Goal: Task Accomplishment & Management: Use online tool/utility

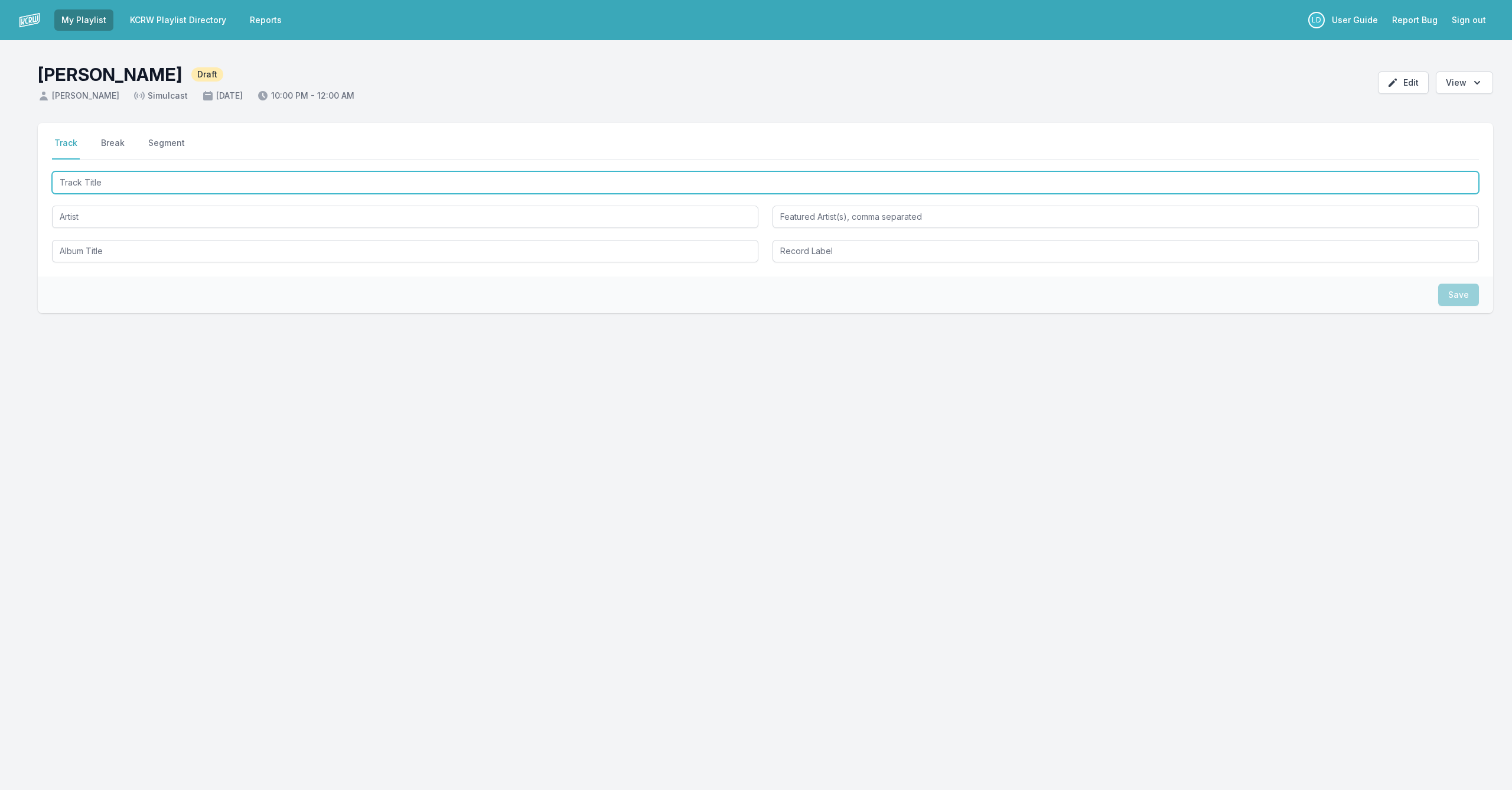
click at [460, 191] on input "Track Title" at bounding box center [765, 183] width 1427 height 22
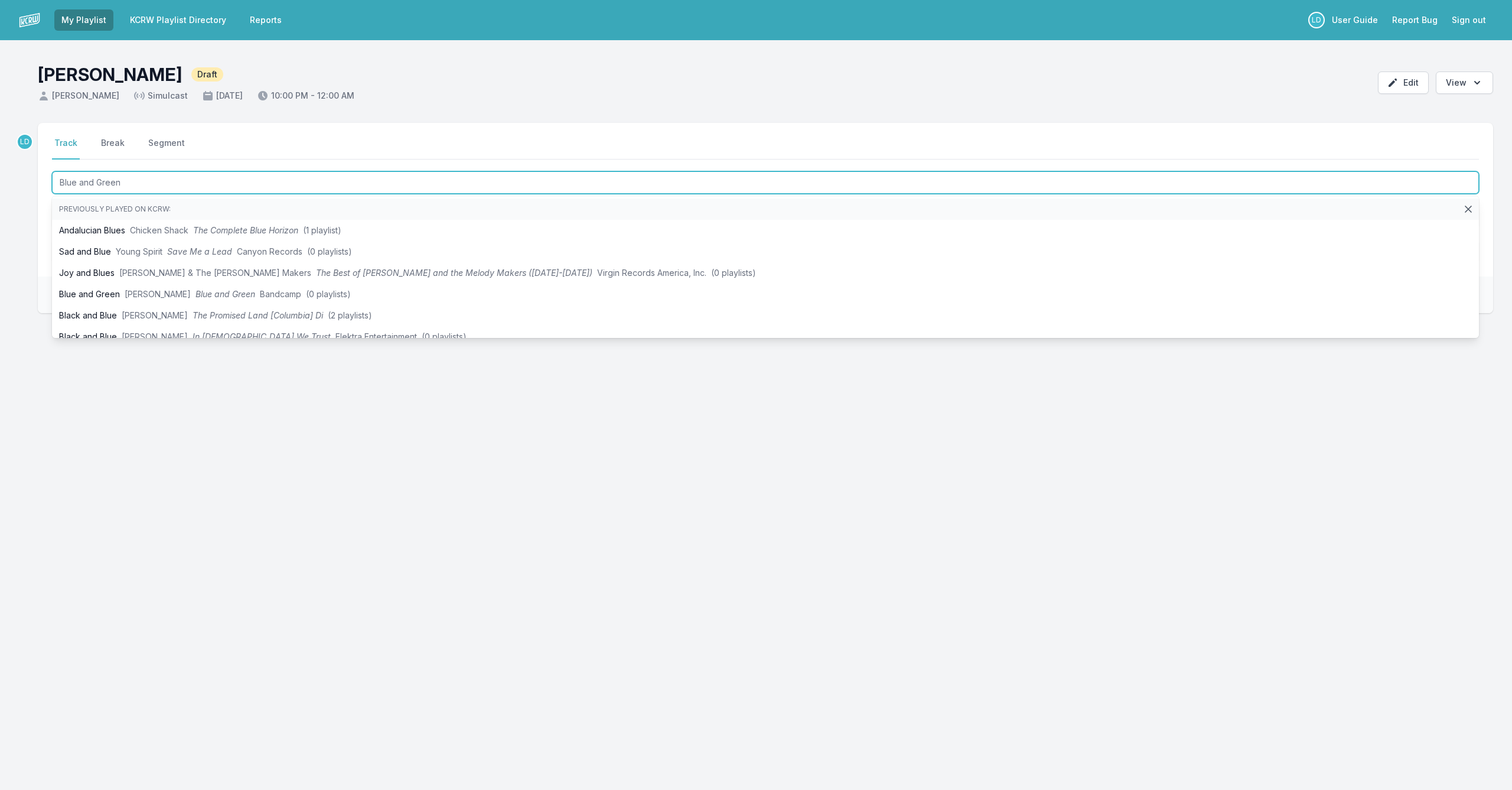
type input "Blue and Green"
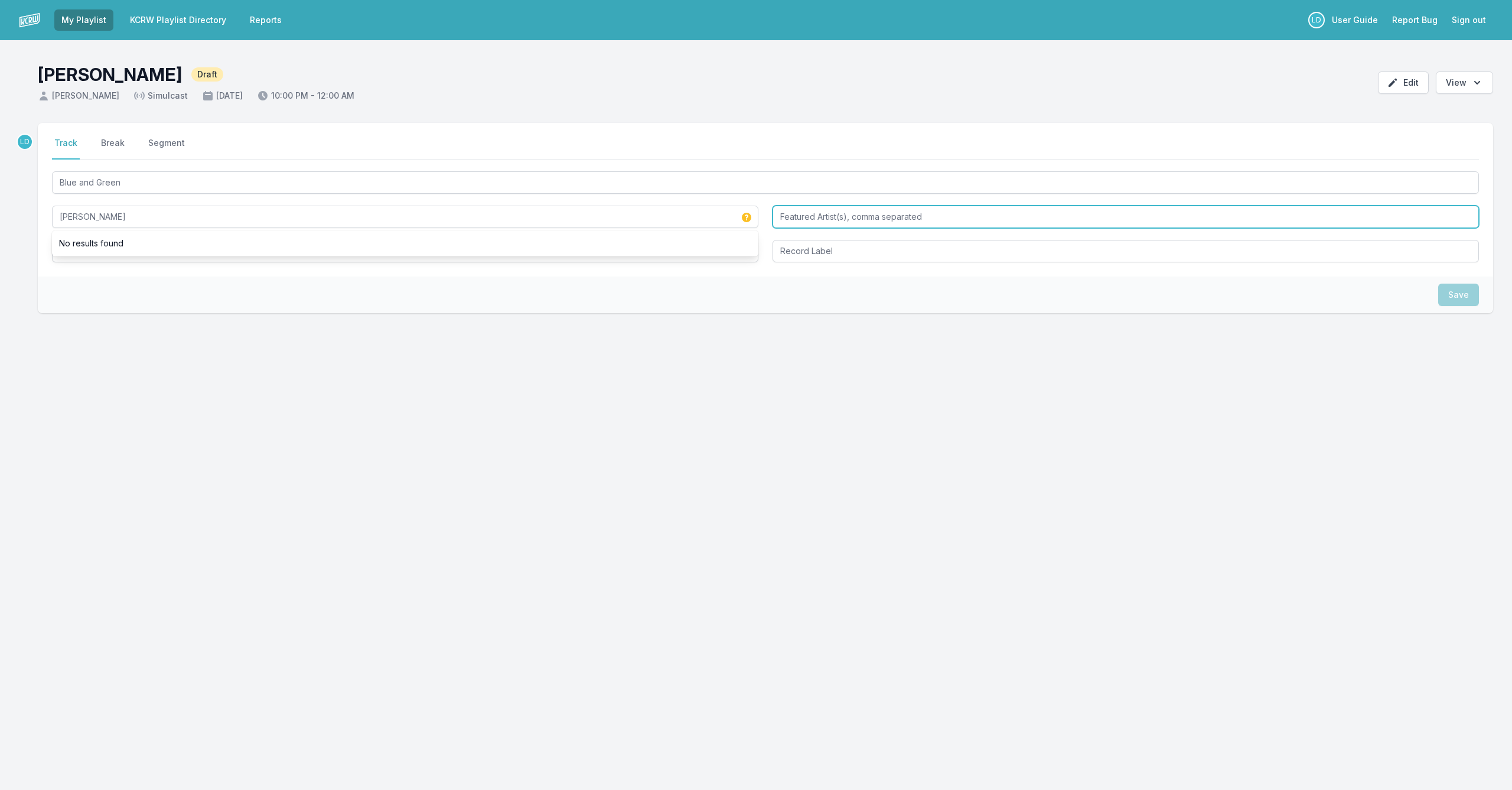
type input "[PERSON_NAME]"
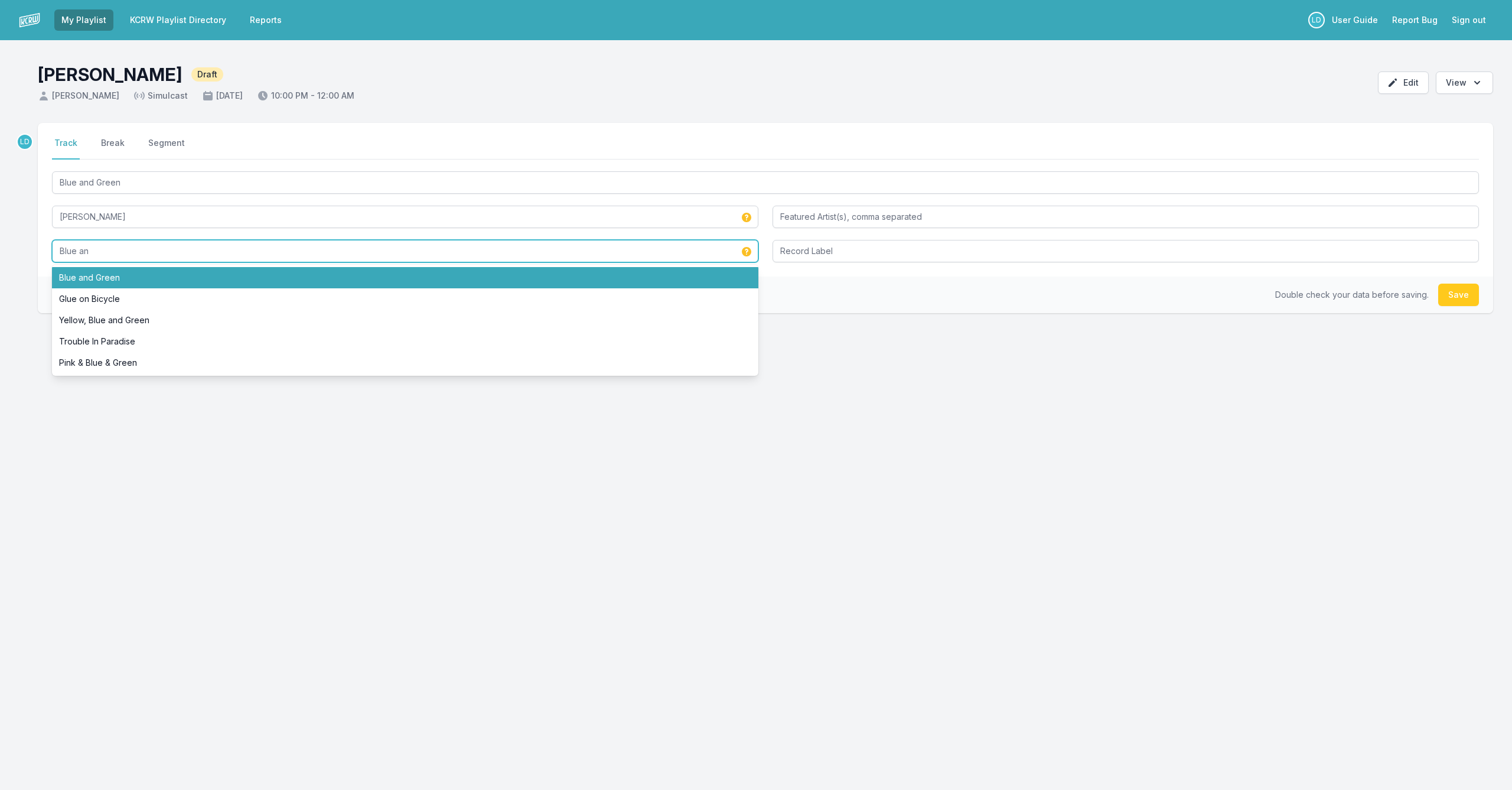
click at [98, 270] on li "Blue and Green" at bounding box center [405, 277] width 707 height 21
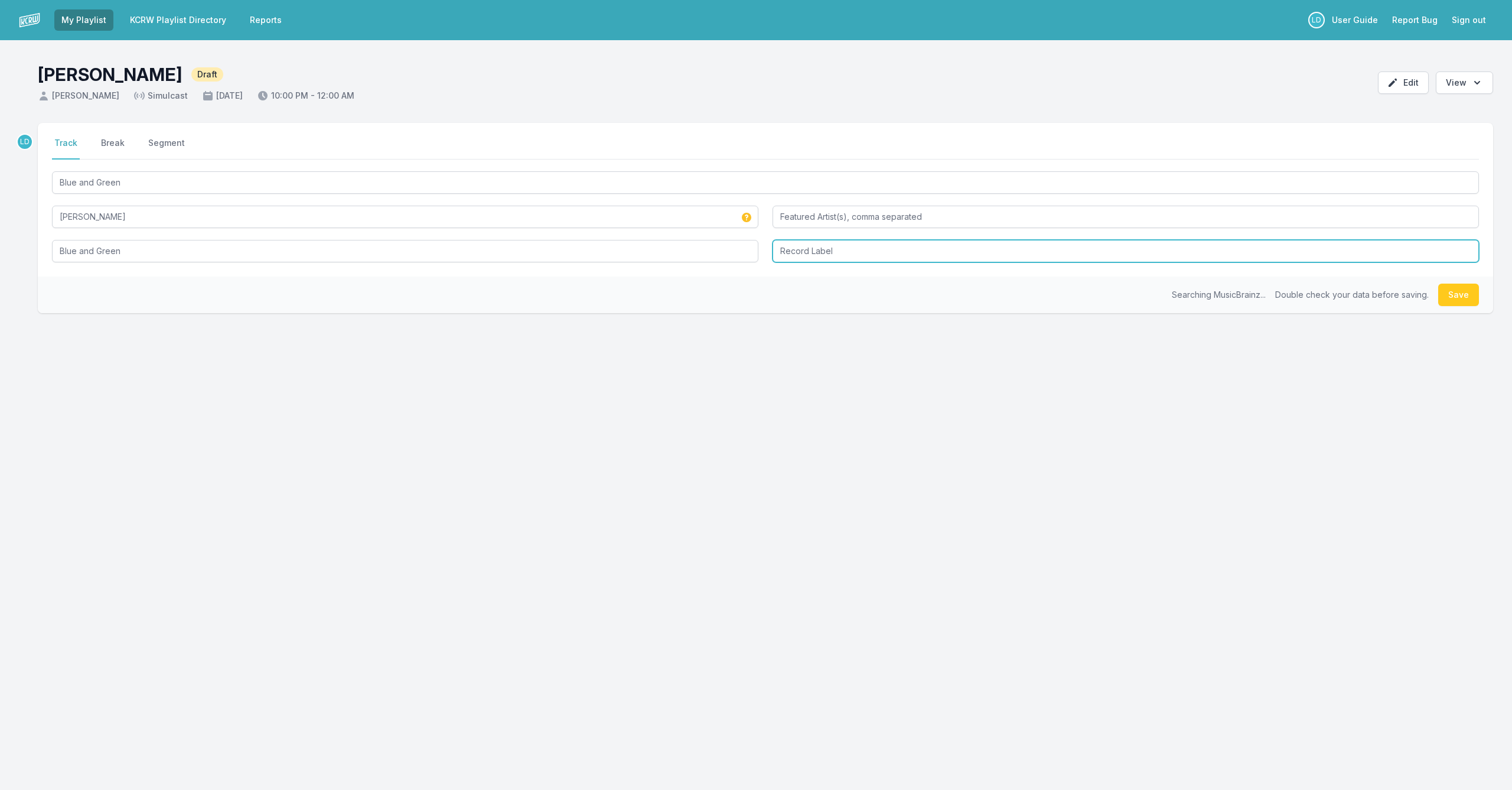
type input "Blue and Green"
type input "Katalyst Records"
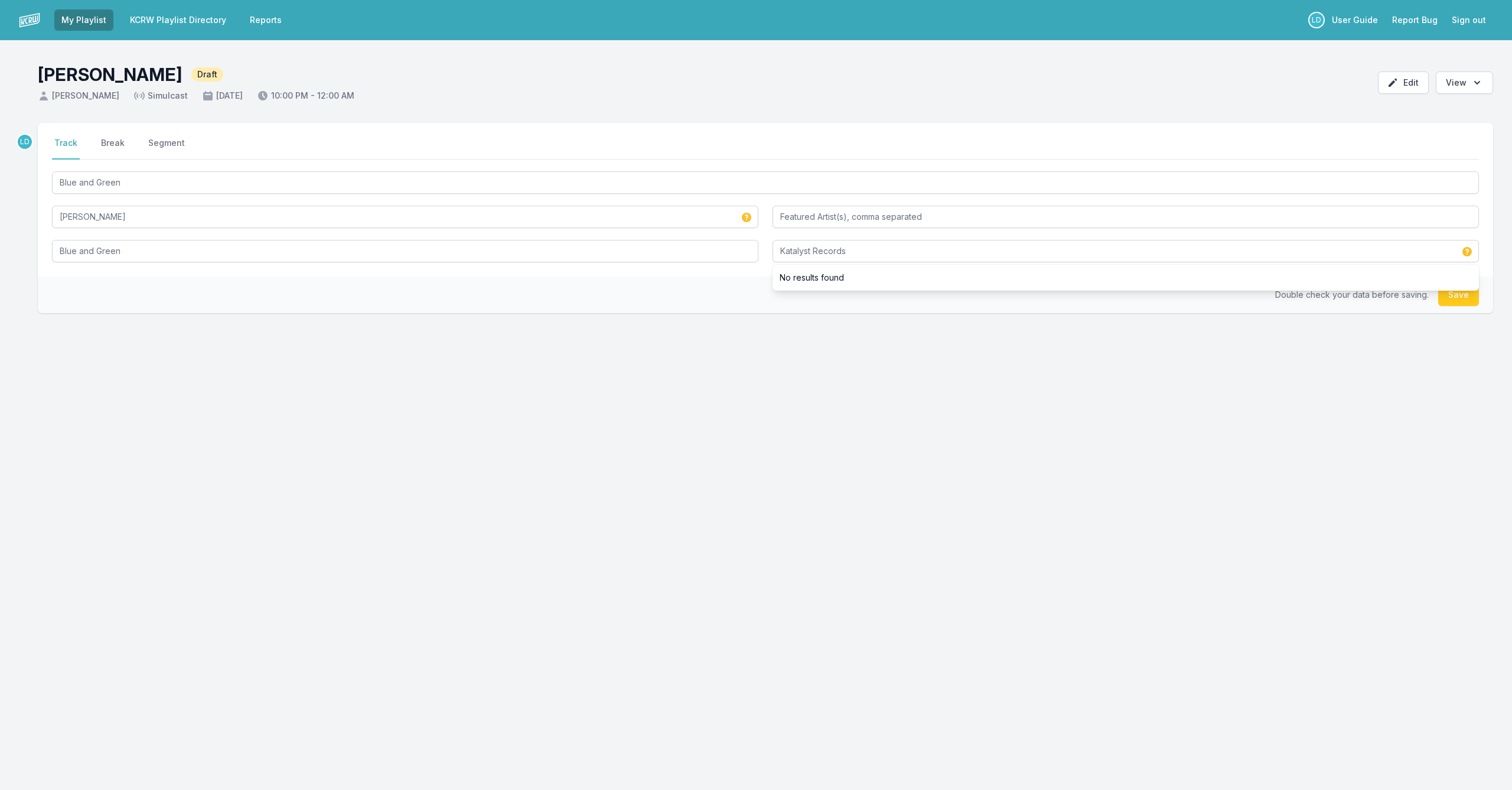
click at [863, 545] on div "My Playlist KCRW Playlist Directory Reports LD User Guide Report Bug Sign out […" at bounding box center [756, 395] width 1512 height 790
click at [1467, 298] on button "Save" at bounding box center [1459, 295] width 41 height 22
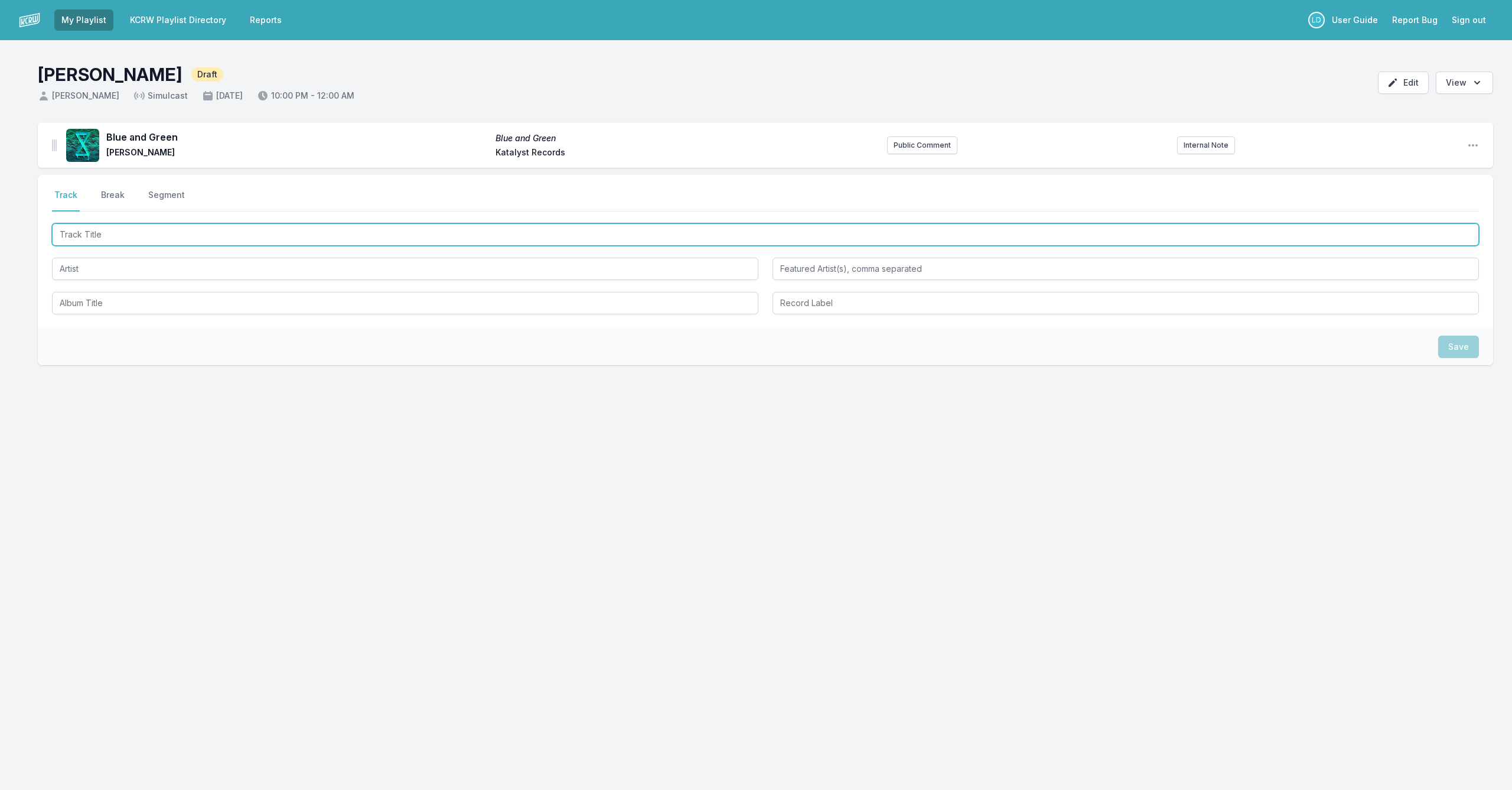
click at [482, 240] on input "Track Title" at bounding box center [765, 235] width 1427 height 22
type input "Katon"
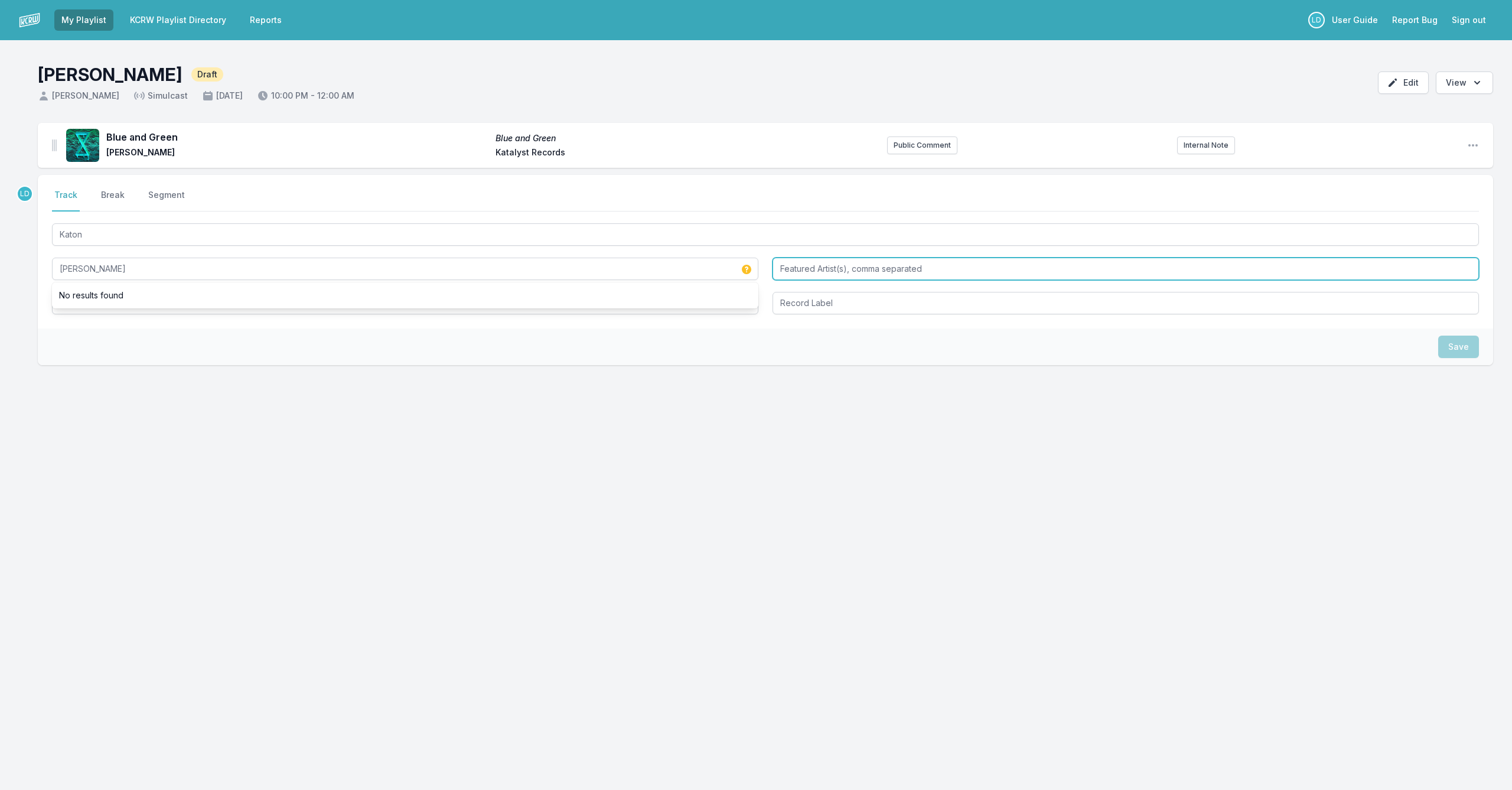
type input "[PERSON_NAME]"
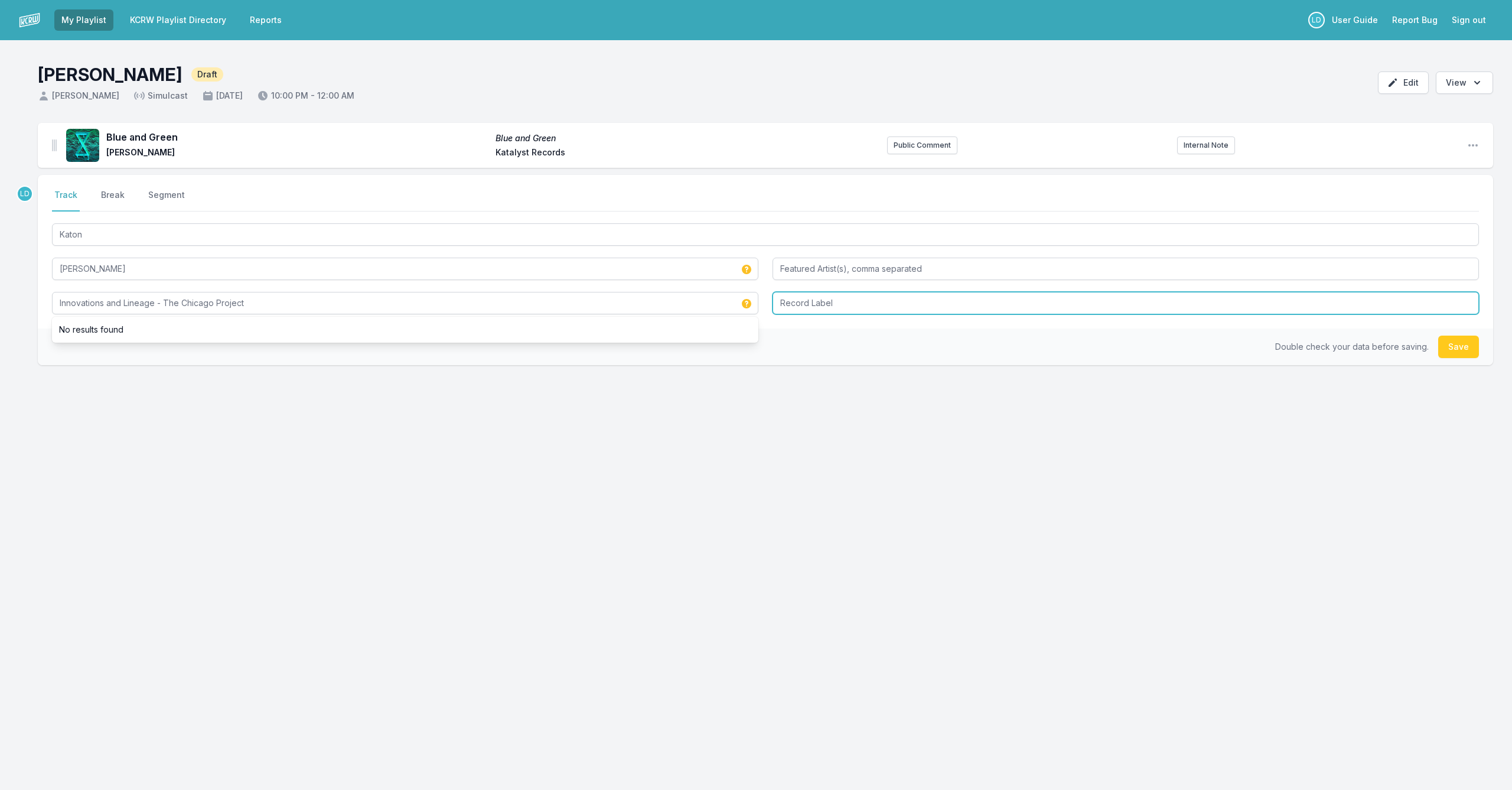
type input "Innovations and Lineage - The Chicago Project"
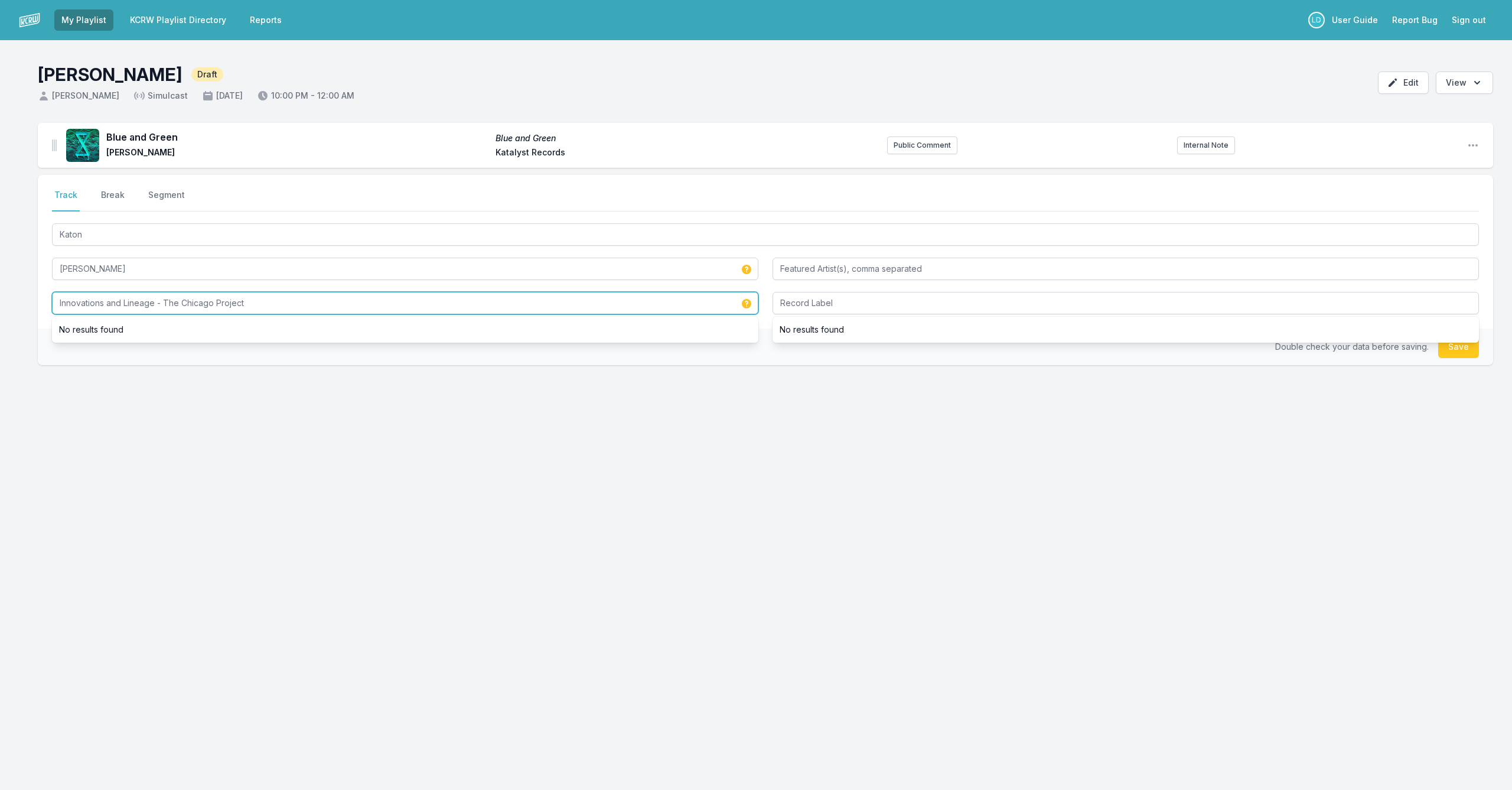
click at [351, 302] on input "Innovations and Lineage - The Chicago Project" at bounding box center [405, 303] width 707 height 22
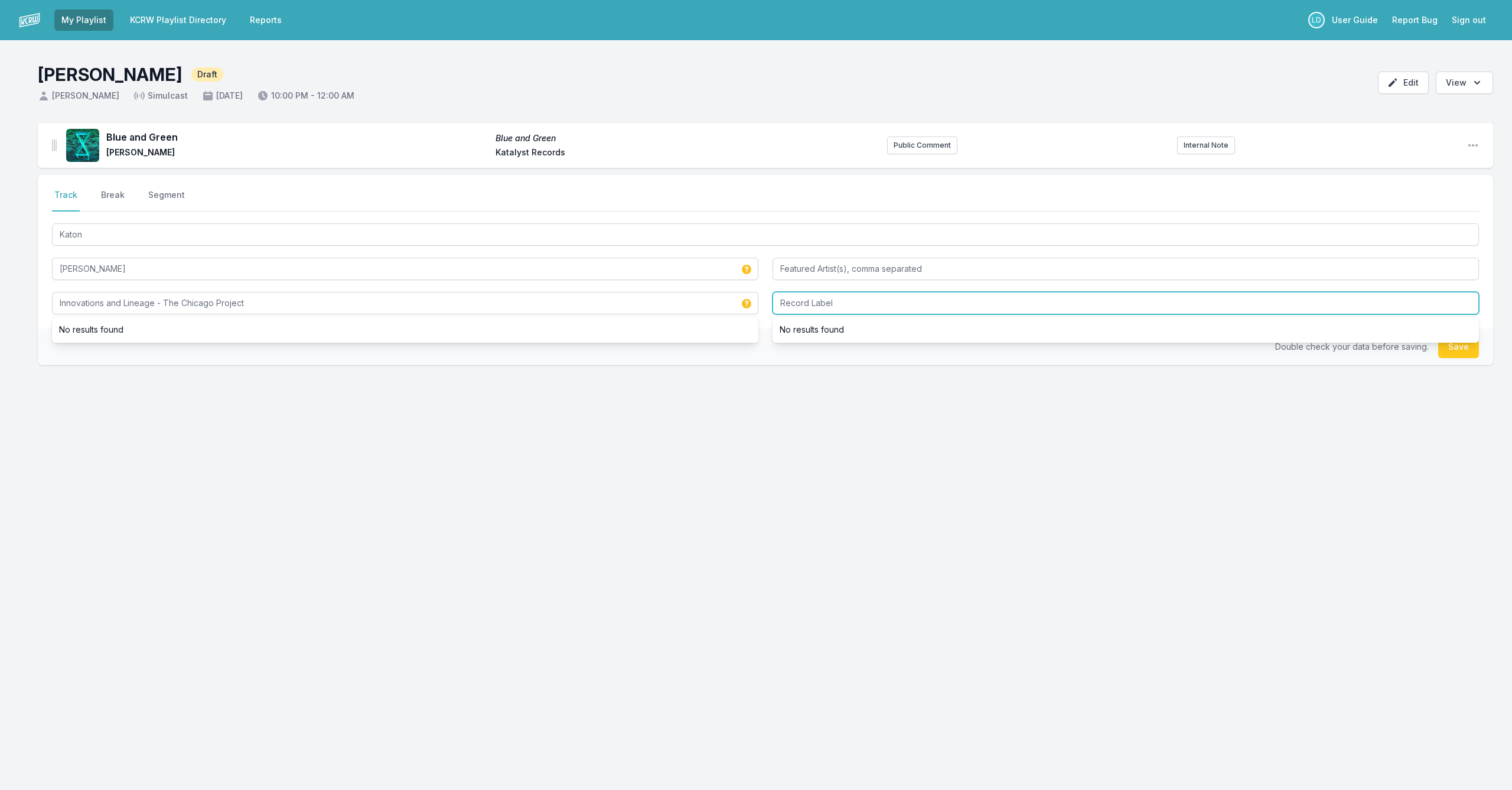
click at [823, 302] on input "Record Label" at bounding box center [1126, 303] width 707 height 22
type input "Division 81 Records"
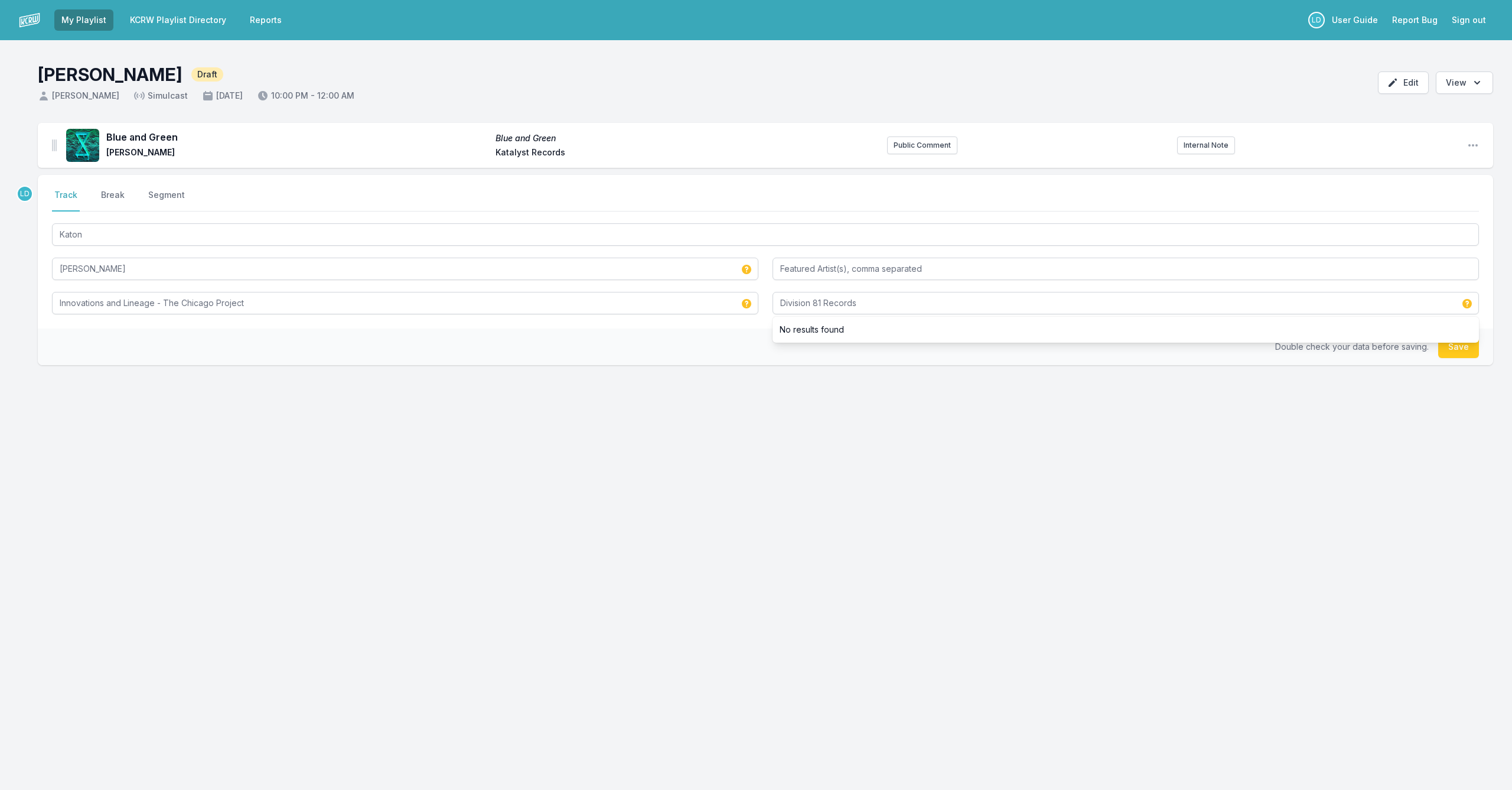
click at [1457, 351] on button "Save" at bounding box center [1459, 347] width 41 height 22
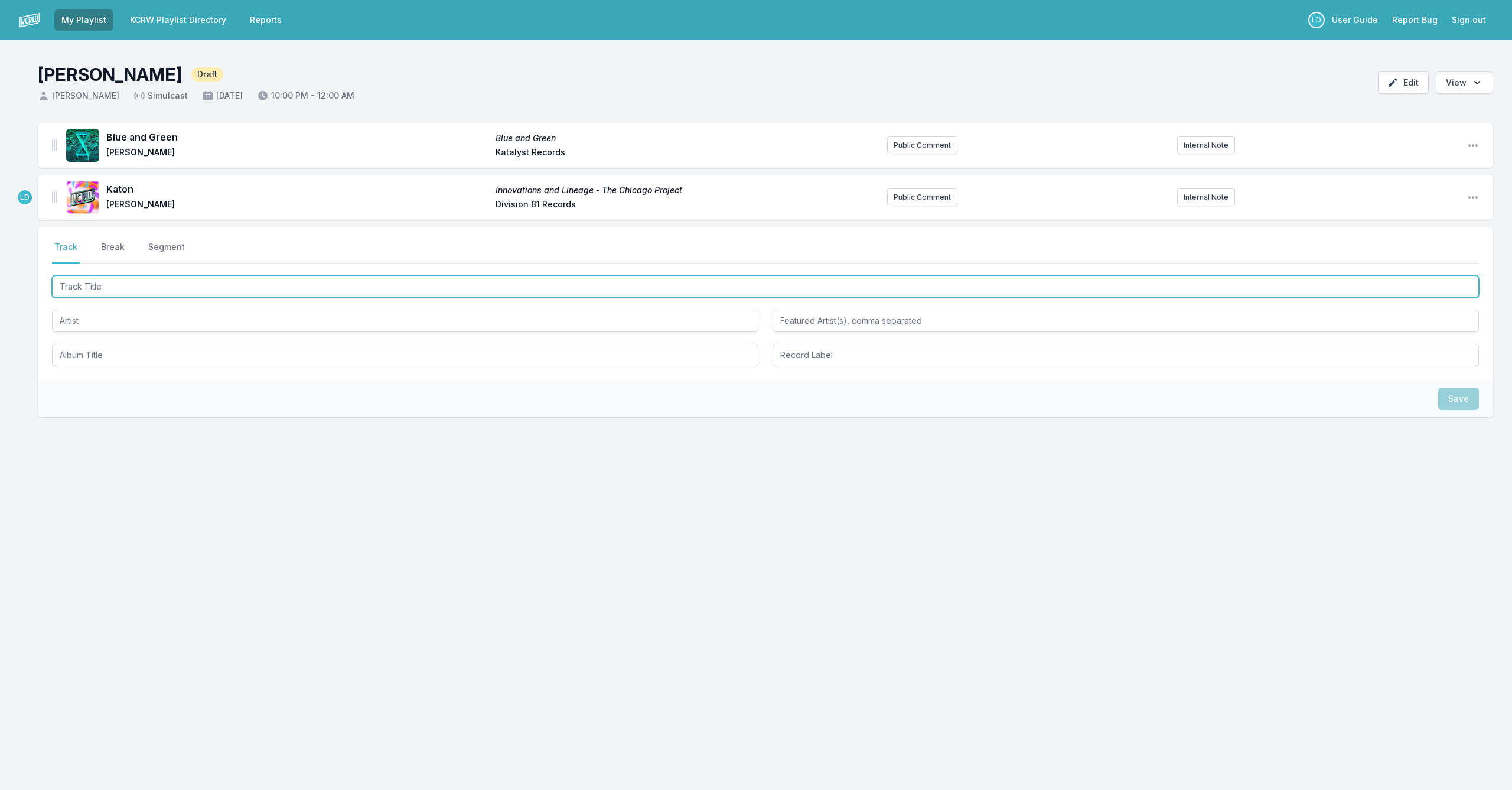
click at [319, 289] on input "Track Title" at bounding box center [765, 286] width 1427 height 22
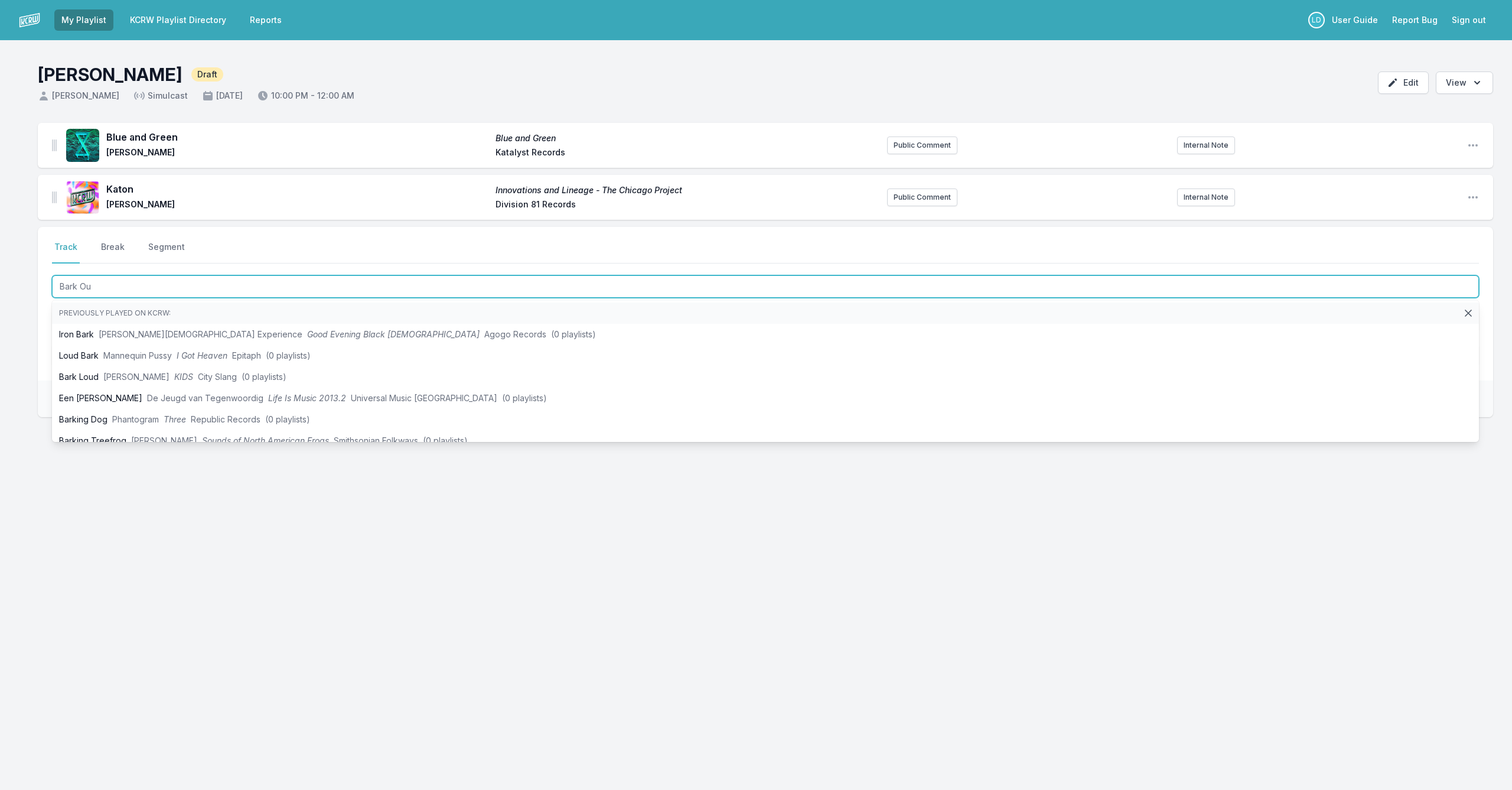
type input "Bark Out"
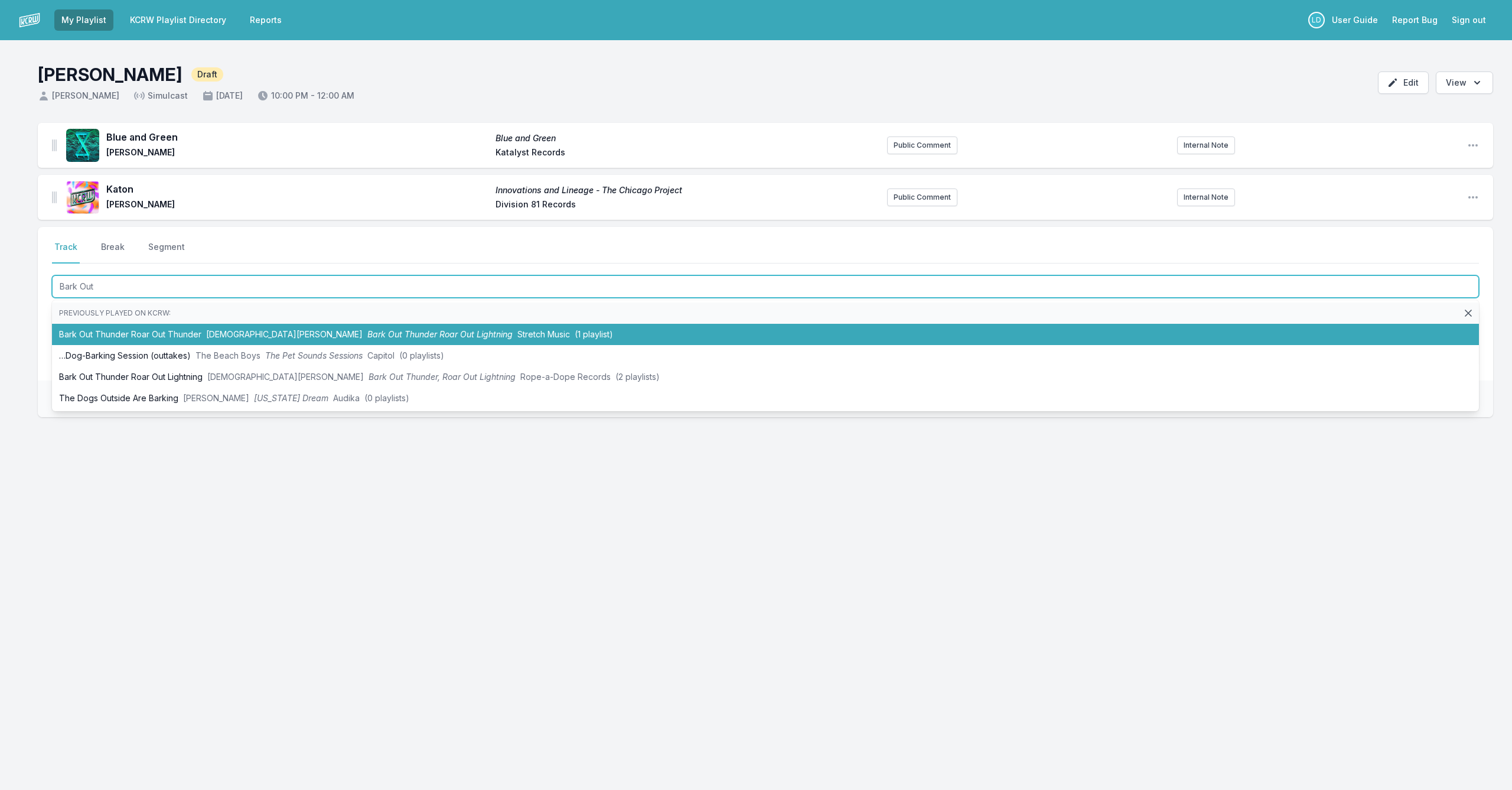
click at [367, 330] on span "Bark Out Thunder Roar Out Lightning" at bounding box center [440, 334] width 145 height 10
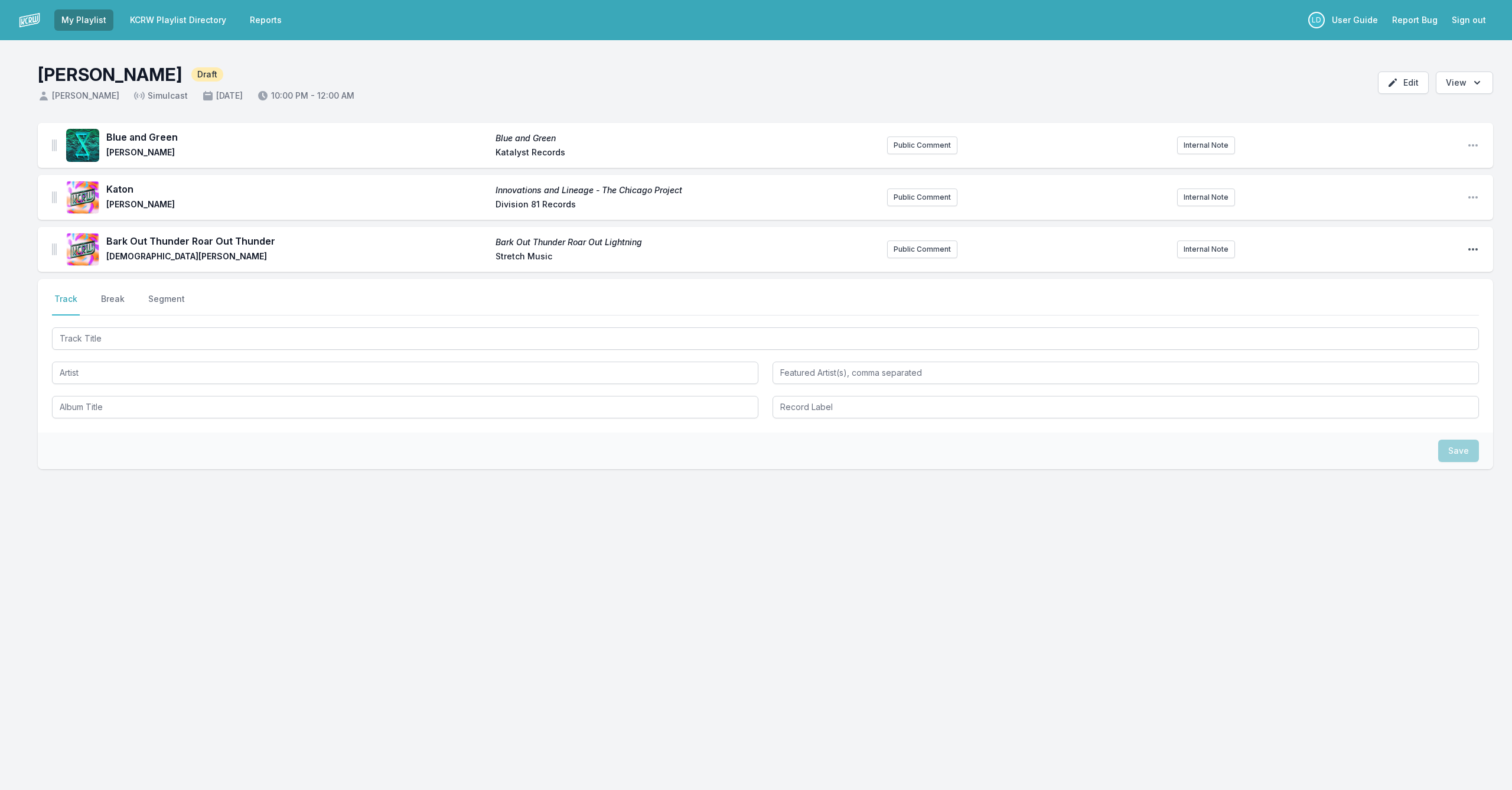
click at [1478, 250] on icon "Open playlist item options" at bounding box center [1473, 249] width 12 height 12
click at [1376, 271] on button "Edit Track Details" at bounding box center [1413, 272] width 132 height 21
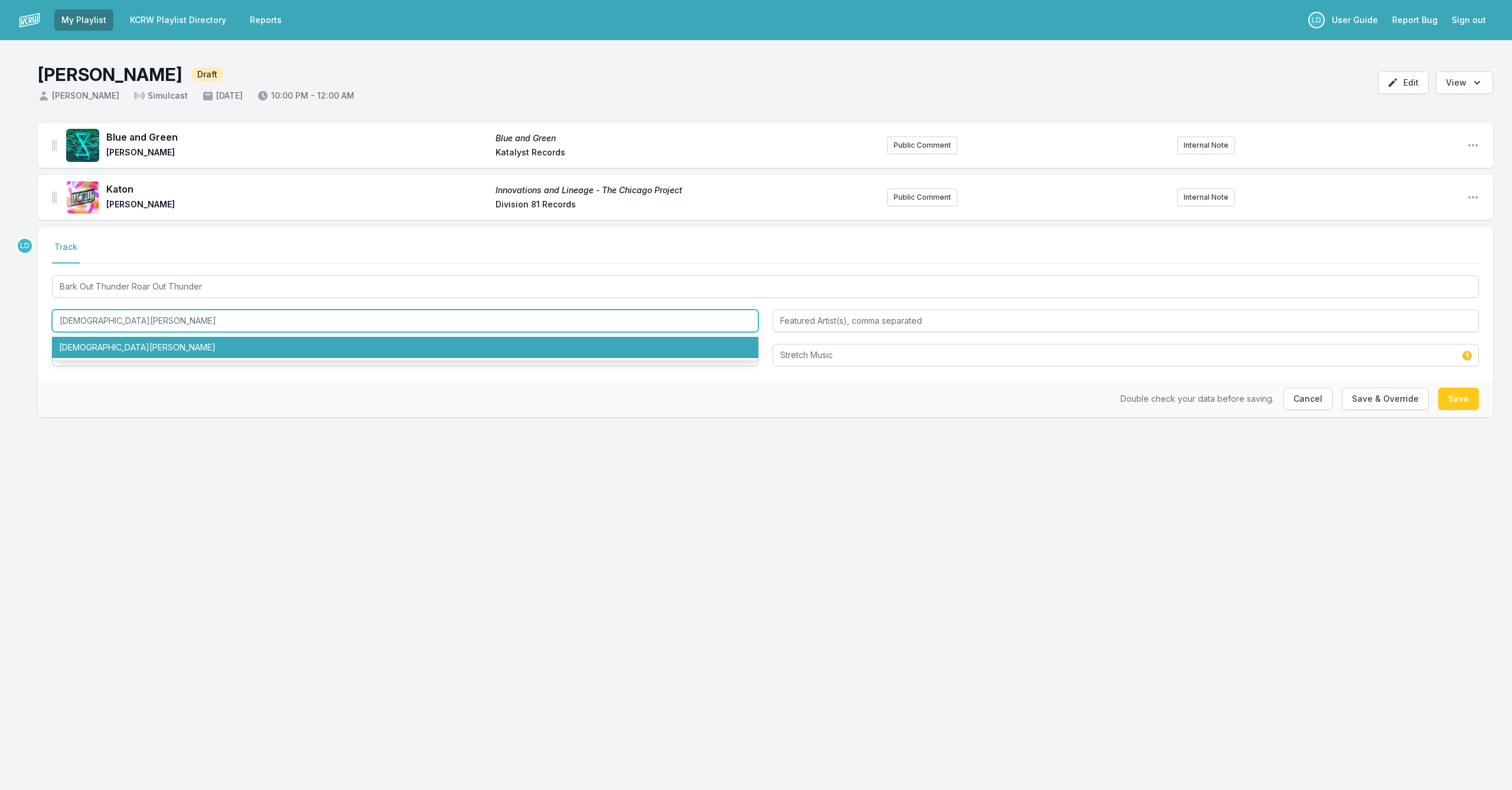
drag, startPoint x: 172, startPoint y: 321, endPoint x: 23, endPoint y: 320, distance: 149.0
click at [14, 316] on div "Blue and Green Blue and Green [PERSON_NAME] Katalyst Records Public Comment Int…" at bounding box center [756, 289] width 1512 height 332
click at [36, 317] on div "Blue and Green Blue and Green [PERSON_NAME] Katalyst Records Public Comment Int…" at bounding box center [756, 289] width 1512 height 332
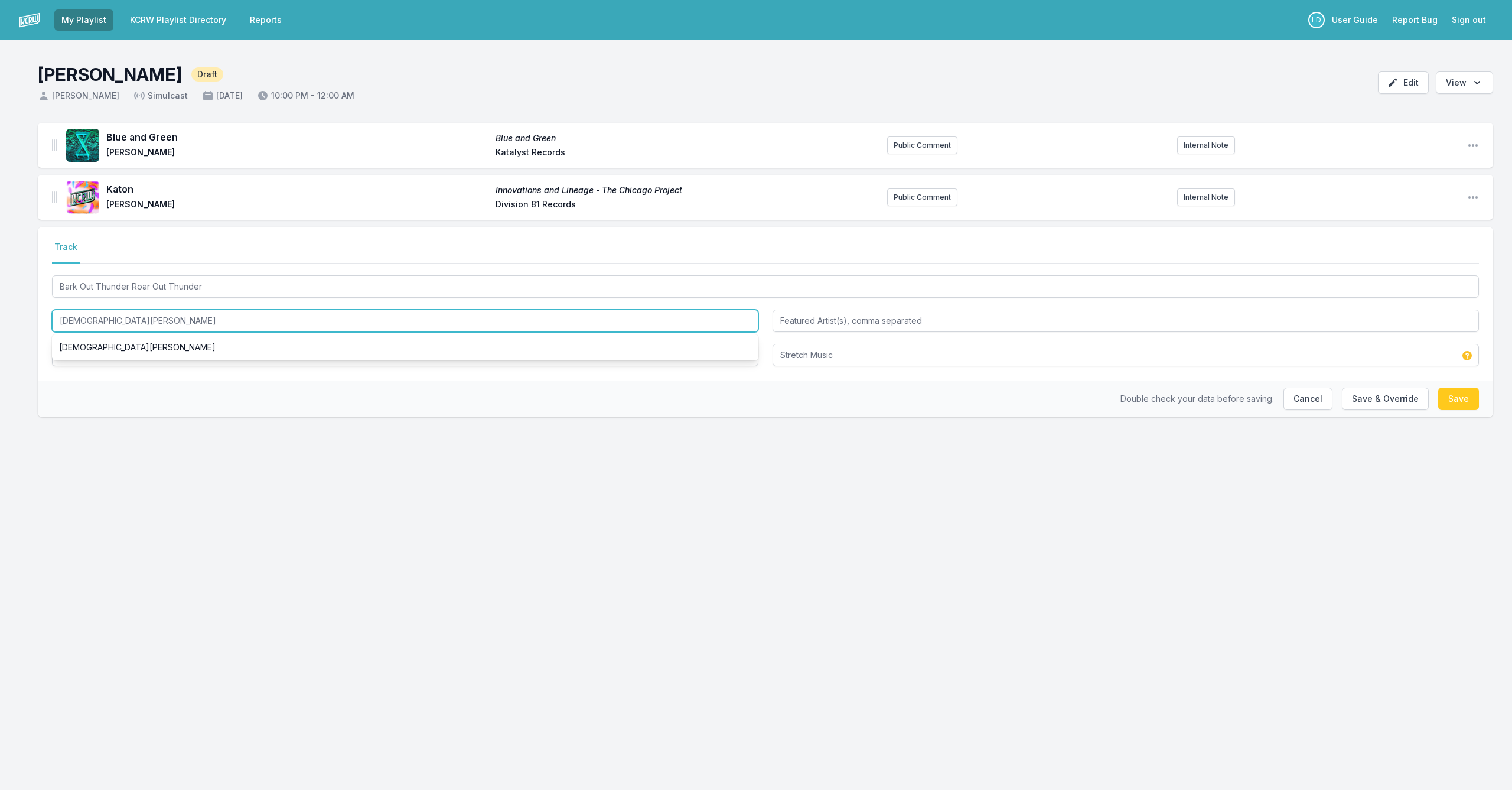
drag, startPoint x: 123, startPoint y: 322, endPoint x: 15, endPoint y: 313, distance: 108.4
click at [15, 312] on div "Blue and Green Blue and Green [PERSON_NAME] Katalyst Records Public Comment Int…" at bounding box center [756, 289] width 1512 height 332
click at [1376, 402] on button "Save & Override" at bounding box center [1385, 399] width 87 height 22
type input "[DEMOGRAPHIC_DATA][PERSON_NAME]"
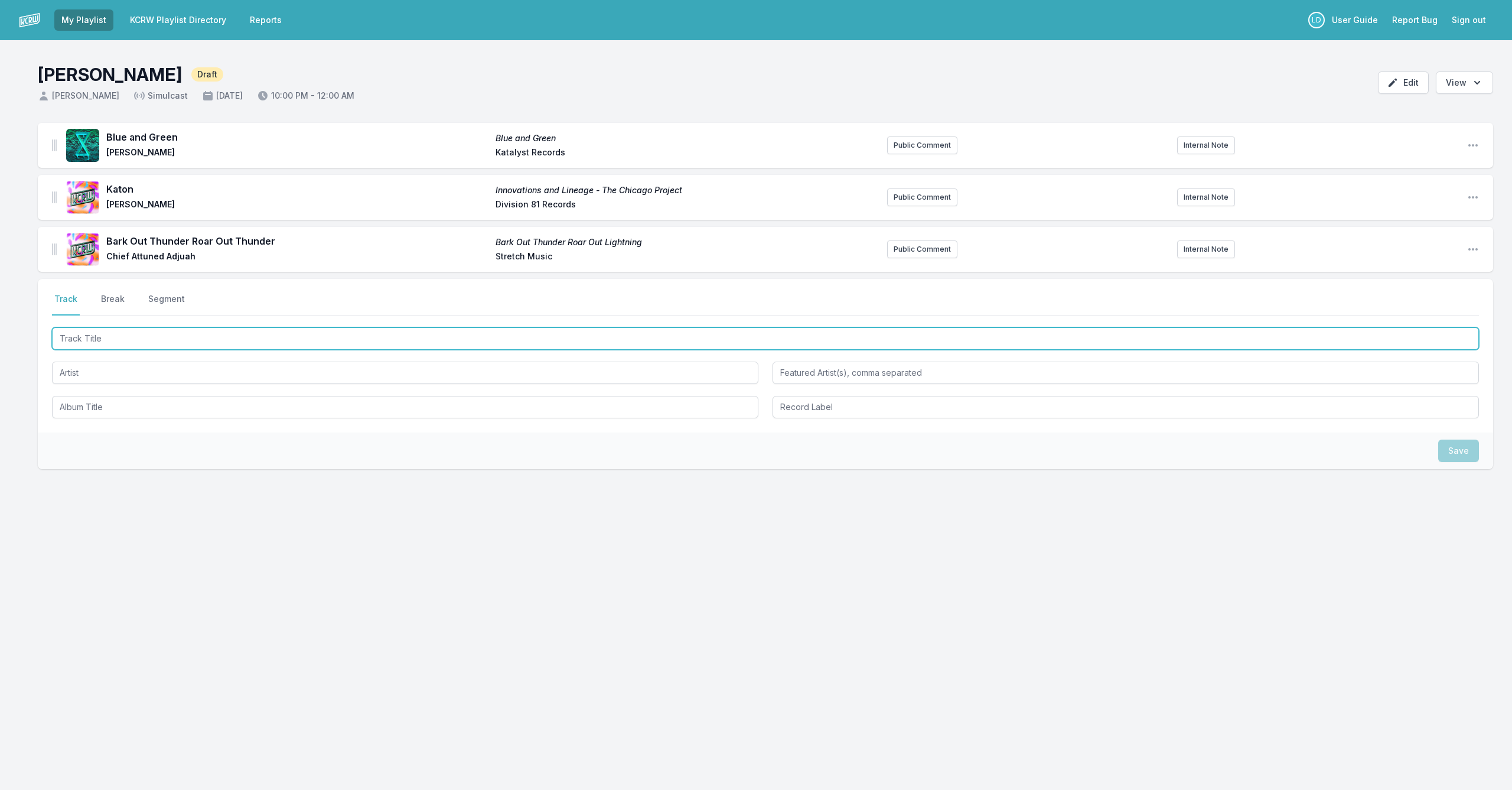
click at [375, 340] on input "Track Title" at bounding box center [765, 339] width 1427 height 22
type input "Cages"
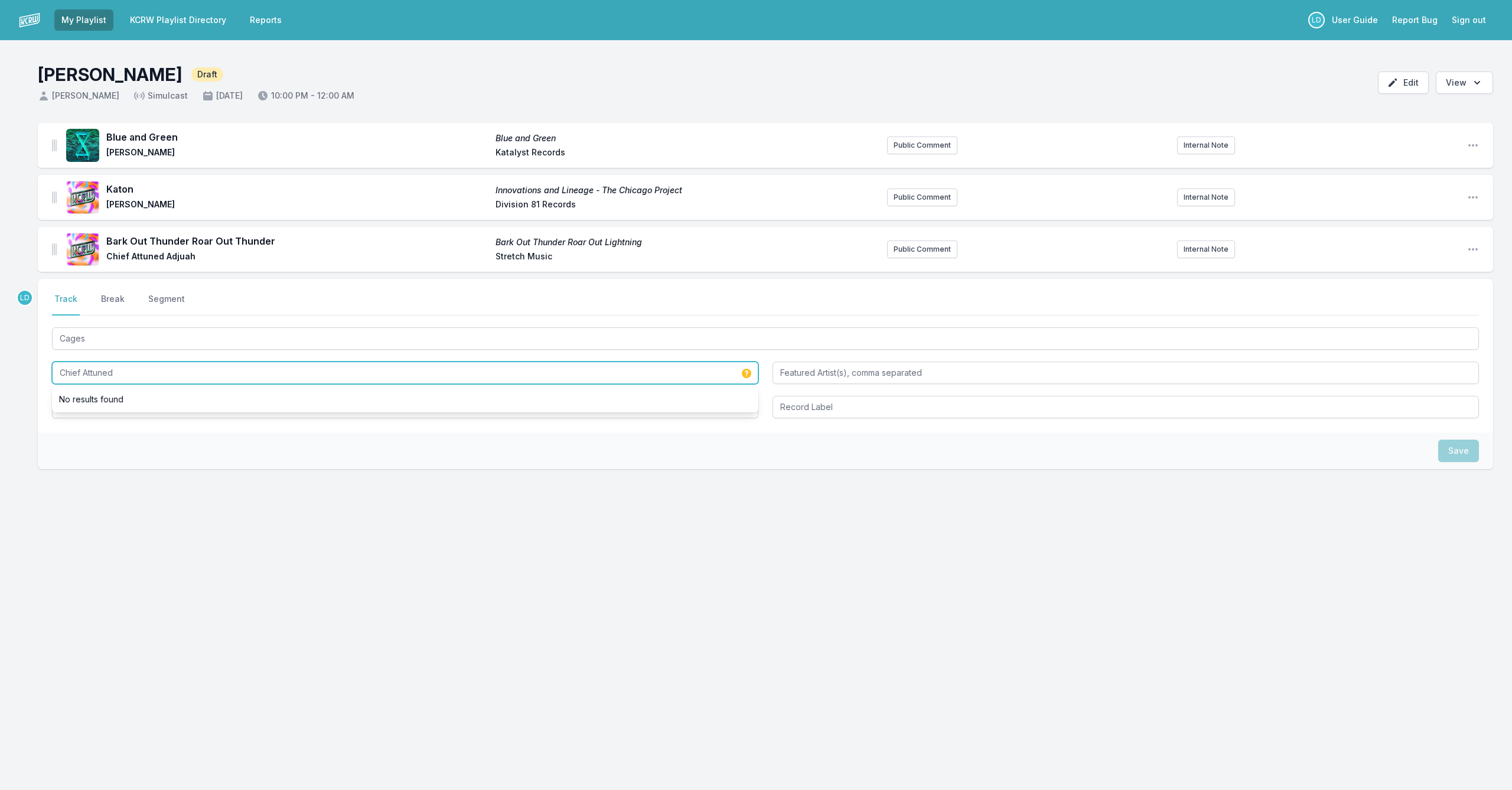
type input "Chief Attuned"
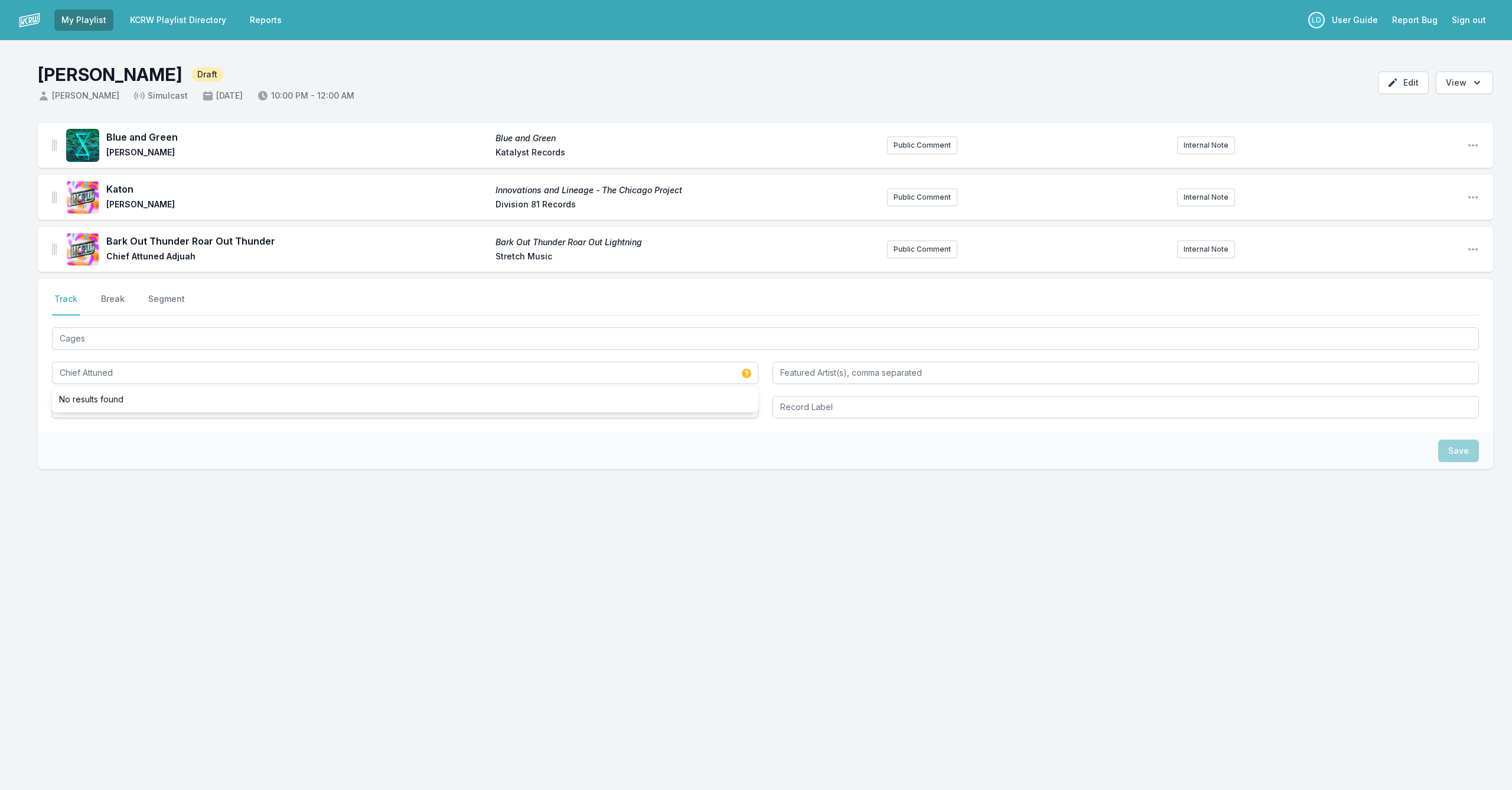
click at [395, 256] on span "Chief Attuned Adjuah" at bounding box center [297, 257] width 382 height 14
click at [1475, 247] on icon "Open playlist item options" at bounding box center [1473, 249] width 12 height 12
click at [1441, 273] on button "Edit Track Details" at bounding box center [1413, 272] width 132 height 21
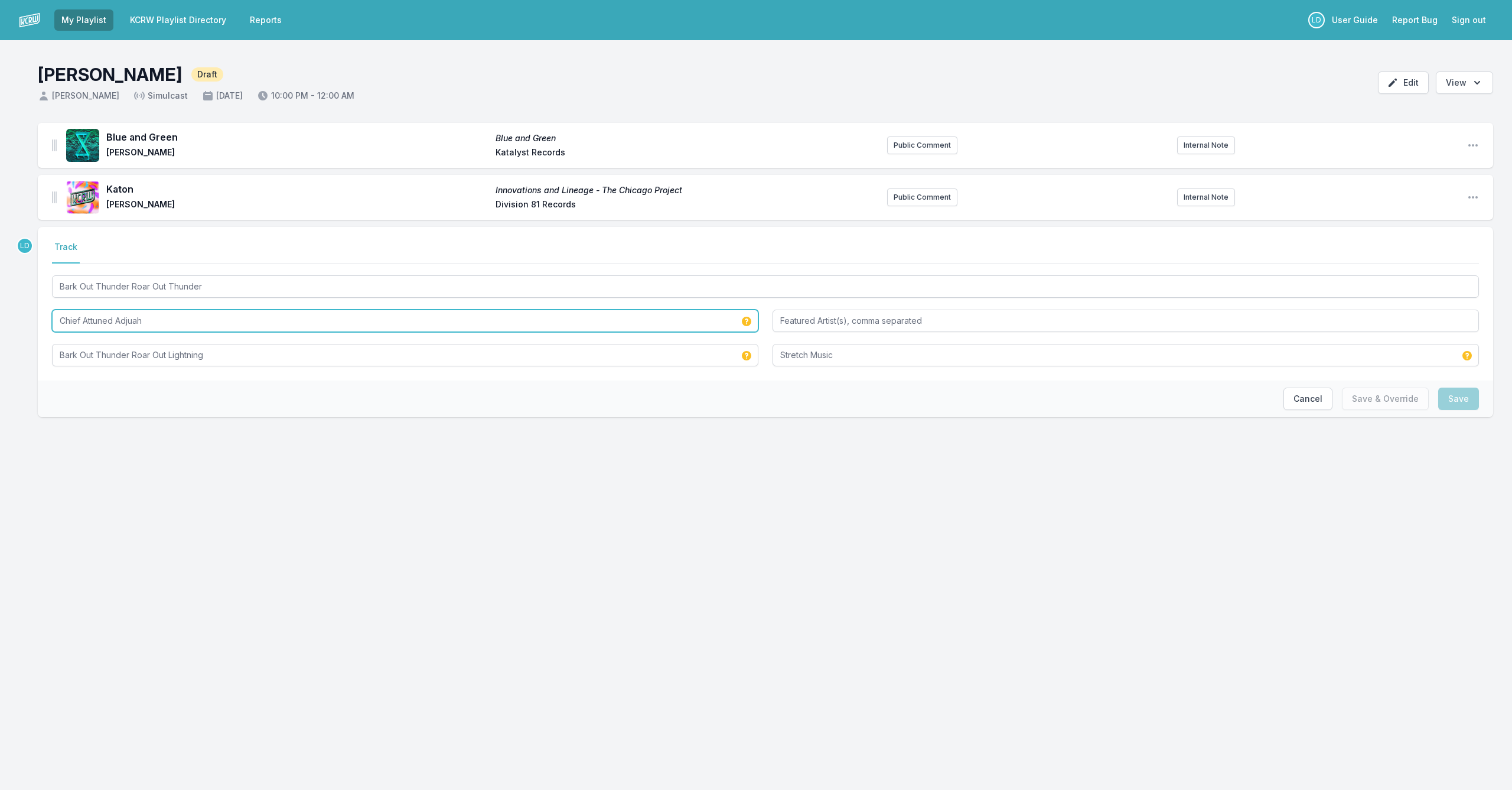
click at [92, 317] on input "Chief Attuned Adjuah" at bounding box center [405, 321] width 707 height 22
click at [90, 320] on input "Chief Attuned Adjuah" at bounding box center [405, 321] width 707 height 22
drag, startPoint x: 163, startPoint y: 321, endPoint x: 10, endPoint y: 312, distance: 153.3
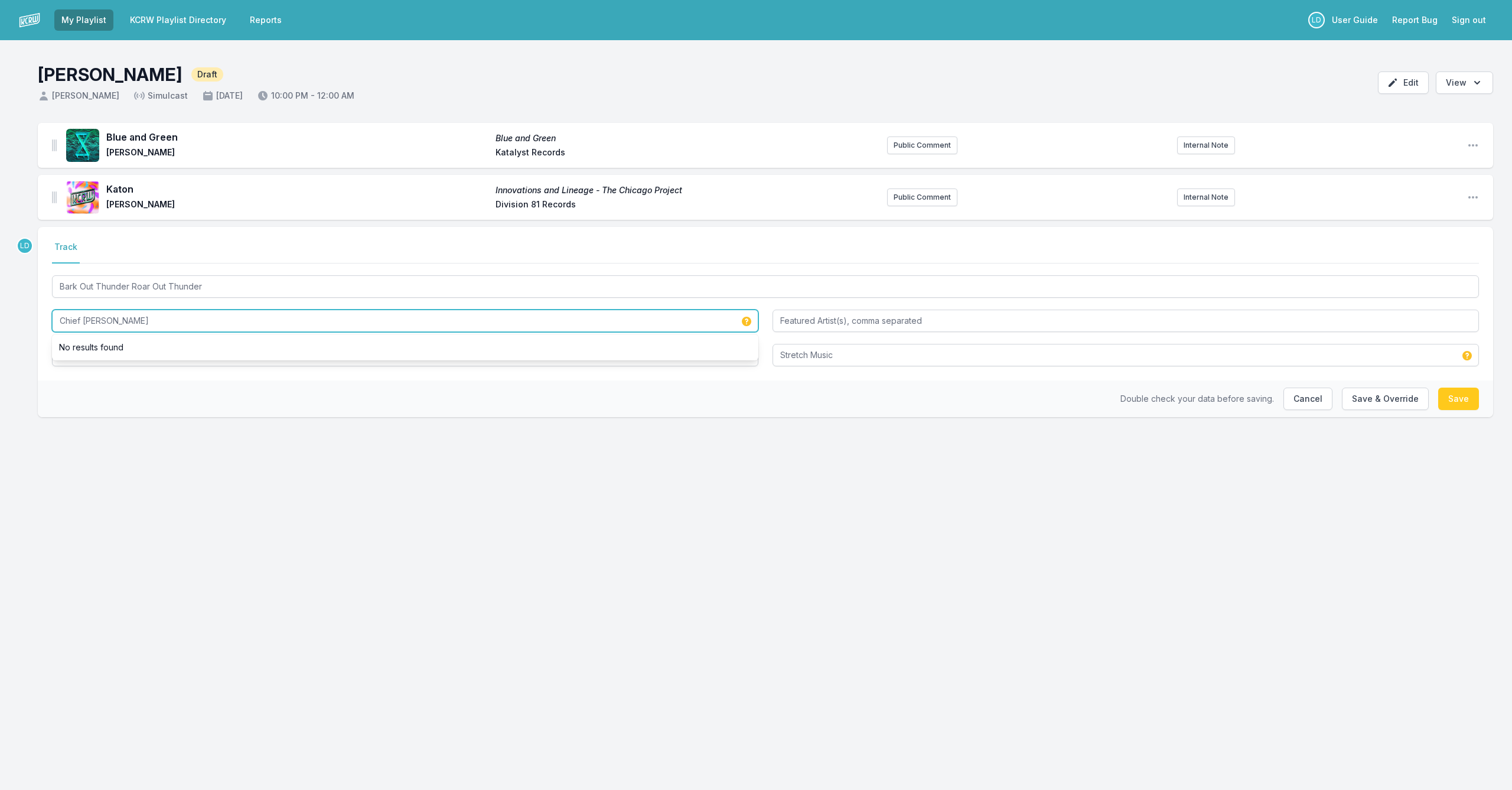
click at [10, 312] on div "Blue and Green Blue and Green [PERSON_NAME] Katalyst Records Public Comment Int…" at bounding box center [756, 289] width 1512 height 332
drag, startPoint x: 1389, startPoint y: 394, endPoint x: 1339, endPoint y: 406, distance: 51.4
click at [1389, 394] on button "Save & Override" at bounding box center [1385, 399] width 87 height 22
type input "Chief Attuned Adjuah"
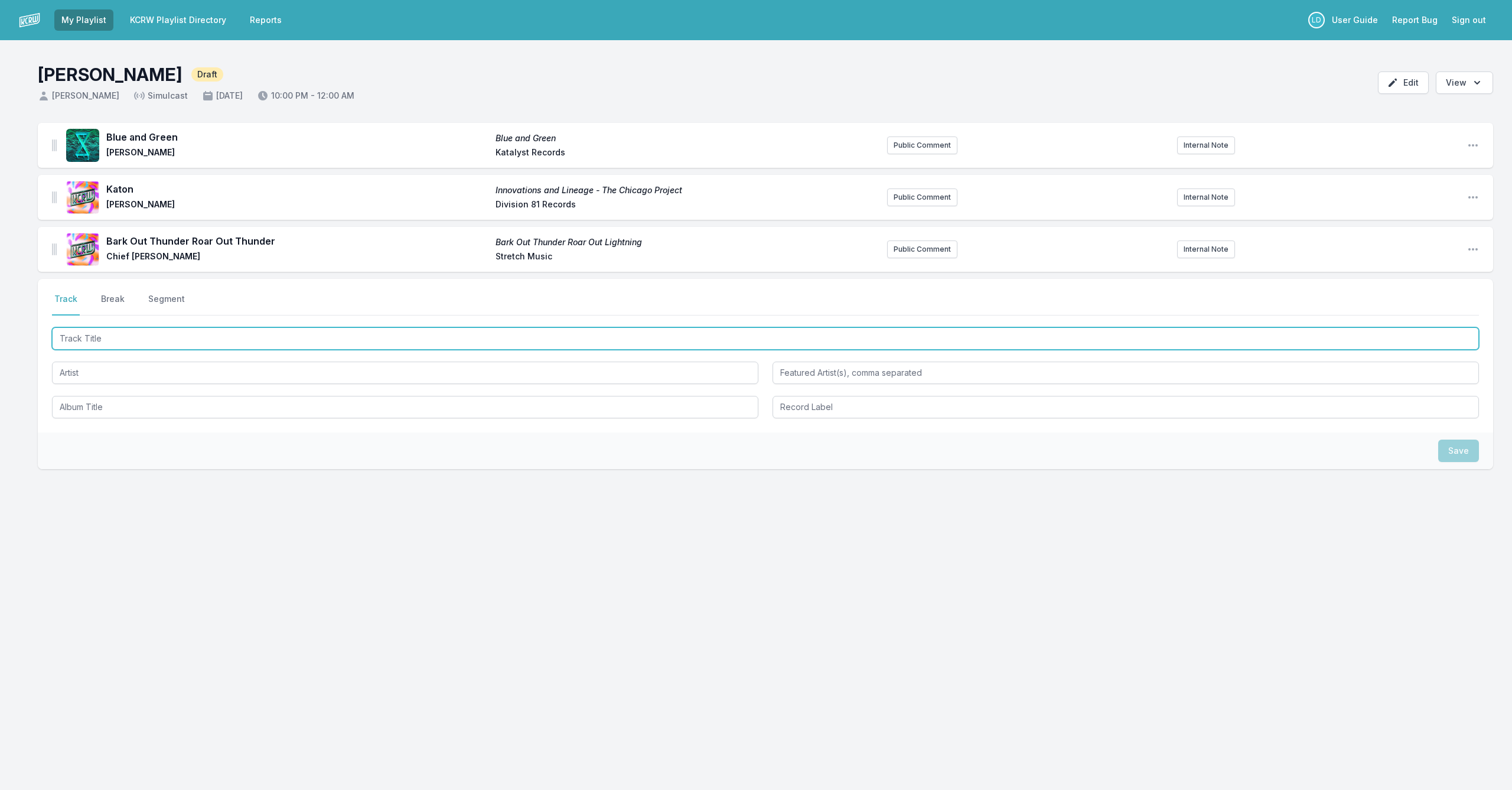
click at [178, 339] on input "Track Title" at bounding box center [765, 339] width 1427 height 22
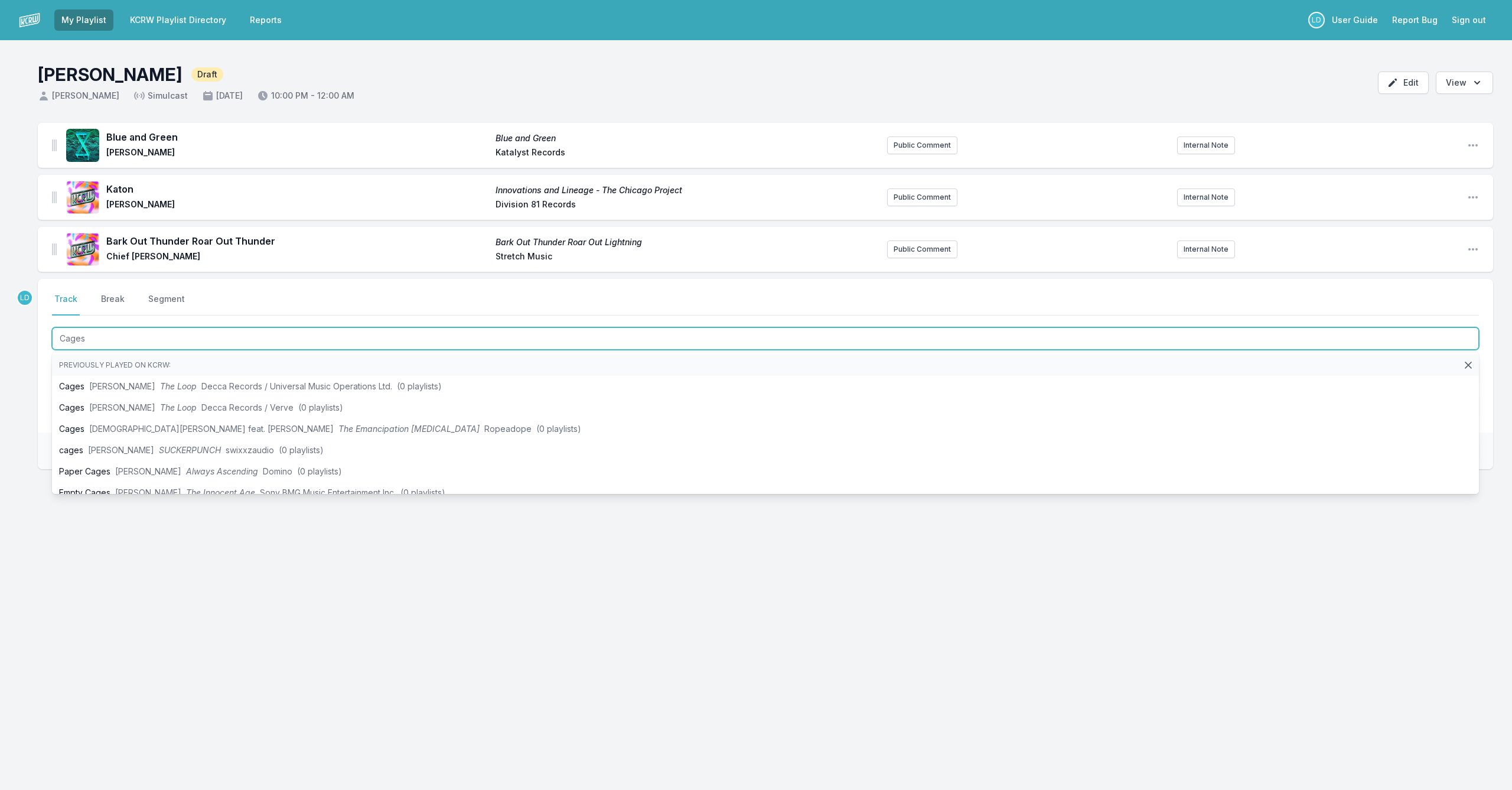
type input "Cages"
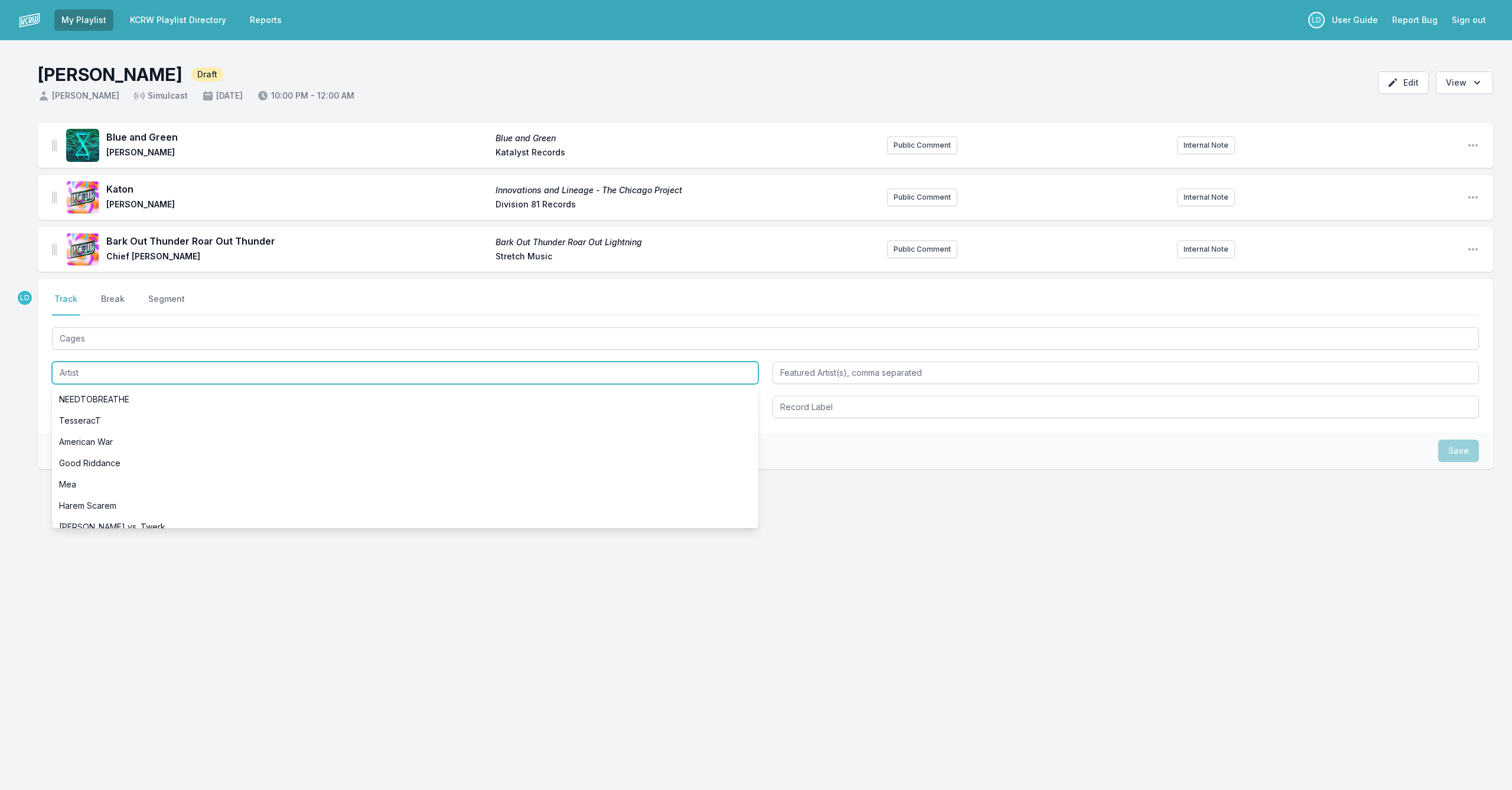
paste input "Chief [PERSON_NAME]"
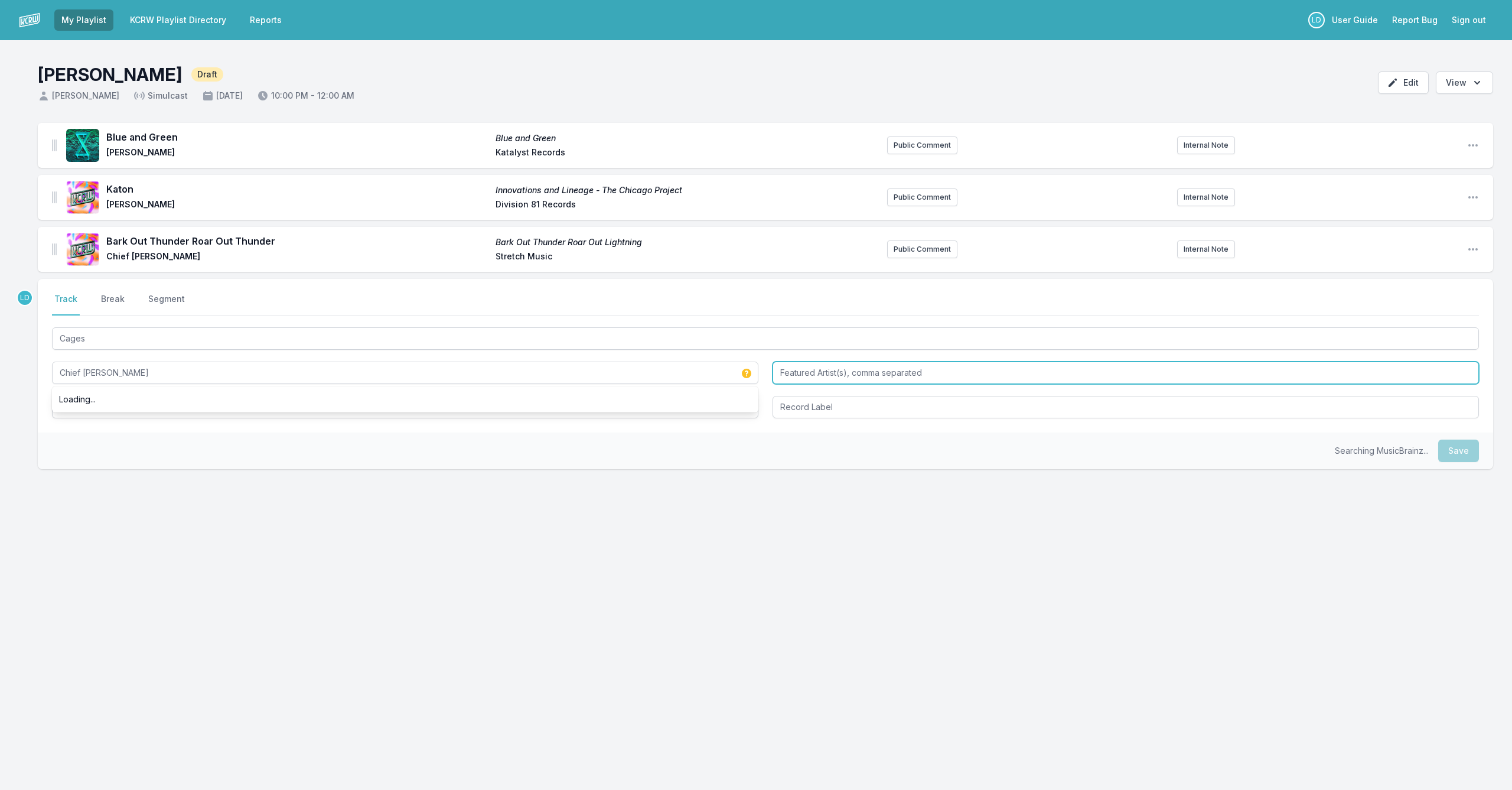
type input "Chief [PERSON_NAME]"
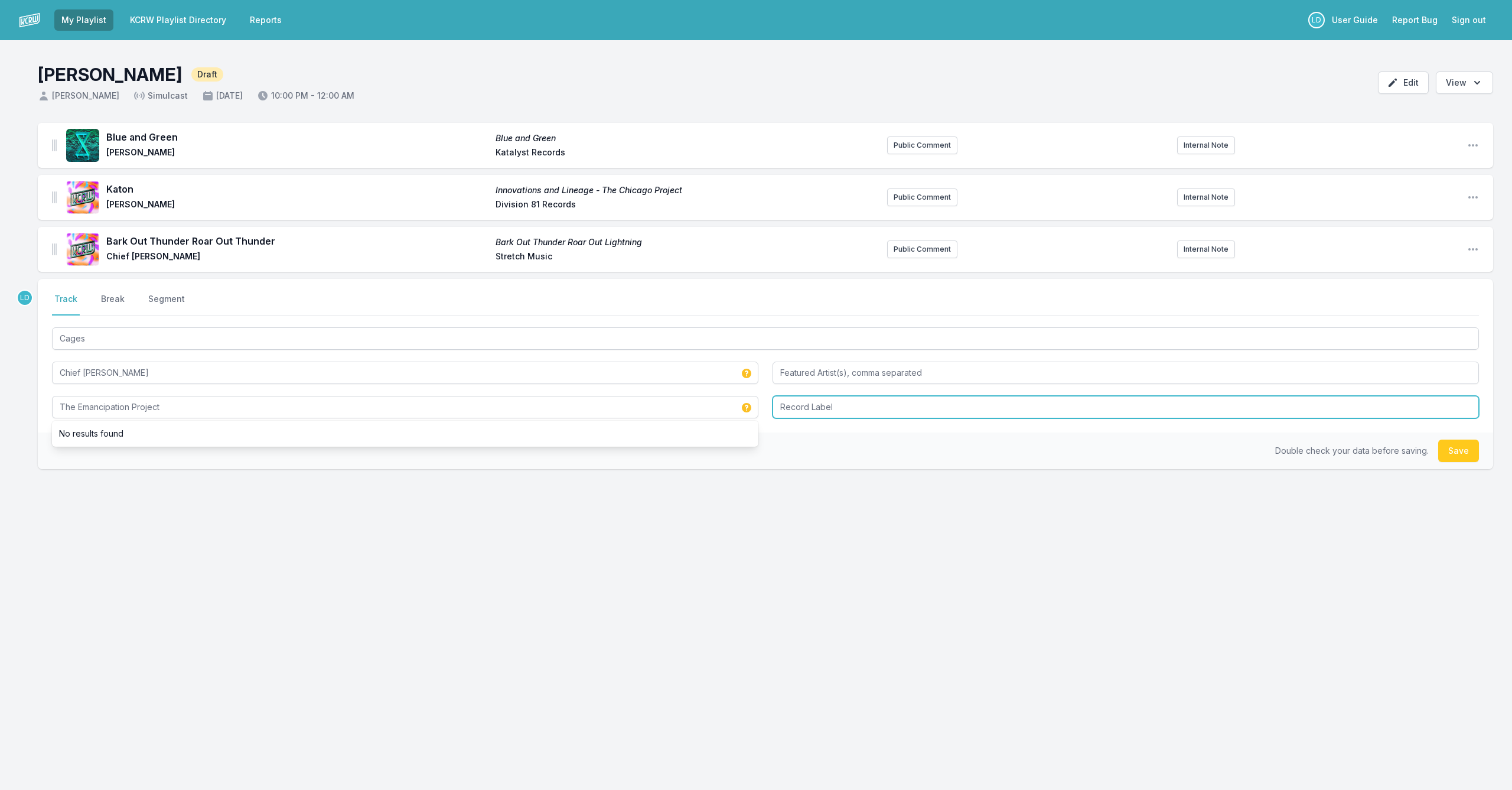
type input "The Emancipation Project"
type input "Stretch Recors"
click at [1461, 448] on button "Save" at bounding box center [1459, 450] width 41 height 22
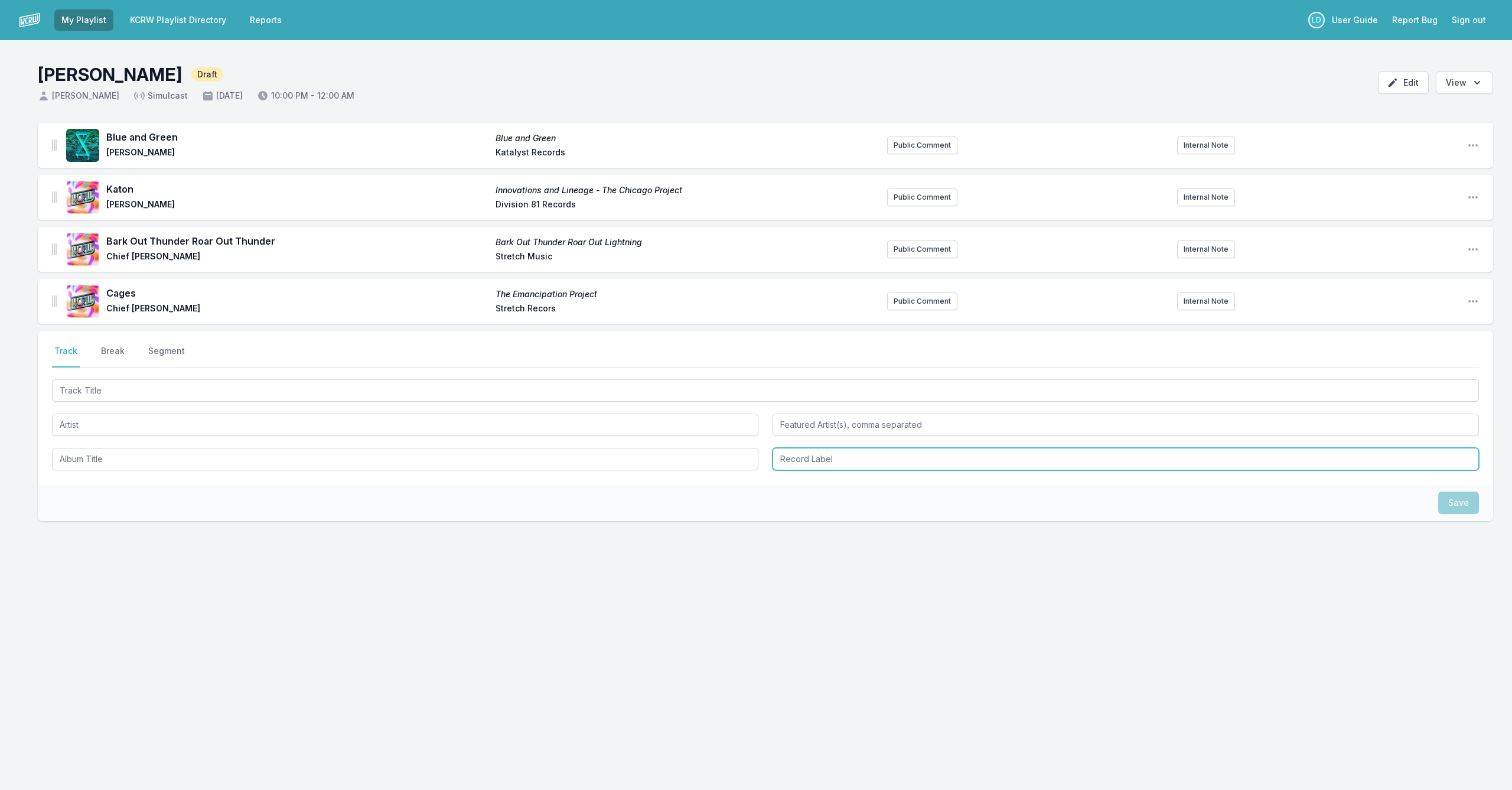
click at [1455, 461] on input "Record Label" at bounding box center [1126, 459] width 707 height 22
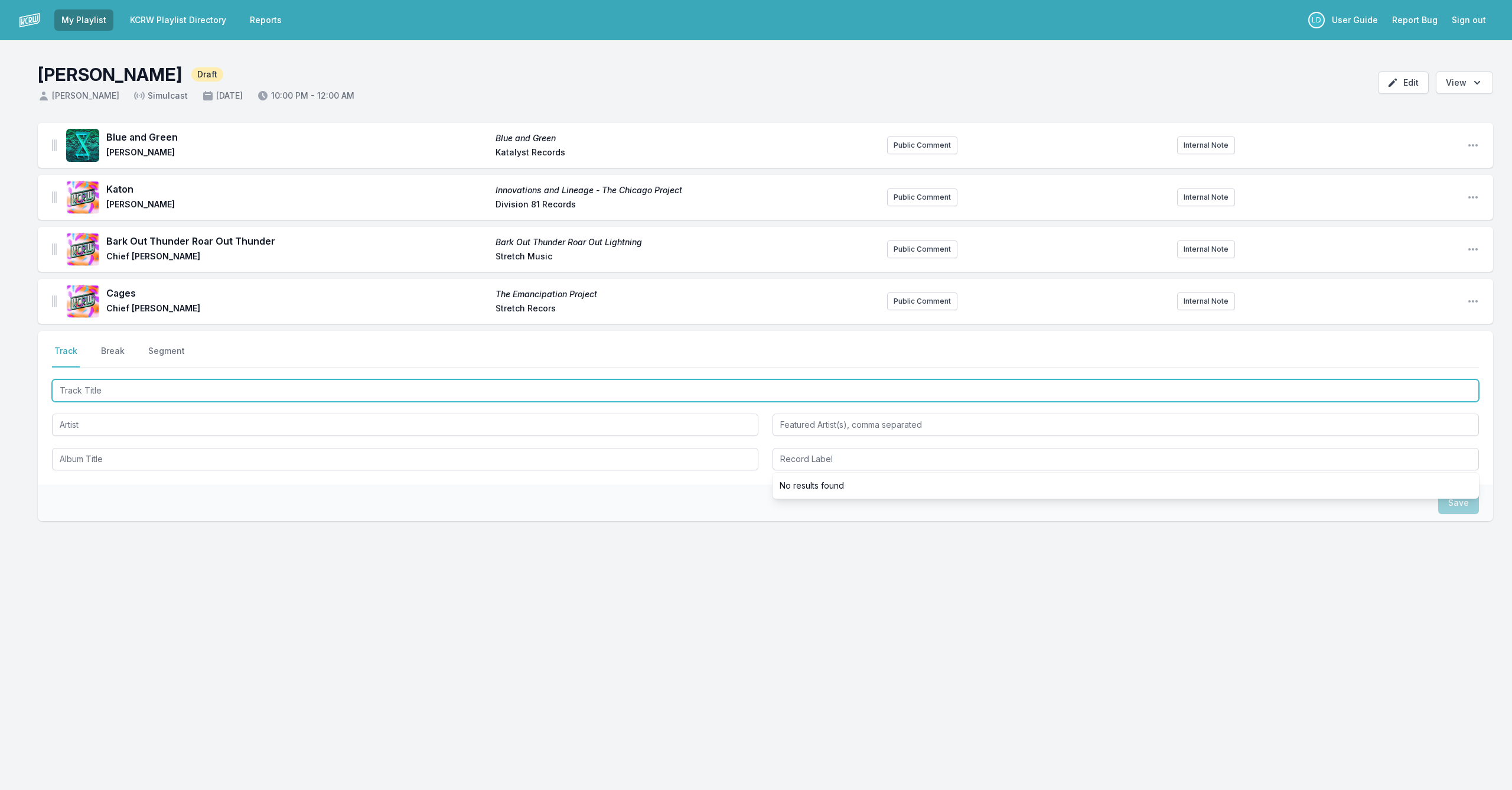
click at [453, 395] on input "Track Title" at bounding box center [765, 391] width 1427 height 22
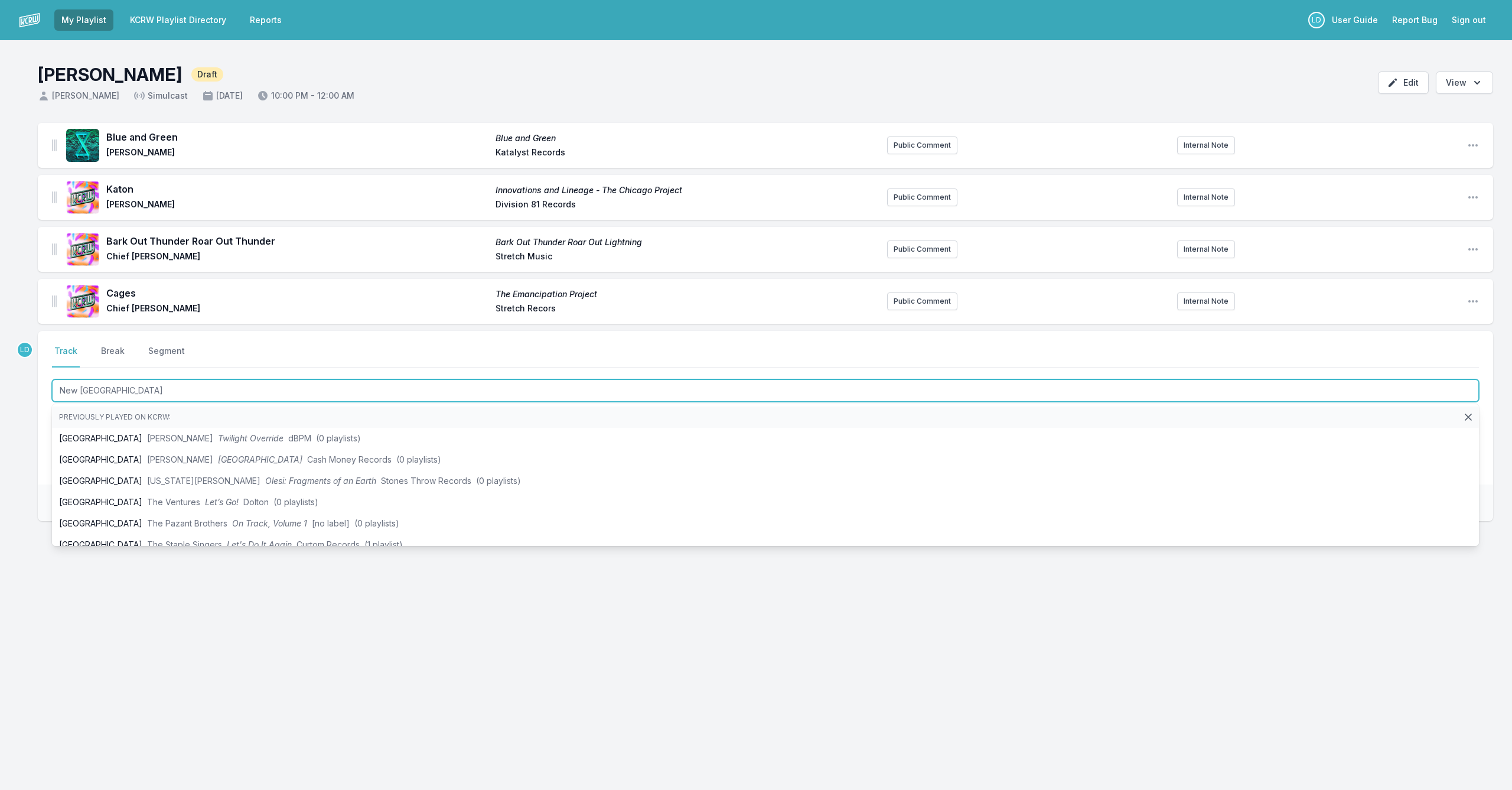
type input "New [GEOGRAPHIC_DATA]"
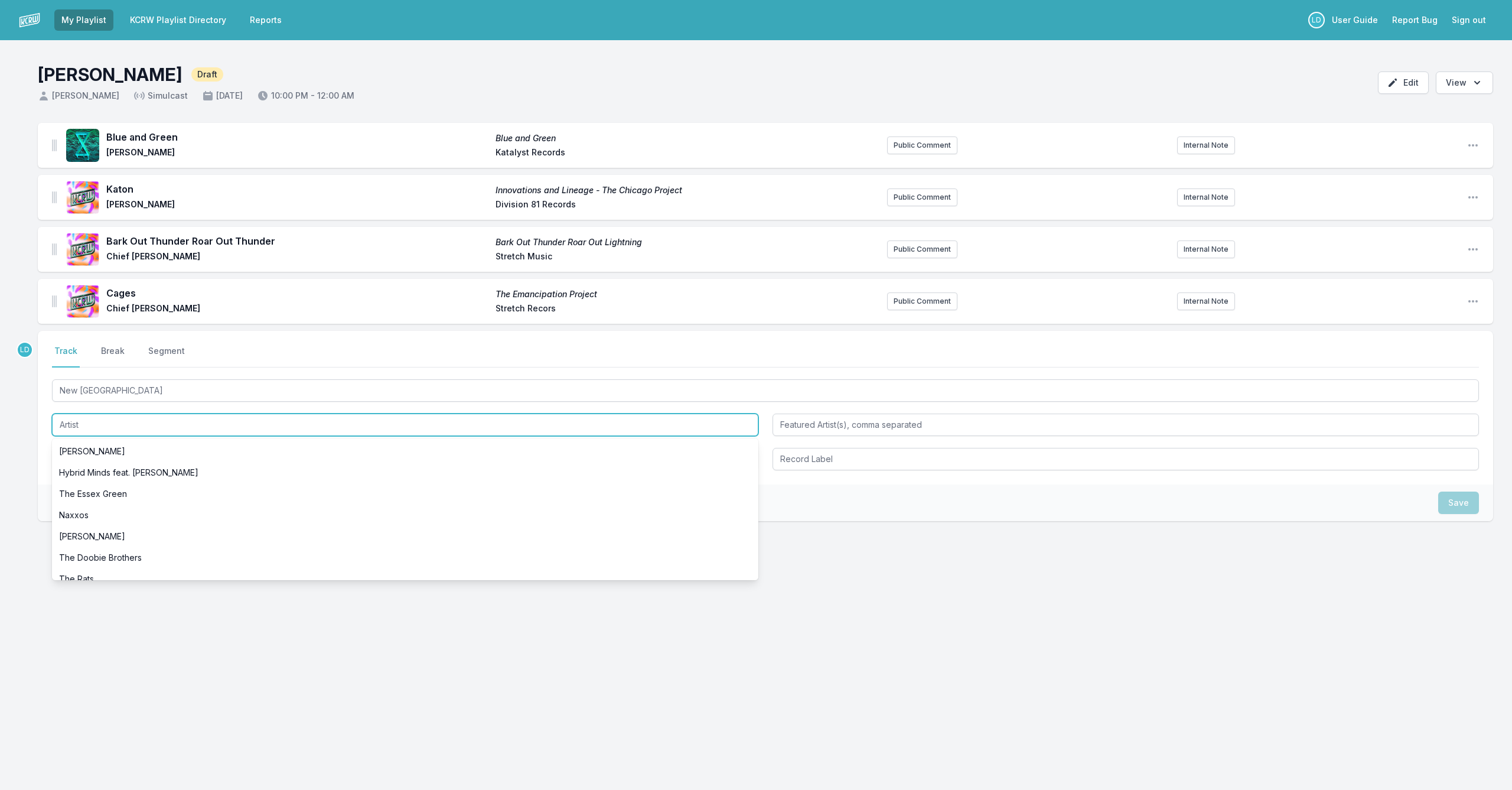
paste input "Chief [PERSON_NAME]"
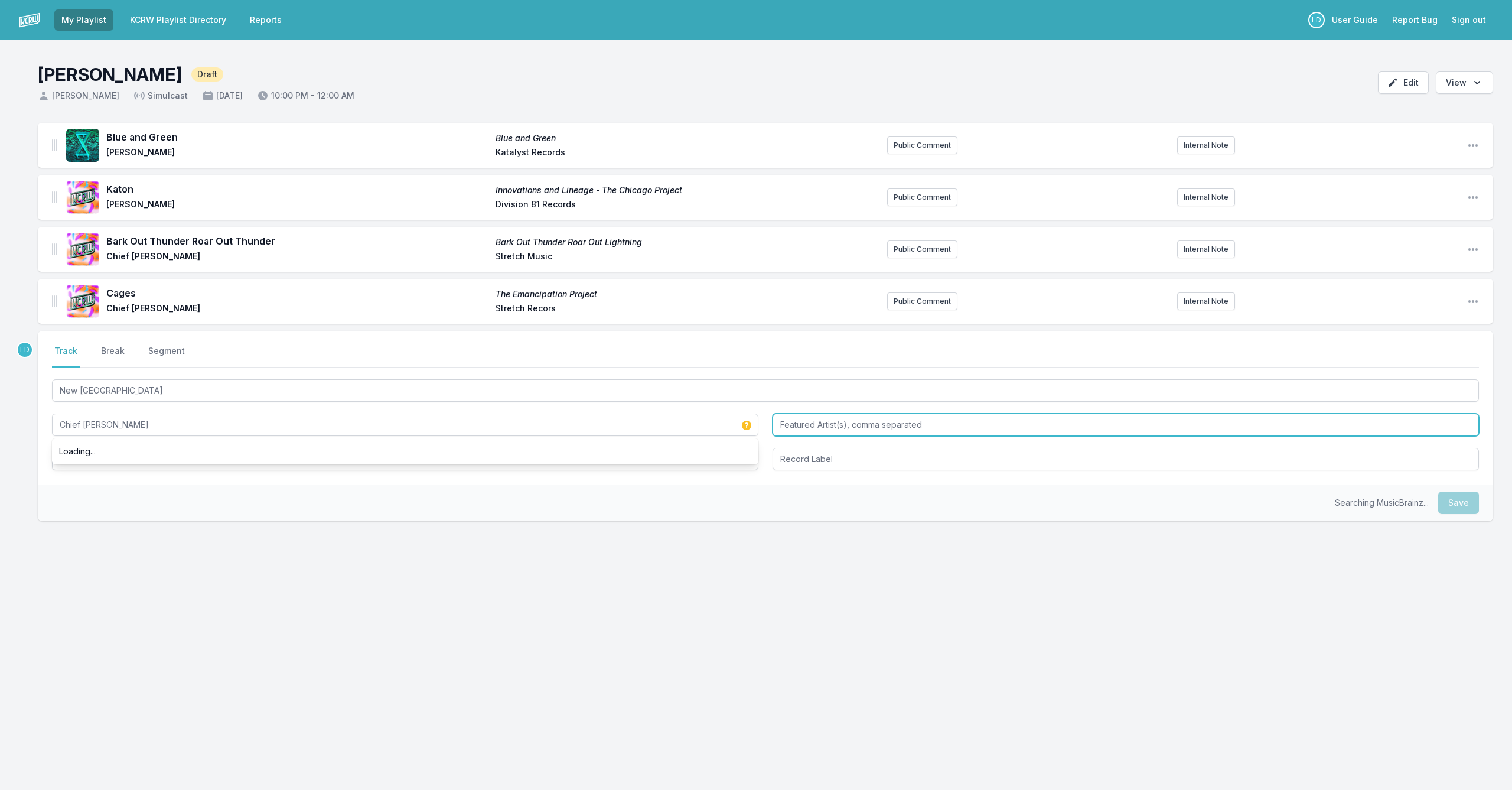
type input "Chief [PERSON_NAME]"
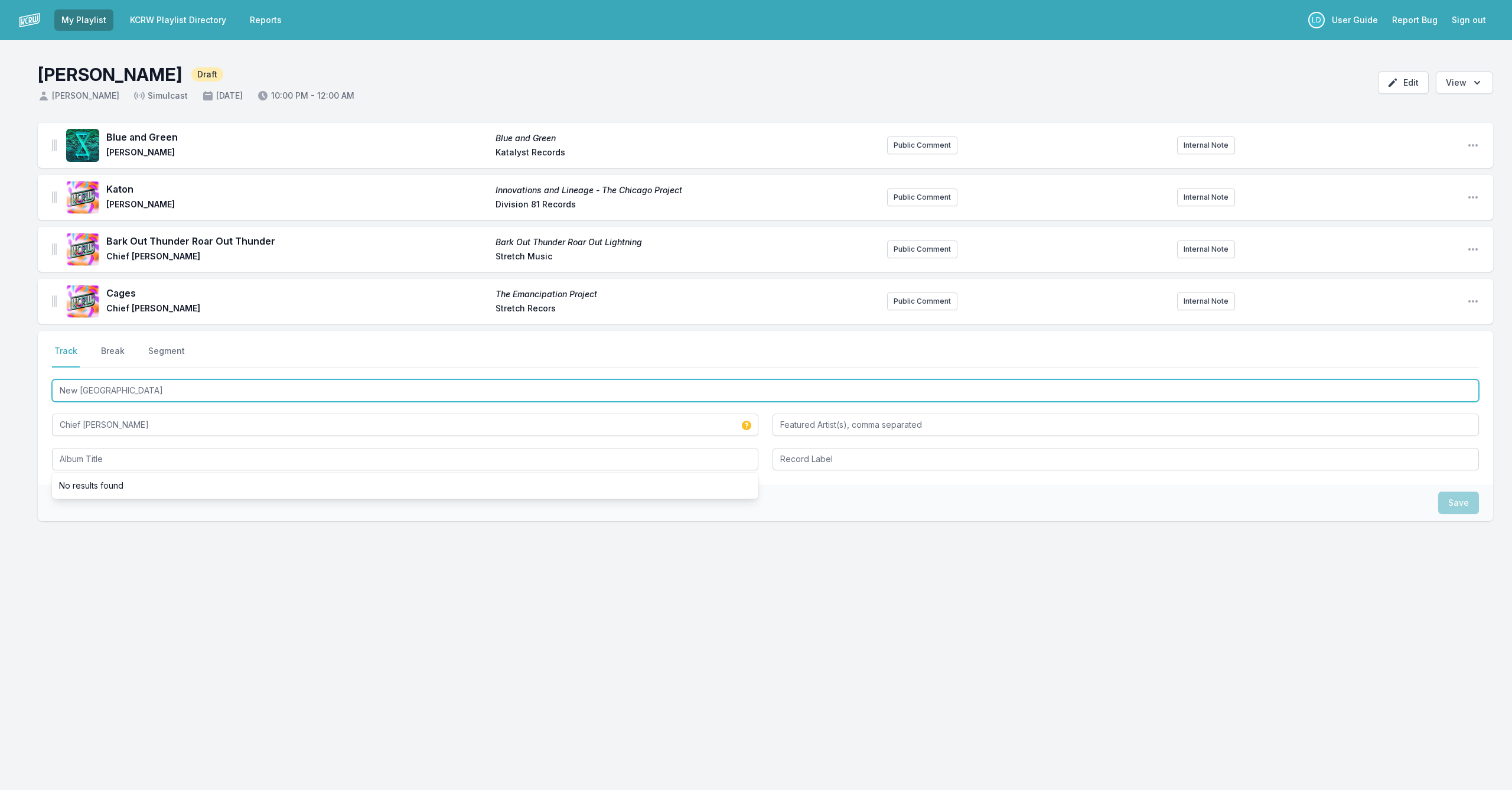
drag, startPoint x: 162, startPoint y: 396, endPoint x: 38, endPoint y: 389, distance: 124.2
click at [38, 389] on div "Select a tab Track Break Segment Track Break Segment New New Orleans Chief Atun…" at bounding box center [765, 408] width 1455 height 154
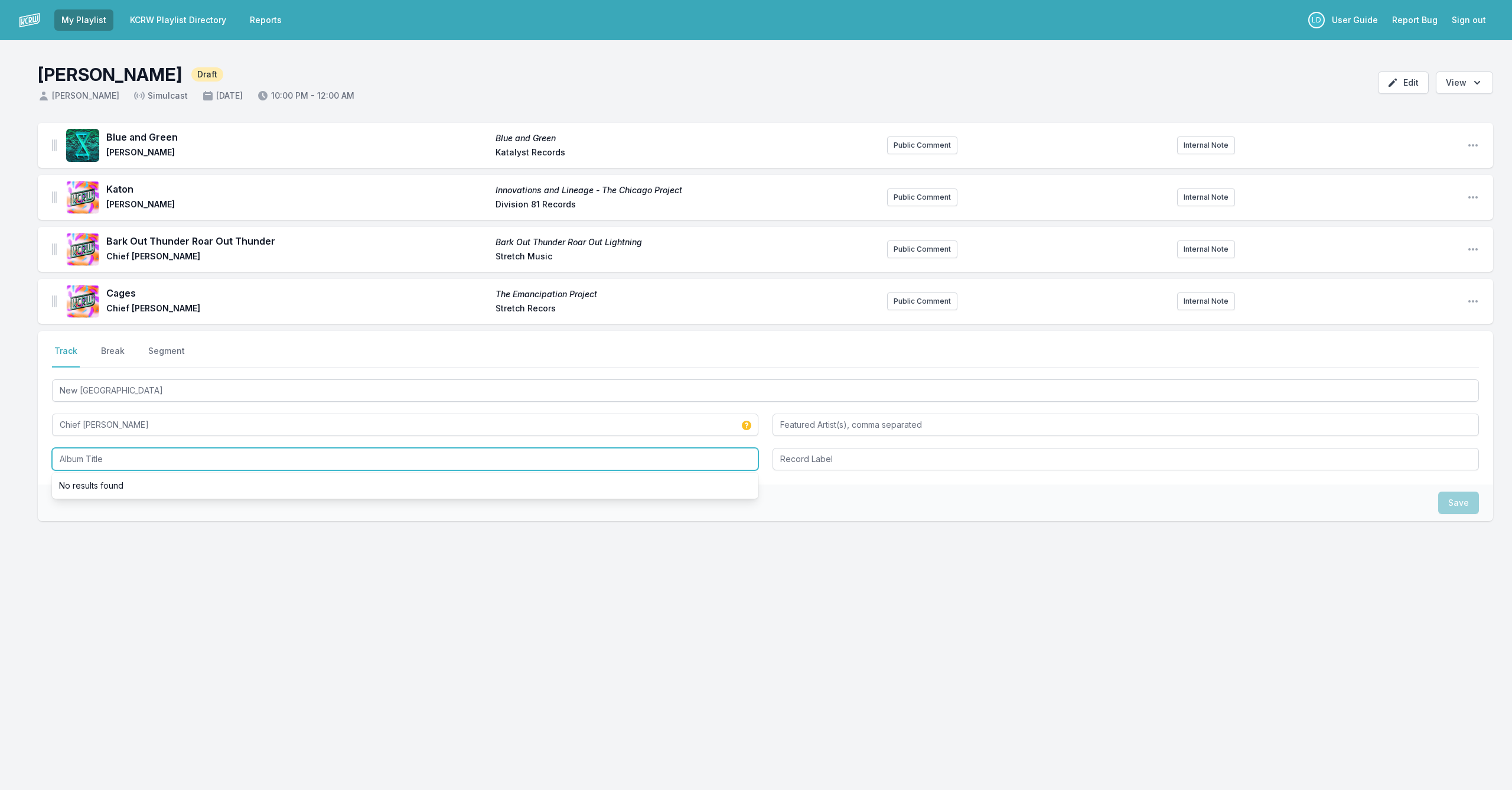
click at [244, 457] on input "Album Title" at bounding box center [405, 459] width 707 height 22
paste input "Chief Adjuah: Stretch Music 10th Anniversary Deluxe Edition Bandcamp [URL][DOMA…"
drag, startPoint x: 503, startPoint y: 464, endPoint x: 298, endPoint y: 461, distance: 205.0
click at [297, 461] on input "Chief Adjuah: Stretch Music 10th Anniversary Deluxe Edition Bandcamp [URL][DOMA…" at bounding box center [405, 459] width 707 height 22
type input "Chief Adjuah: Stretch Music 10th Anniversary Deluxe Edition"
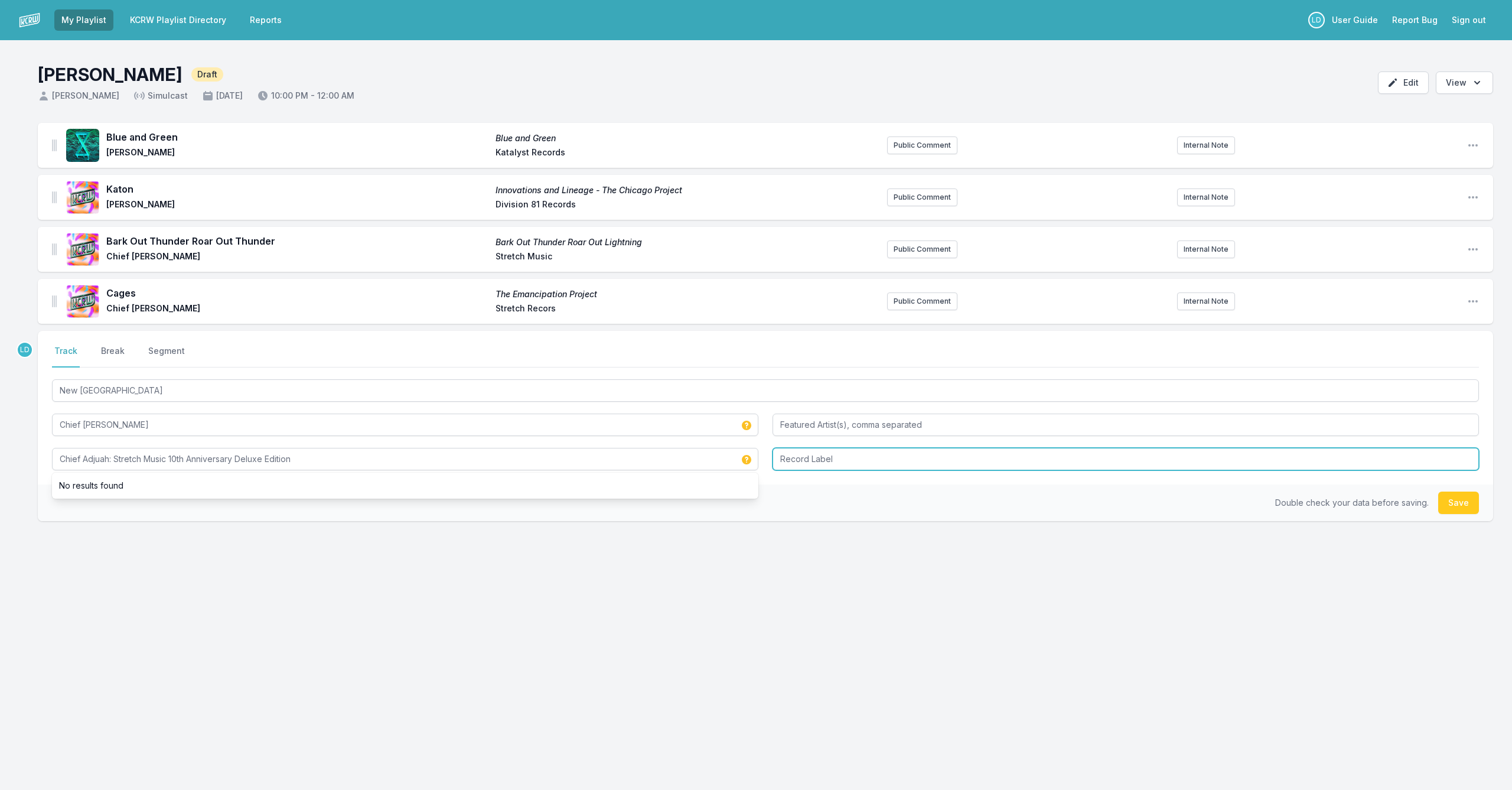
click at [814, 464] on input "Record Label" at bounding box center [1126, 459] width 707 height 22
type input "Stretch Music"
drag, startPoint x: 1475, startPoint y: 503, endPoint x: 1447, endPoint y: 513, distance: 29.7
click at [1466, 507] on button "Save" at bounding box center [1459, 503] width 41 height 22
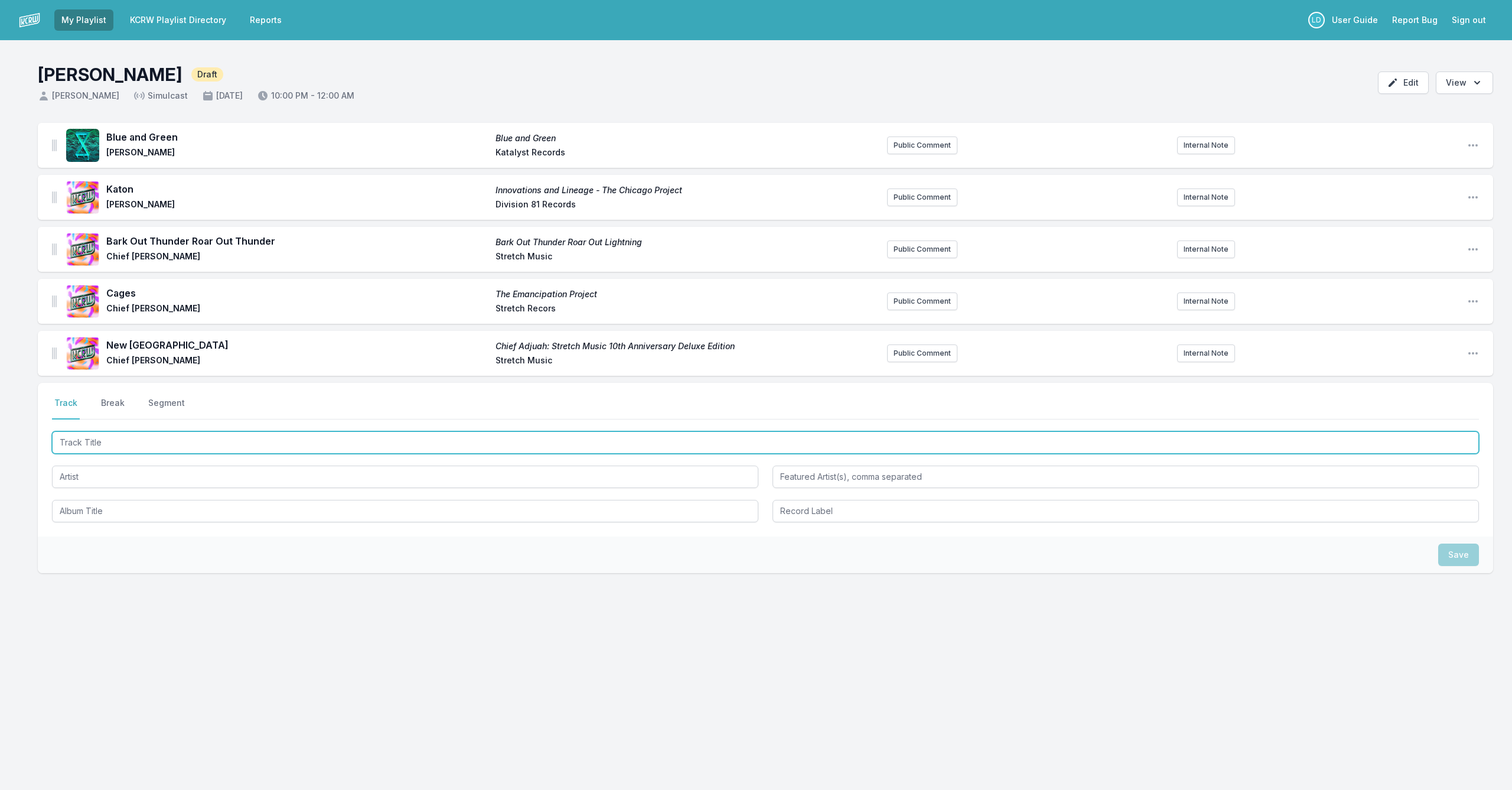
click at [452, 448] on input "Track Title" at bounding box center [765, 443] width 1427 height 22
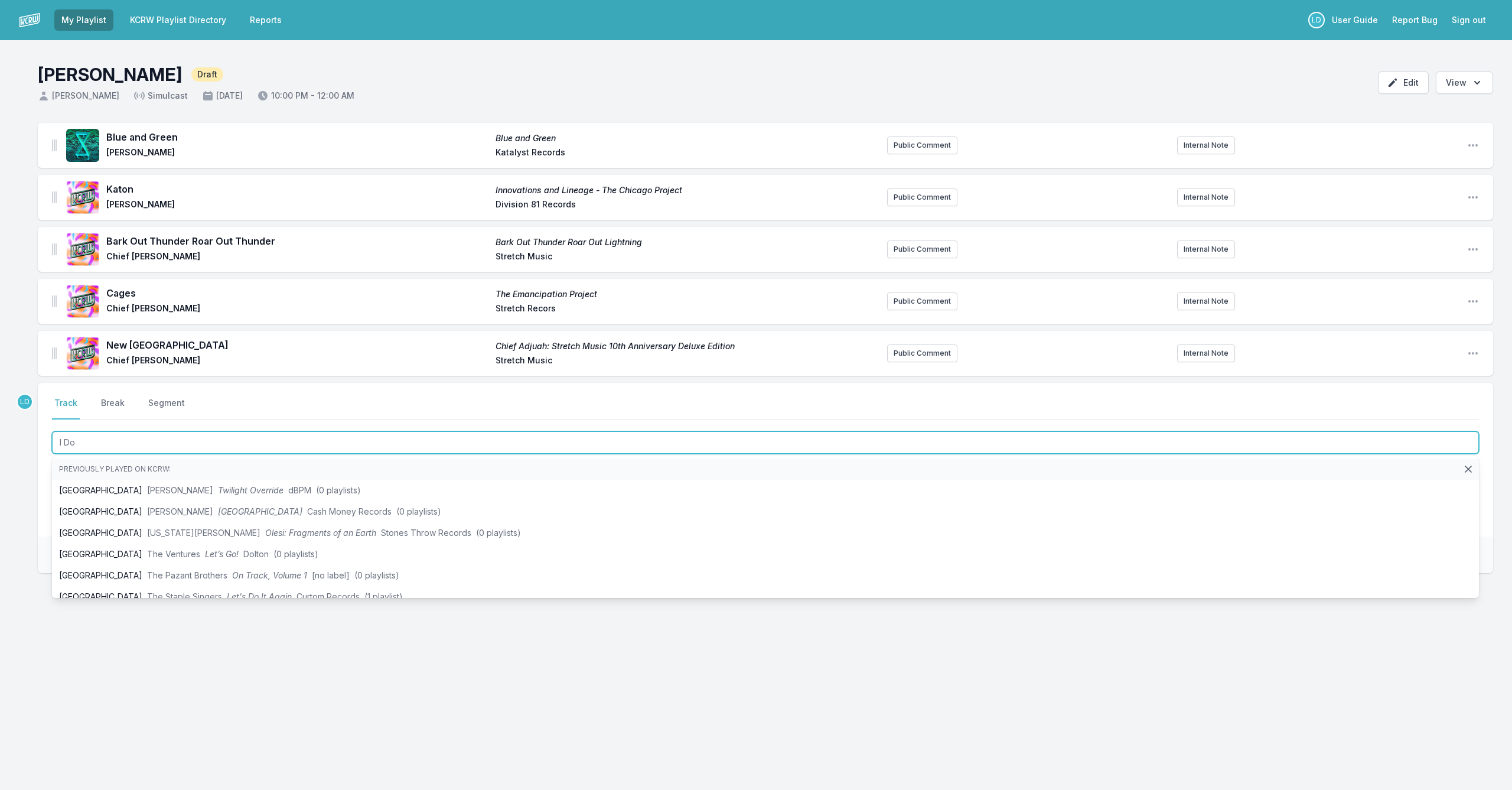
type input "I Do"
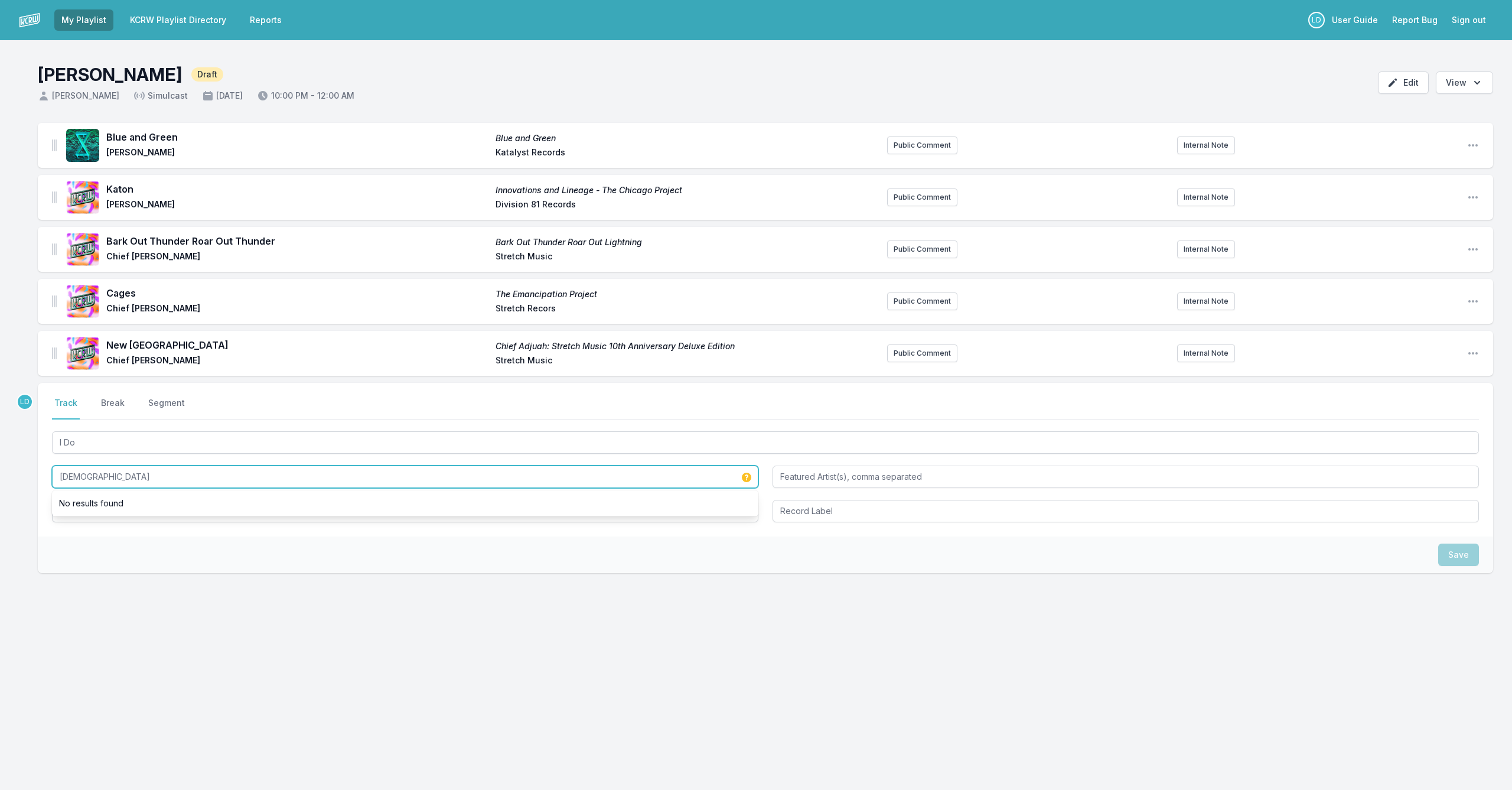
drag, startPoint x: 113, startPoint y: 476, endPoint x: 15, endPoint y: 478, distance: 98.0
click at [15, 478] on div "Blue and Green Blue and Green [PERSON_NAME] Katalyst Records Public Comment Int…" at bounding box center [756, 405] width 1512 height 563
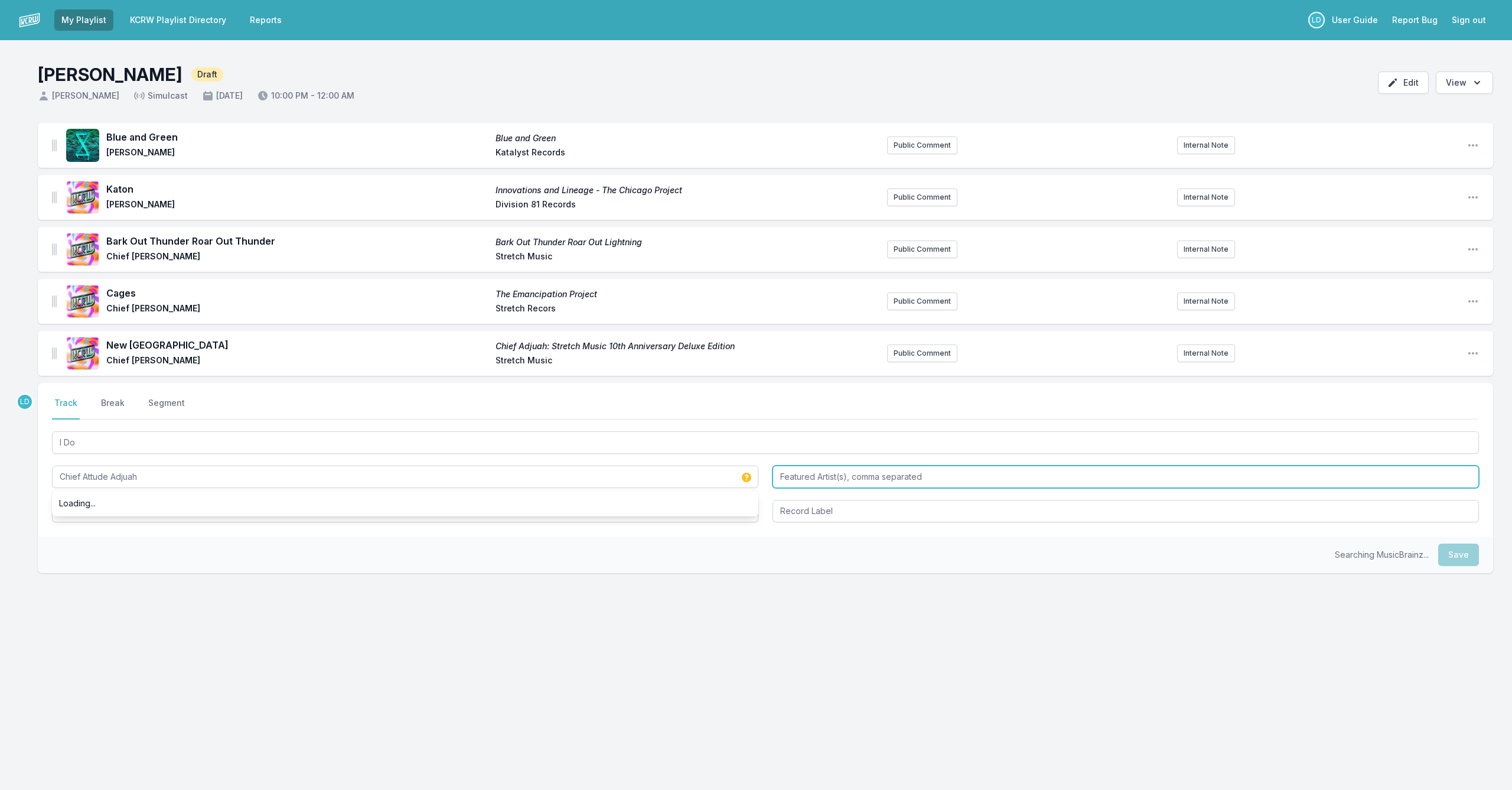
type input "Chief Attude Adjuah"
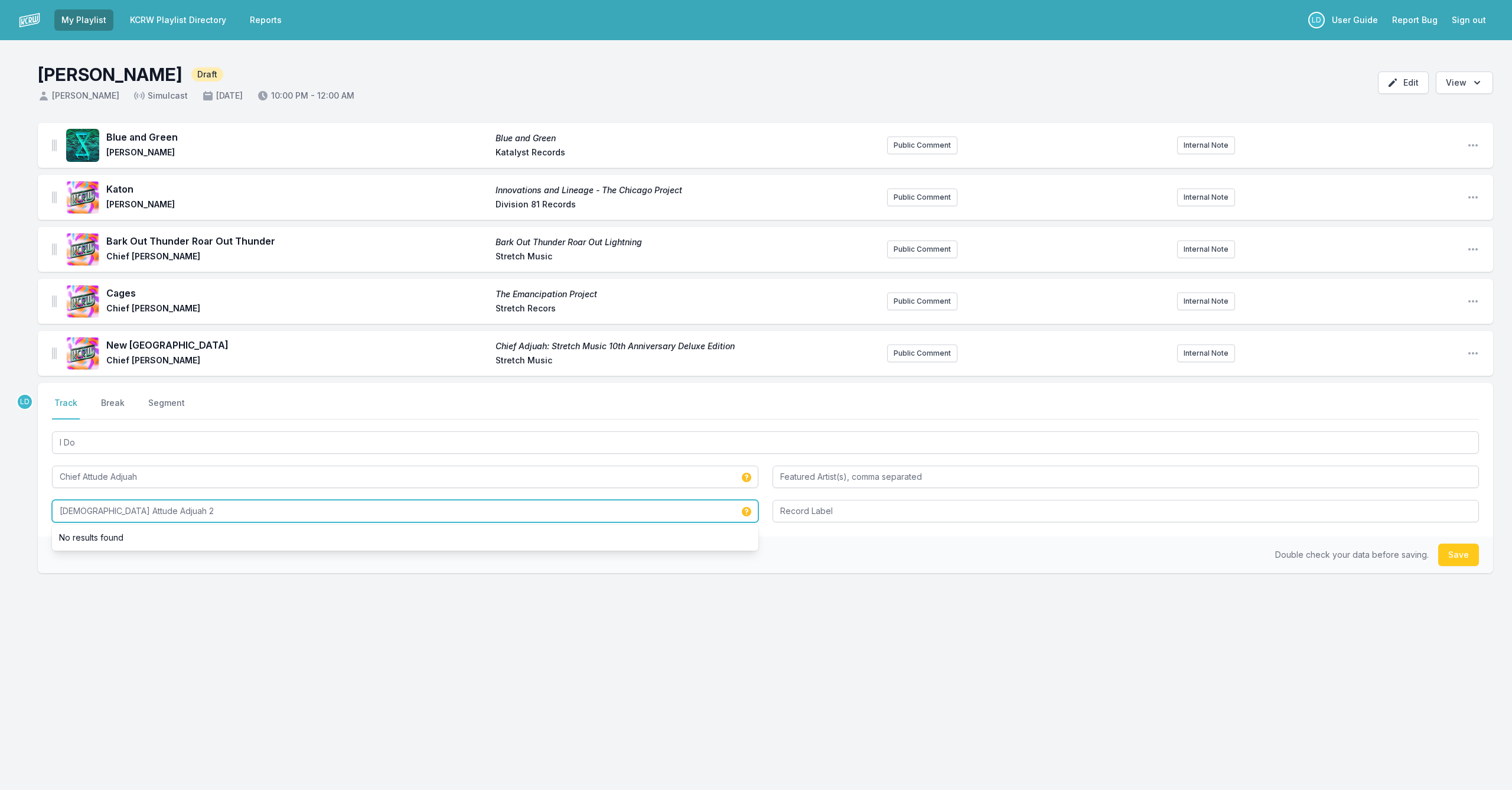
drag, startPoint x: 109, startPoint y: 510, endPoint x: 309, endPoint y: 633, distance: 234.8
click at [324, 634] on div "LD Select a tab Track Break Segment Track Break Segment I Do Chief Attude [PERS…" at bounding box center [765, 516] width 1455 height 266
drag, startPoint x: 205, startPoint y: 510, endPoint x: 217, endPoint y: 511, distance: 12.0
click at [206, 510] on input "[DEMOGRAPHIC_DATA] Attude Adjuah 2" at bounding box center [405, 511] width 707 height 22
type input "[DEMOGRAPHIC_DATA] Attude Adjuah 2"
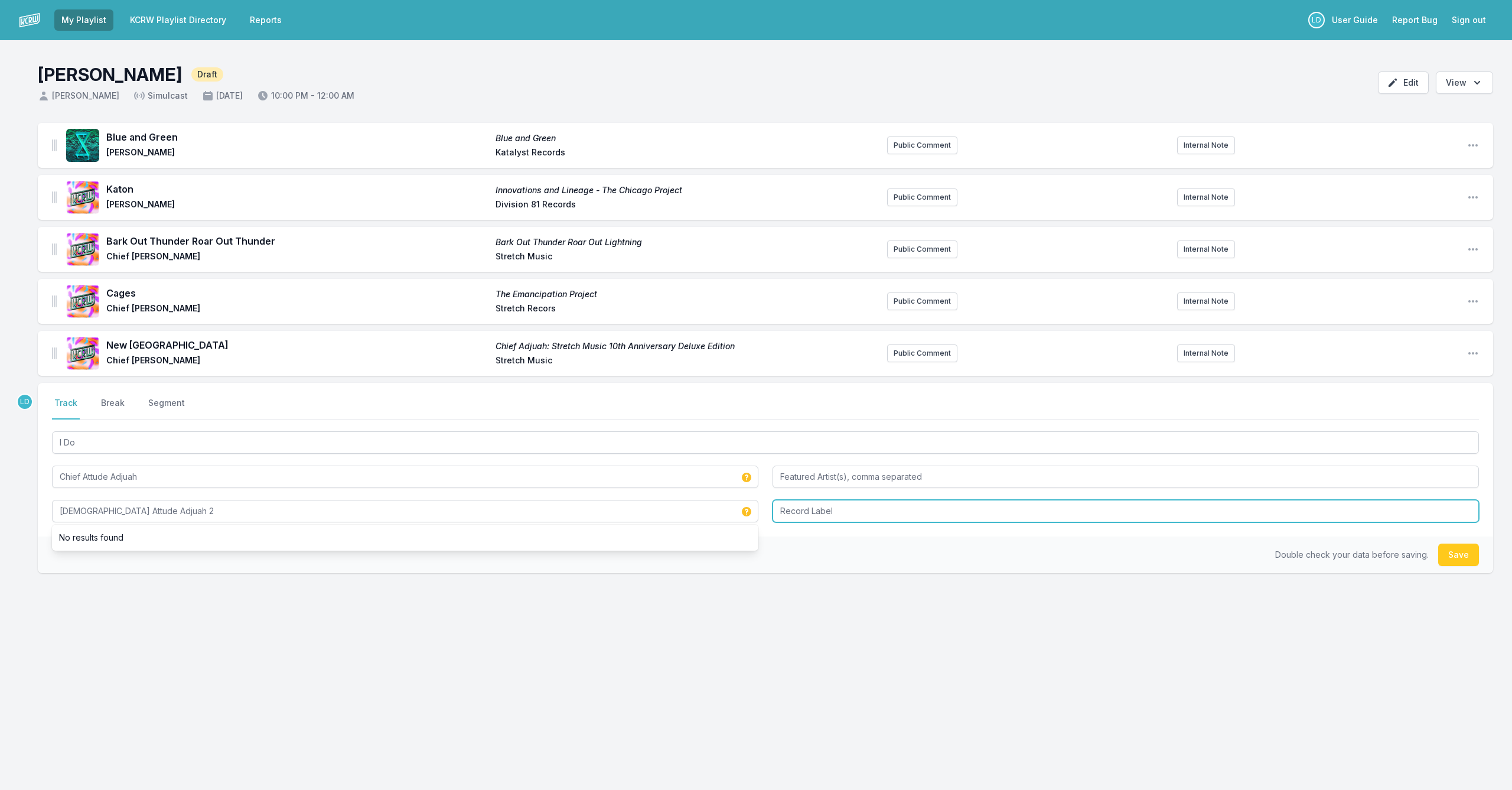
click at [826, 516] on input "Record Label" at bounding box center [1126, 511] width 707 height 22
type input "Stretch Music"
drag, startPoint x: 1462, startPoint y: 554, endPoint x: 1418, endPoint y: 559, distance: 44.3
click at [1462, 554] on button "Save" at bounding box center [1459, 555] width 41 height 22
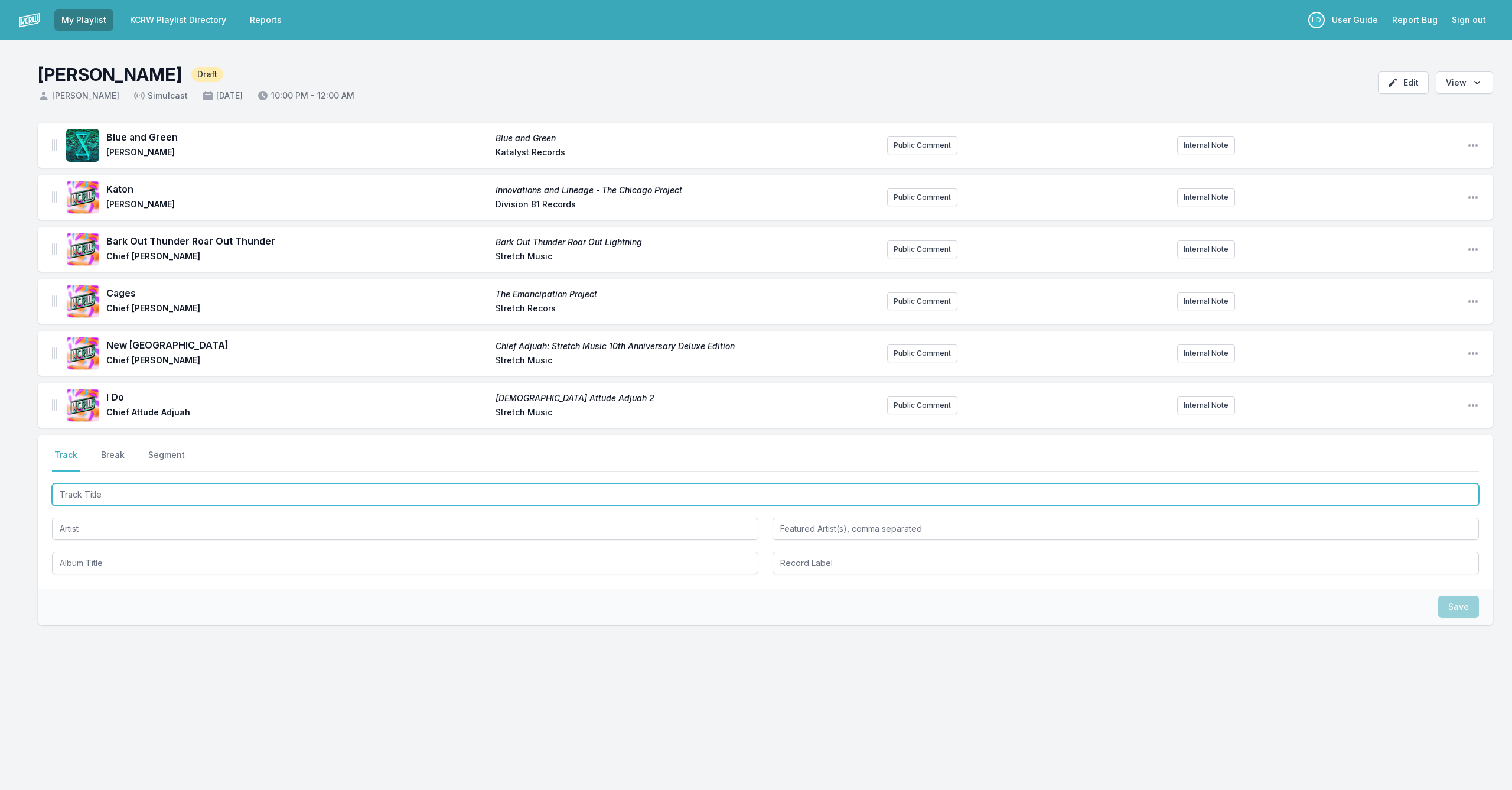
click at [594, 493] on input "Track Title" at bounding box center [765, 494] width 1427 height 22
type input "Nightwhistlers"
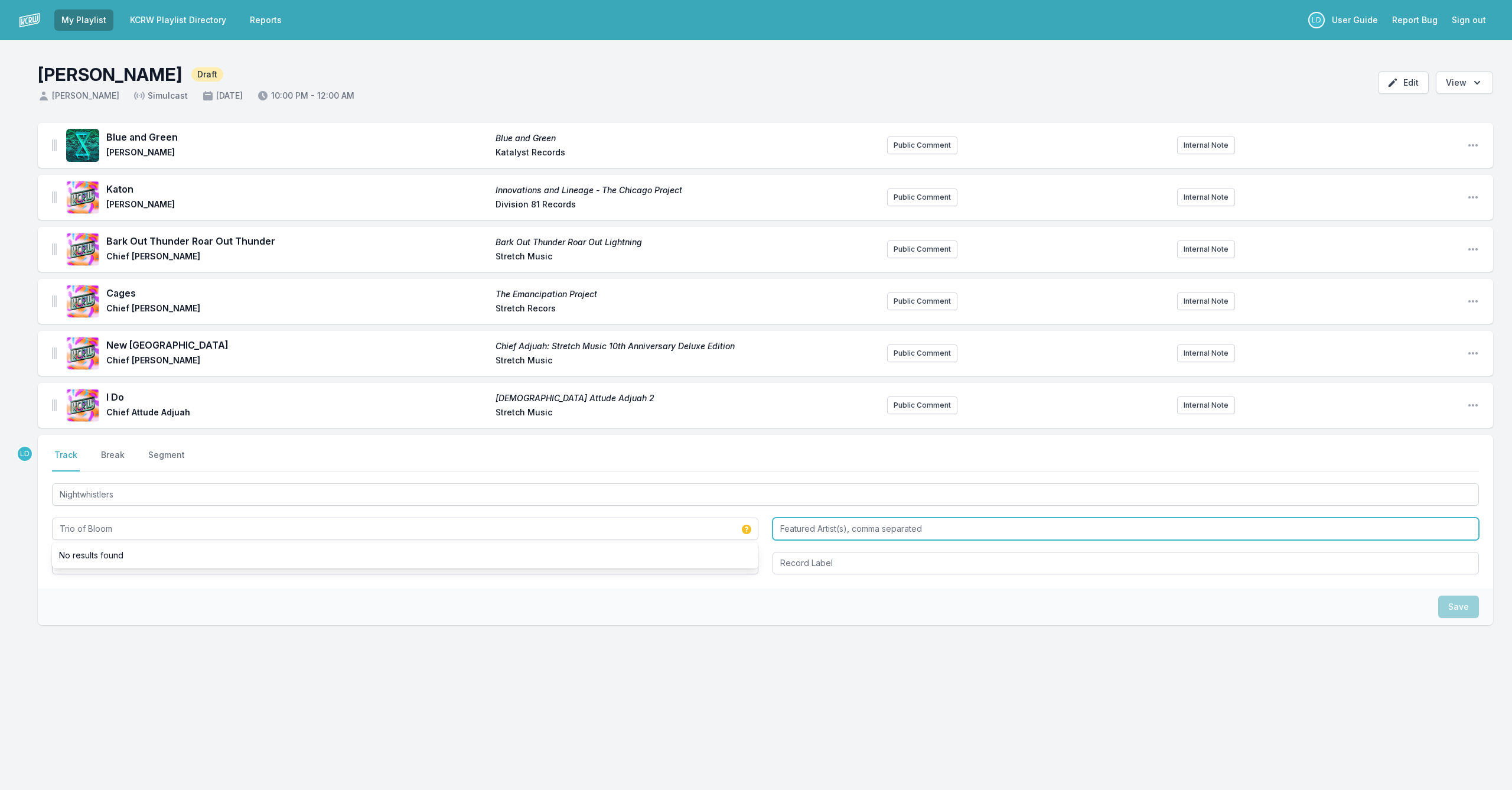
type input "Trio of Bloom"
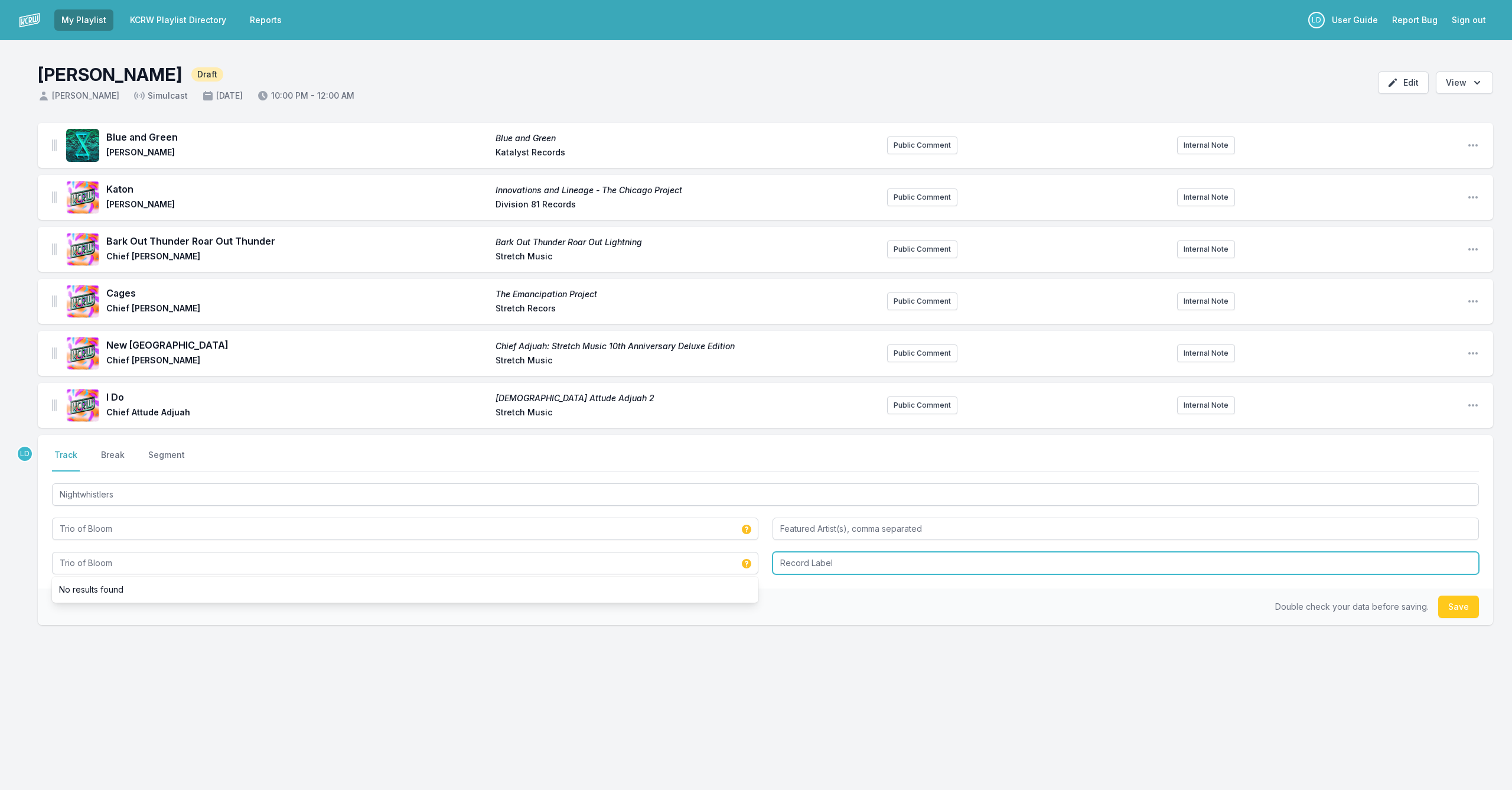
type input "Trio of Bloom"
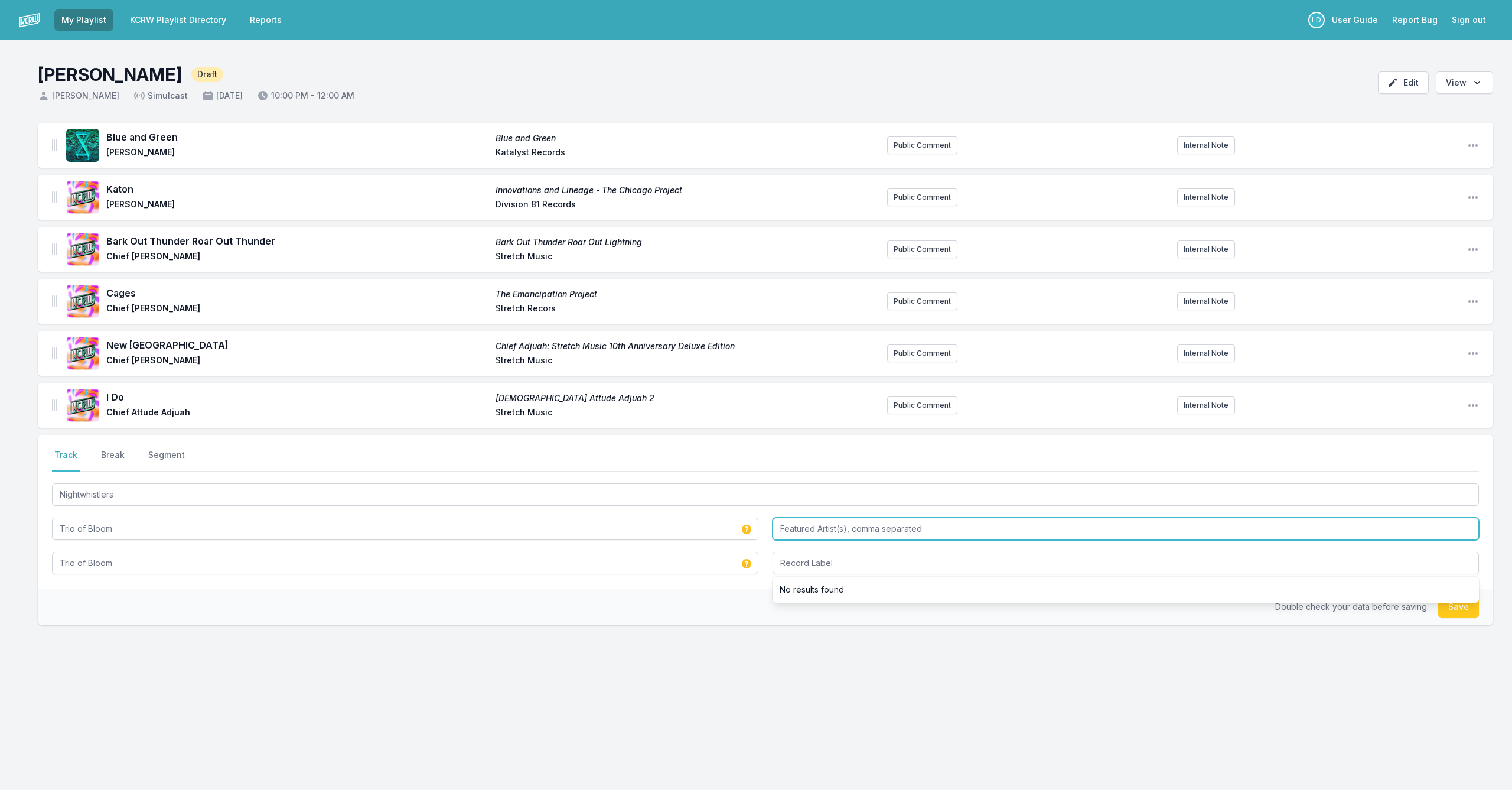
click at [926, 518] on input "Featured Artist(s), comma separated" at bounding box center [1126, 529] width 707 height 22
click at [928, 527] on input "Featured Artist(s), comma separated" at bounding box center [1126, 529] width 707 height 22
type input "[PERSON_NAME], [PERSON_NAME], [PERSON_NAME]"
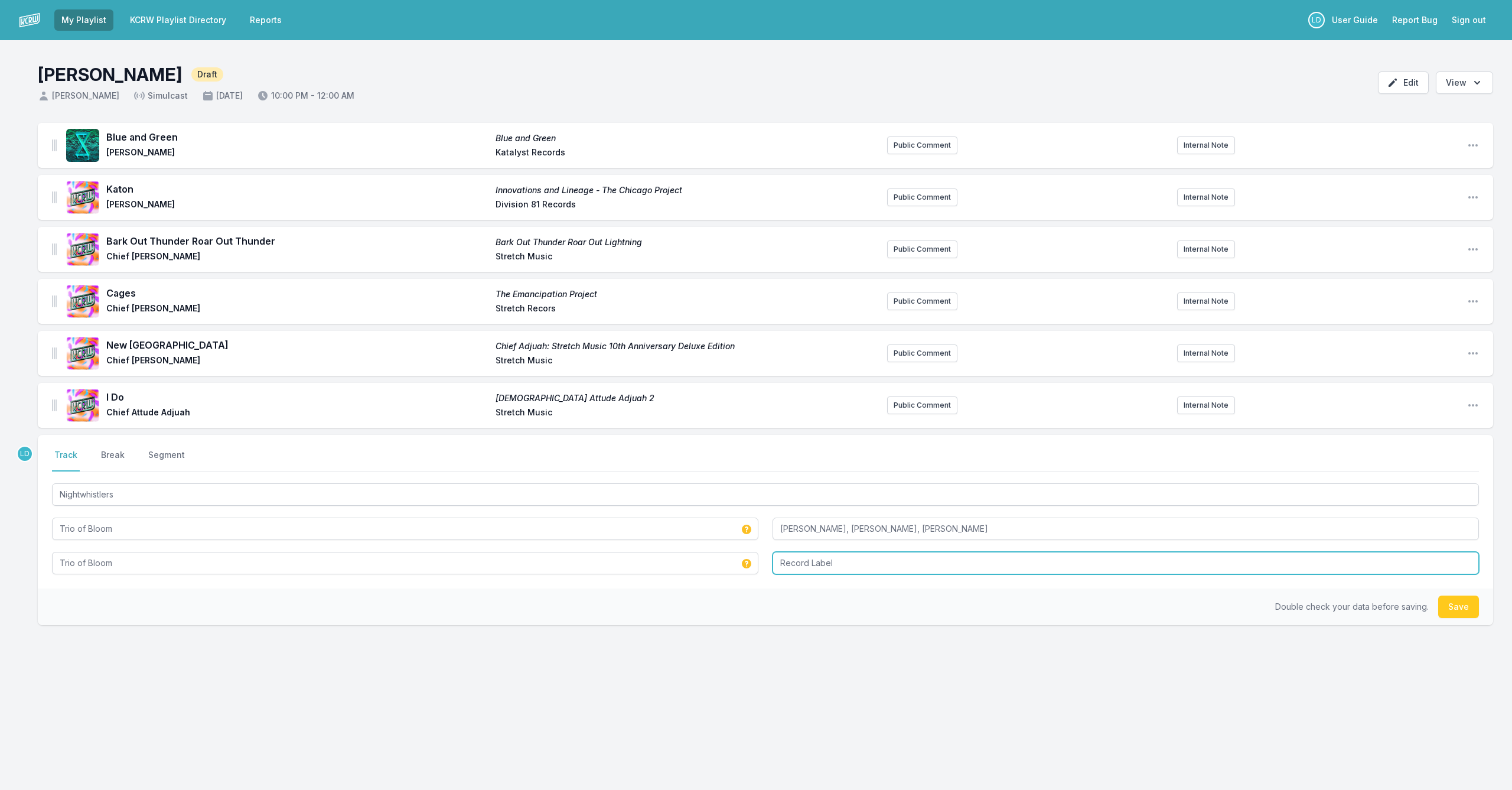
click at [936, 562] on input "Record Label" at bounding box center [1126, 563] width 707 height 22
type input "Bandcamp"
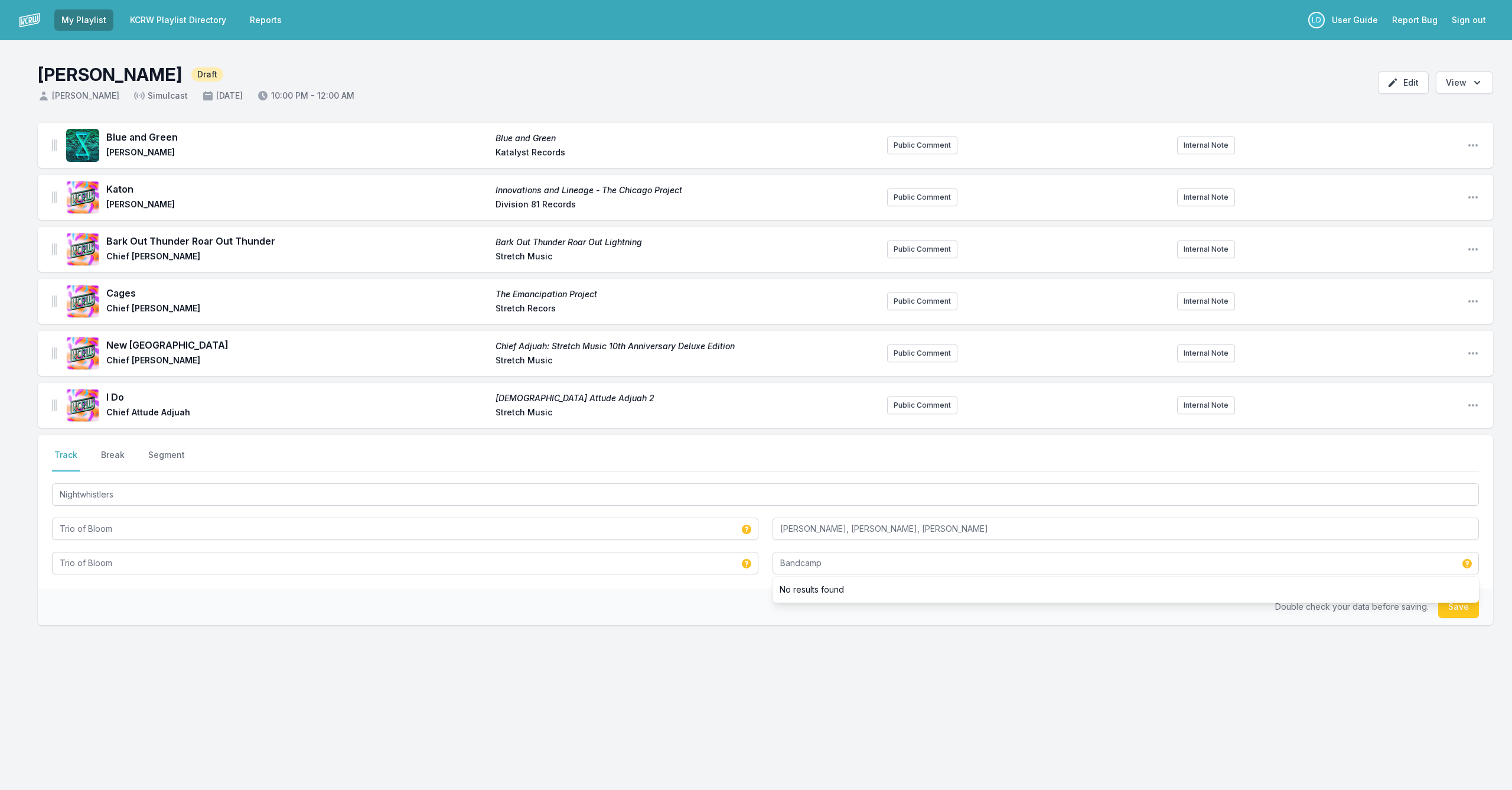
click at [1458, 617] on button "Save" at bounding box center [1459, 607] width 41 height 22
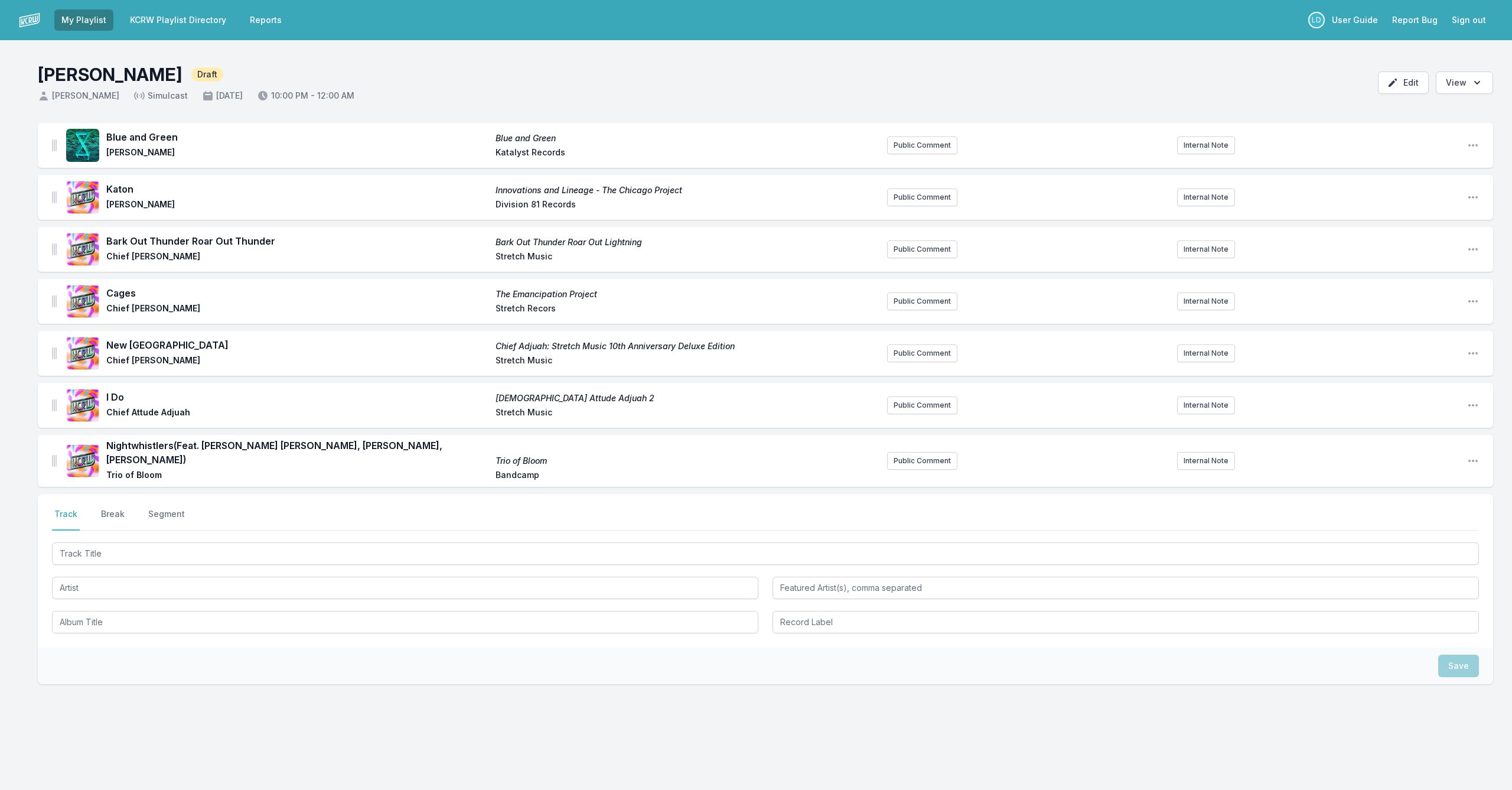
click at [1213, 789] on div "Blue and Green Blue and Green [PERSON_NAME] Katalyst Records Public Comment Int…" at bounding box center [756, 461] width 1512 height 675
drag, startPoint x: 1137, startPoint y: 627, endPoint x: 1161, endPoint y: 625, distance: 24.1
click at [1136, 627] on div "Select a tab Track Break Segment Track Break Segment" at bounding box center [765, 571] width 1455 height 154
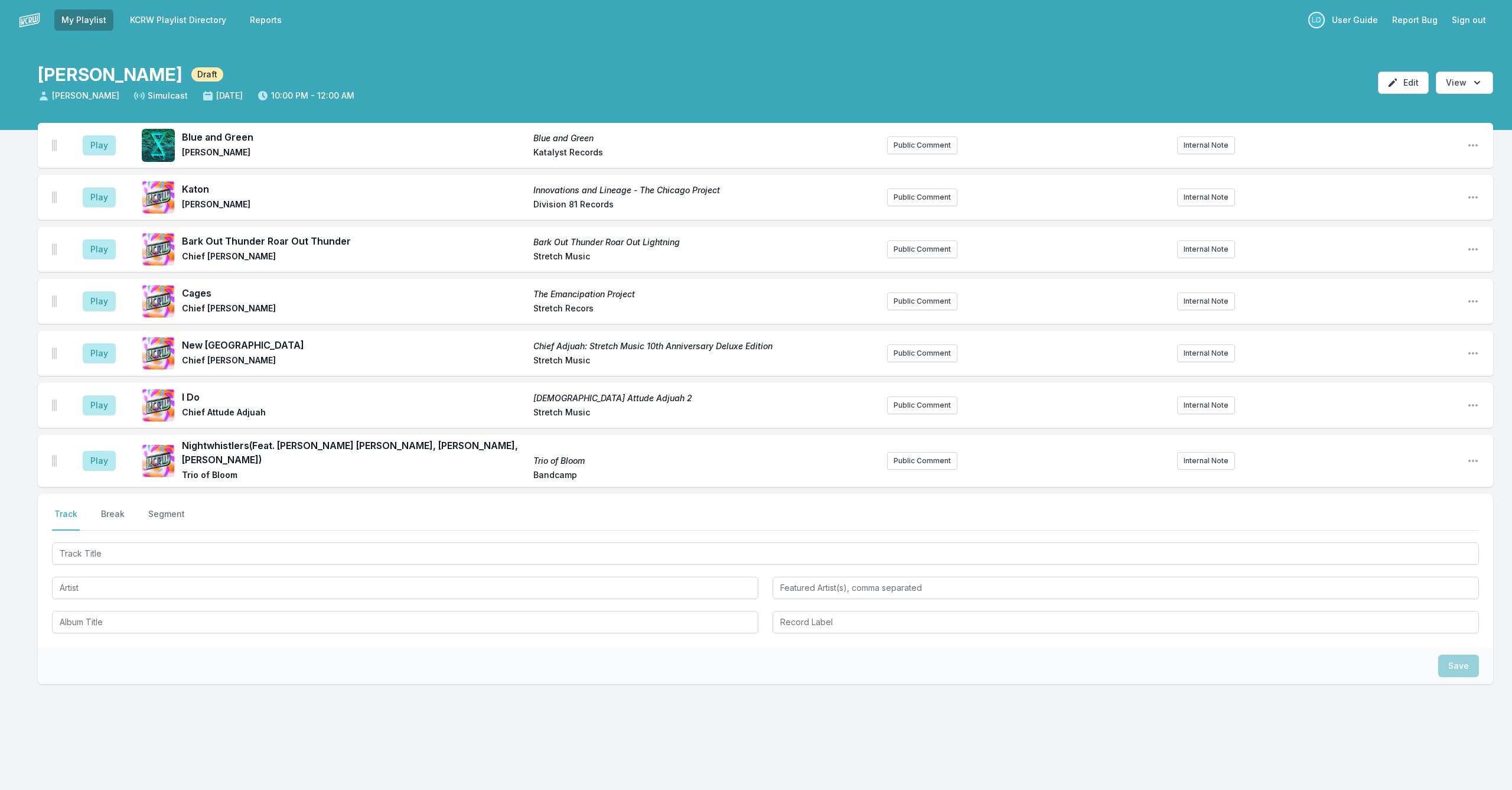
click at [1007, 698] on div "Select a tab Track Break Segment Track Break Segment Save" at bounding box center [765, 627] width 1455 height 266
click at [103, 149] on button "Play" at bounding box center [99, 146] width 33 height 21
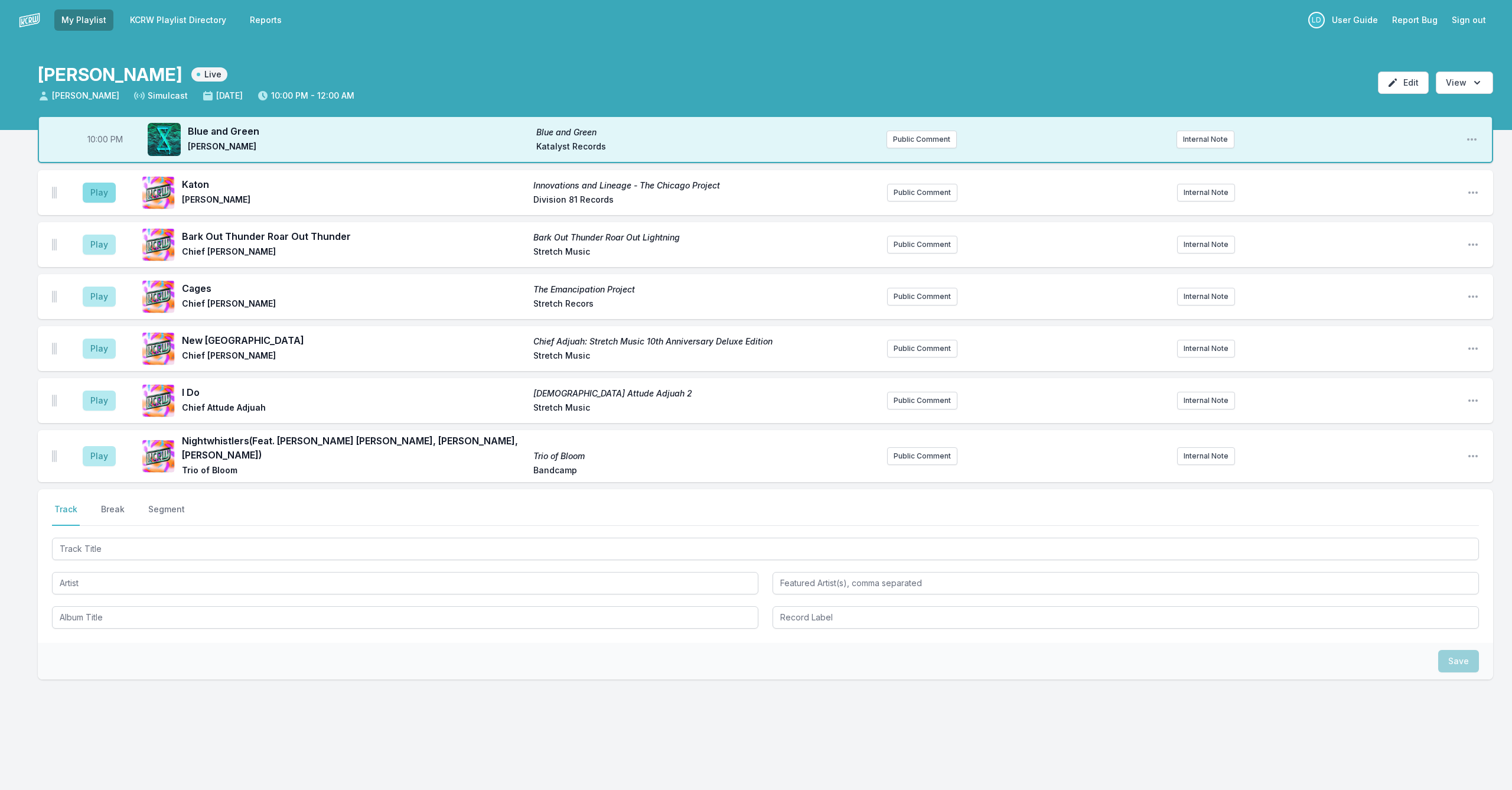
scroll to position [0, 1]
drag, startPoint x: 102, startPoint y: 200, endPoint x: 110, endPoint y: 204, distance: 8.9
click at [102, 200] on button "Play" at bounding box center [99, 193] width 33 height 21
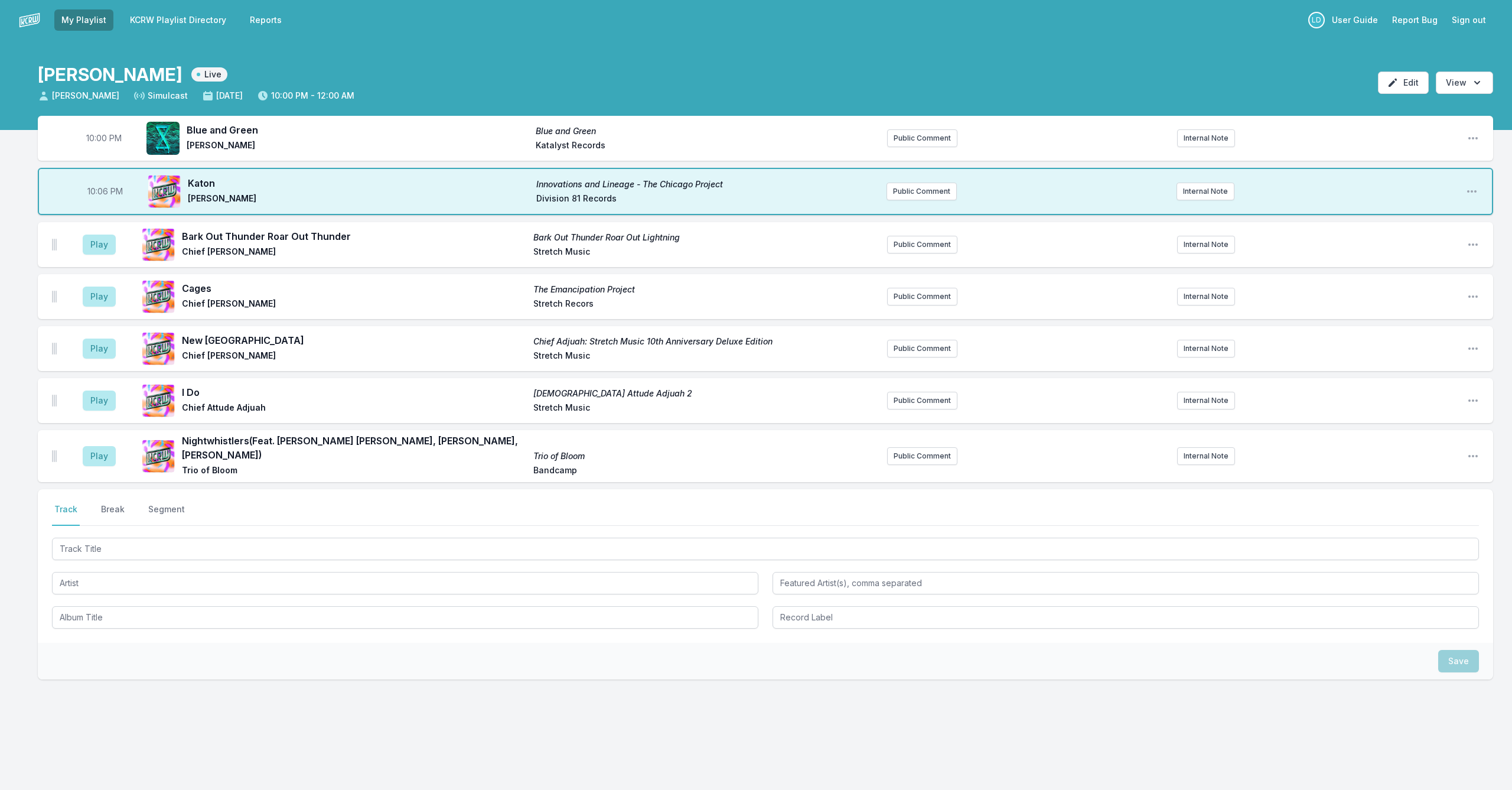
scroll to position [0, 0]
click at [101, 240] on button "Play" at bounding box center [99, 245] width 33 height 21
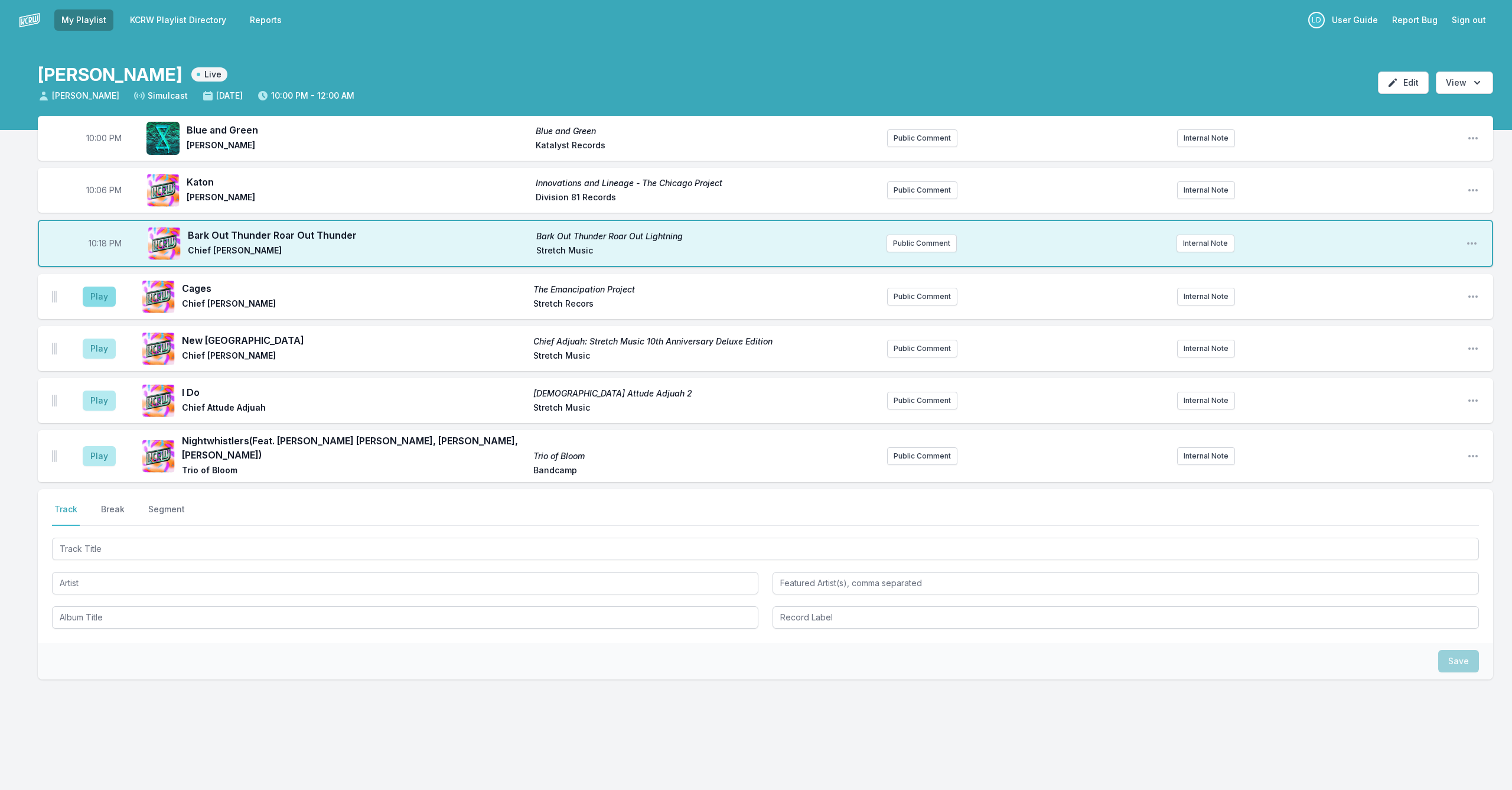
click at [92, 298] on button "Play" at bounding box center [99, 297] width 33 height 21
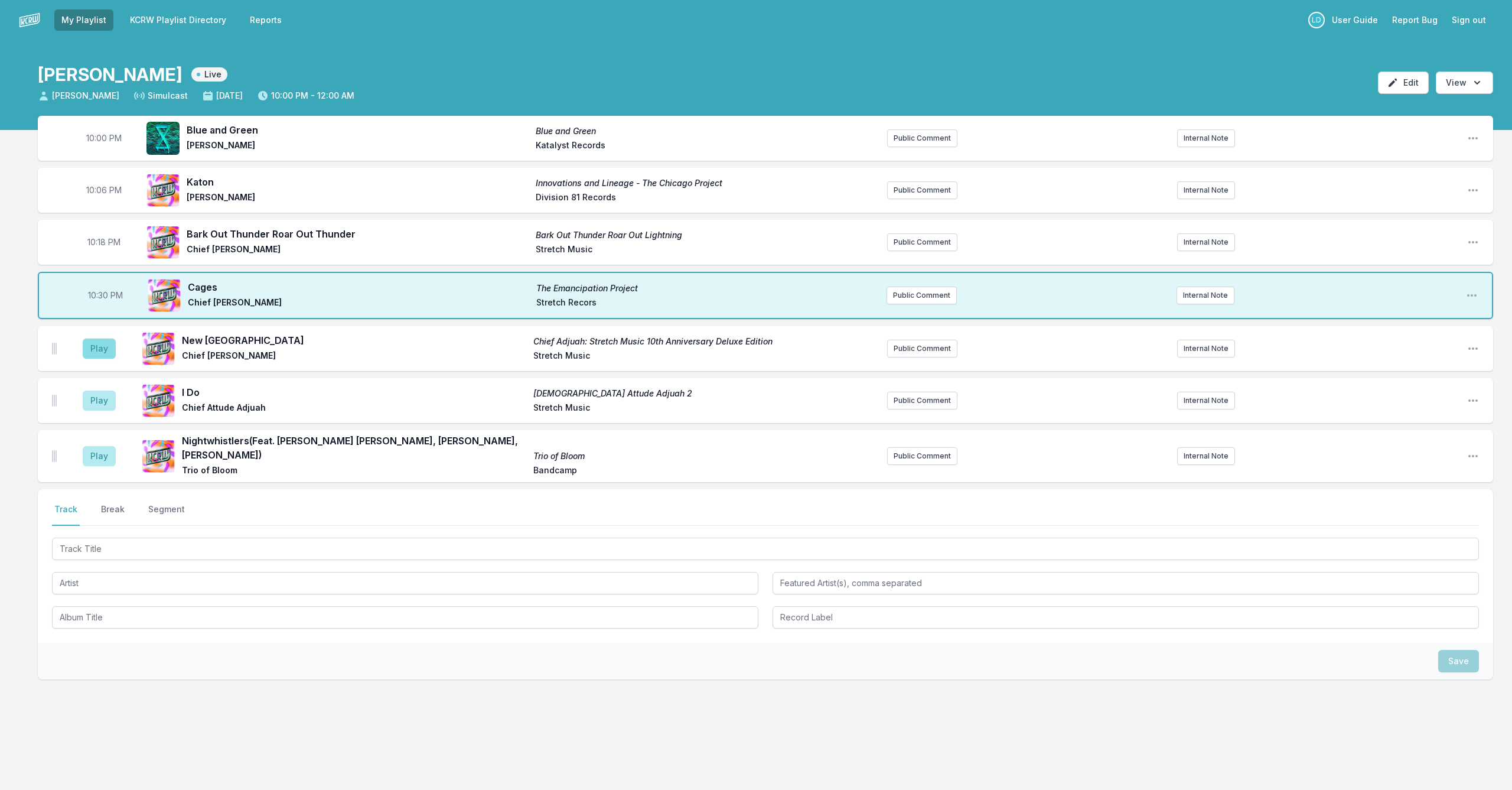
click at [101, 351] on button "Play" at bounding box center [99, 349] width 33 height 21
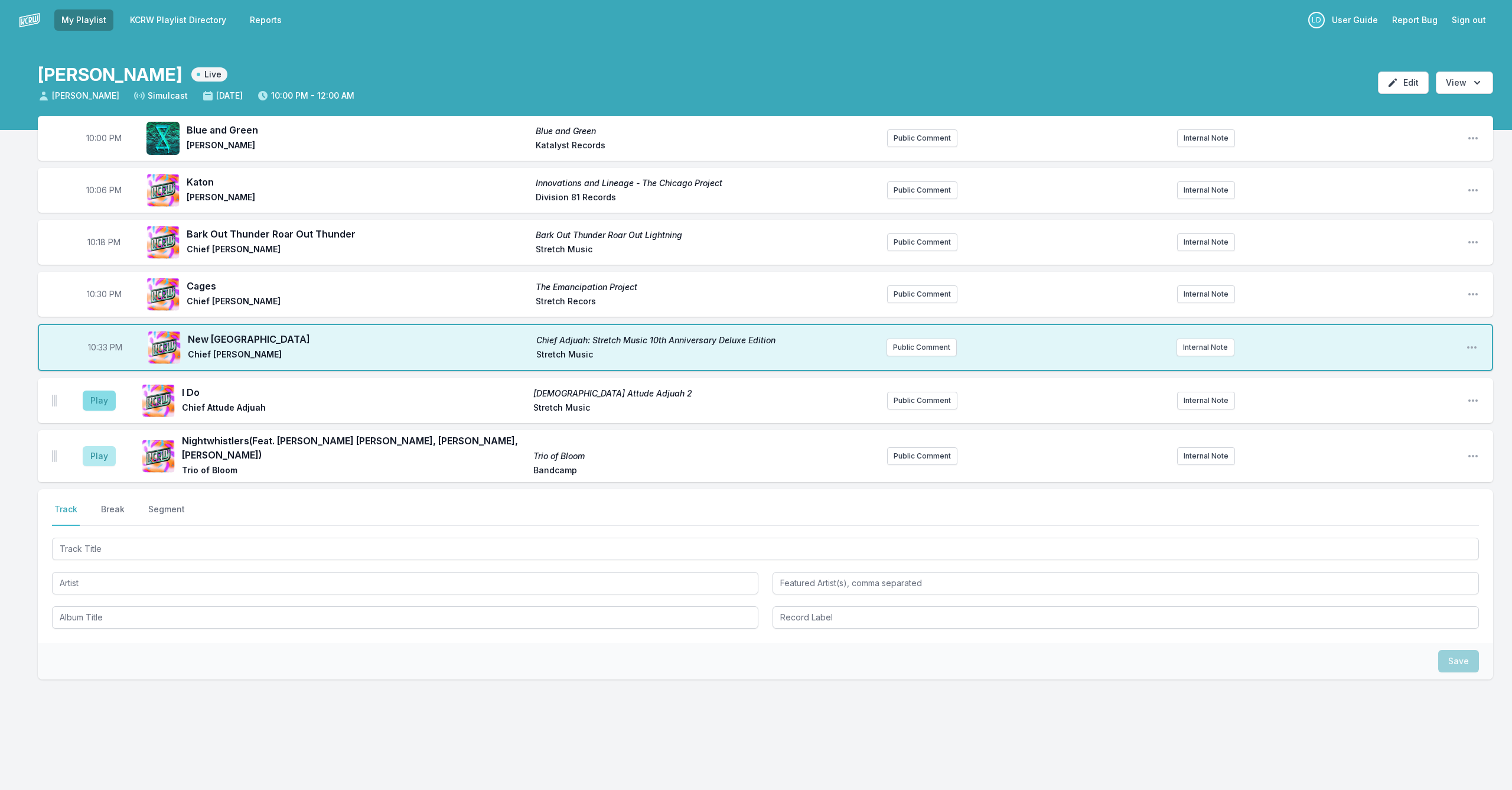
click at [102, 402] on button "Play" at bounding box center [99, 401] width 33 height 21
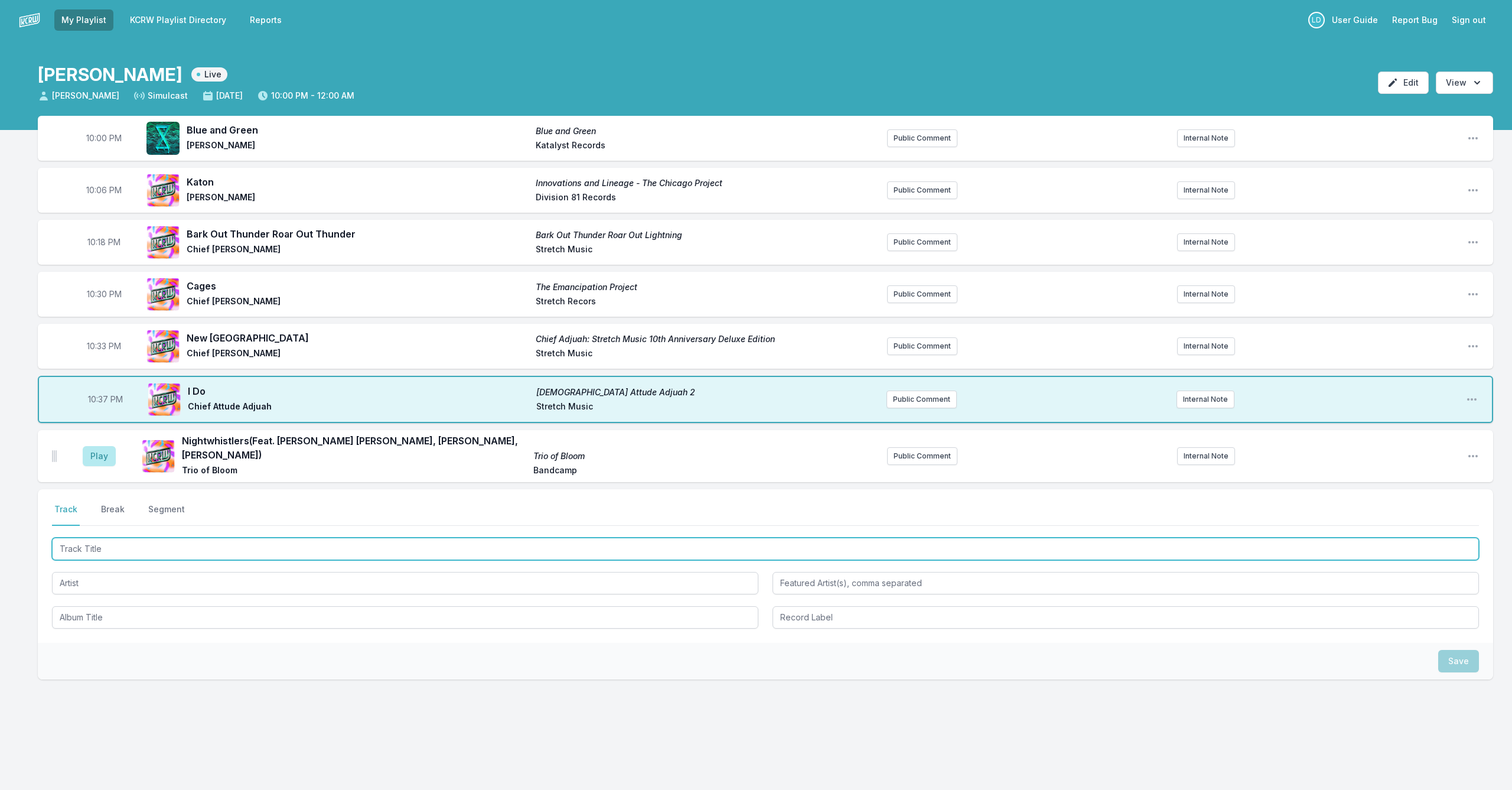
click at [206, 538] on input "Track Title" at bounding box center [765, 549] width 1427 height 22
drag, startPoint x: 198, startPoint y: 534, endPoint x: 200, endPoint y: 540, distance: 6.3
click at [198, 538] on input "Track Title" at bounding box center [765, 549] width 1427 height 22
click at [201, 540] on input "Track Title" at bounding box center [765, 549] width 1427 height 22
type input "Trouble That Mornin'"
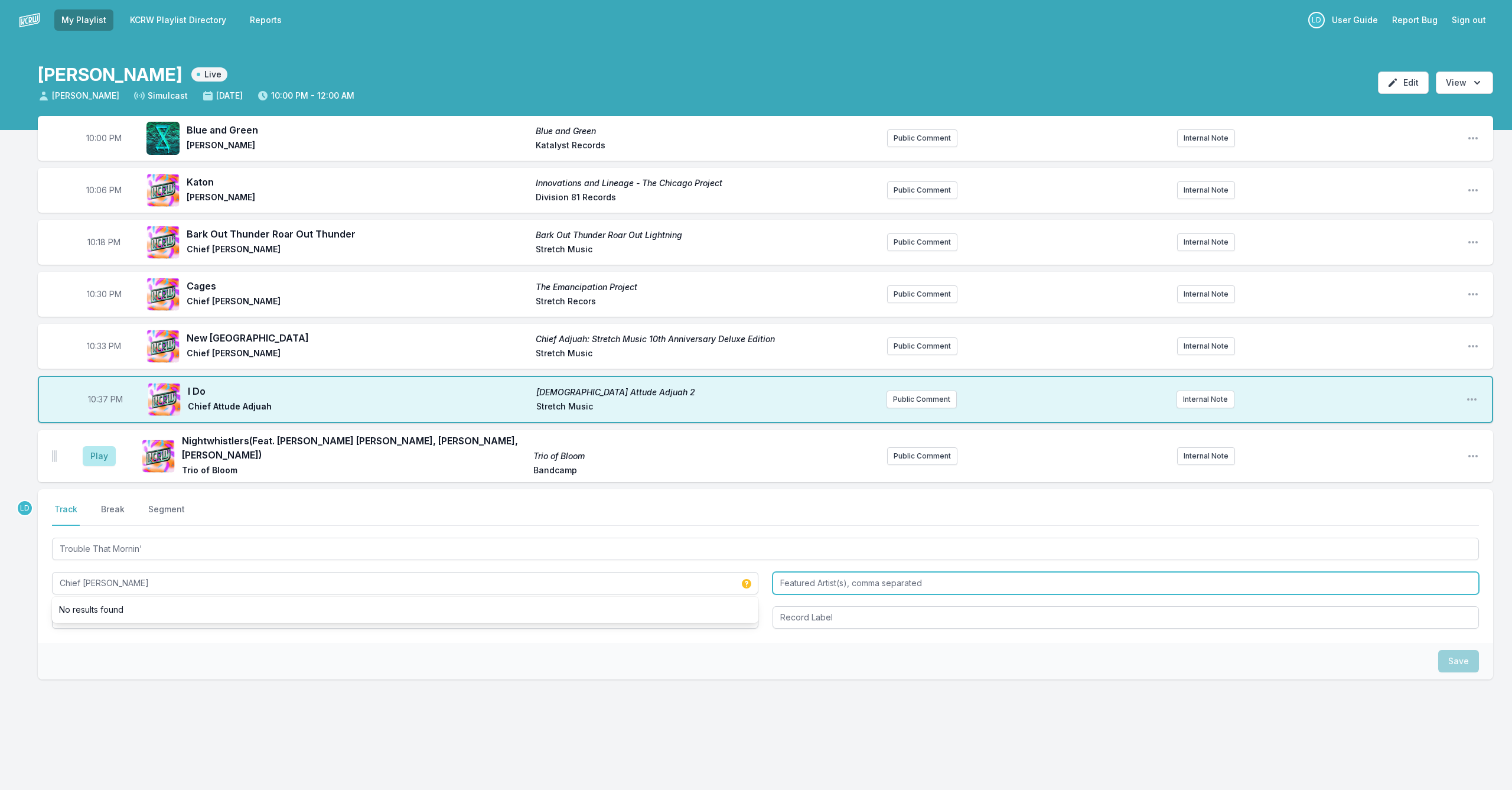
type input "Chief [PERSON_NAME]"
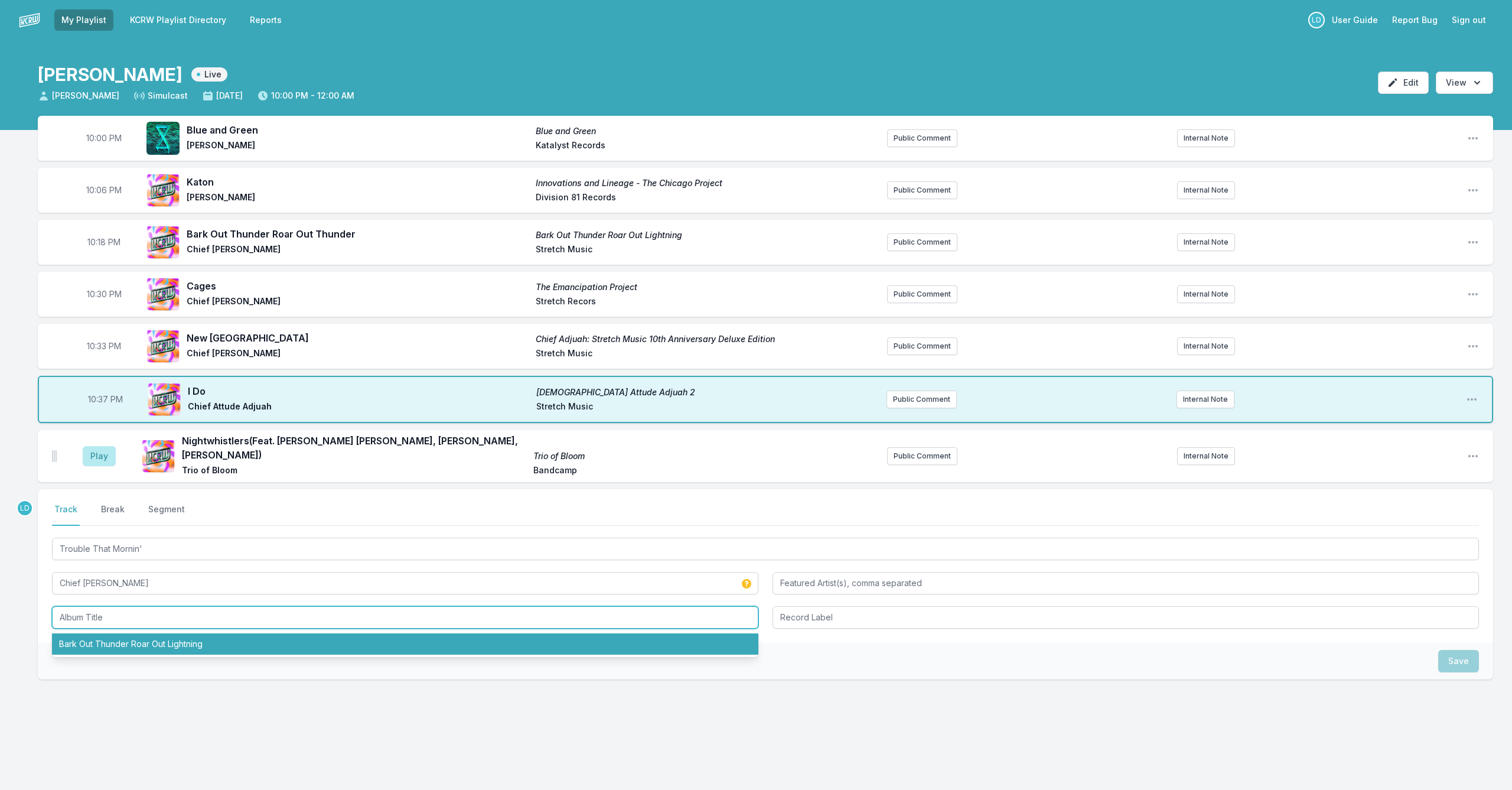
click at [175, 633] on li "Bark Out Thunder Roar Out Lightning" at bounding box center [405, 644] width 707 height 21
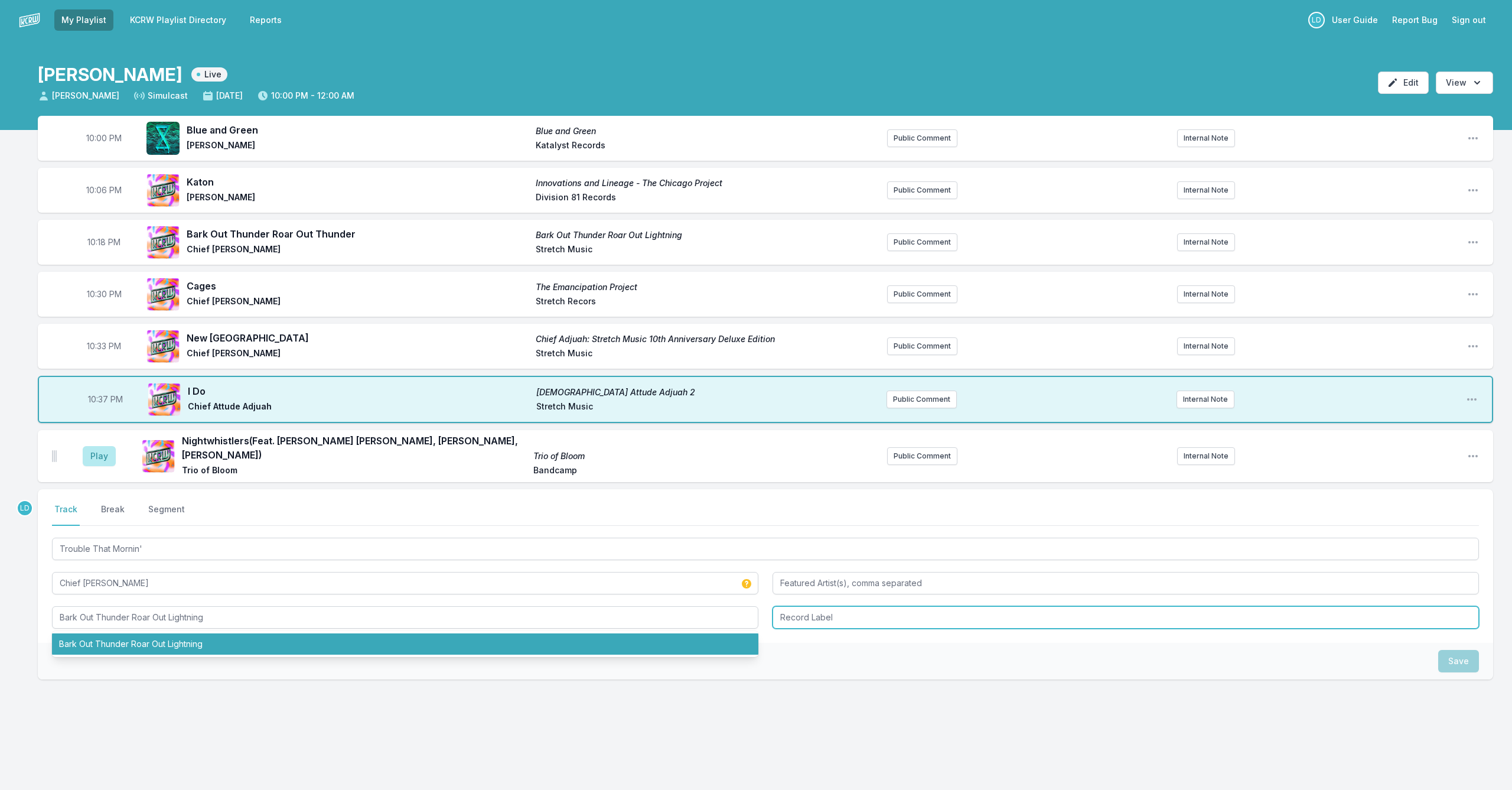
type input "Bark Out Thunder Roar Out Lightning"
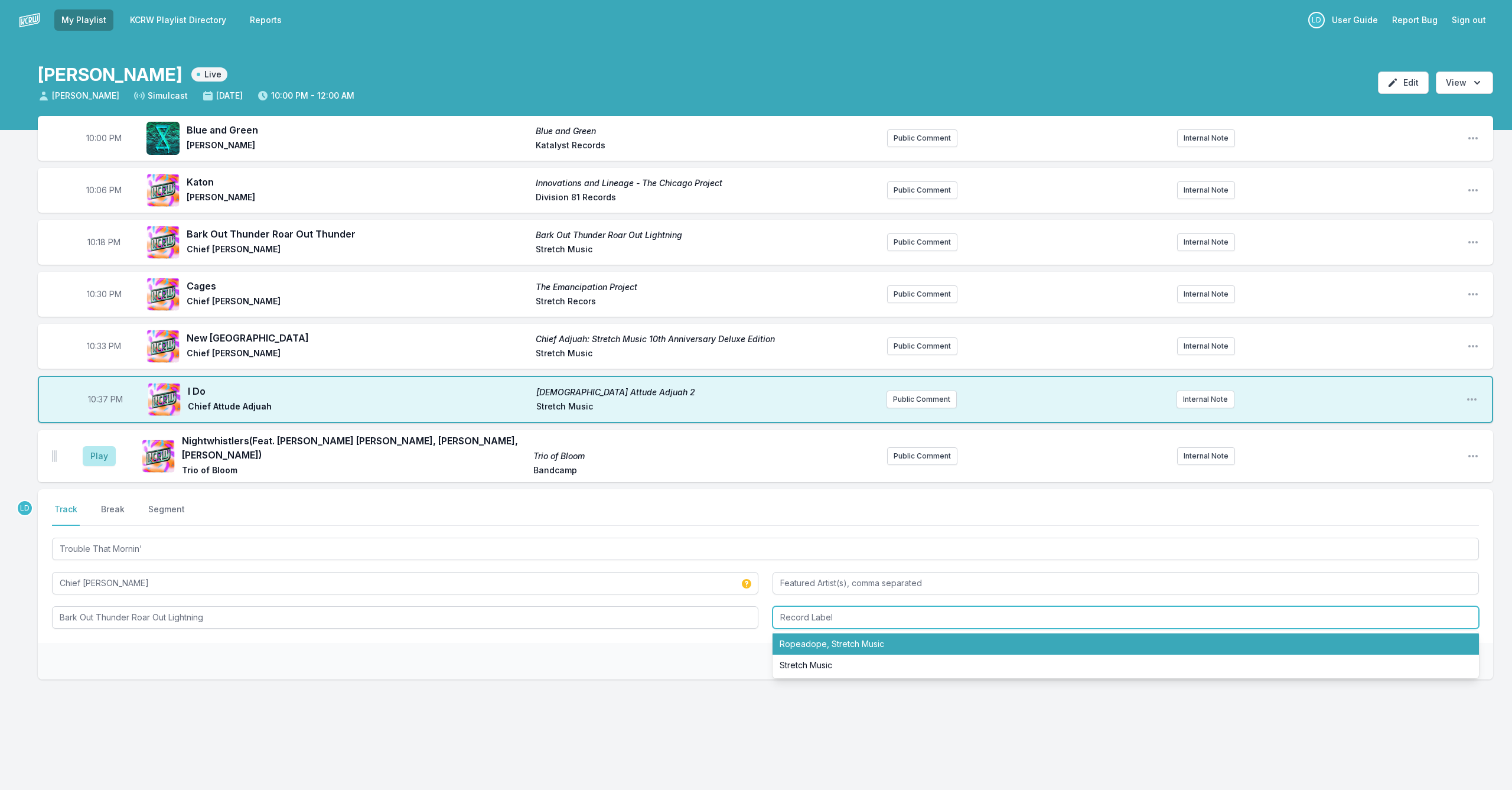
click at [812, 634] on li "Ropeadope, Stretch Music" at bounding box center [1126, 644] width 707 height 21
type input "Ropeadope, Stretch Music"
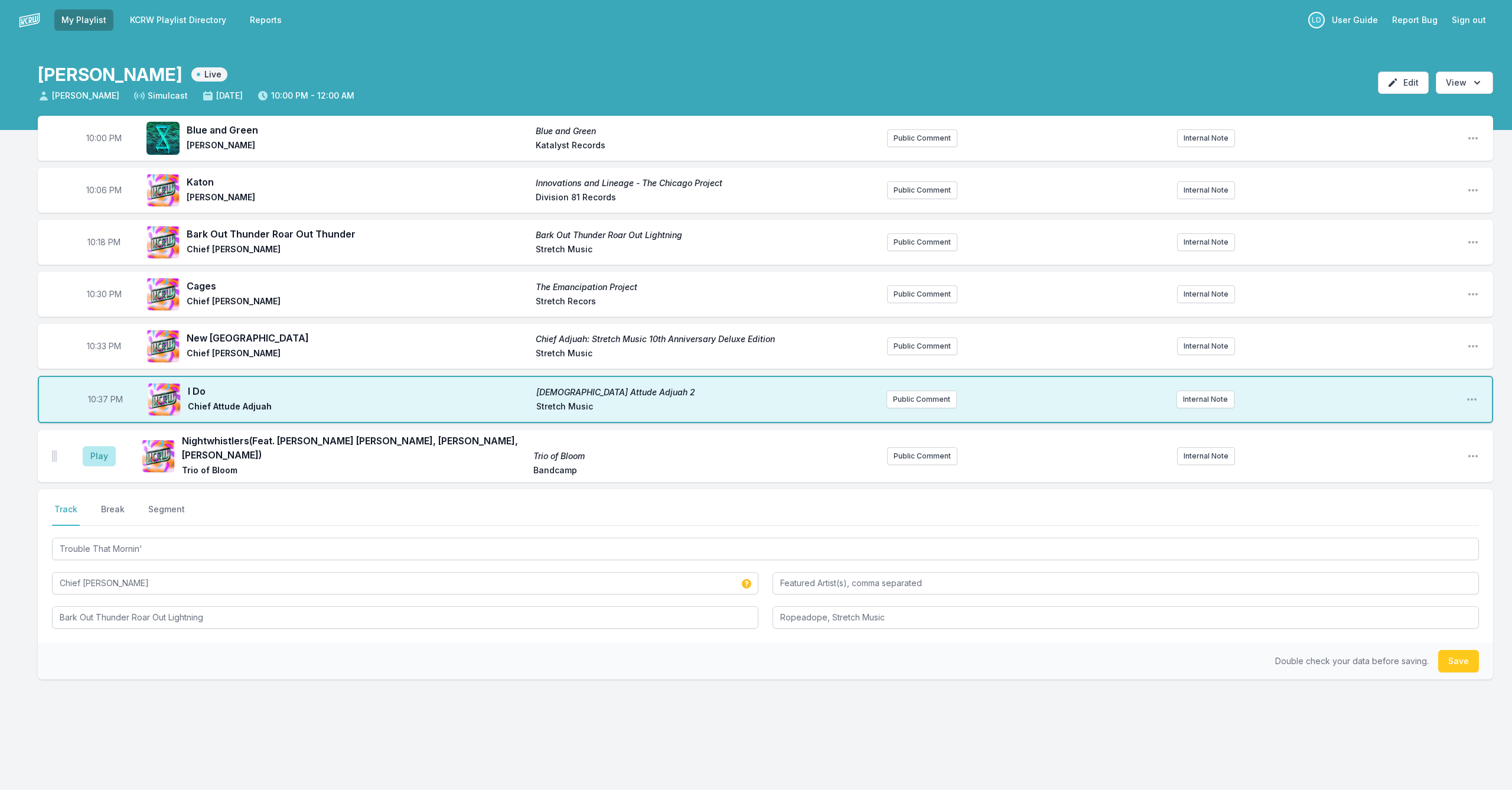
click at [1453, 651] on button "Save" at bounding box center [1459, 661] width 41 height 22
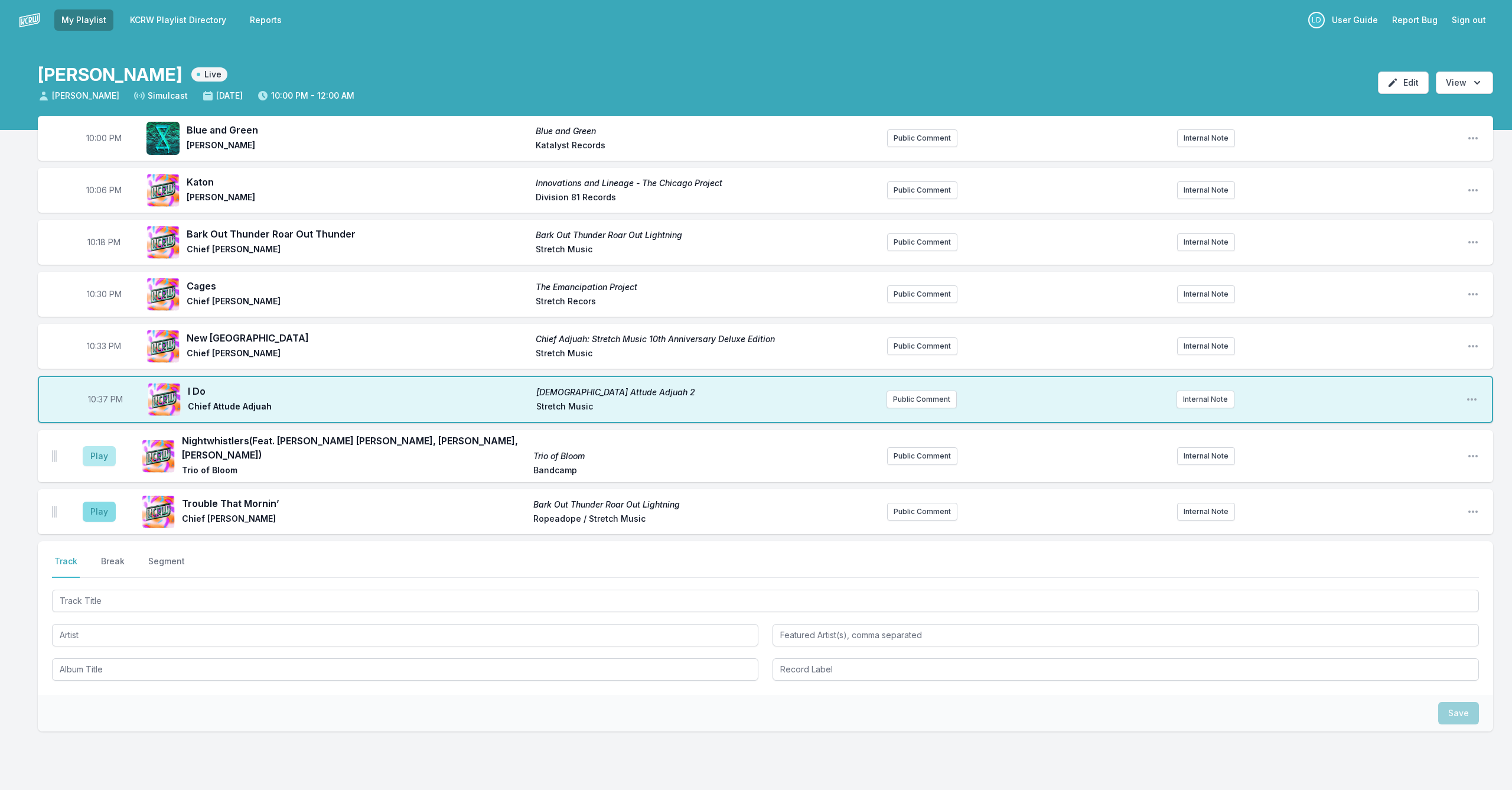
click at [94, 511] on button "Play" at bounding box center [99, 512] width 33 height 21
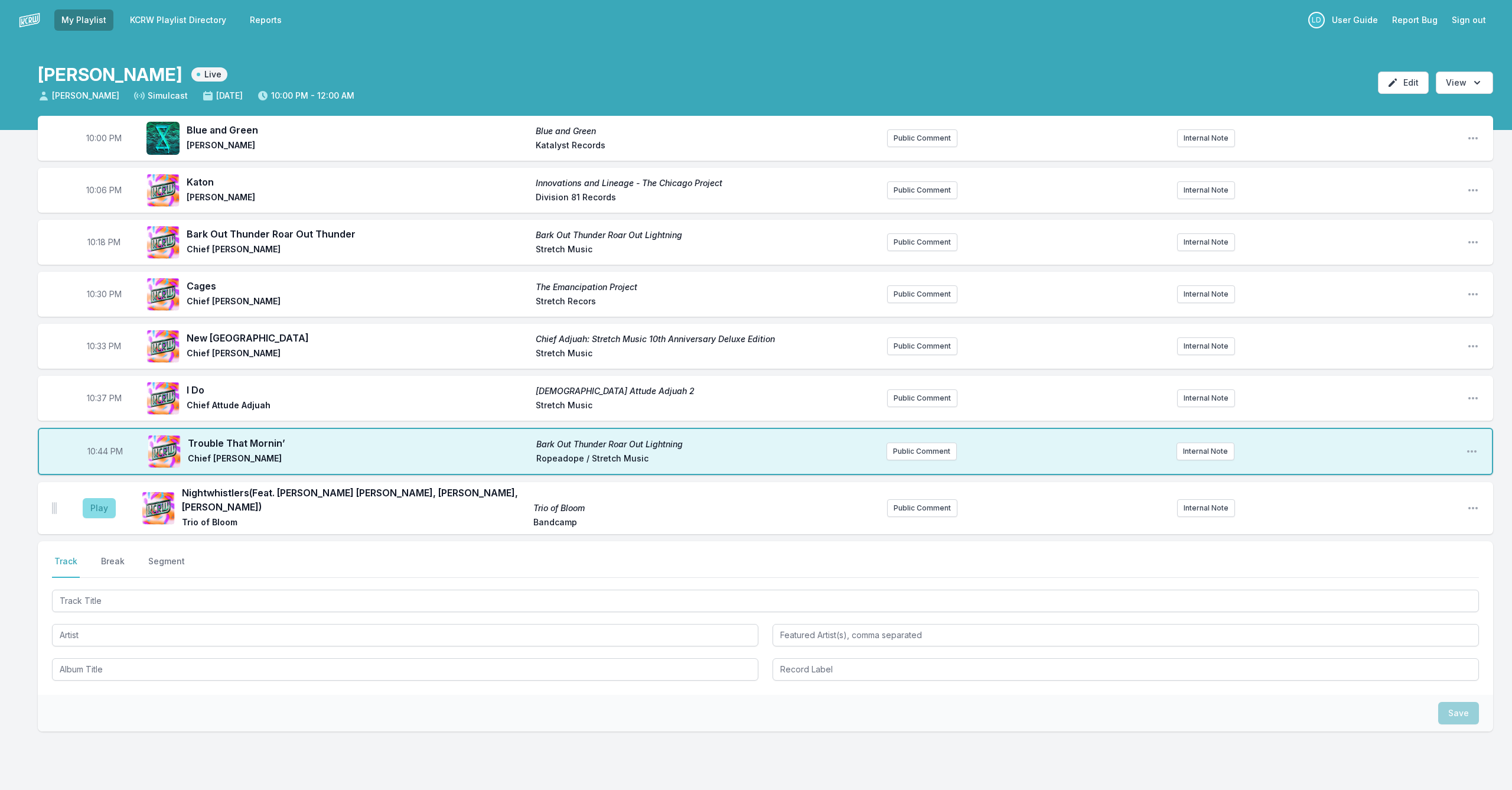
click at [100, 499] on button "Play" at bounding box center [99, 508] width 33 height 21
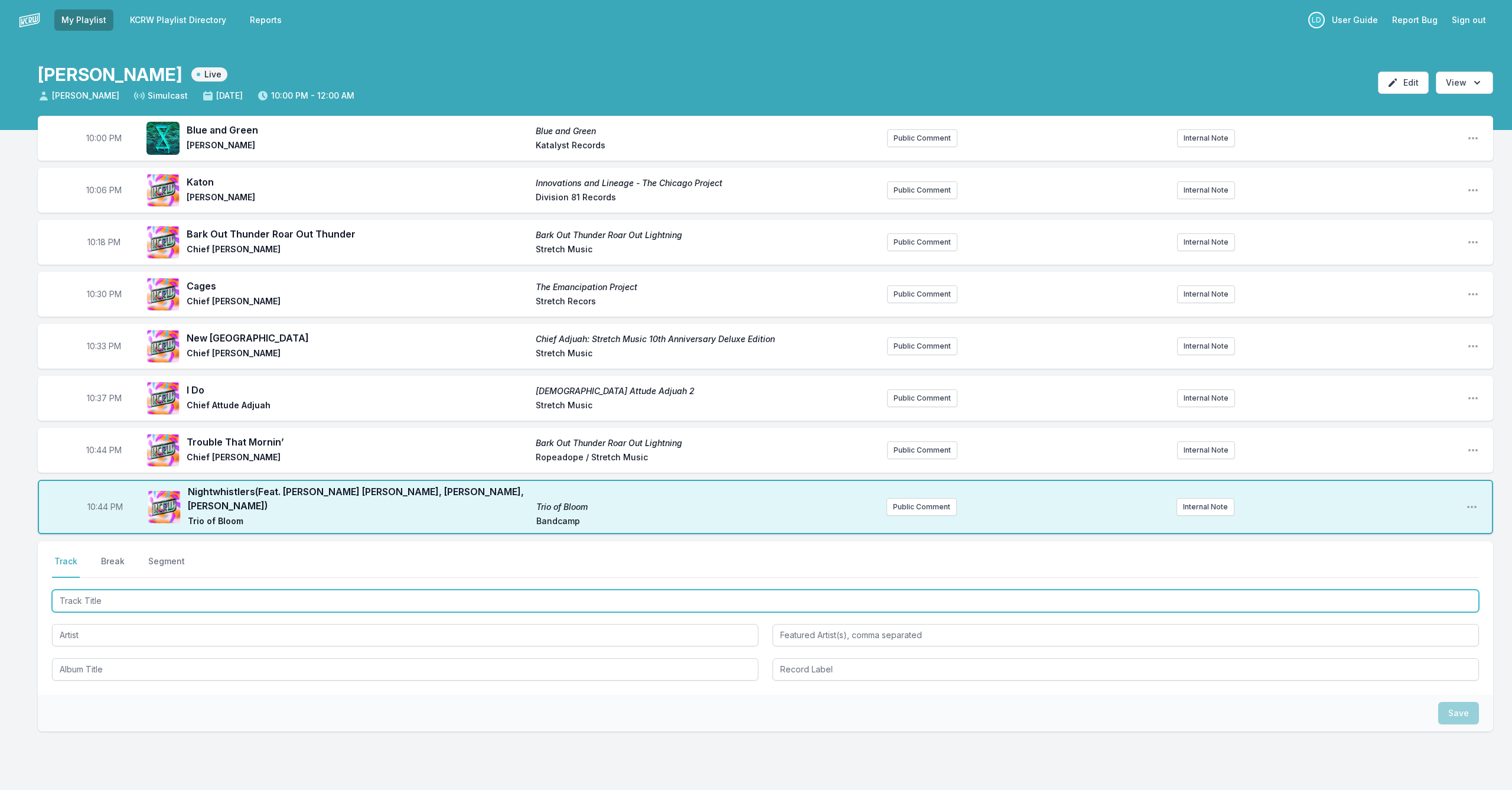
click at [226, 591] on input "Track Title" at bounding box center [765, 601] width 1427 height 22
type input "T"
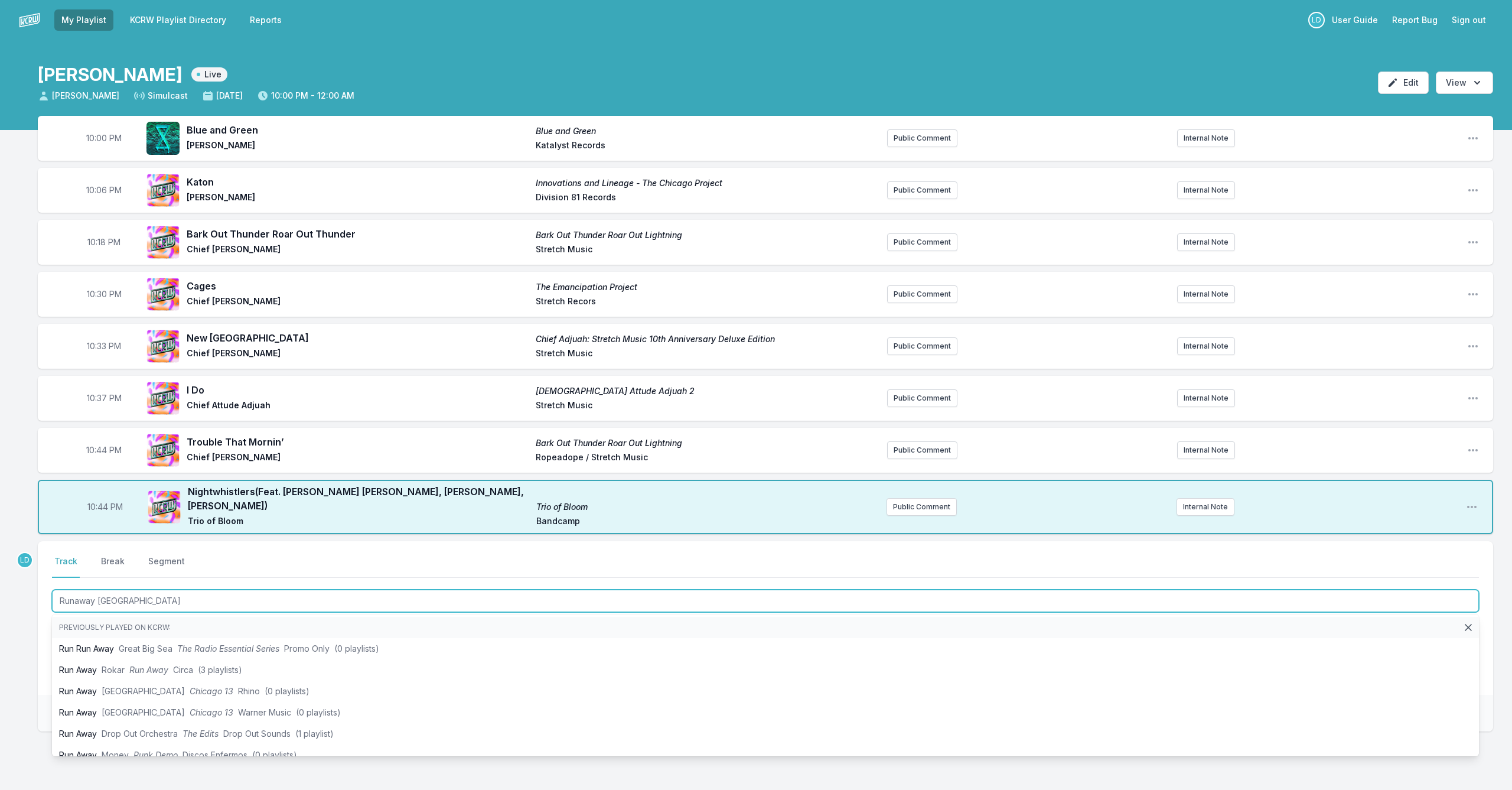
type input "Runaway [GEOGRAPHIC_DATA]"
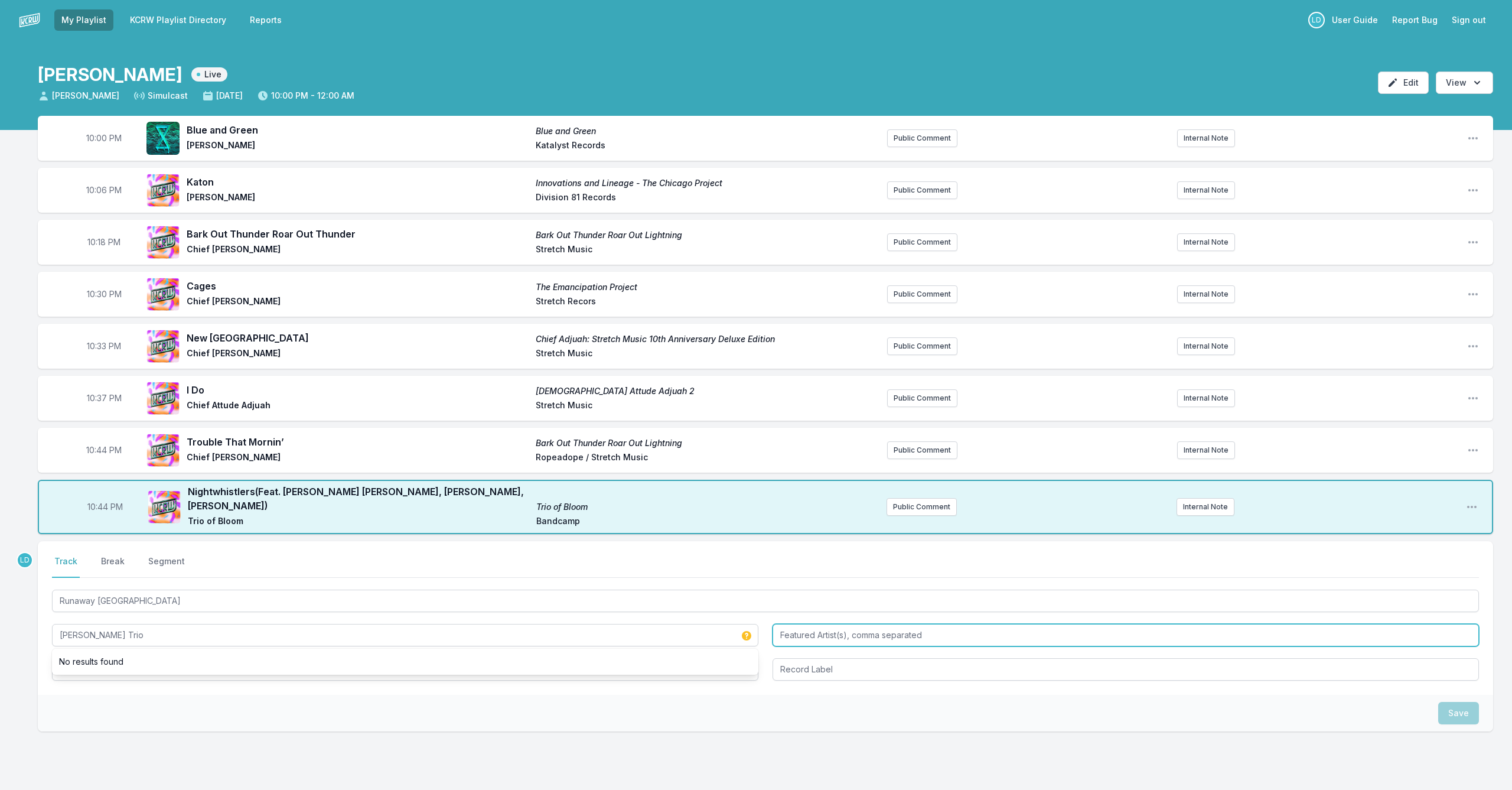
type input "[PERSON_NAME] Trio"
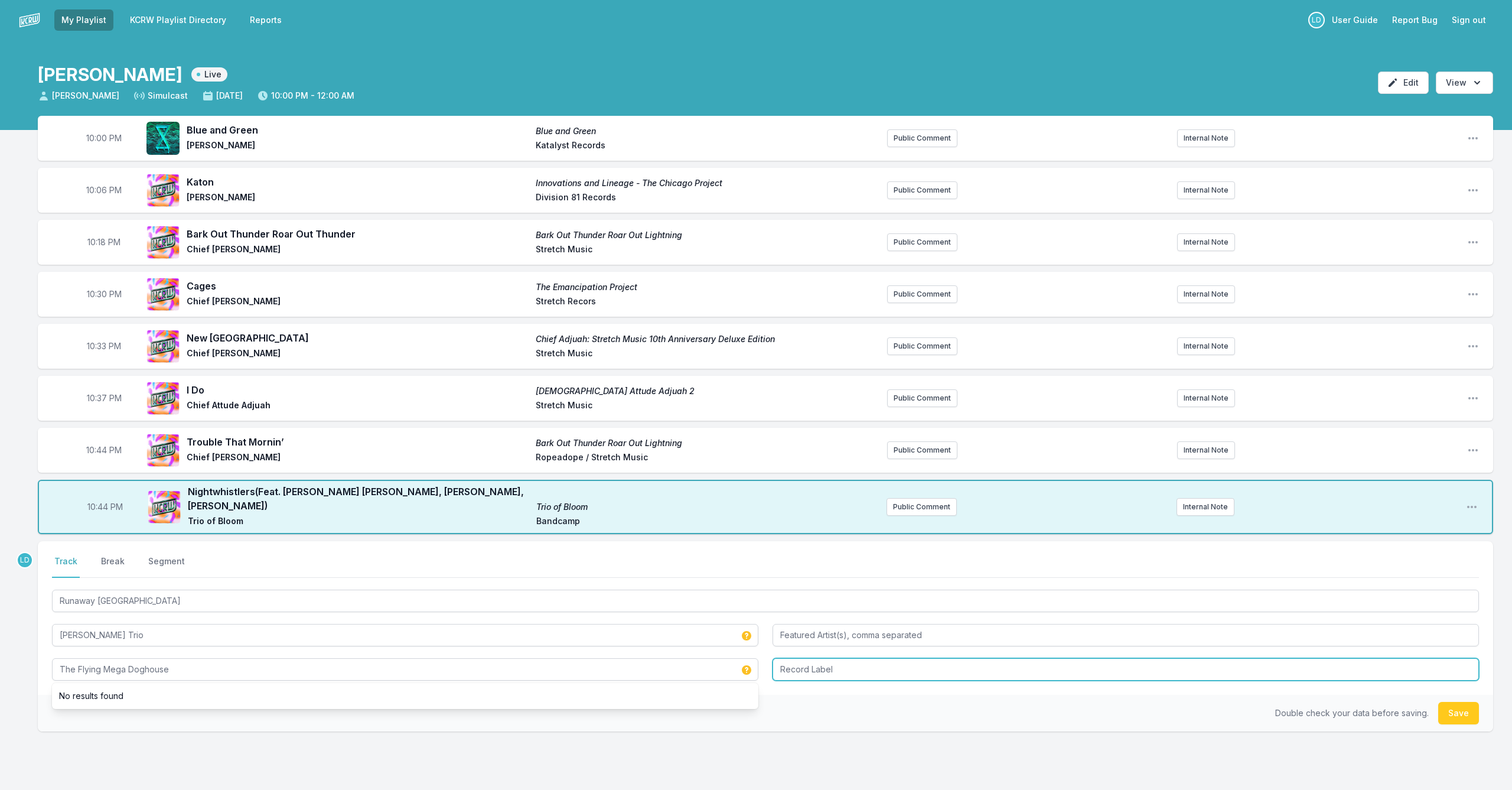
type input "The Flying Mega Doghouse"
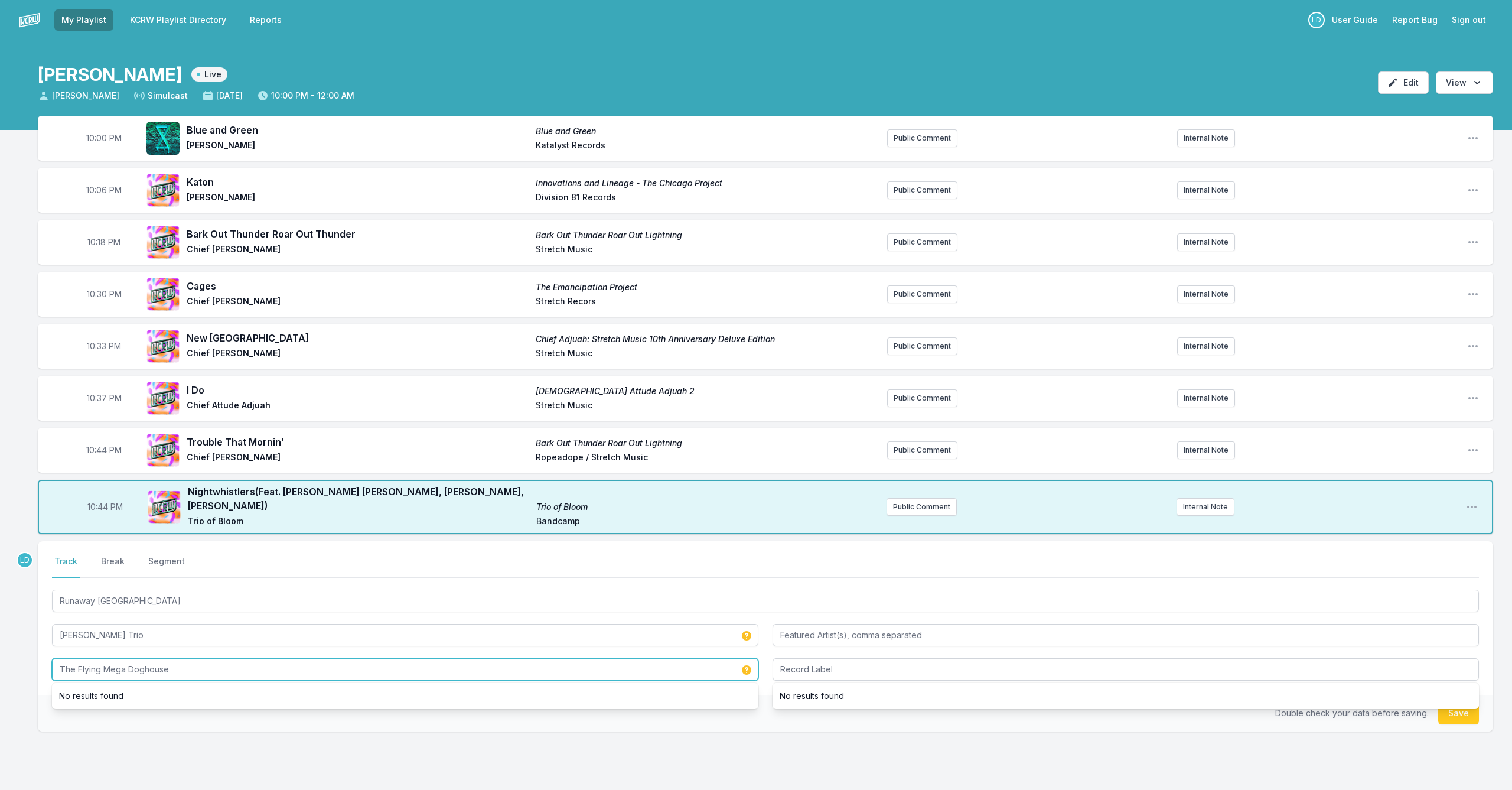
drag, startPoint x: 185, startPoint y: 665, endPoint x: 24, endPoint y: 649, distance: 161.8
click at [24, 649] on div "10:00 PM Blue and Green Blue and Green [PERSON_NAME] Katalyst Records Public Co…" at bounding box center [756, 480] width 1512 height 729
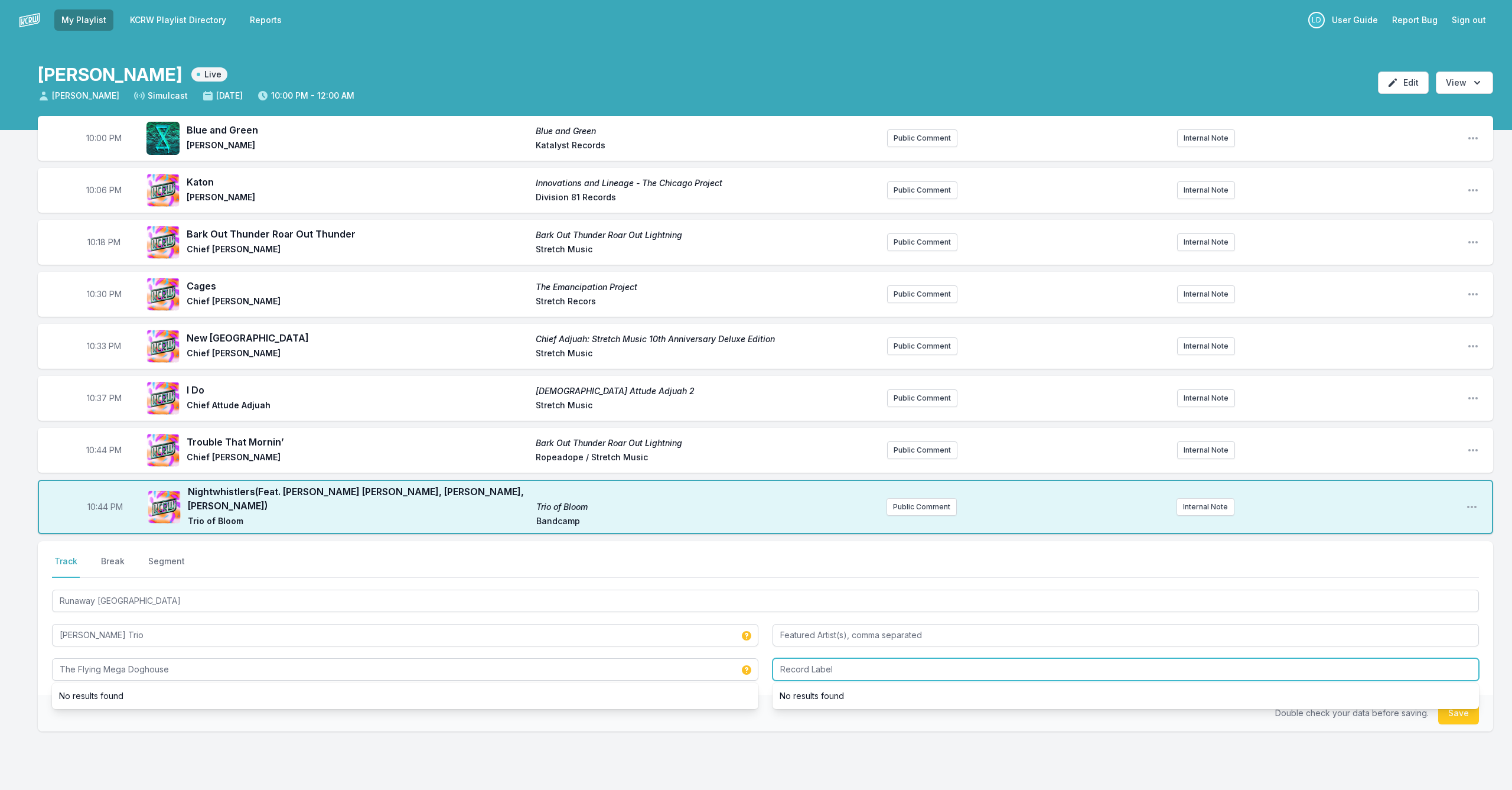
click at [870, 659] on input "Record Label" at bounding box center [1126, 670] width 707 height 22
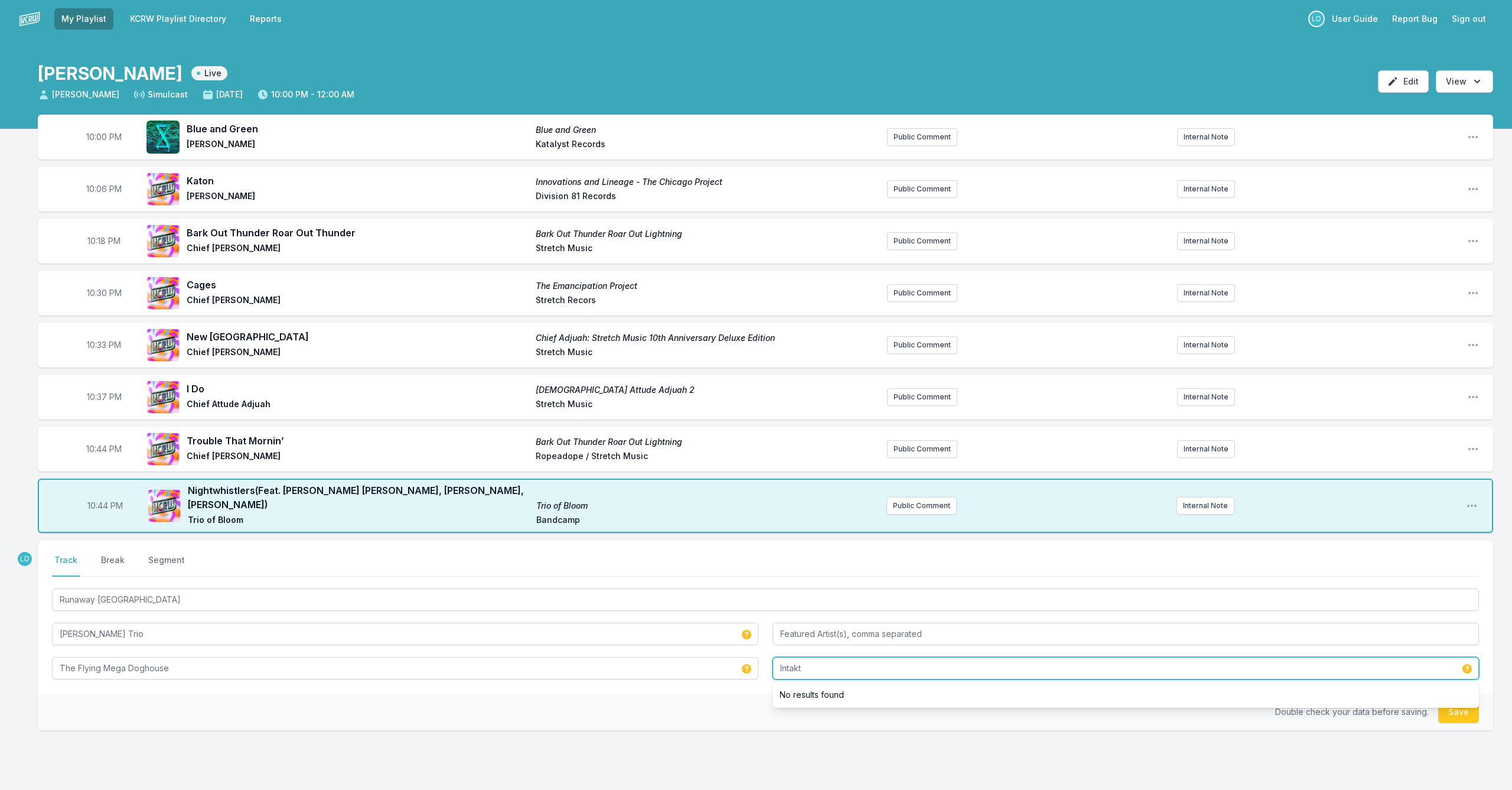
type input "Intakt"
click at [1463, 705] on button "Save" at bounding box center [1459, 712] width 41 height 22
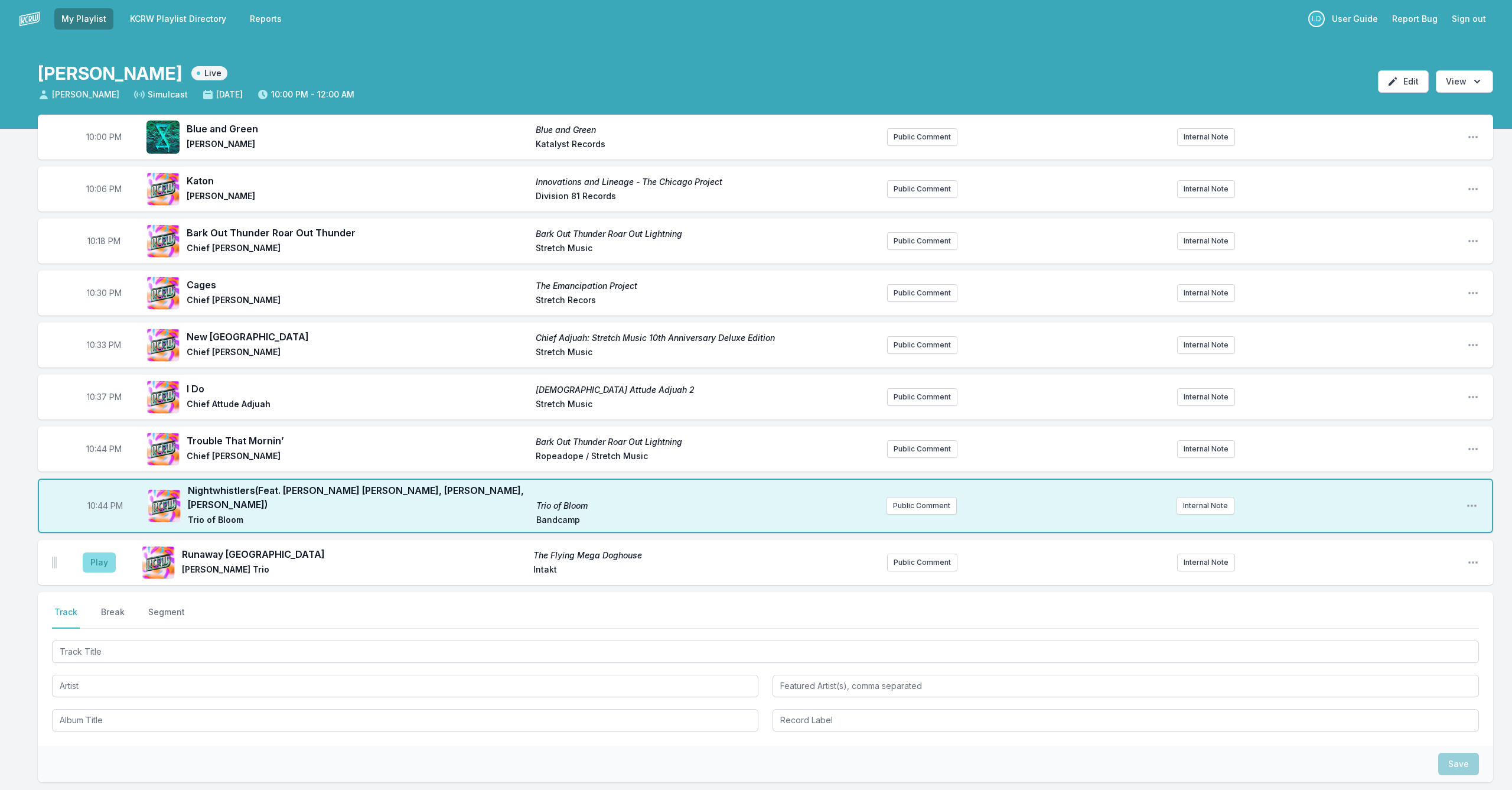
click at [104, 553] on button "Play" at bounding box center [99, 562] width 33 height 21
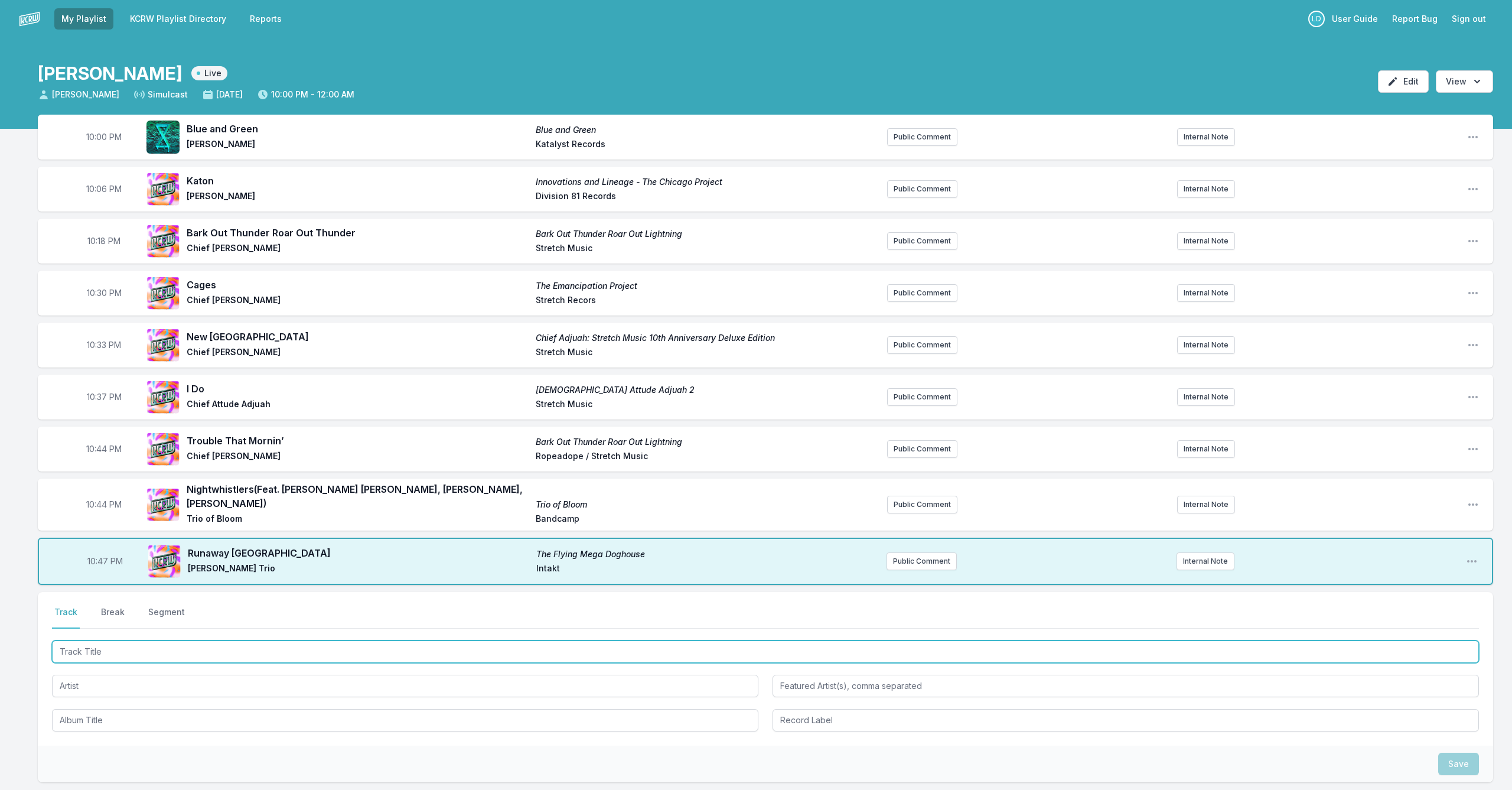
click at [180, 641] on input "Track Title" at bounding box center [765, 652] width 1427 height 22
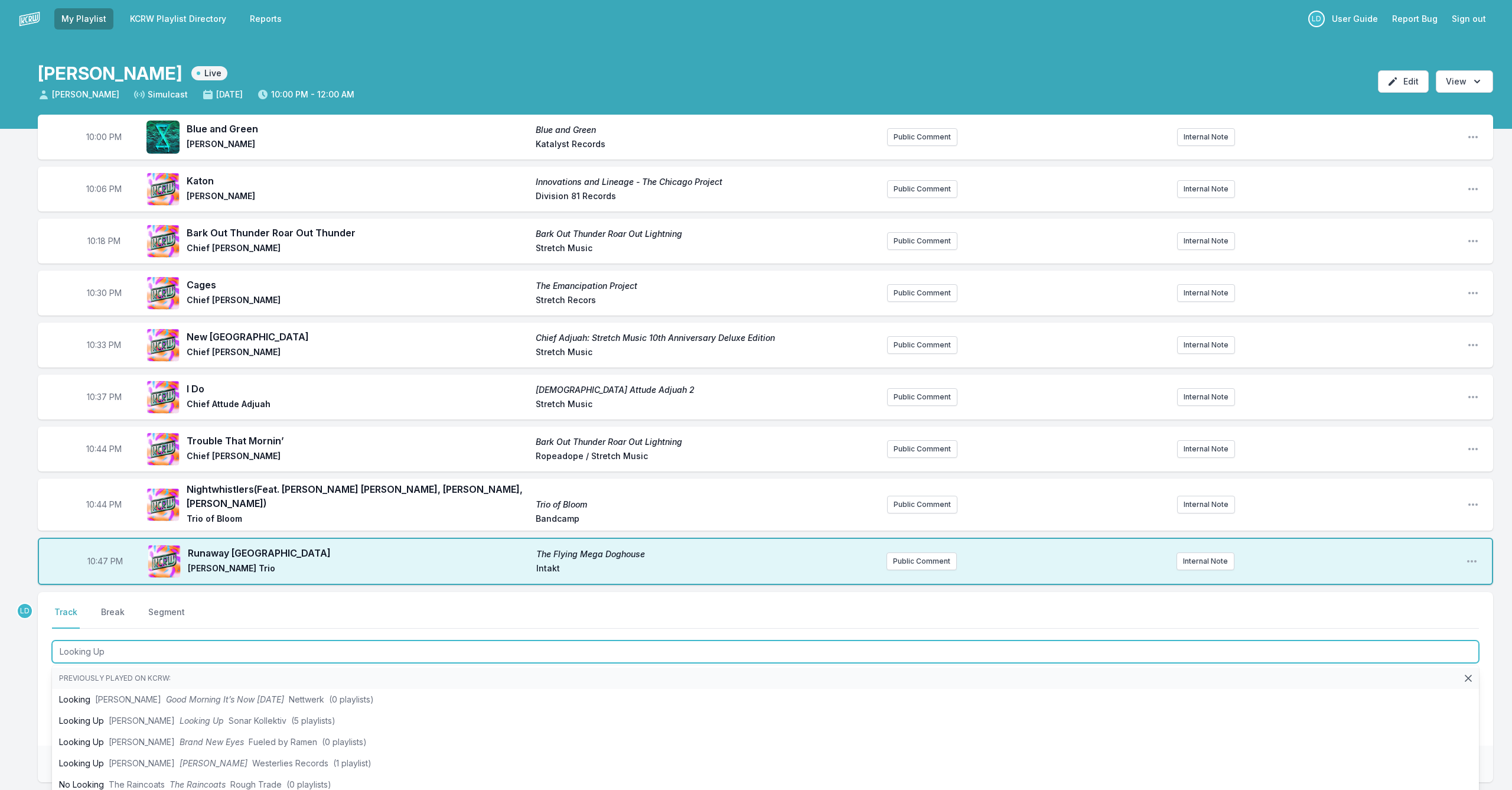
type input "Looking Up"
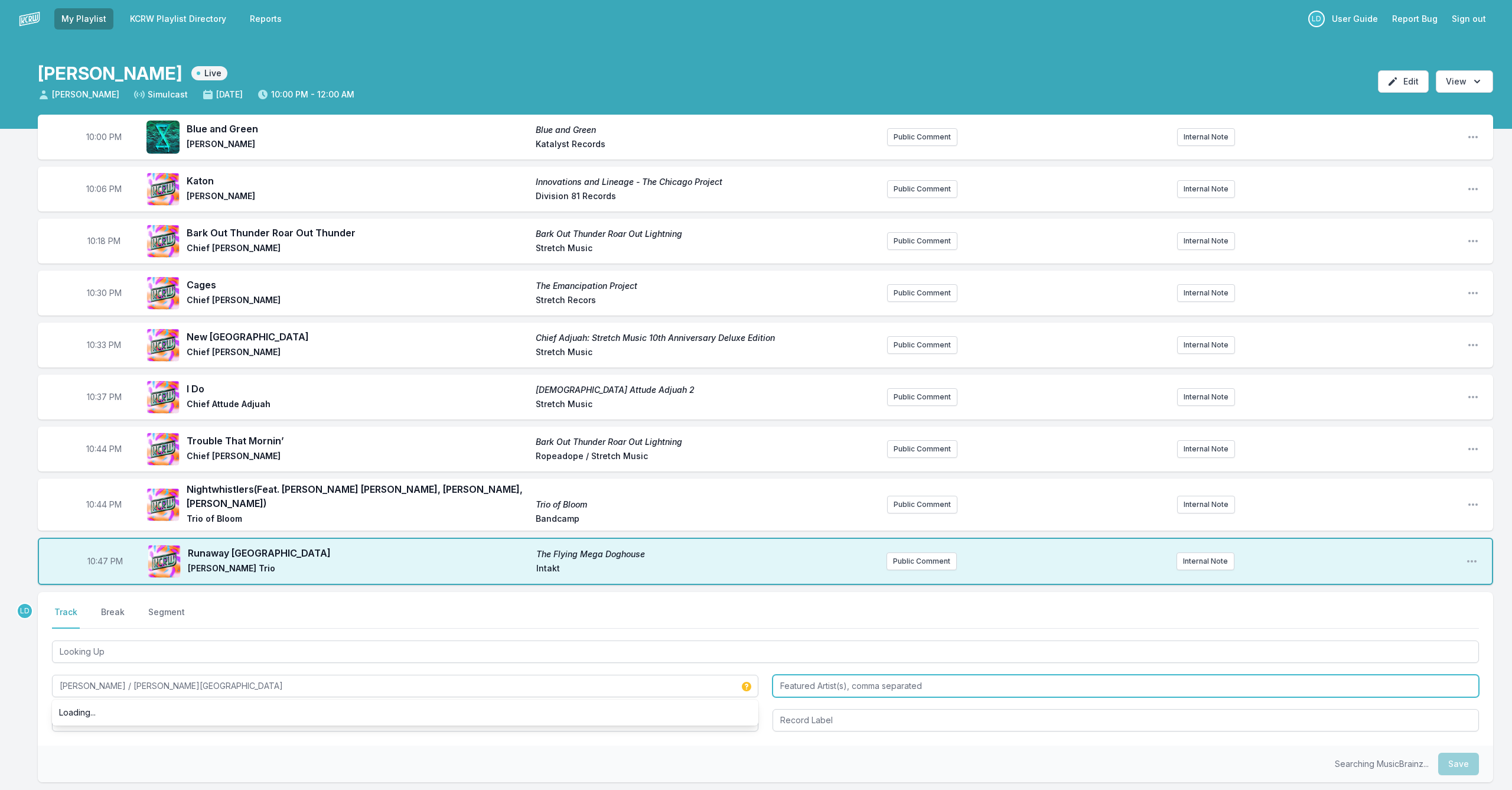
type input "[PERSON_NAME] / [PERSON_NAME][GEOGRAPHIC_DATA]"
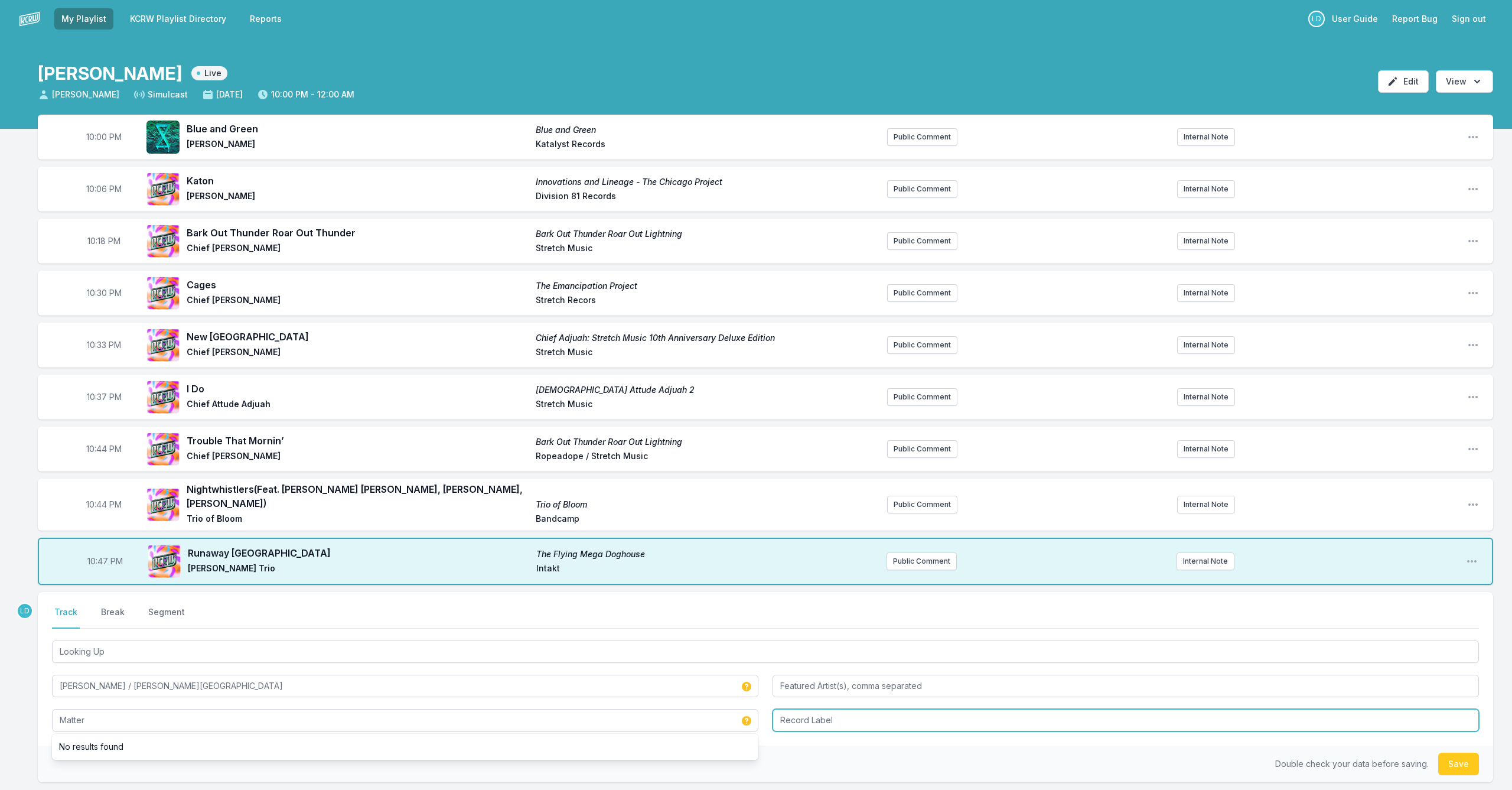
type input "Matter"
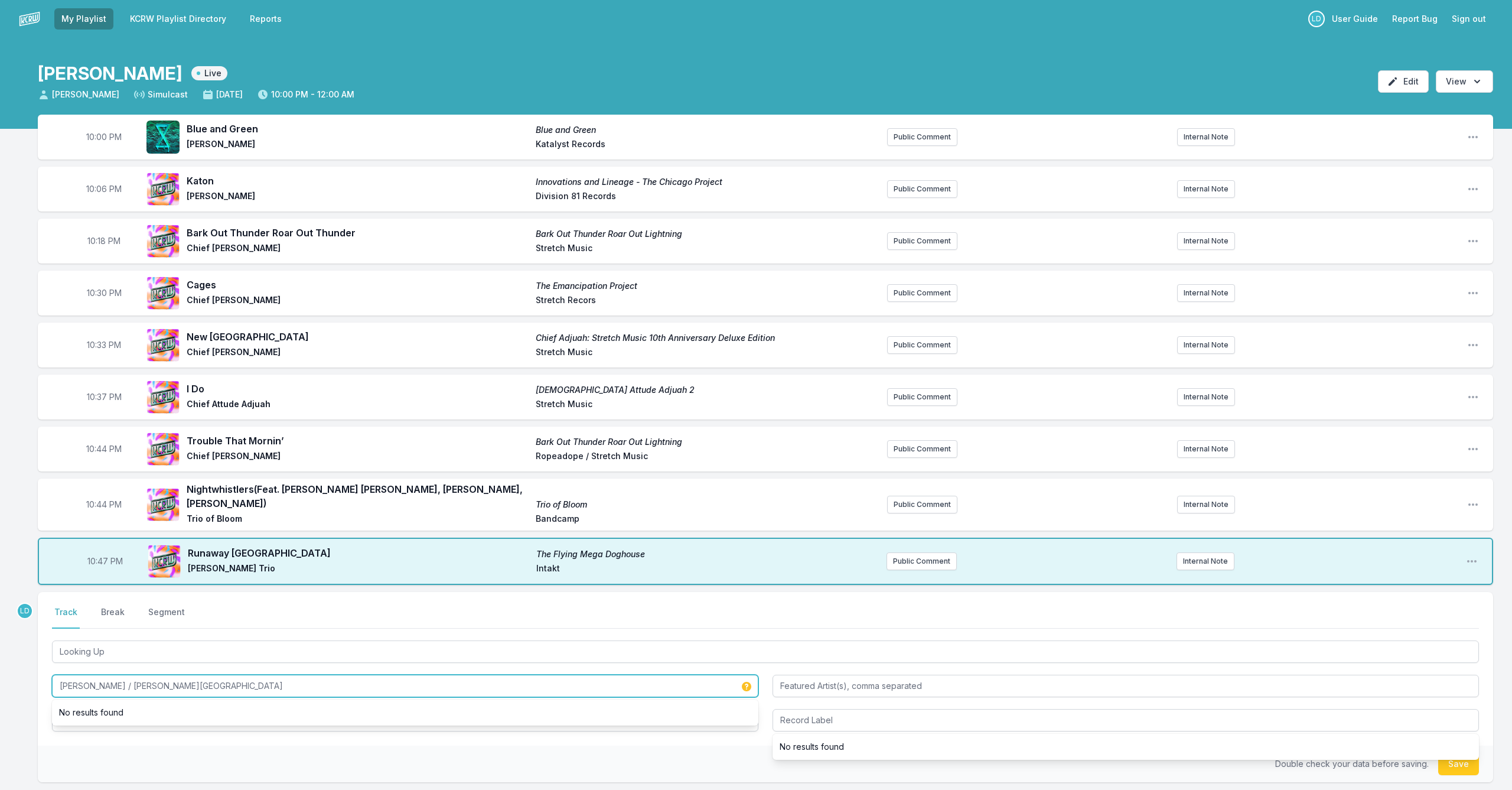
drag, startPoint x: 179, startPoint y: 678, endPoint x: 34, endPoint y: 673, distance: 145.1
click at [34, 674] on div "10:00 PM Blue and Green Blue and Green [PERSON_NAME] Katalyst Records Public Co…" at bounding box center [756, 506] width 1512 height 782
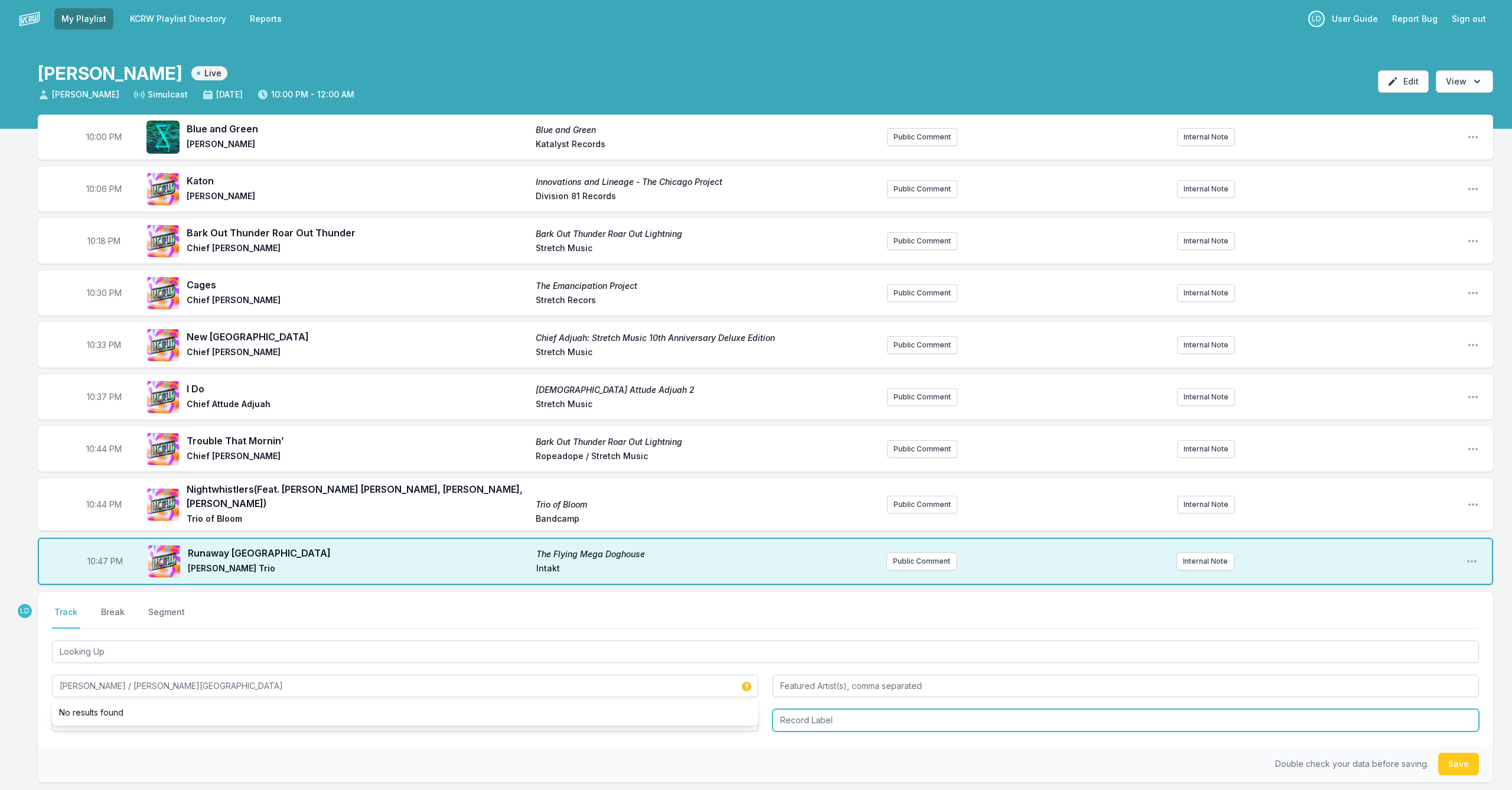
click at [886, 715] on input "Record Label" at bounding box center [1126, 720] width 707 height 22
type input "Intakt Records"
drag, startPoint x: 1455, startPoint y: 756, endPoint x: 1409, endPoint y: 762, distance: 46.4
click at [1455, 756] on button "Save" at bounding box center [1459, 764] width 41 height 22
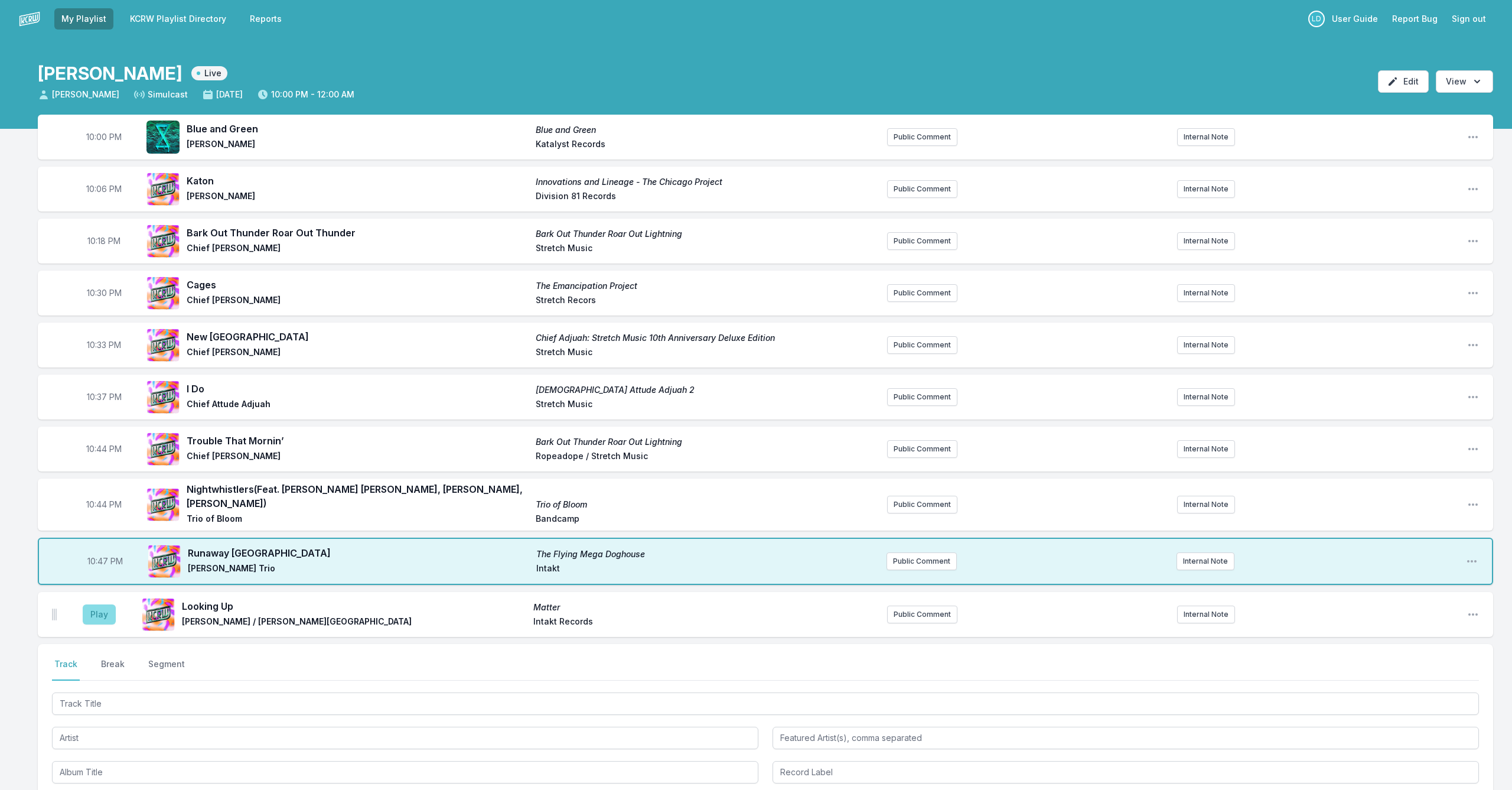
drag, startPoint x: 98, startPoint y: 607, endPoint x: 113, endPoint y: 607, distance: 15.0
click at [98, 607] on button "Play" at bounding box center [99, 615] width 33 height 21
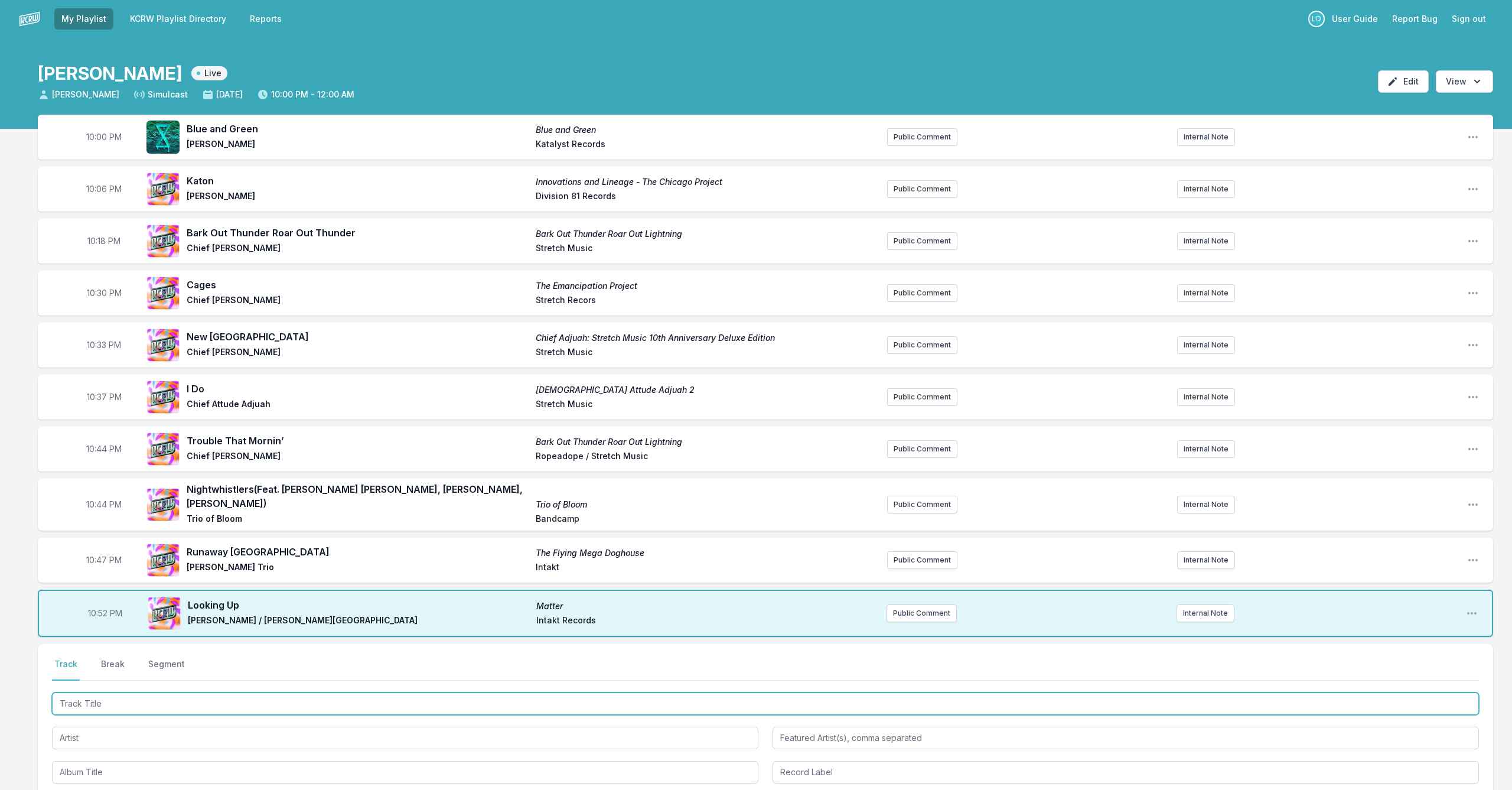
click at [178, 699] on input "Track Title" at bounding box center [765, 704] width 1427 height 22
type input "[DATE]"
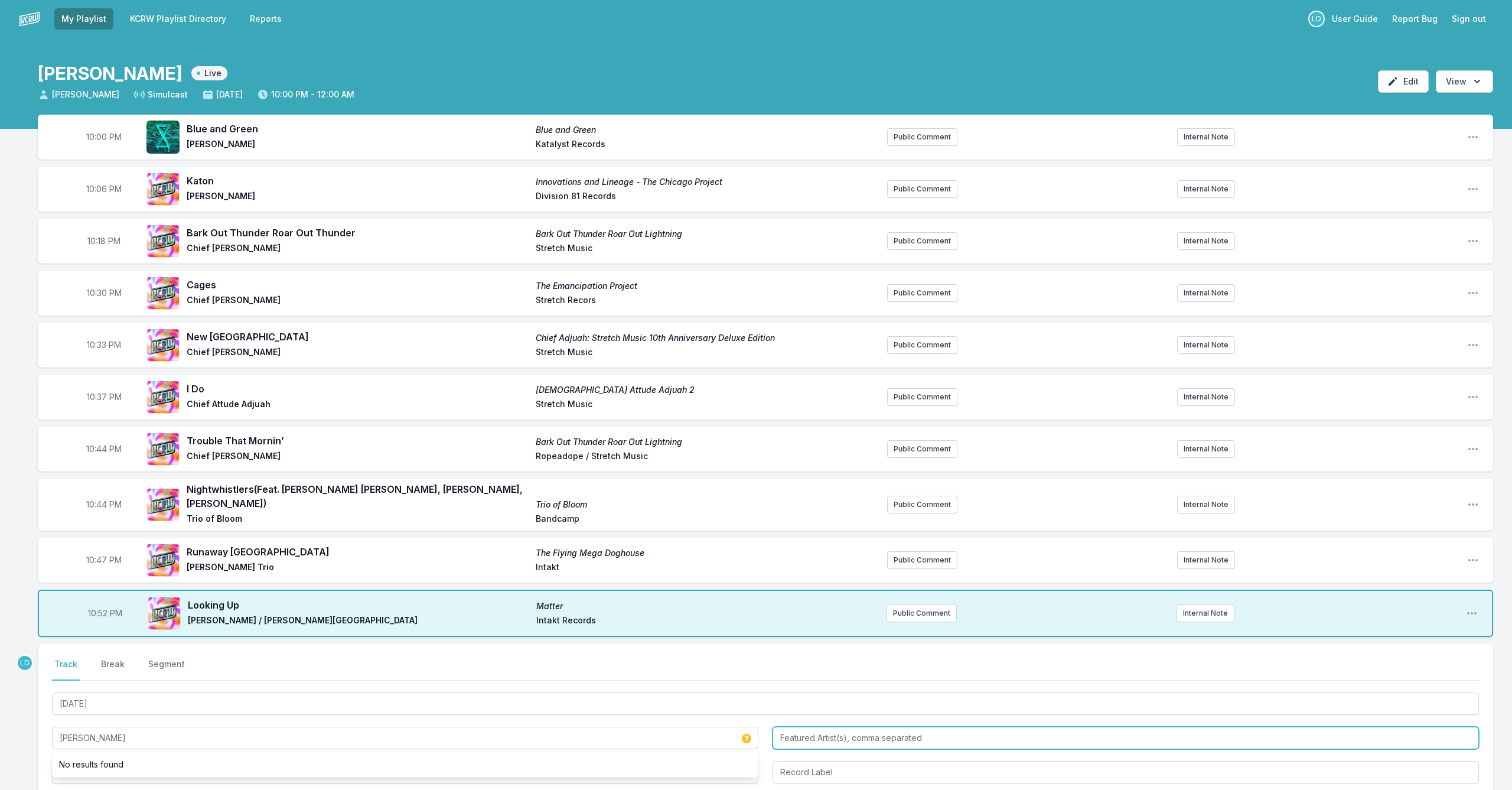
type input "[PERSON_NAME]"
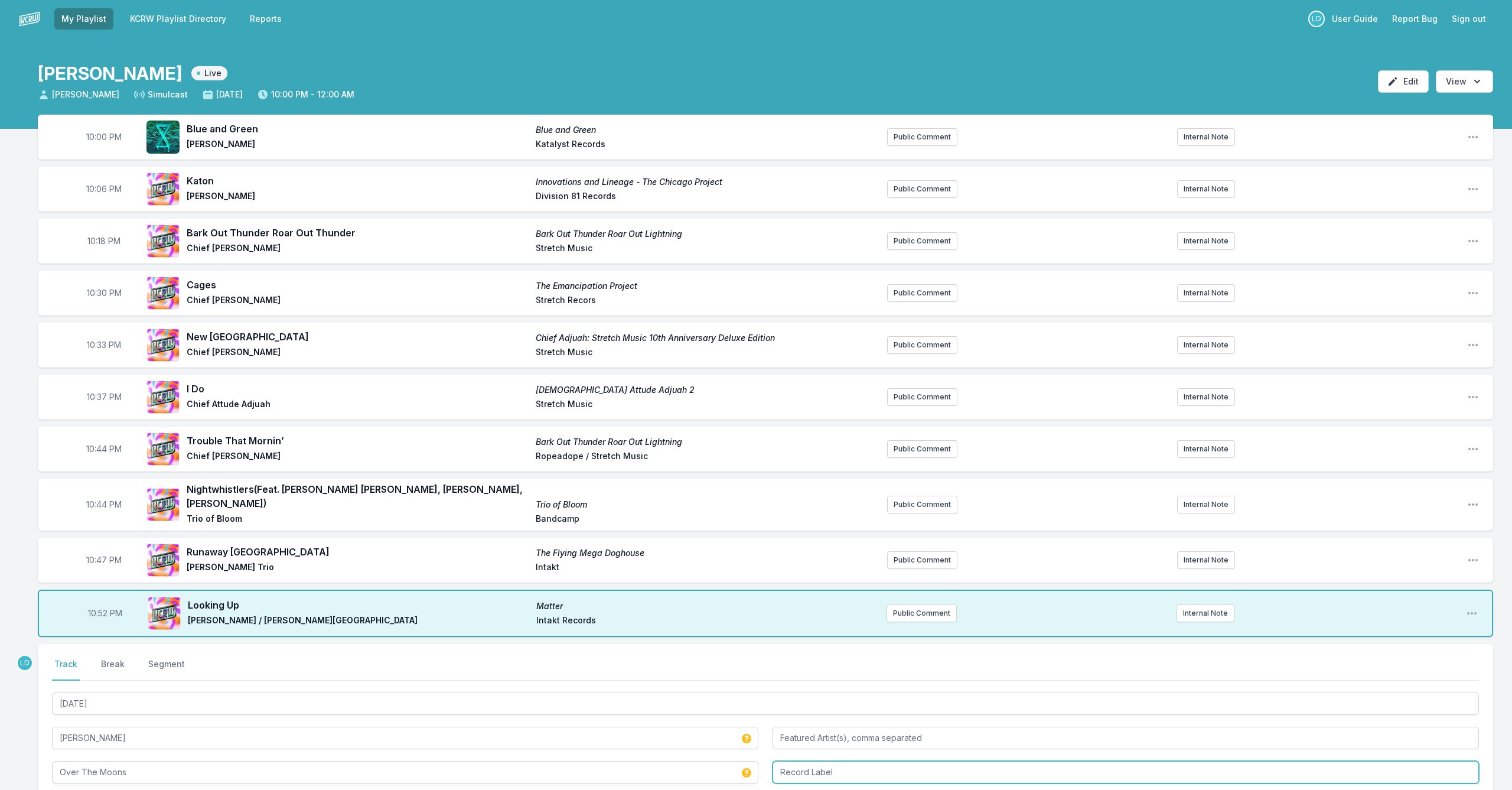
type input "Over The Moons"
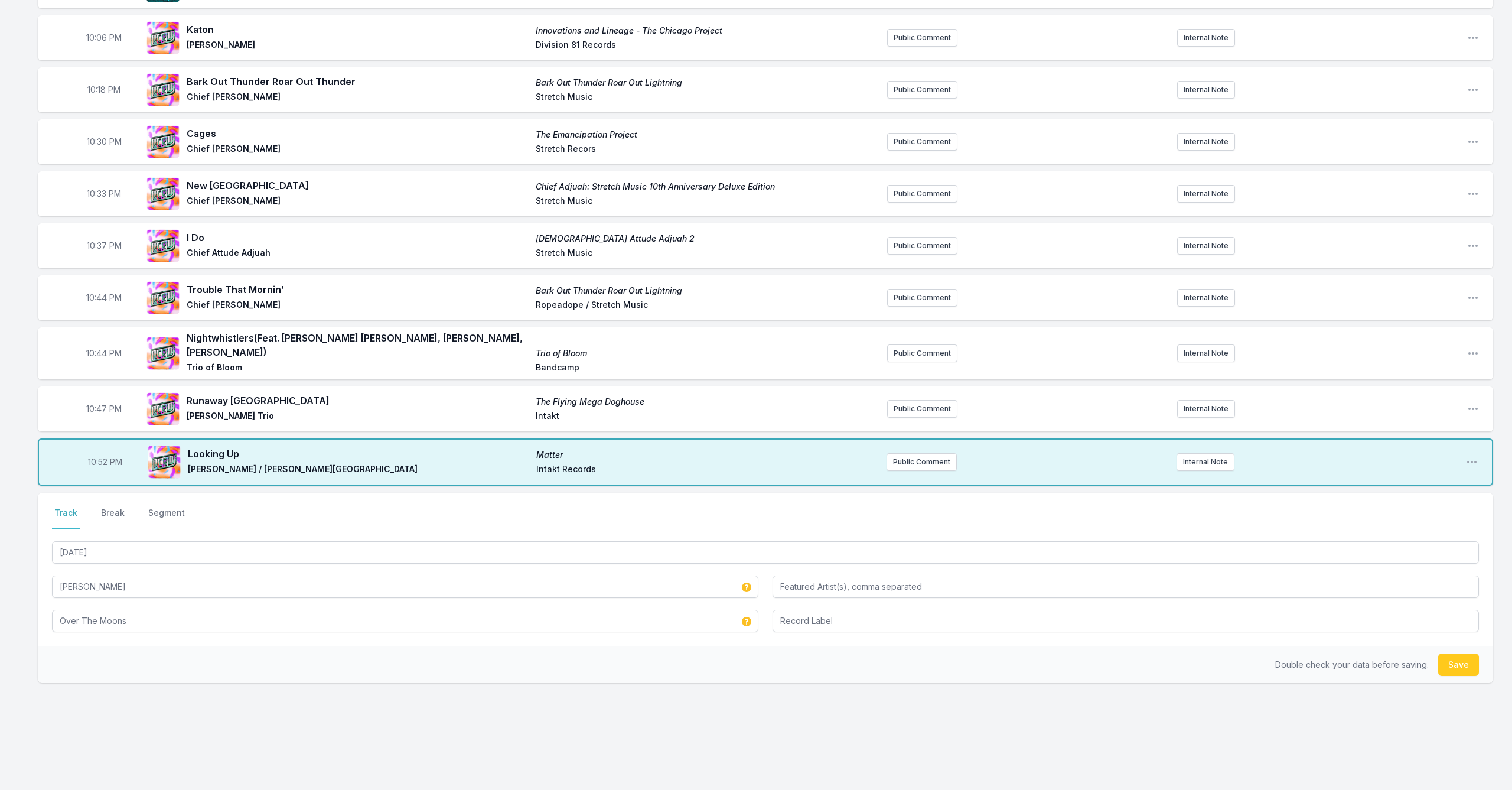
scroll to position [152, 0]
click at [837, 614] on input "Record Label" at bounding box center [1126, 622] width 707 height 22
type input "NA"
click at [1462, 661] on button "Save" at bounding box center [1459, 665] width 41 height 22
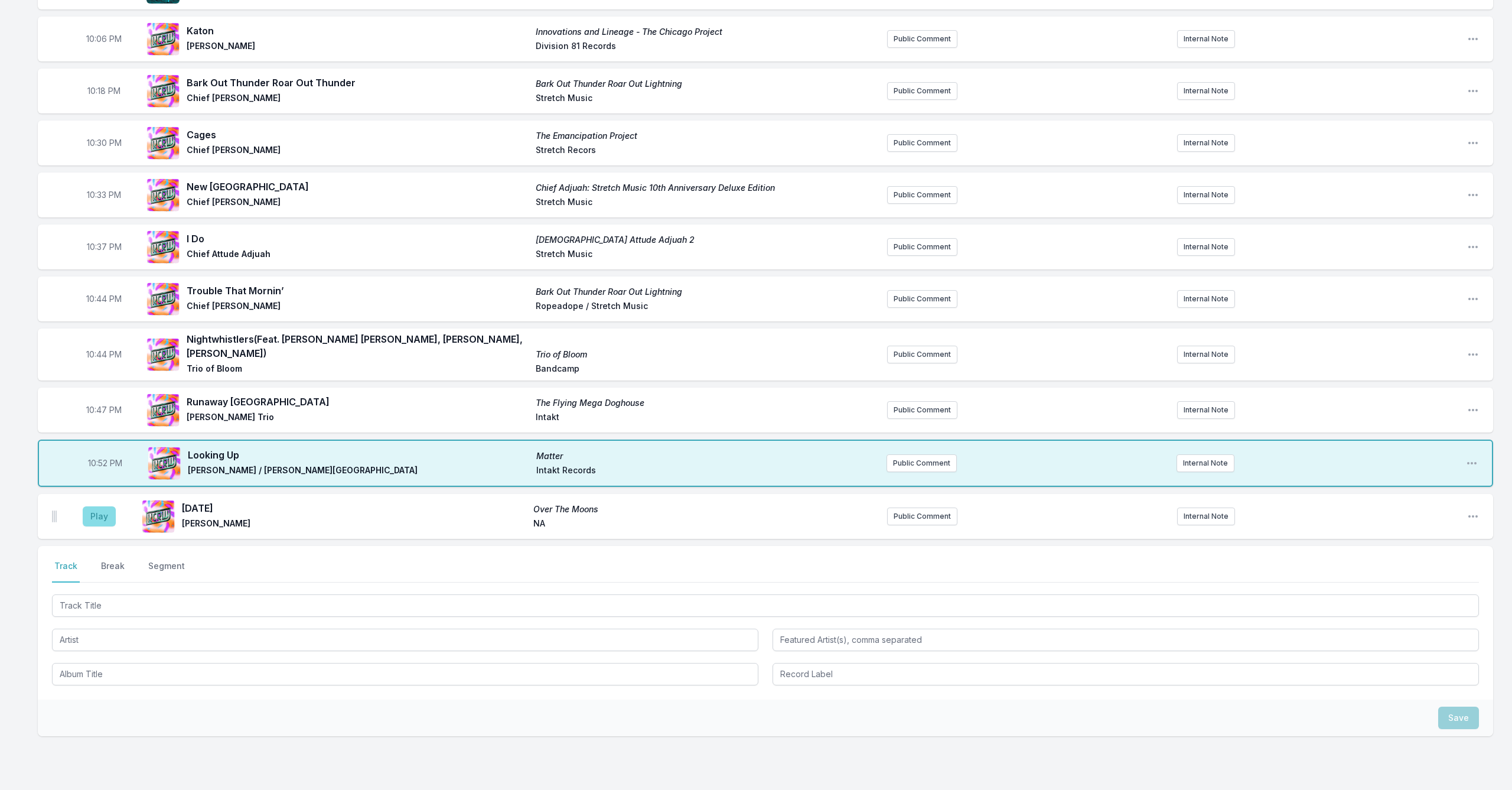
drag, startPoint x: 94, startPoint y: 507, endPoint x: 102, endPoint y: 512, distance: 9.4
click at [96, 507] on button "Play" at bounding box center [99, 517] width 33 height 21
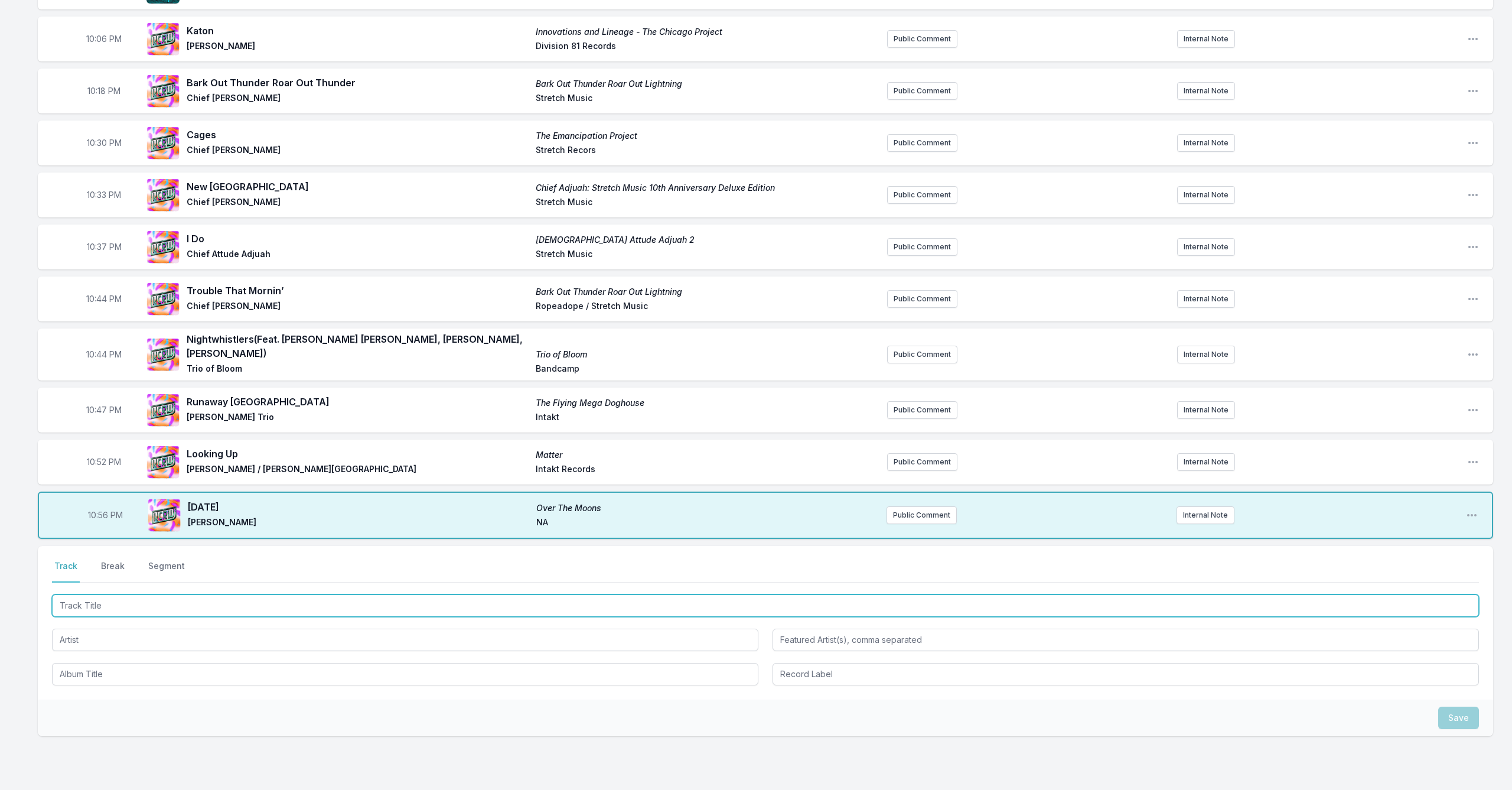
click at [469, 594] on input "Track Title" at bounding box center [765, 605] width 1427 height 22
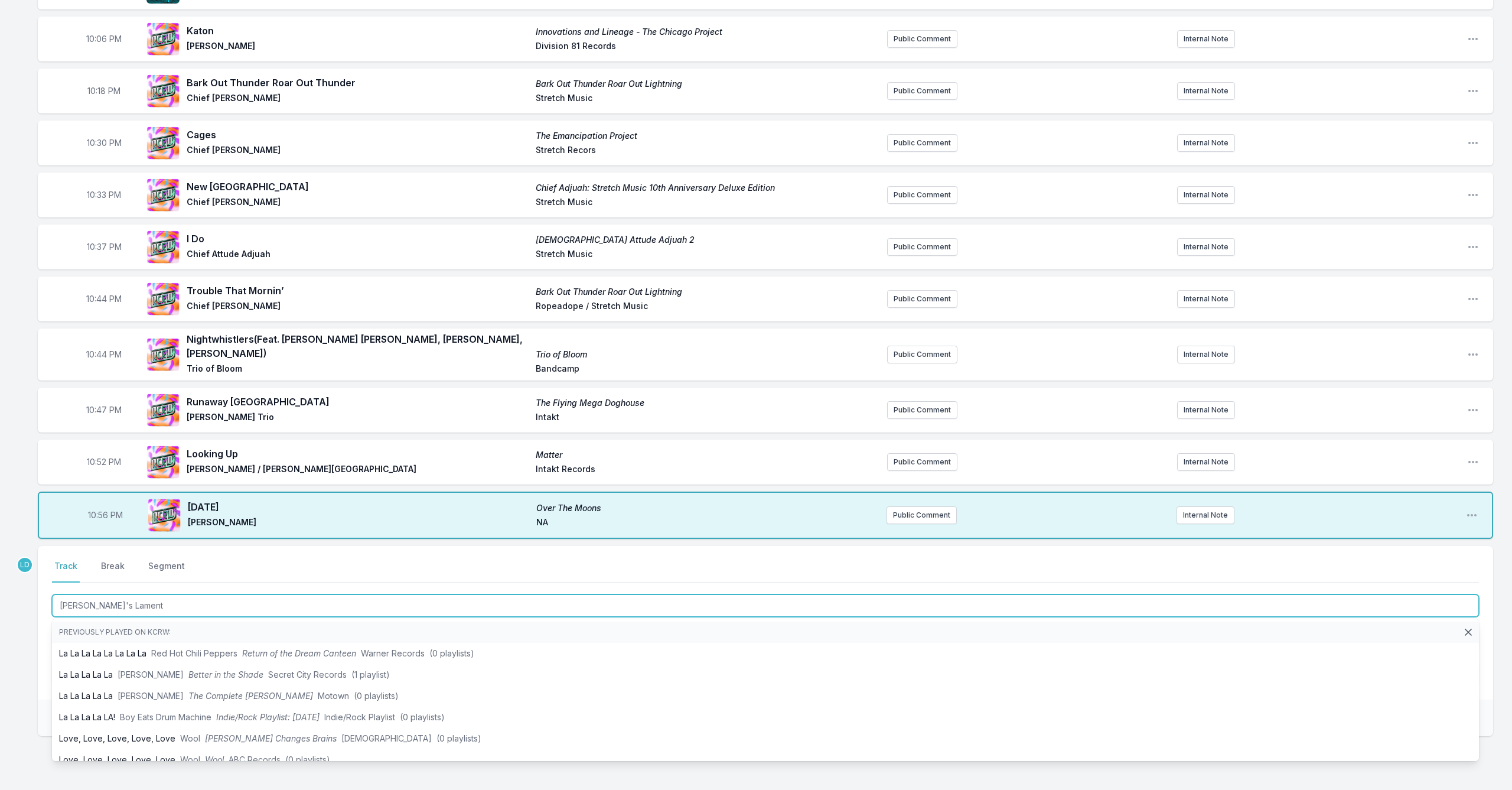
type input "[PERSON_NAME]'s Lament"
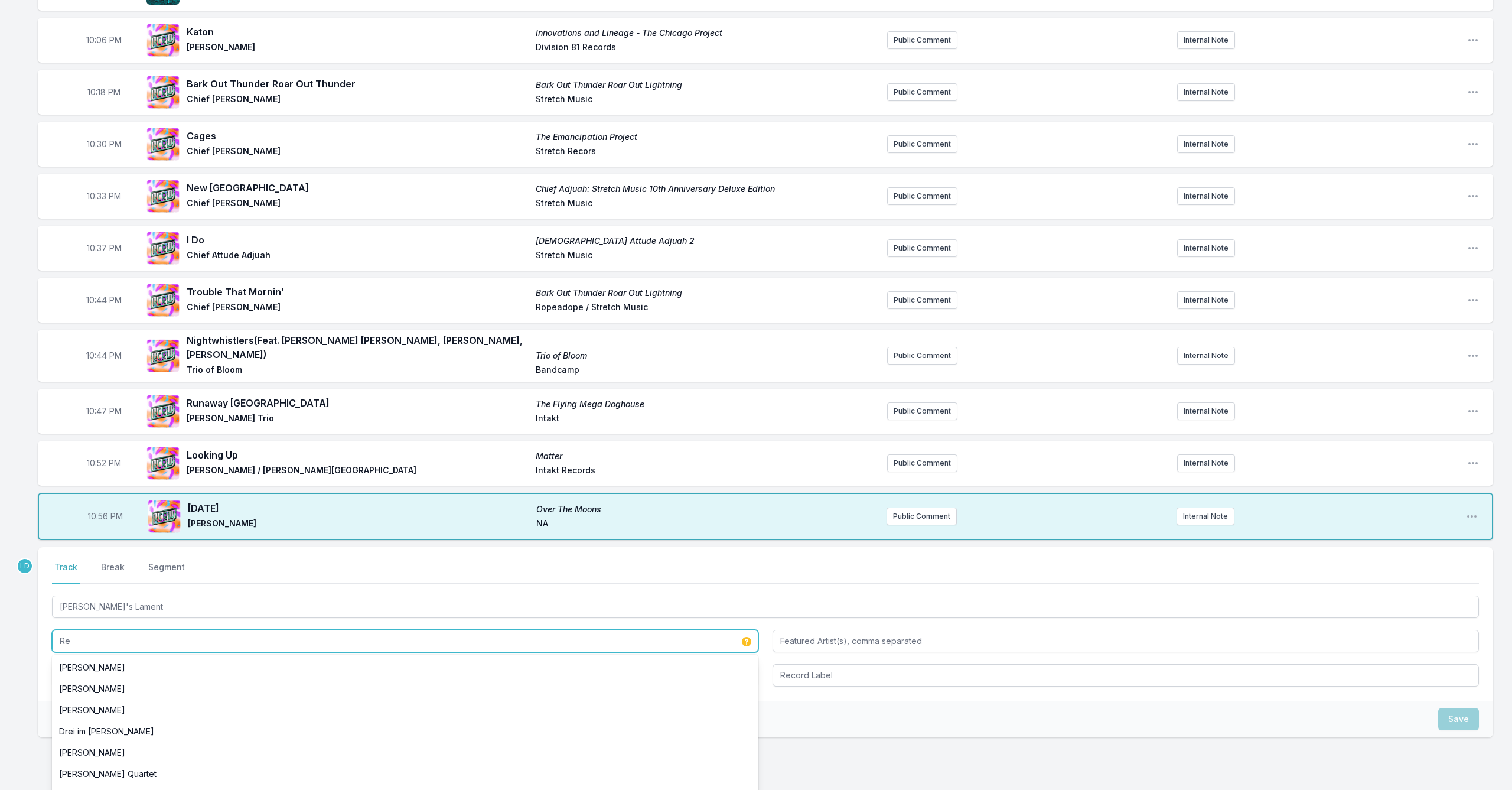
scroll to position [160, 0]
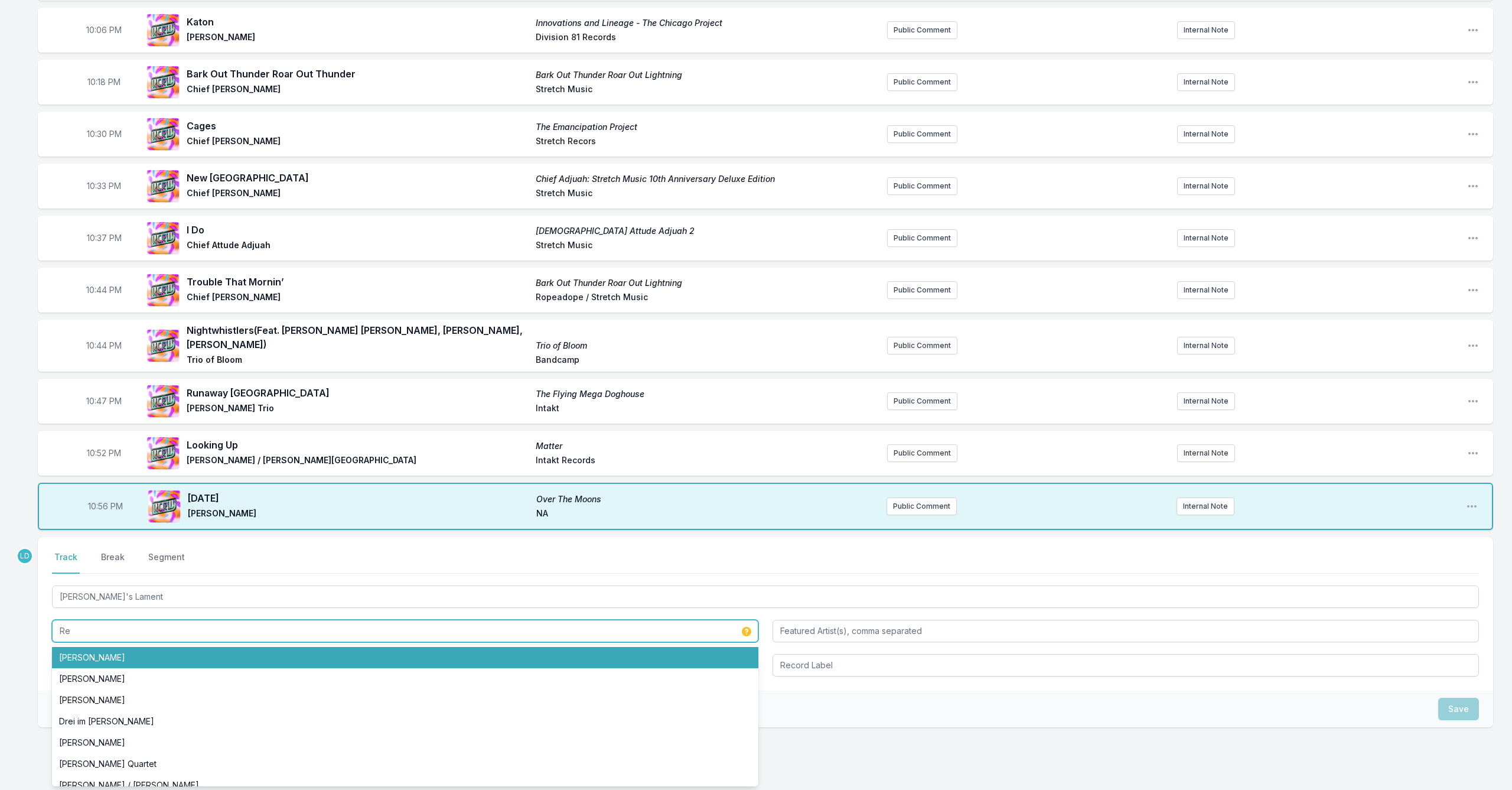
click at [429, 653] on li "[PERSON_NAME]" at bounding box center [405, 658] width 707 height 21
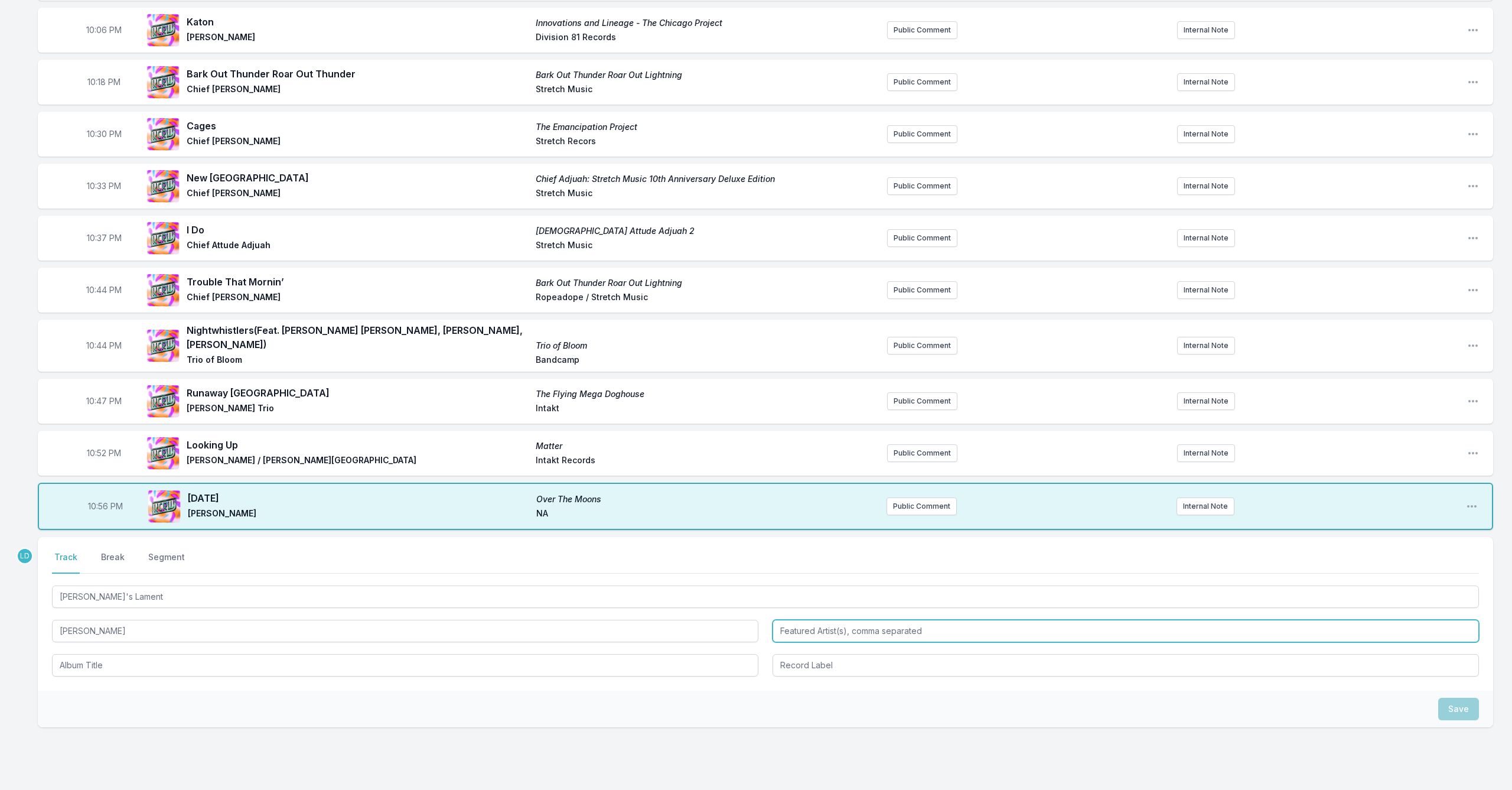
type input "[PERSON_NAME]"
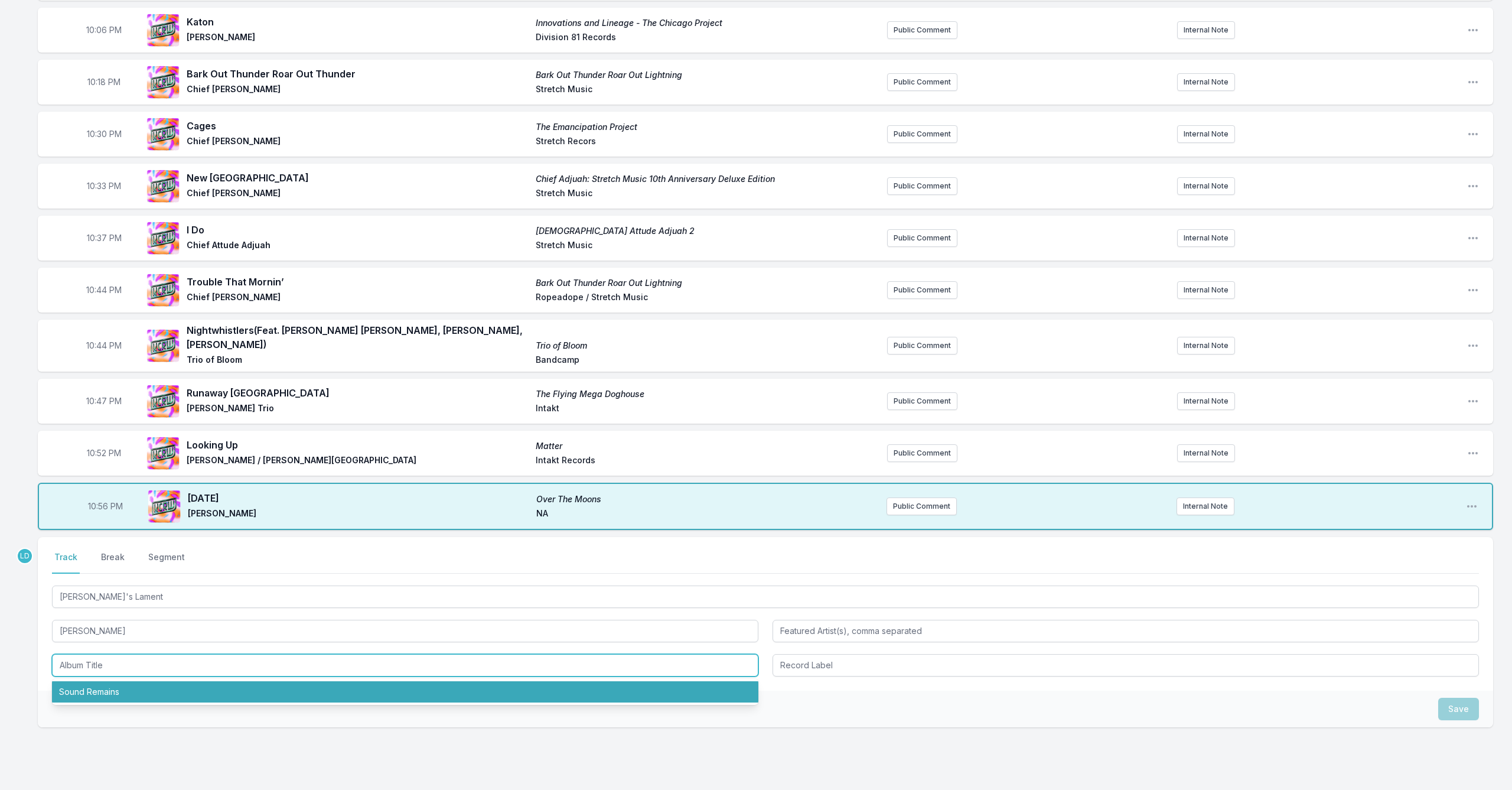
click at [435, 686] on li "Sound Remains" at bounding box center [405, 692] width 707 height 21
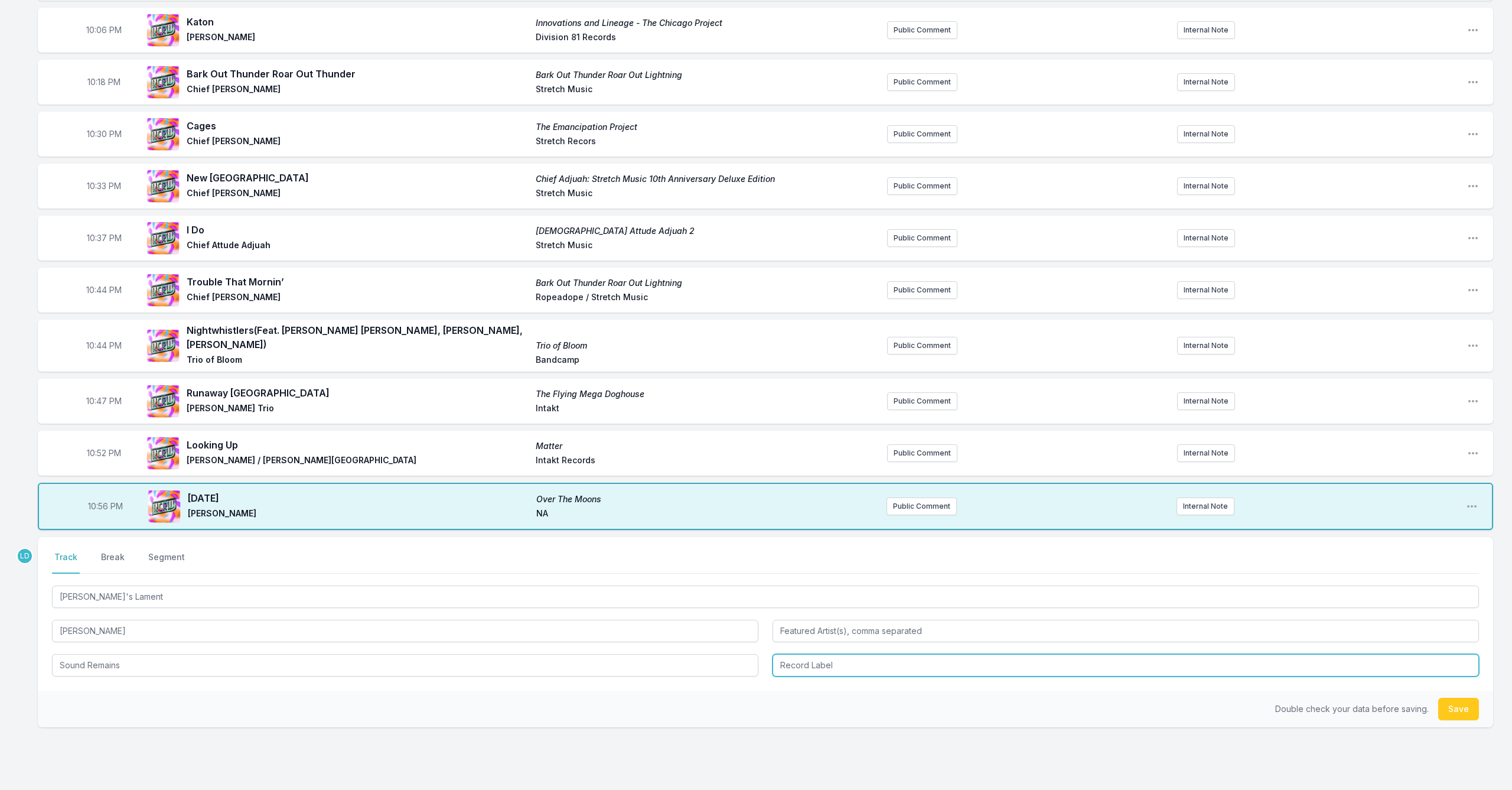
type input "Sound Remains"
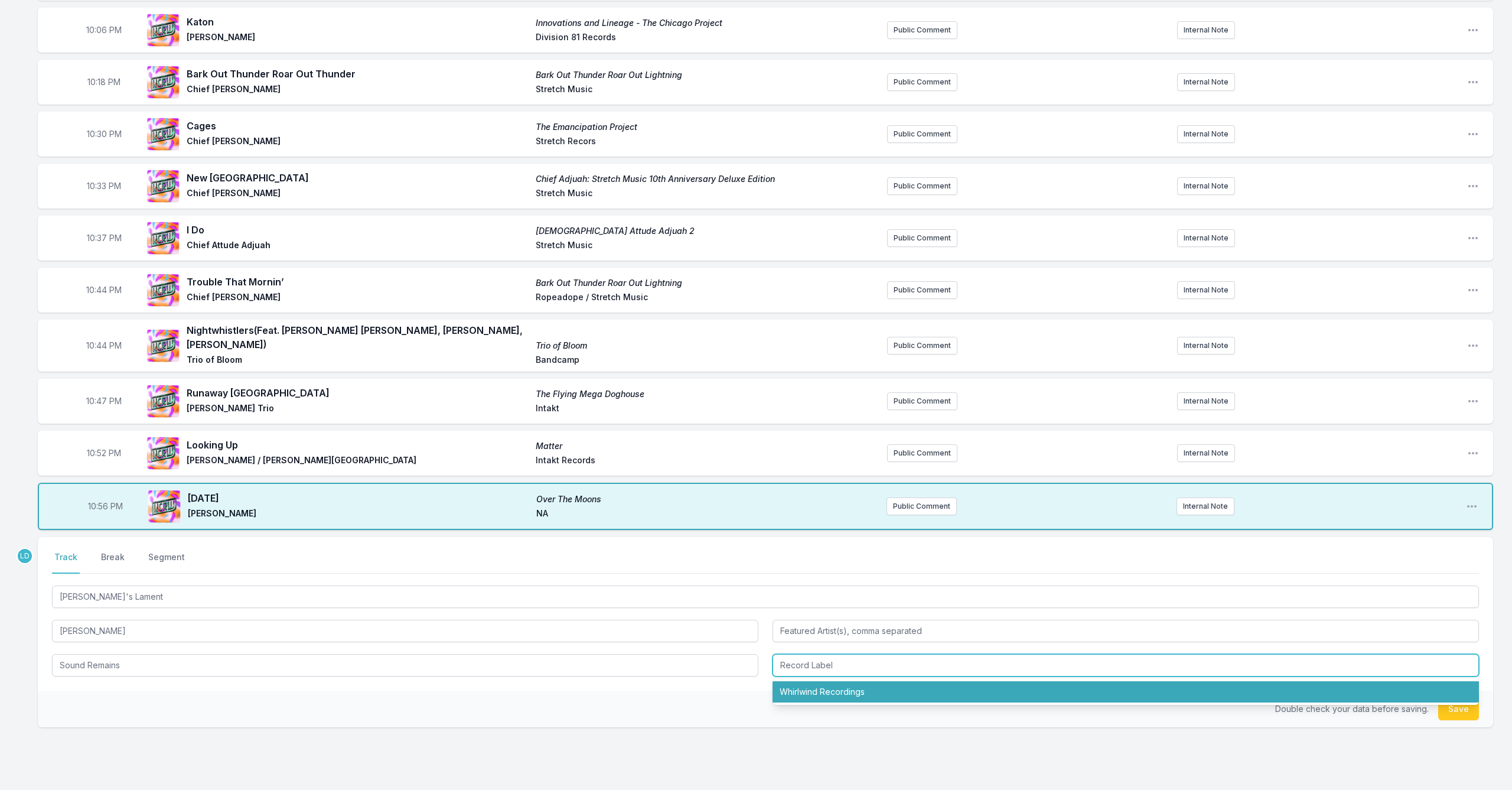
drag, startPoint x: 786, startPoint y: 685, endPoint x: 768, endPoint y: 695, distance: 20.6
click at [786, 685] on li "Whirlwind Recordings" at bounding box center [1126, 692] width 707 height 21
type input "Whirlwind Recordings"
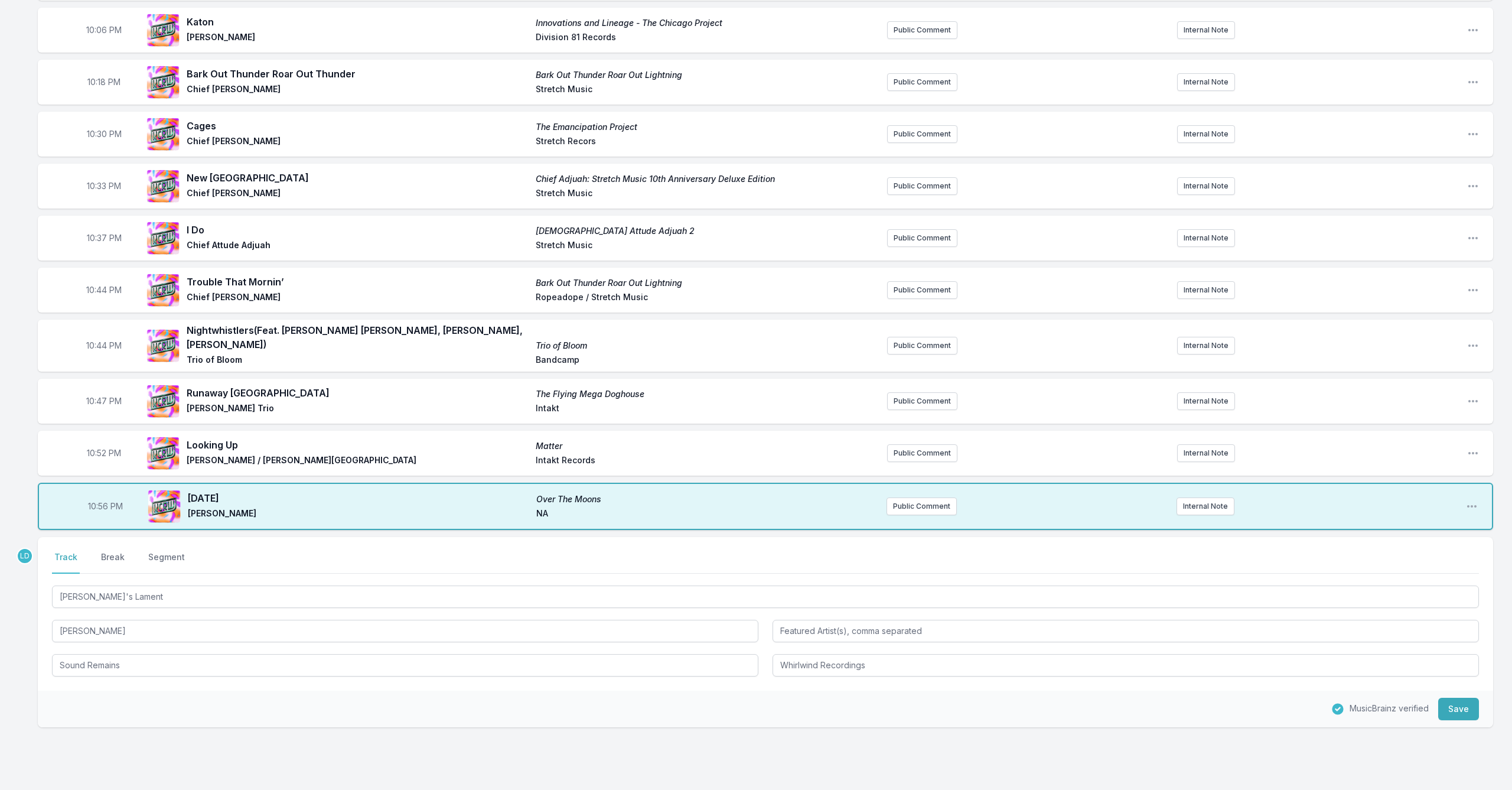
drag, startPoint x: 1453, startPoint y: 701, endPoint x: 1434, endPoint y: 712, distance: 22.0
click at [1453, 702] on button "Save" at bounding box center [1459, 709] width 41 height 22
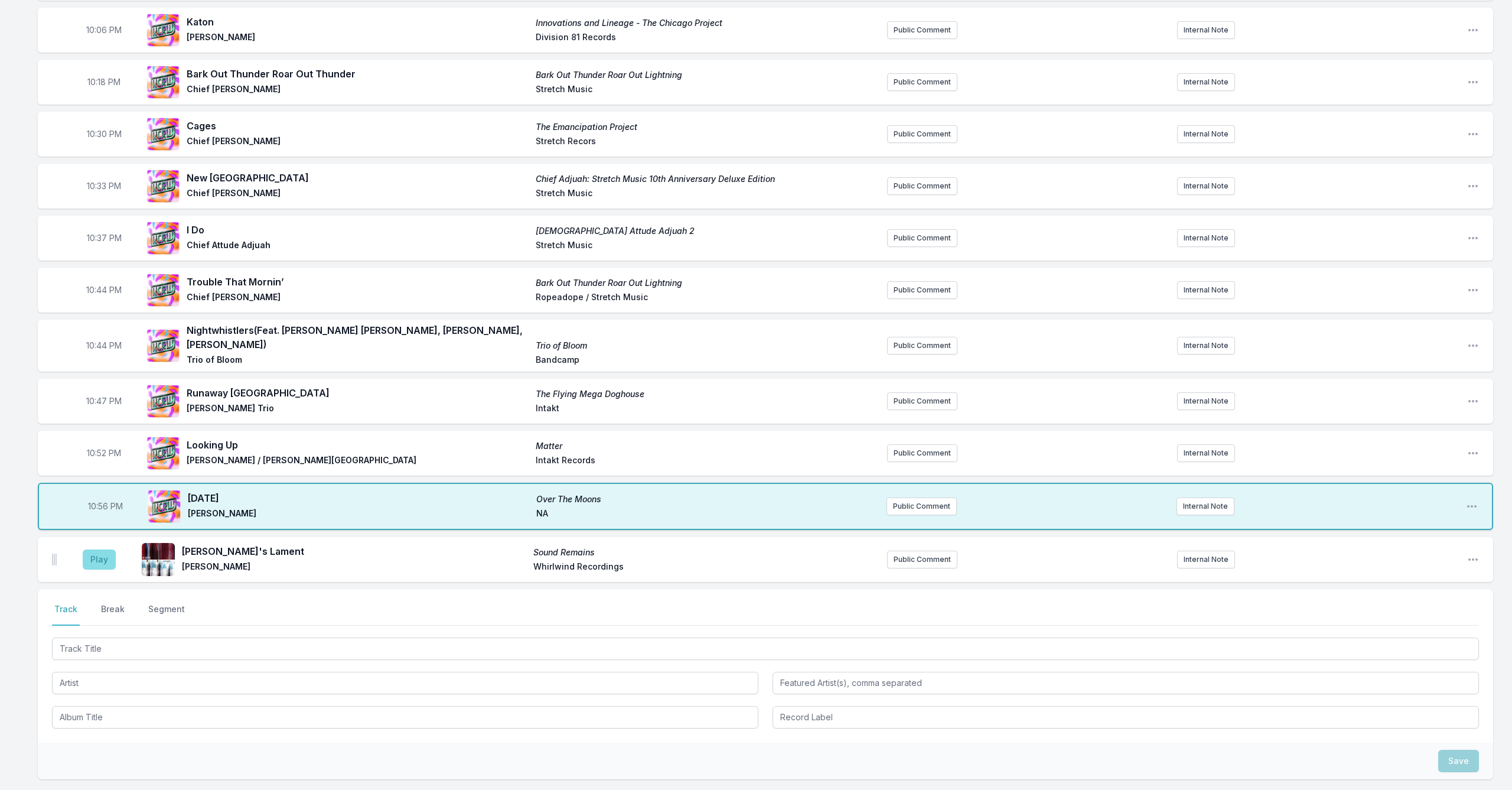
click at [95, 554] on button "Play" at bounding box center [99, 560] width 33 height 21
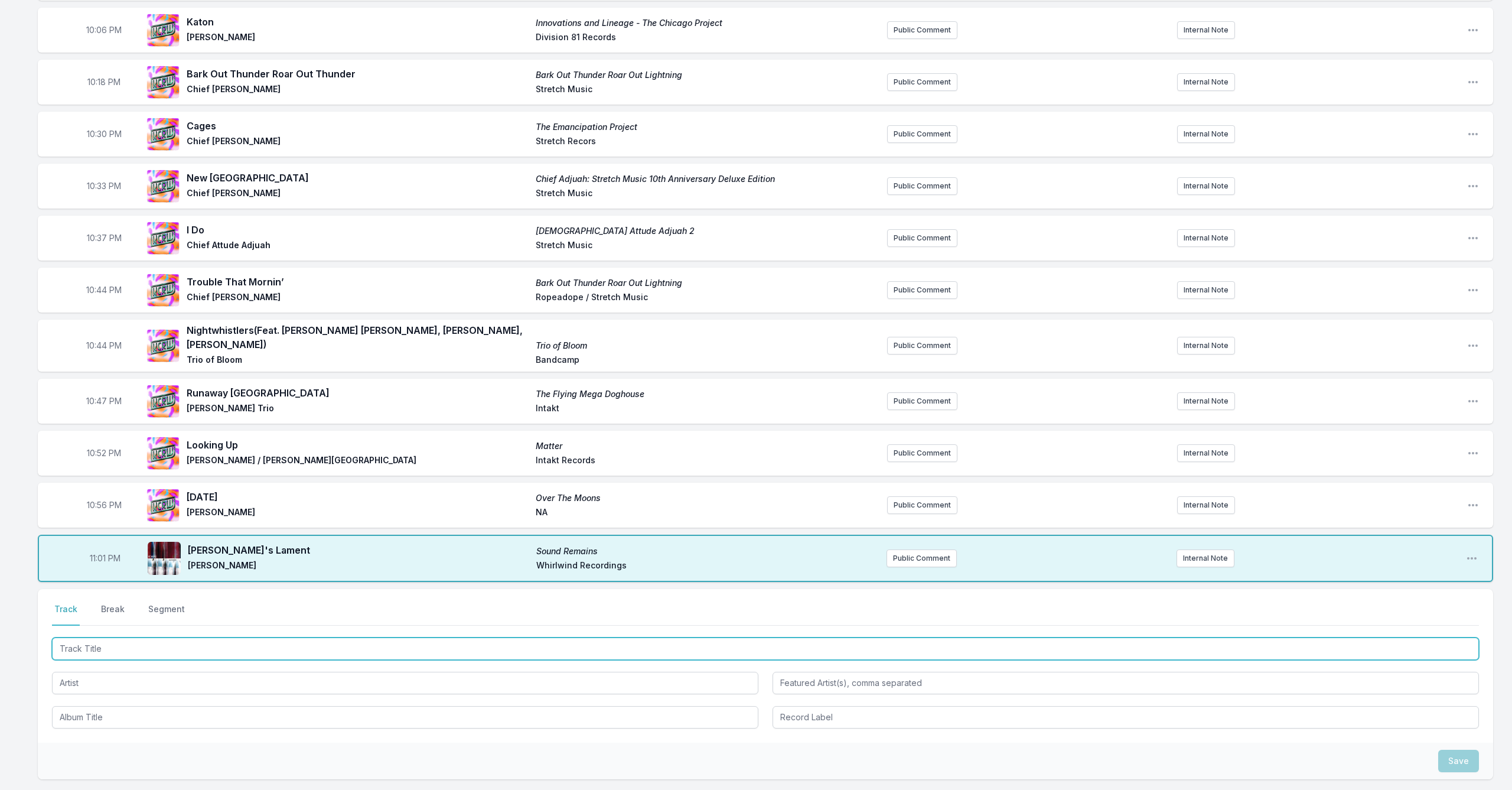
click at [366, 646] on input "Track Title" at bounding box center [765, 649] width 1427 height 22
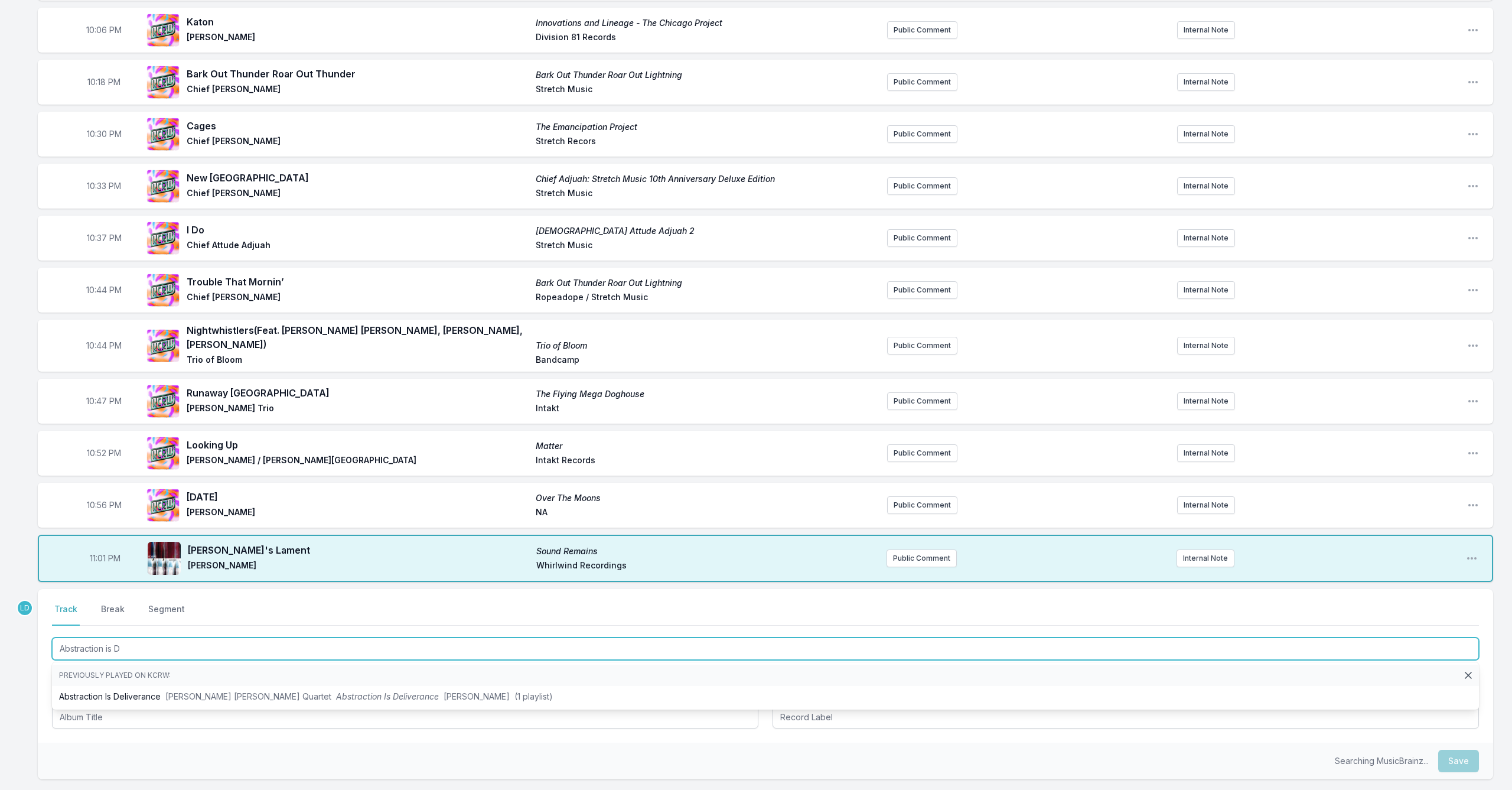
type input "Abstraction is De"
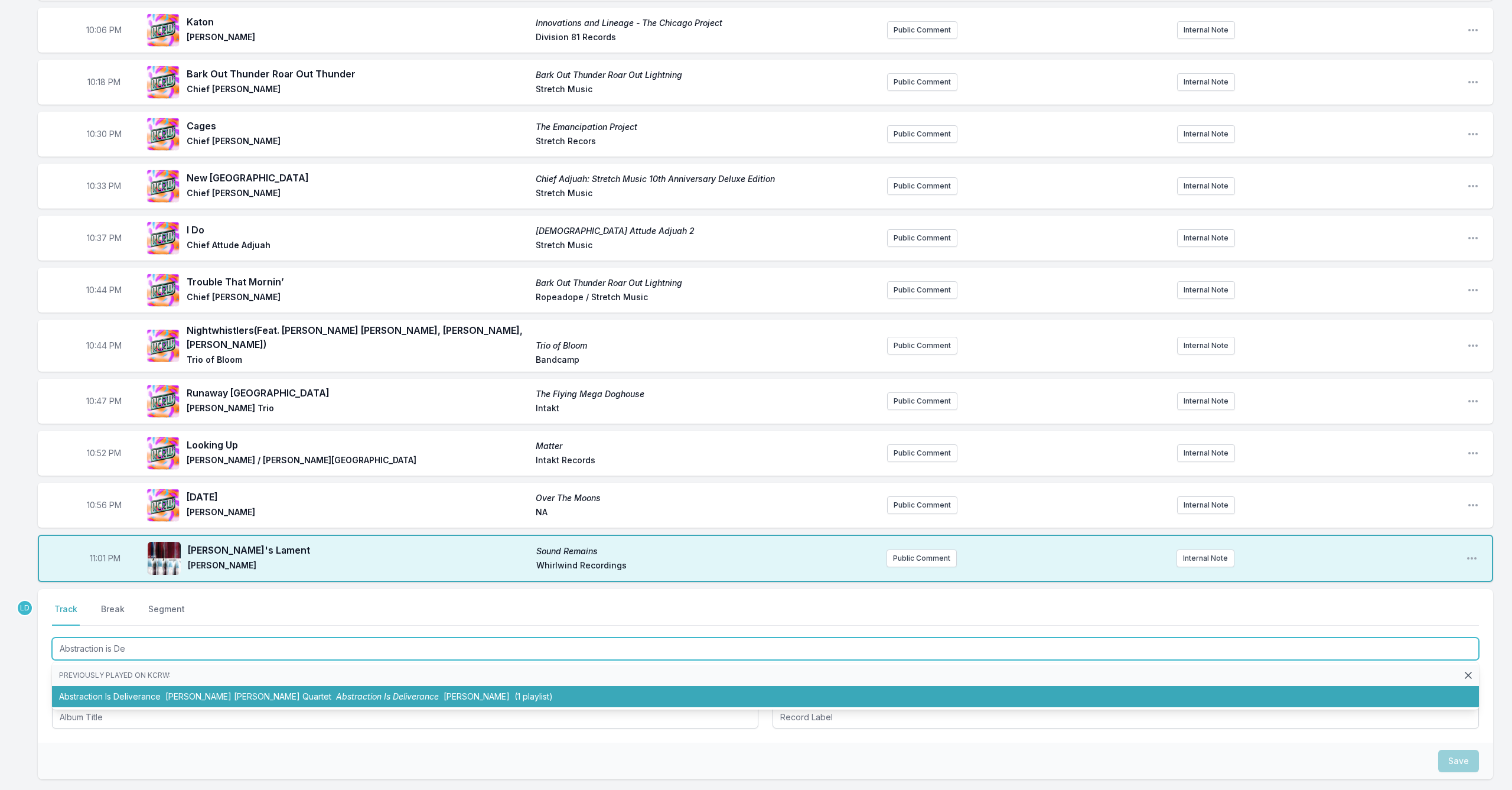
click at [363, 691] on span "Abstraction Is Deliverance" at bounding box center [388, 696] width 103 height 10
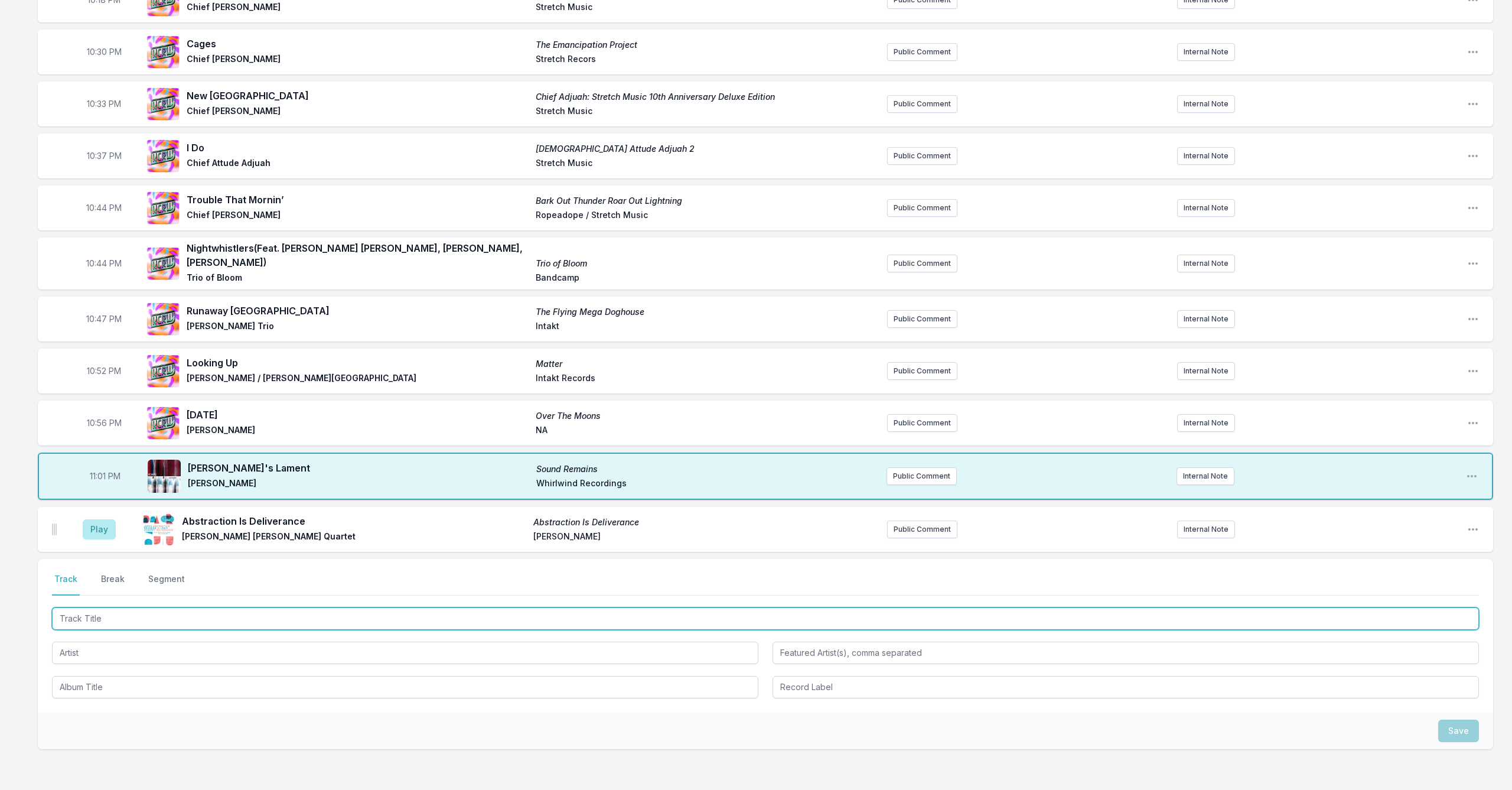
scroll to position [246, 0]
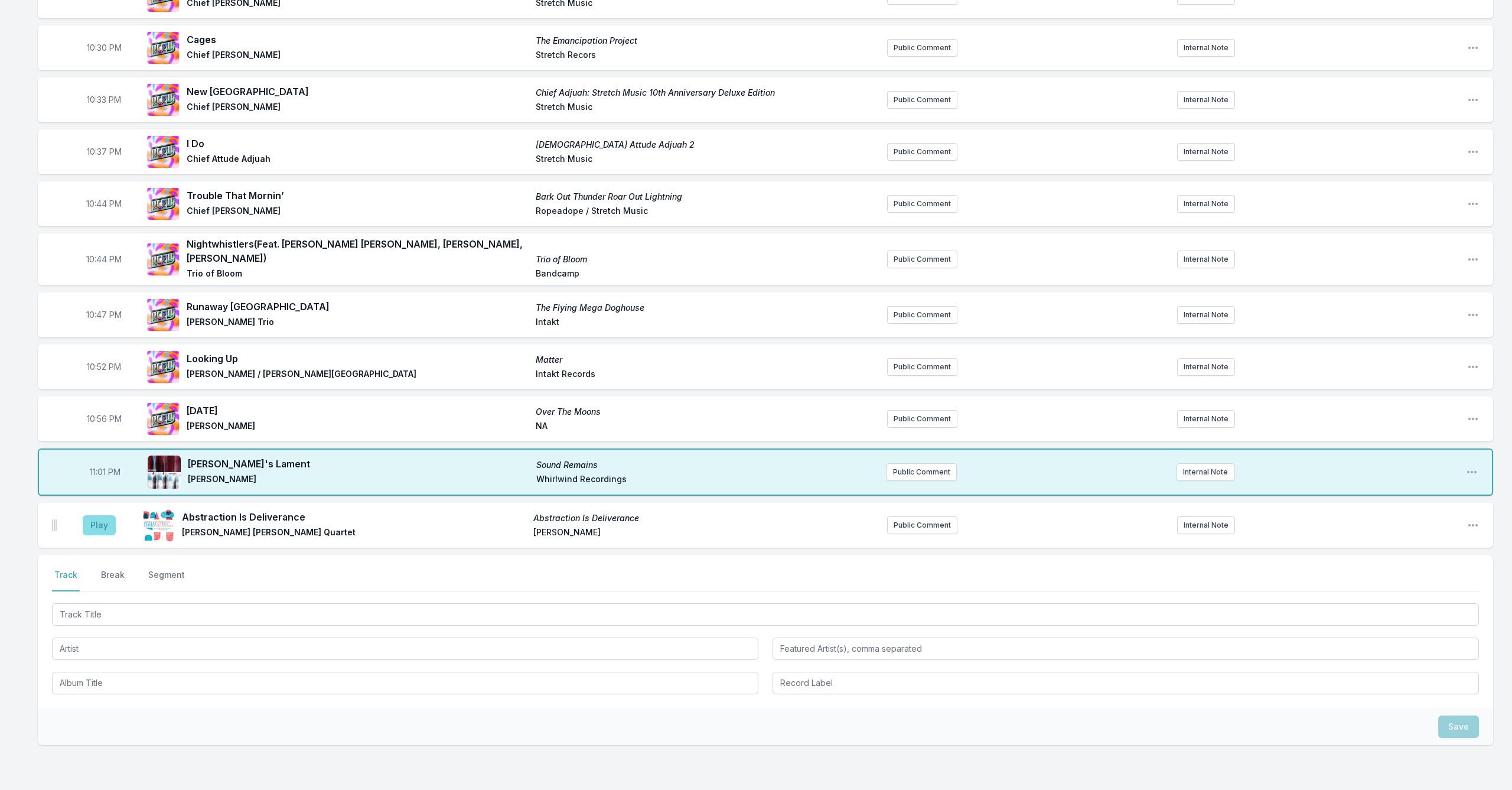
click at [95, 521] on button "Play" at bounding box center [99, 526] width 33 height 21
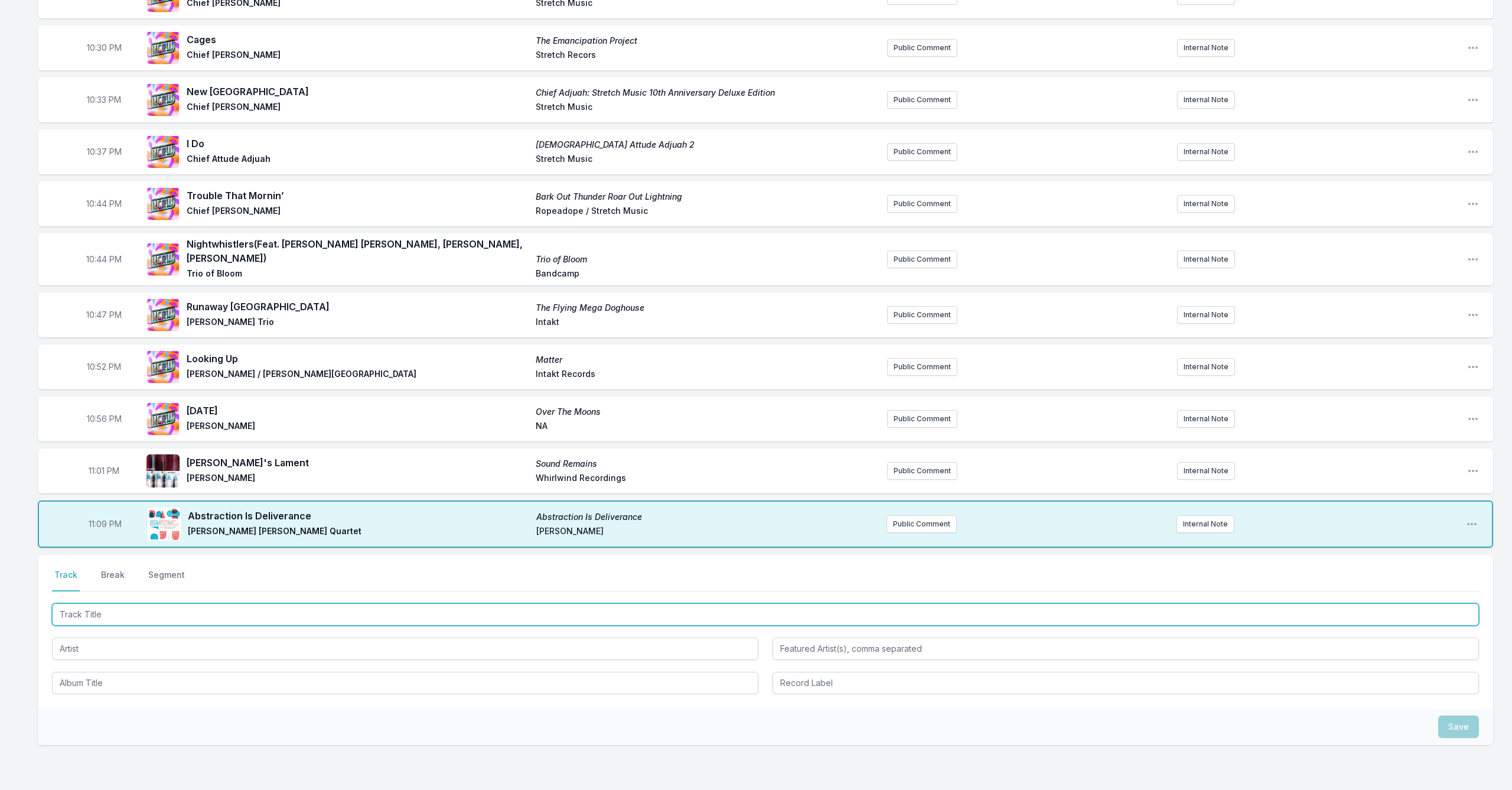
drag, startPoint x: 195, startPoint y: 605, endPoint x: 210, endPoint y: 605, distance: 15.0
click at [197, 605] on input "Track Title" at bounding box center [765, 615] width 1427 height 22
type input "Voices"
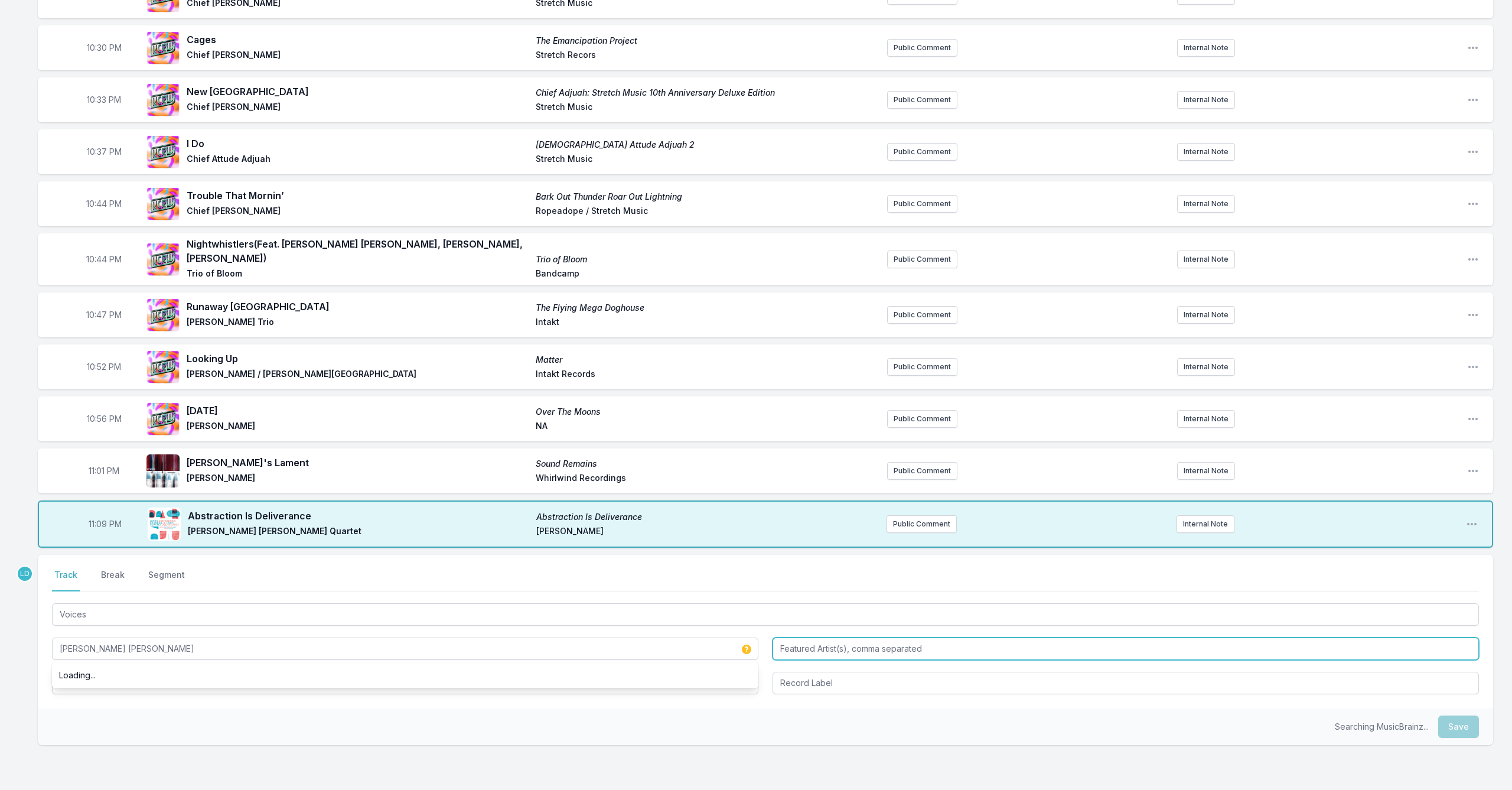
type input "[PERSON_NAME] [PERSON_NAME]"
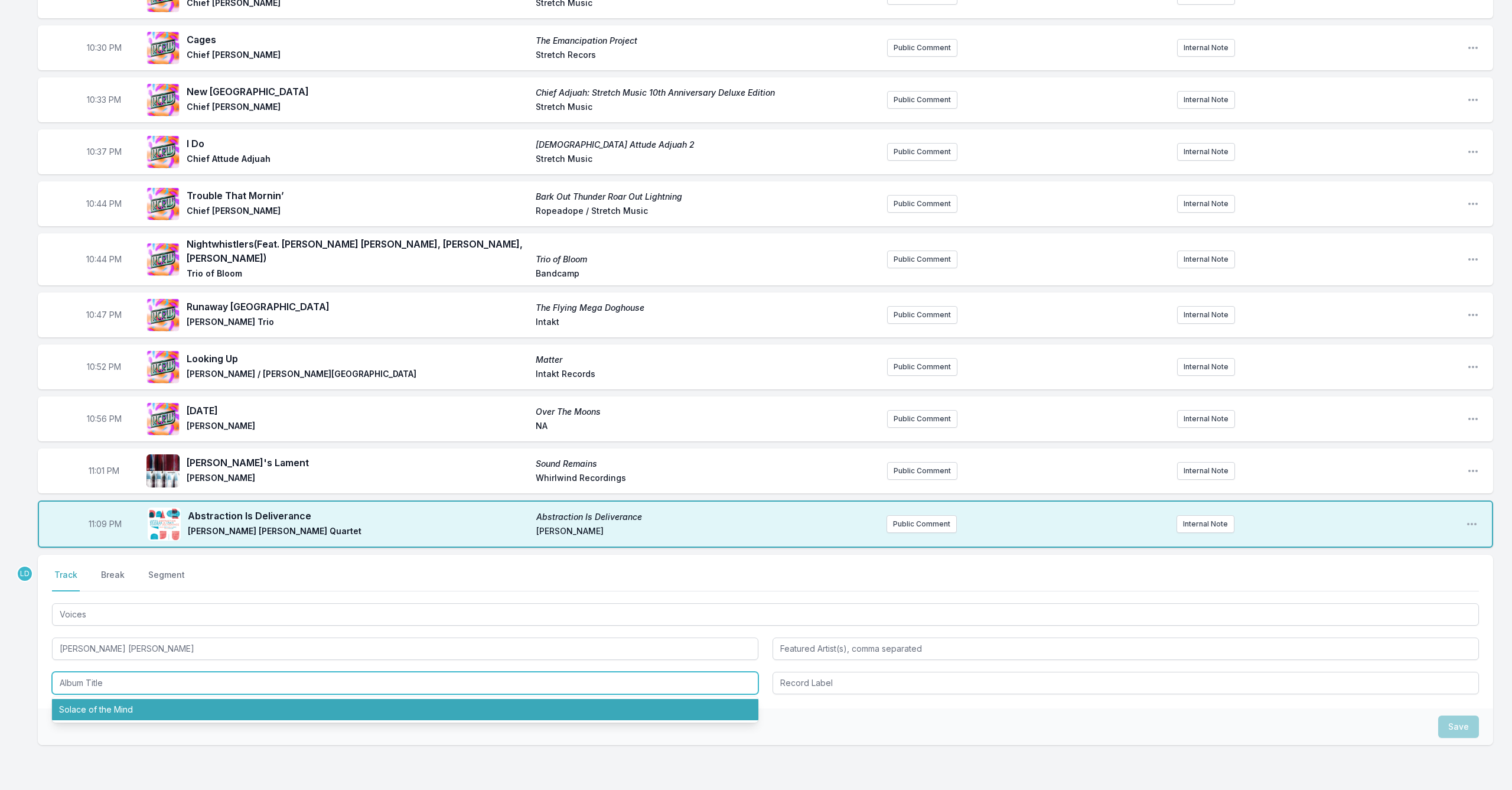
click at [175, 700] on li "Solace of the Mind" at bounding box center [405, 710] width 707 height 21
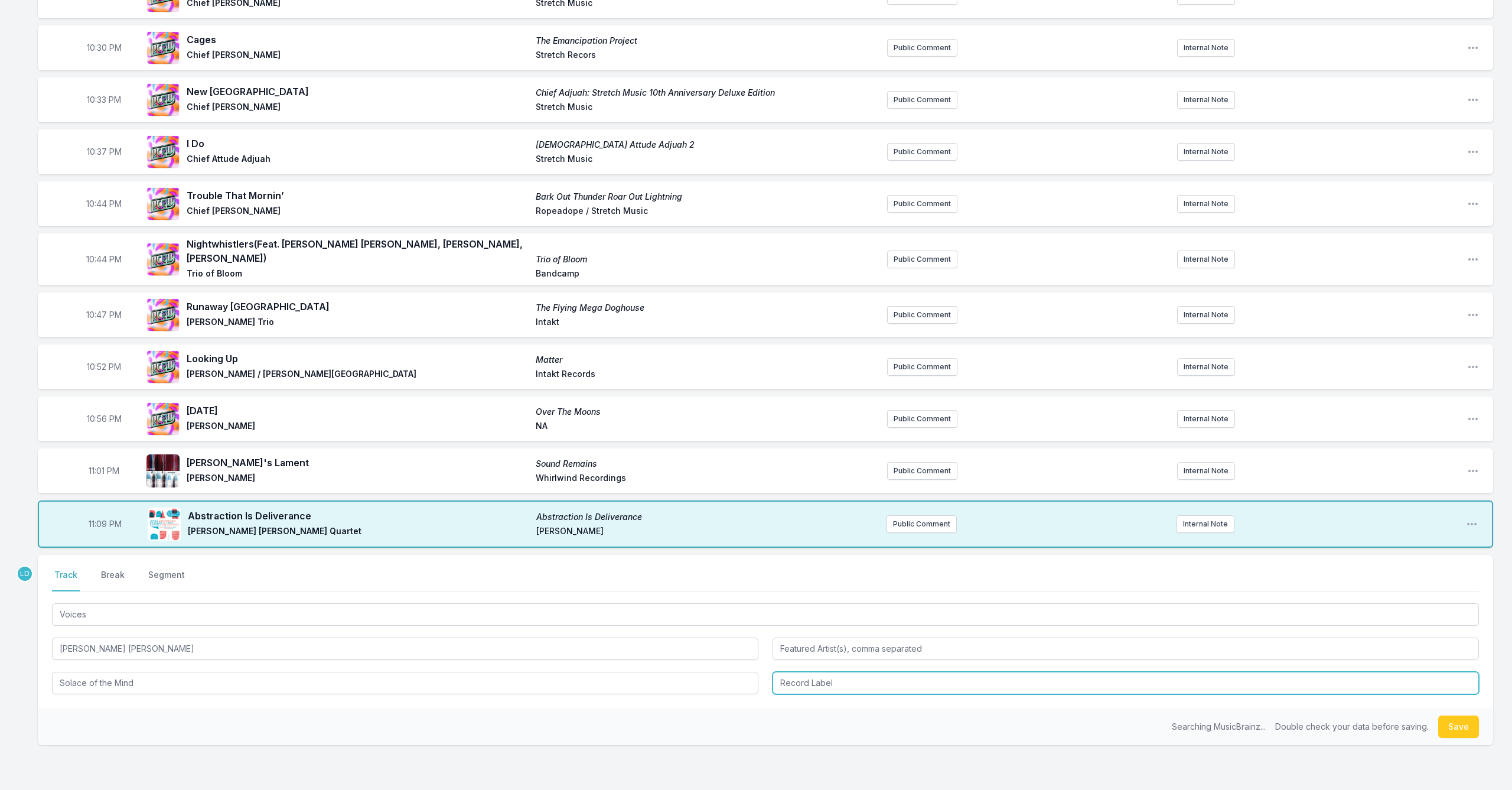
type input "Solace of the Mind"
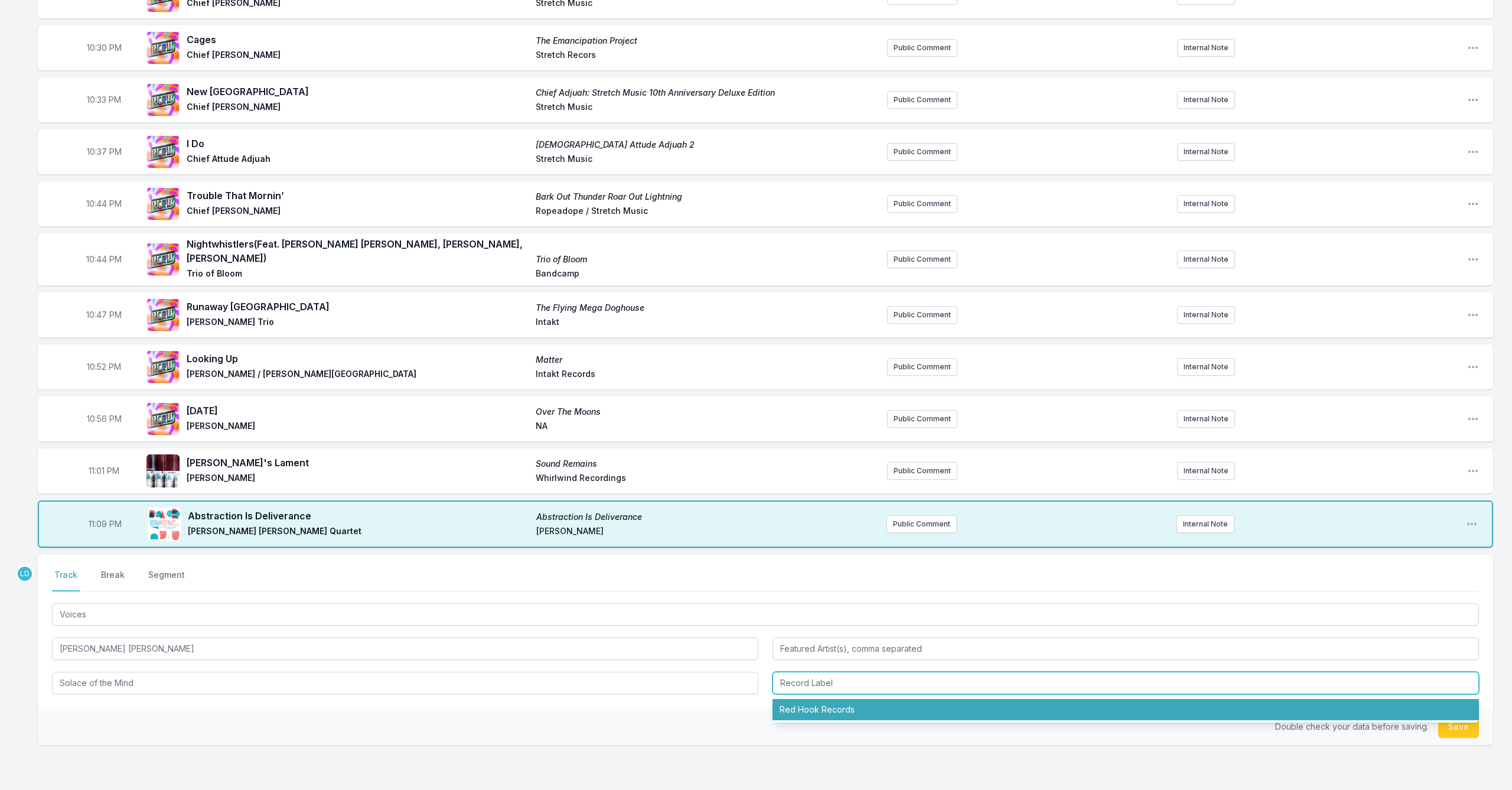
click at [790, 706] on li "Red Hook Records" at bounding box center [1126, 710] width 707 height 21
type input "Red Hook Records"
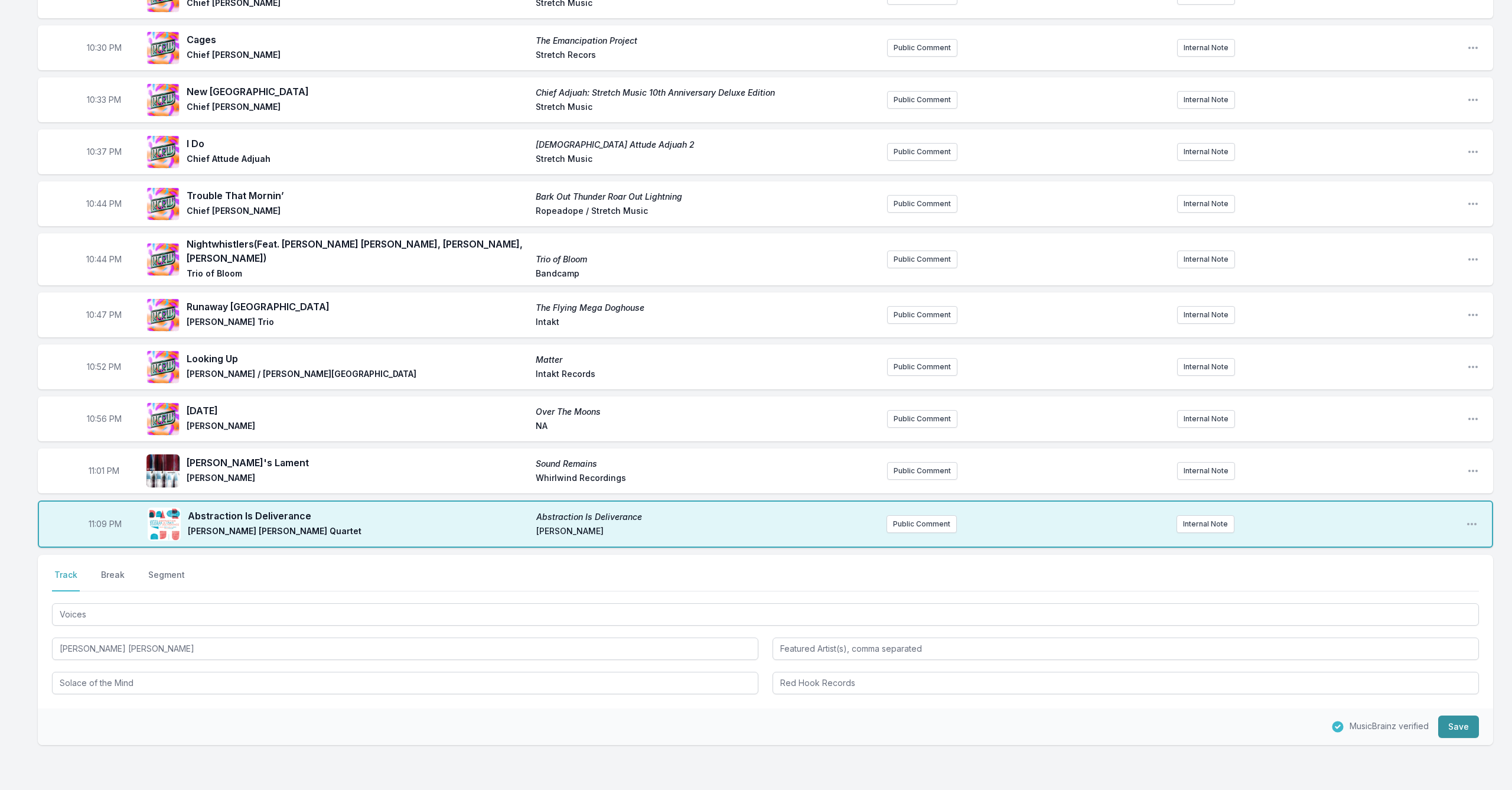
click at [1464, 722] on button "Save" at bounding box center [1459, 727] width 41 height 22
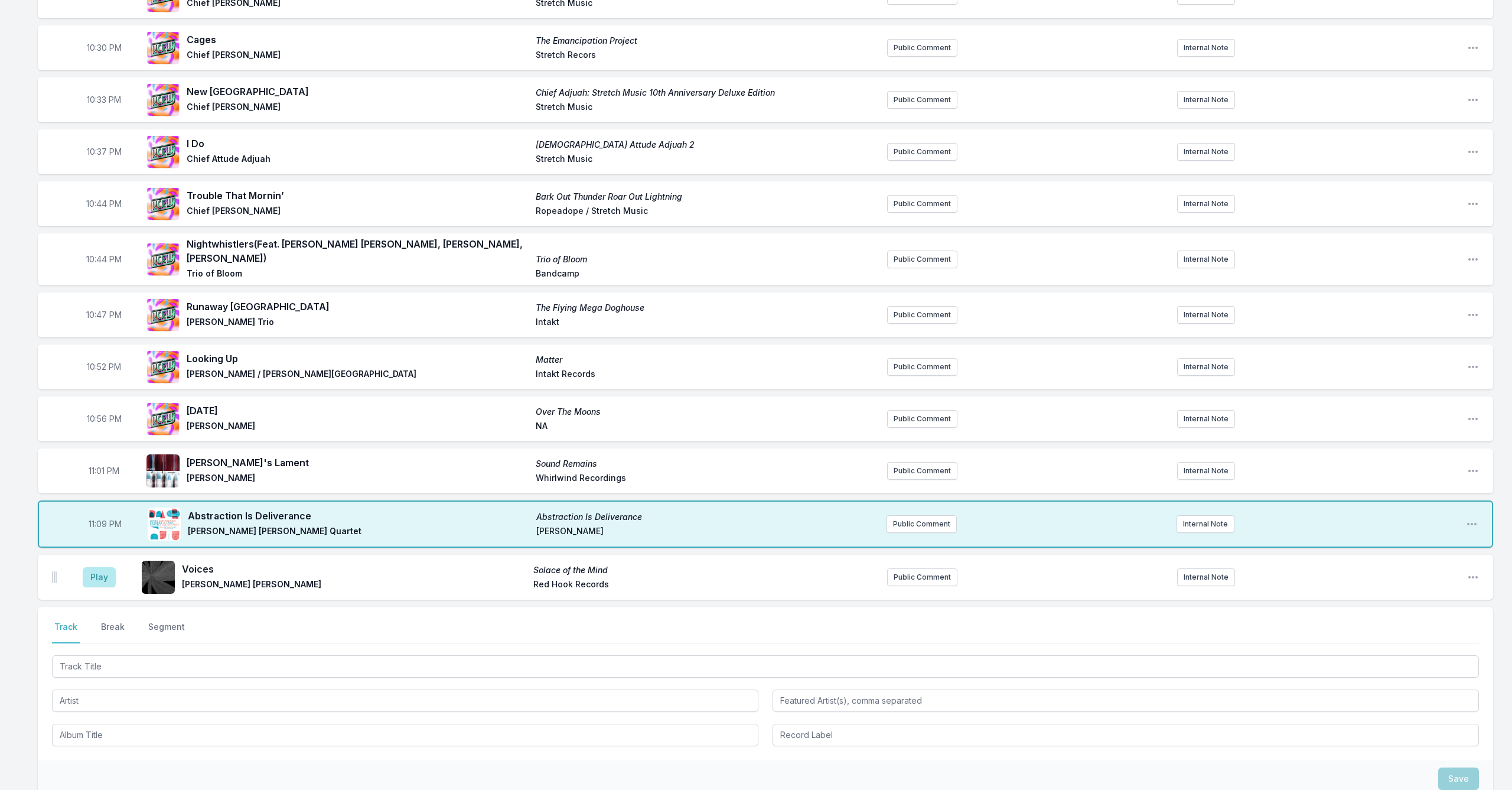
drag, startPoint x: 103, startPoint y: 566, endPoint x: 131, endPoint y: 576, distance: 29.7
click at [104, 567] on button "Play" at bounding box center [99, 577] width 33 height 21
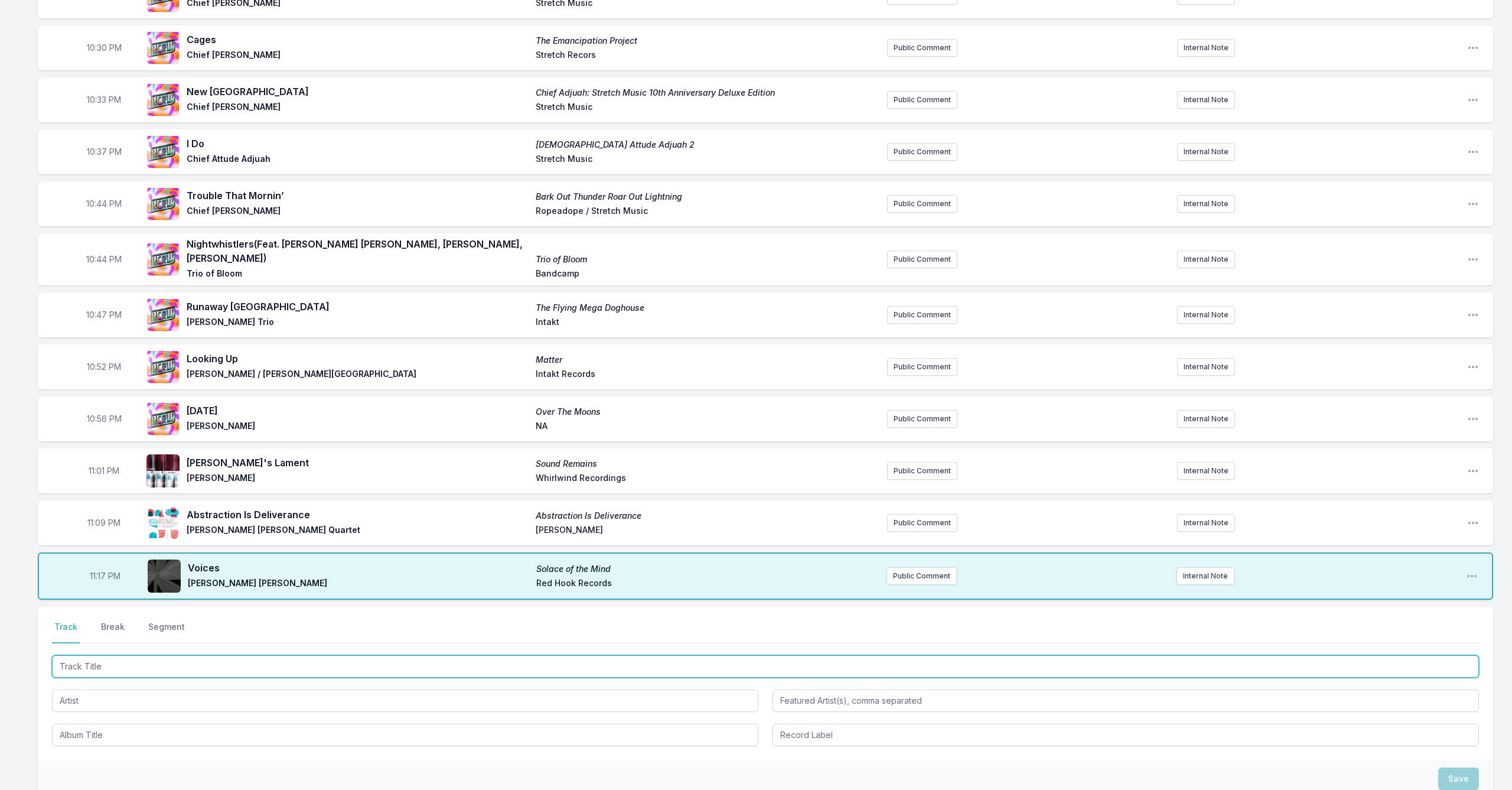
click at [308, 656] on input "Track Title" at bounding box center [765, 667] width 1427 height 22
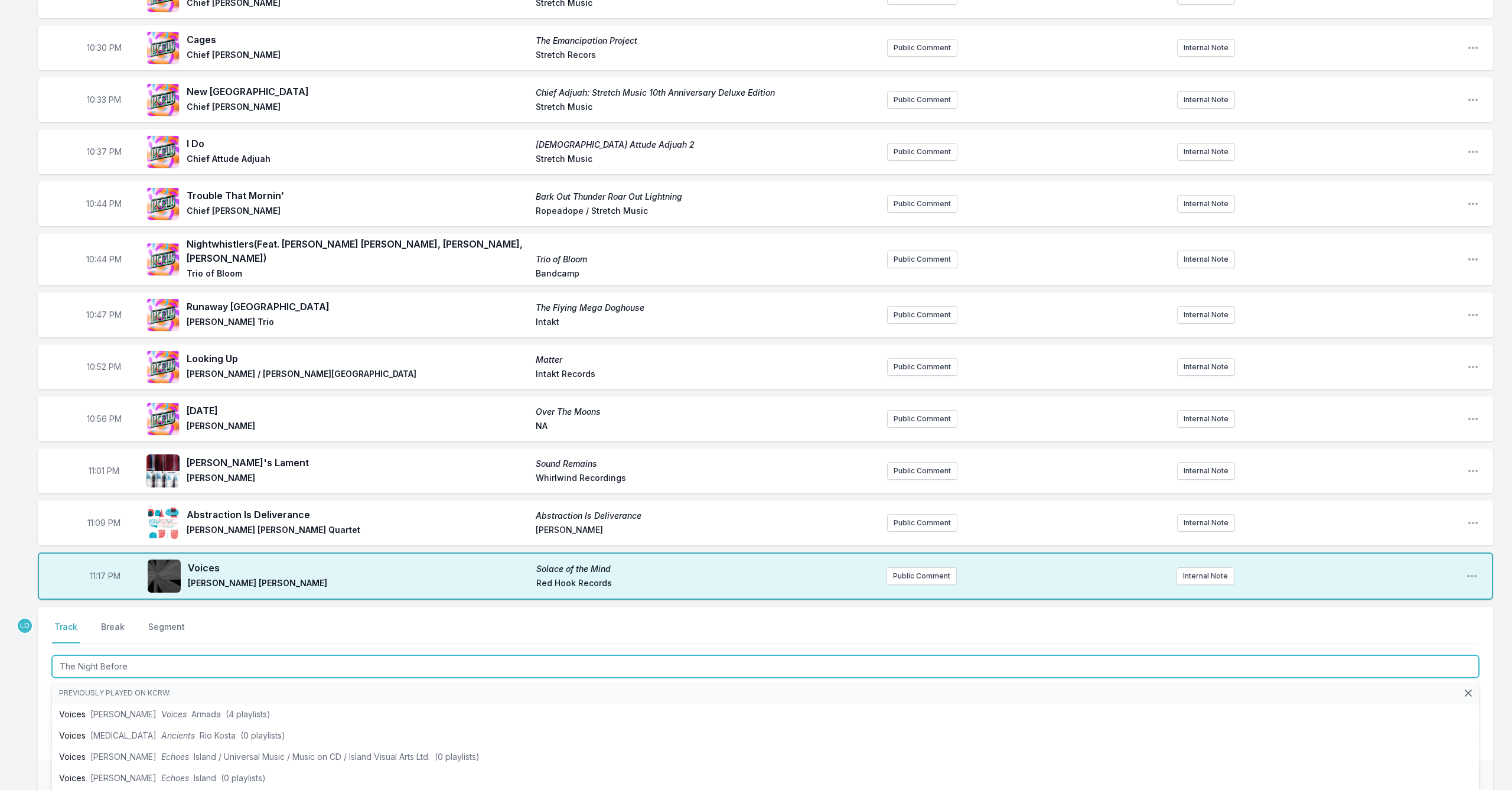
type input "The Night Before"
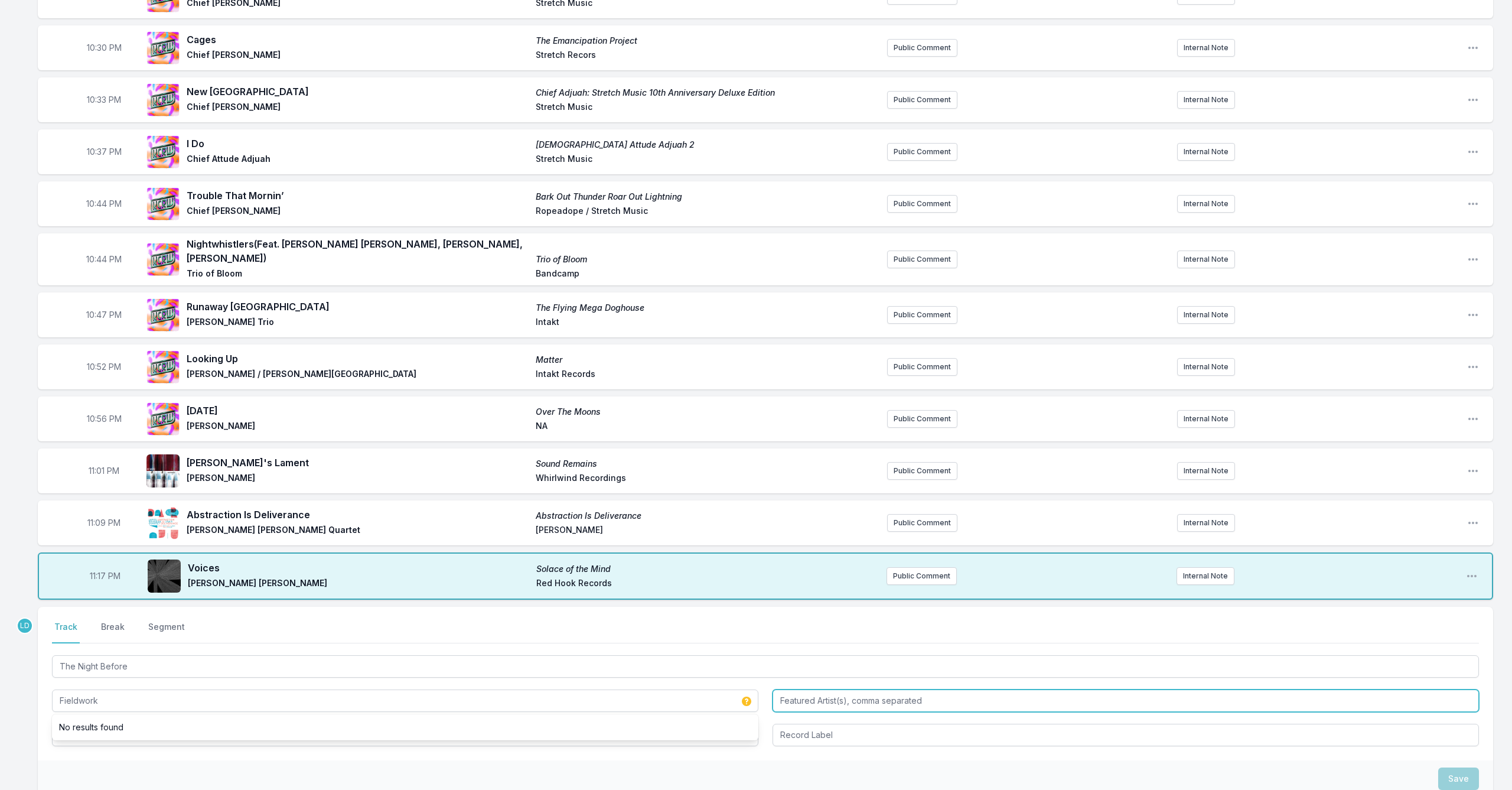
type input "Fieldwork"
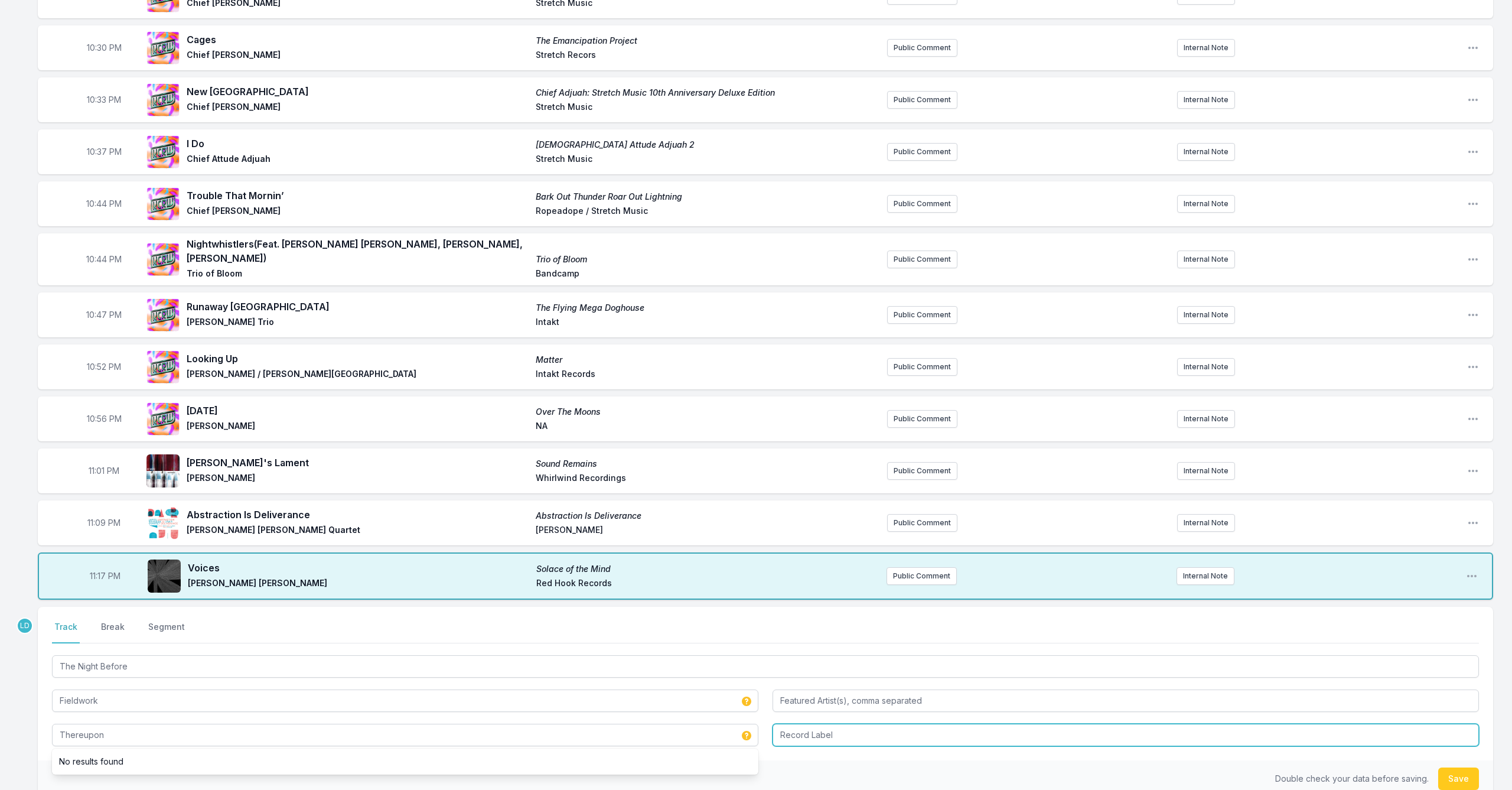
type input "Thereupon"
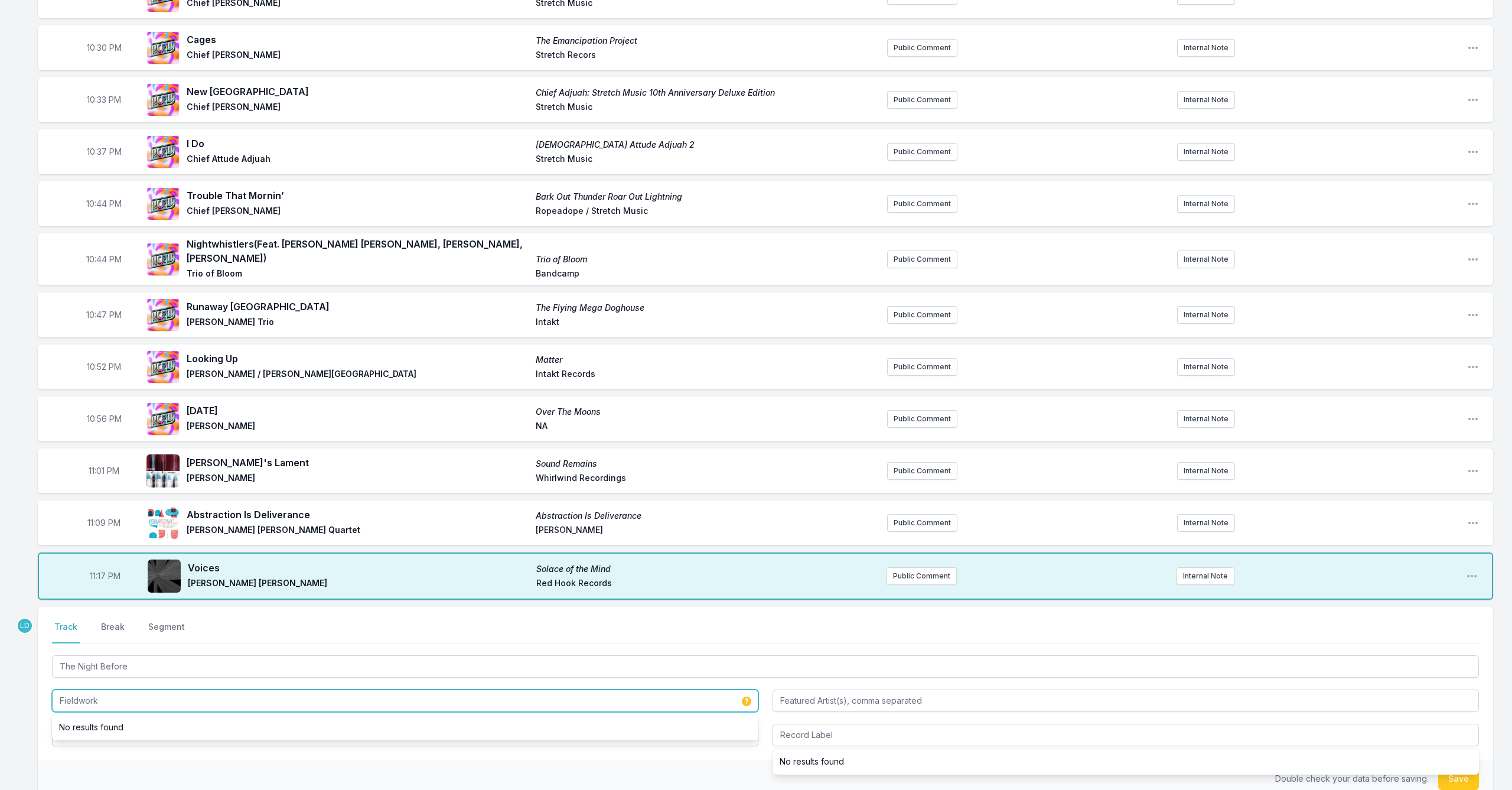
drag, startPoint x: 112, startPoint y: 691, endPoint x: 53, endPoint y: 687, distance: 59.1
click at [53, 689] on input "Fieldwork" at bounding box center [405, 700] width 707 height 22
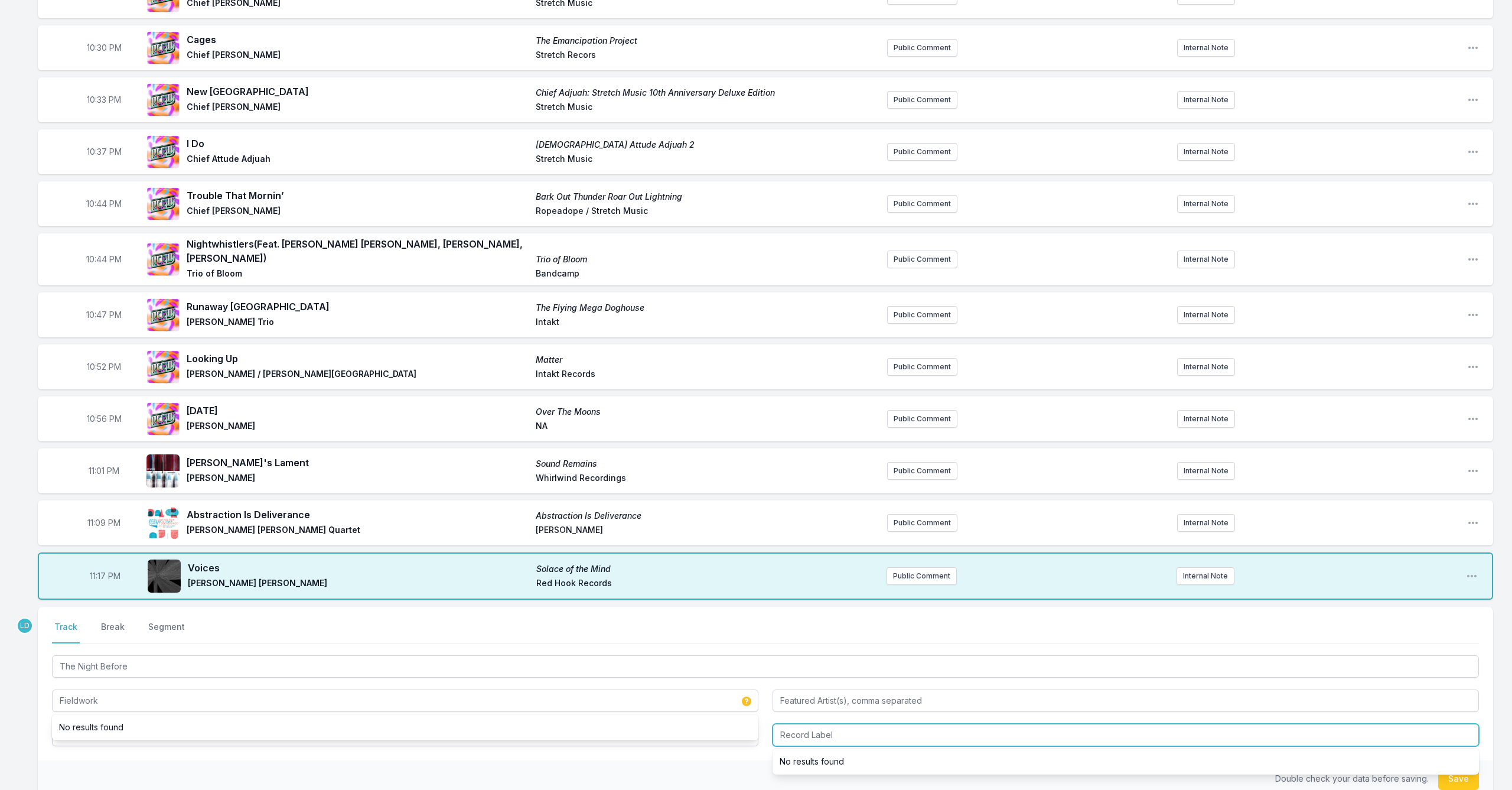
click at [861, 729] on input "Record Label" at bounding box center [1126, 735] width 707 height 22
type input "Pi Recordings"
drag, startPoint x: 1451, startPoint y: 773, endPoint x: 1430, endPoint y: 776, distance: 21.2
click at [1450, 774] on button "Save" at bounding box center [1459, 779] width 41 height 22
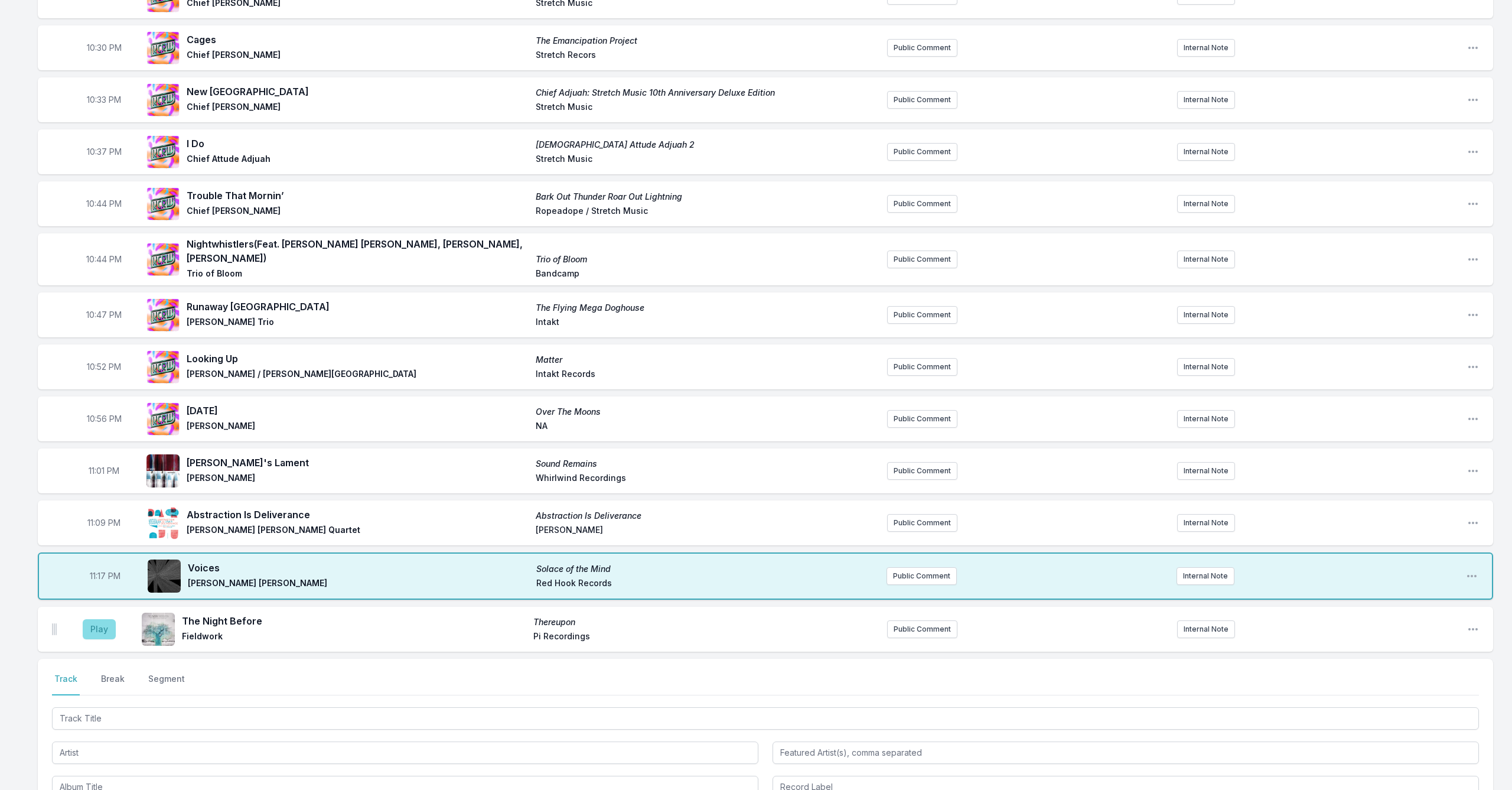
click at [98, 619] on button "Play" at bounding box center [99, 630] width 33 height 21
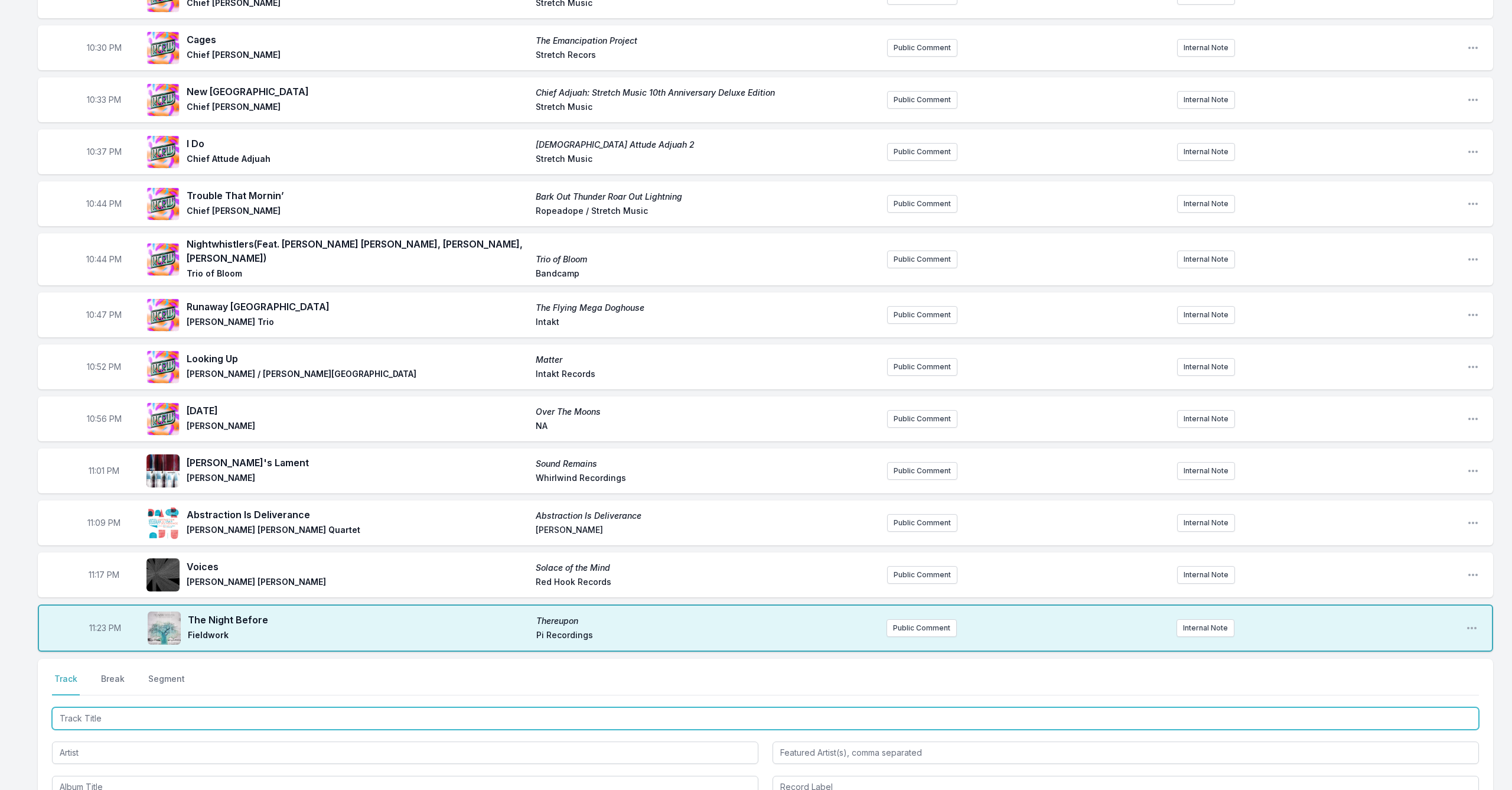
click at [438, 709] on input "Track Title" at bounding box center [765, 718] width 1427 height 22
type input "T"
type input "In The Labyrinth of the Free"
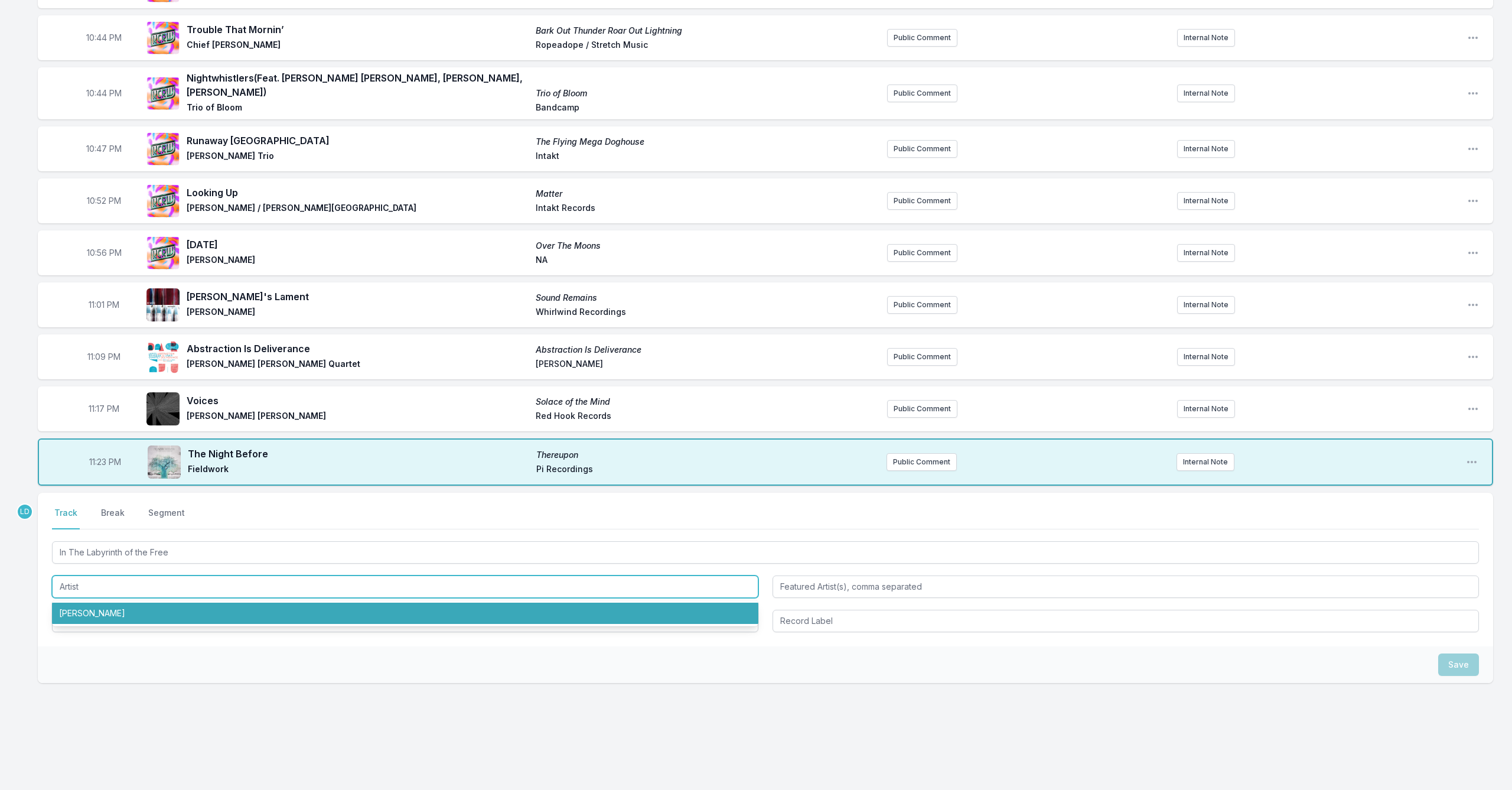
scroll to position [412, 0]
click at [372, 612] on li "[PERSON_NAME]" at bounding box center [405, 614] width 707 height 21
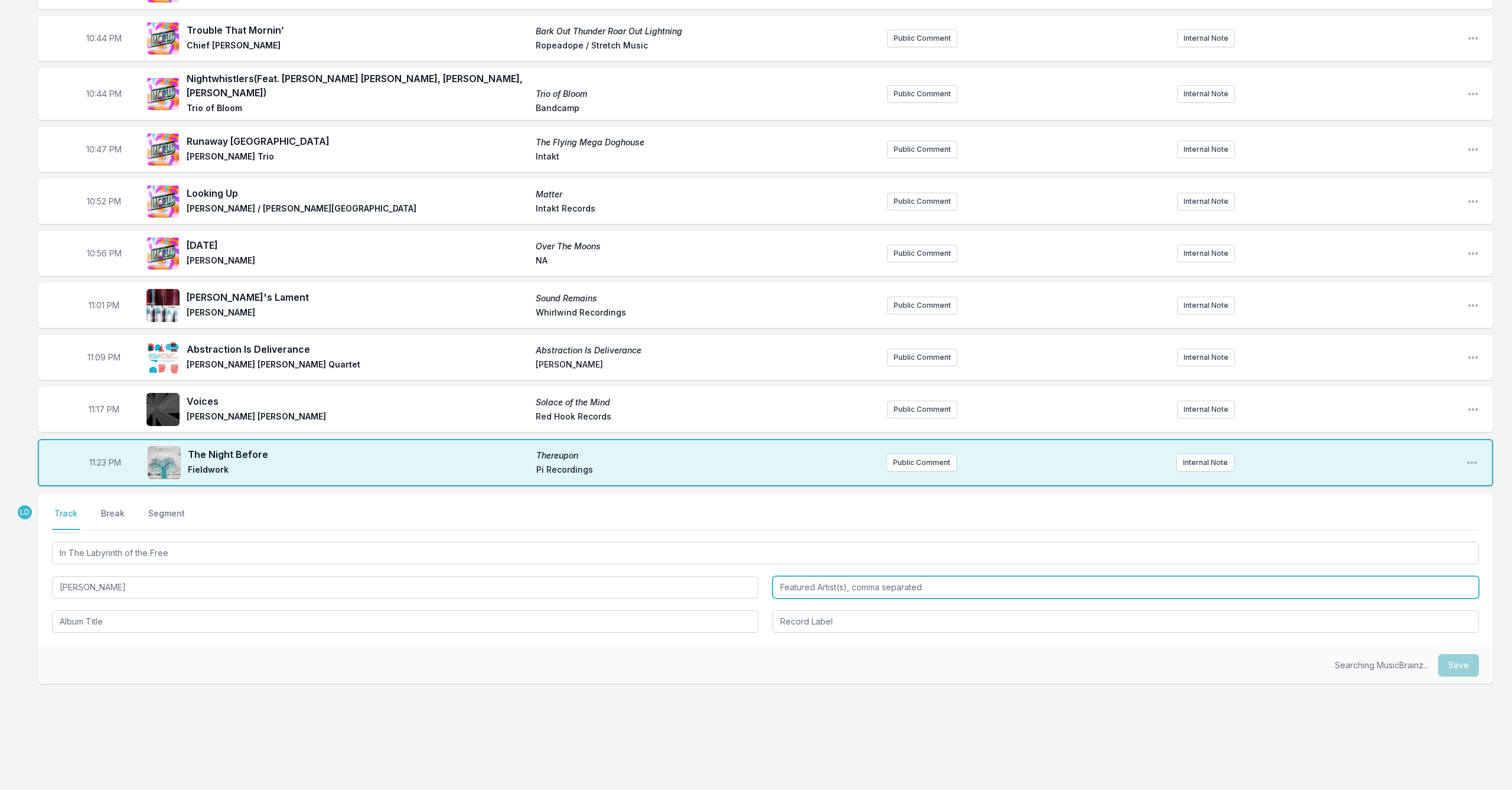
type input "[PERSON_NAME]"
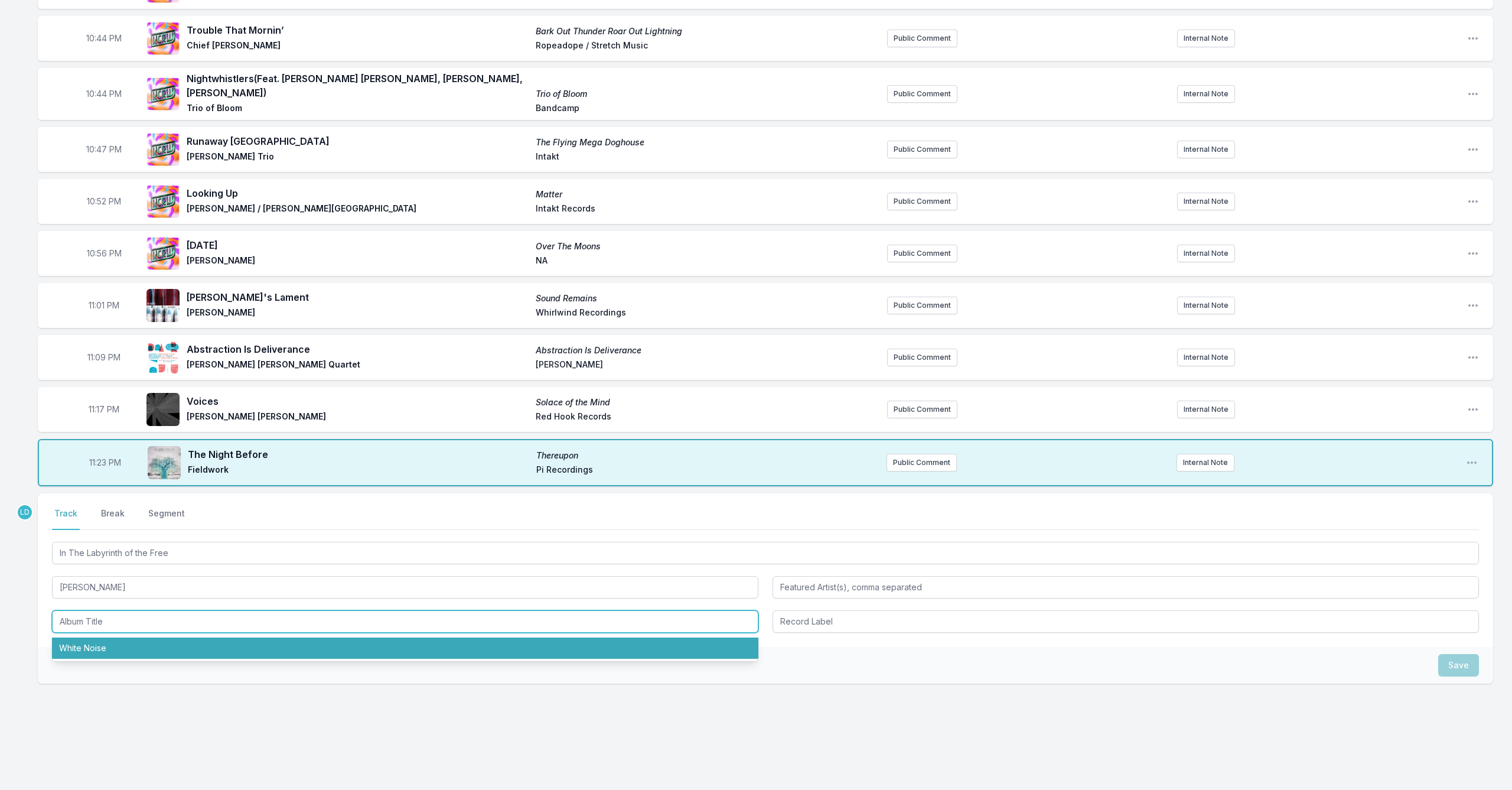
click at [318, 638] on li "White Noise" at bounding box center [405, 648] width 707 height 21
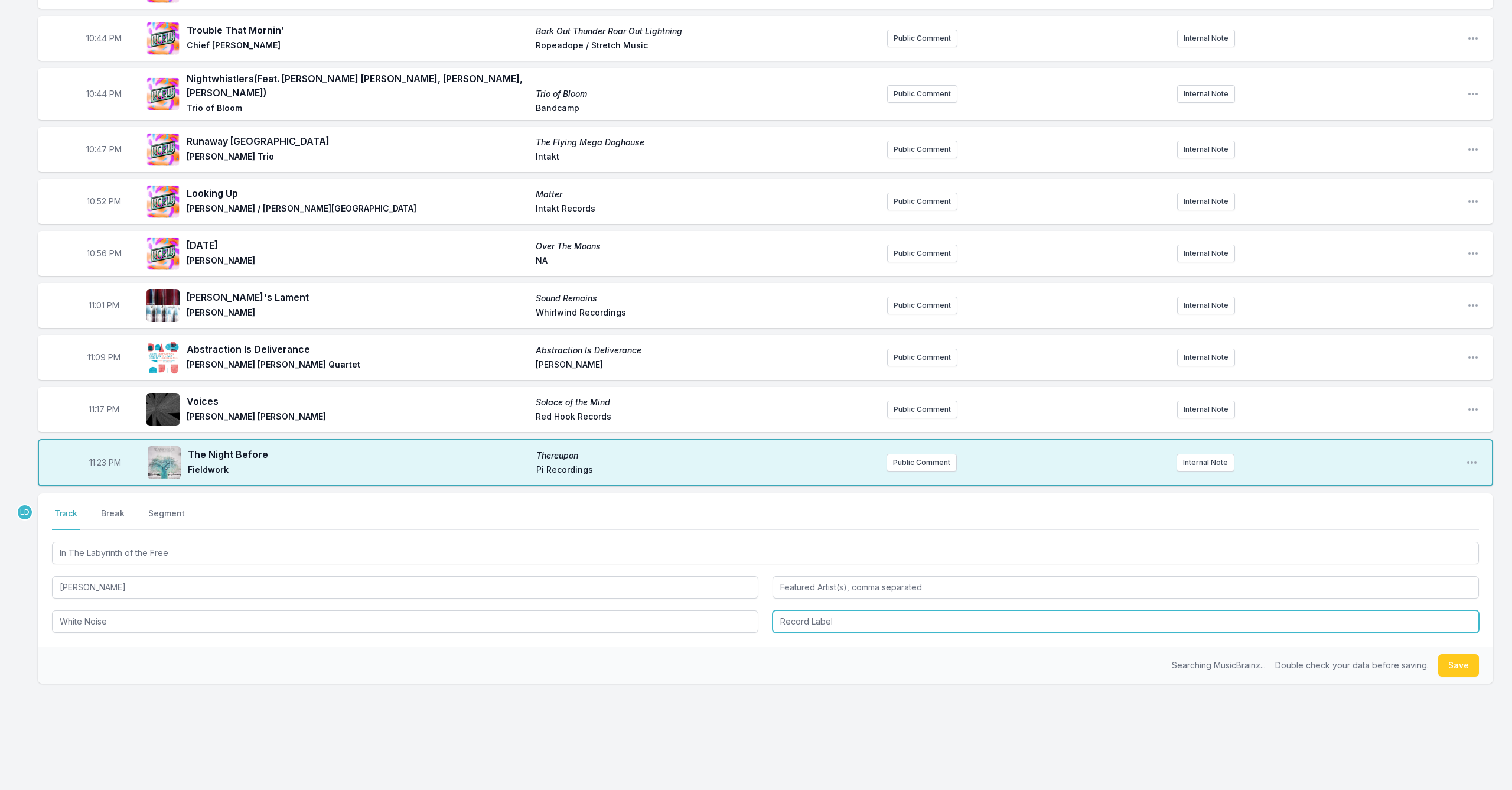
type input "White Noise"
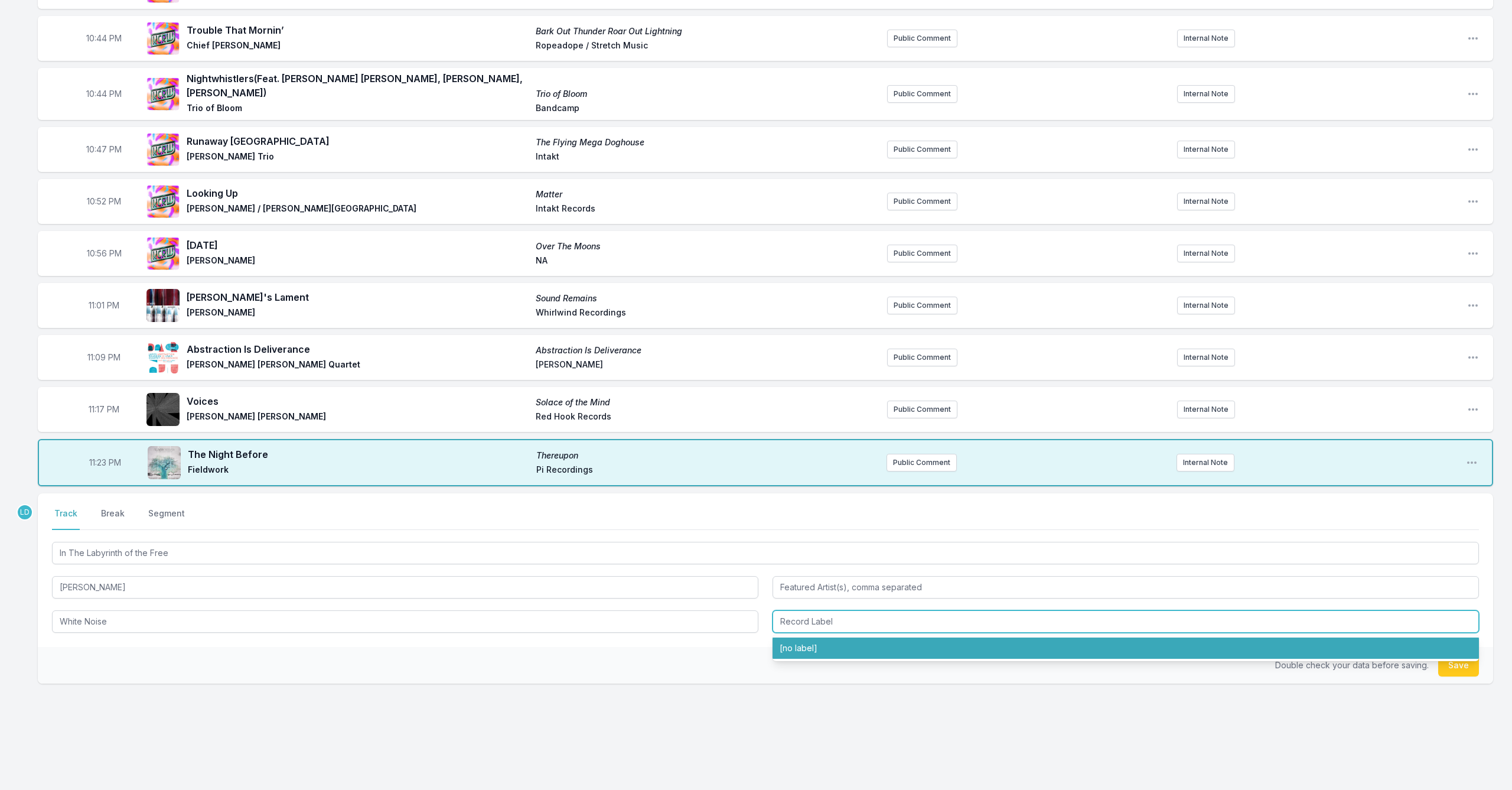
drag, startPoint x: 812, startPoint y: 641, endPoint x: 802, endPoint y: 643, distance: 10.2
click at [812, 641] on li "[no label]" at bounding box center [1126, 648] width 707 height 21
type input "[no label]"
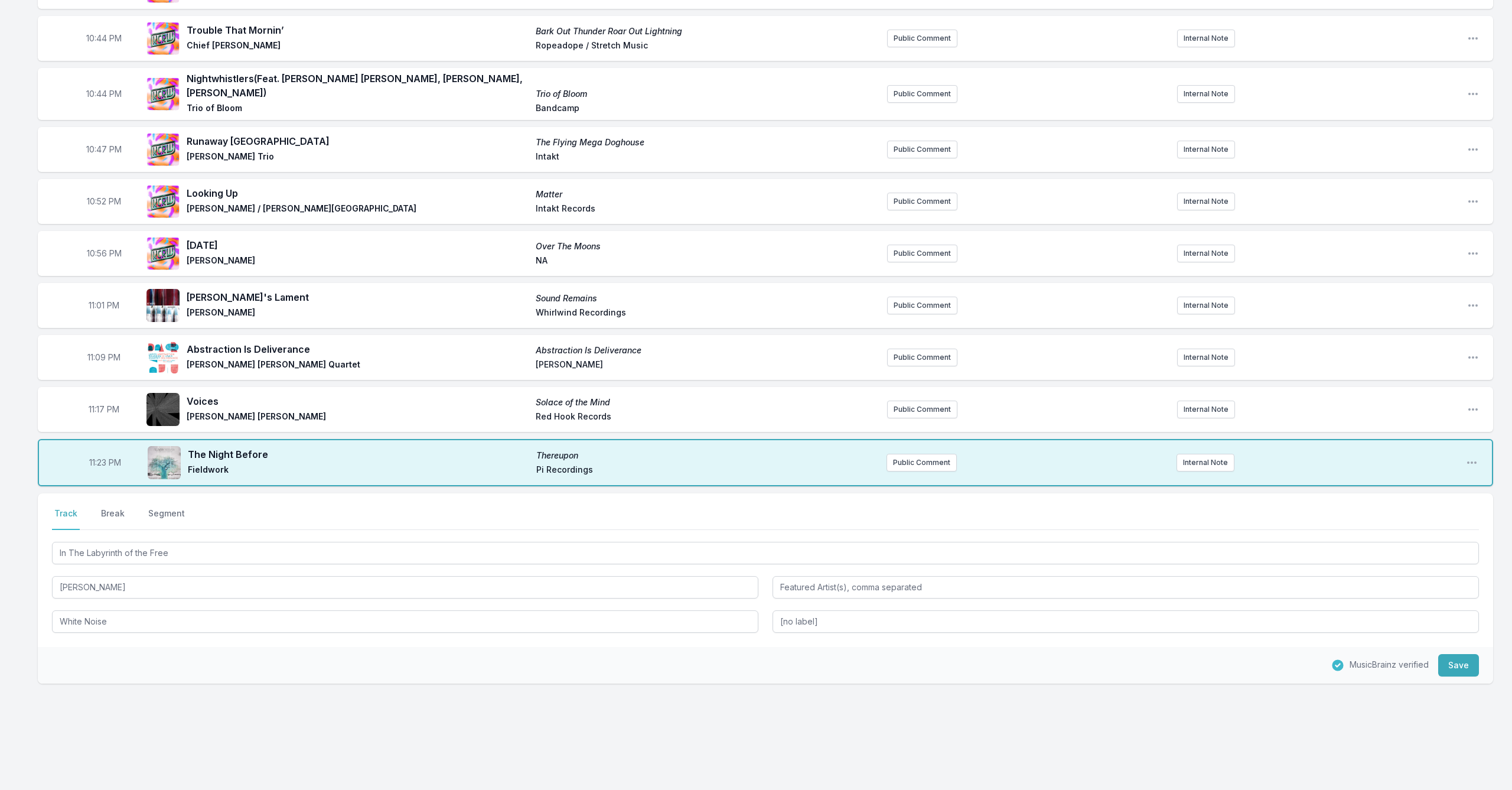
drag, startPoint x: 1464, startPoint y: 658, endPoint x: 1374, endPoint y: 693, distance: 96.6
click at [1458, 663] on button "Save" at bounding box center [1459, 665] width 41 height 22
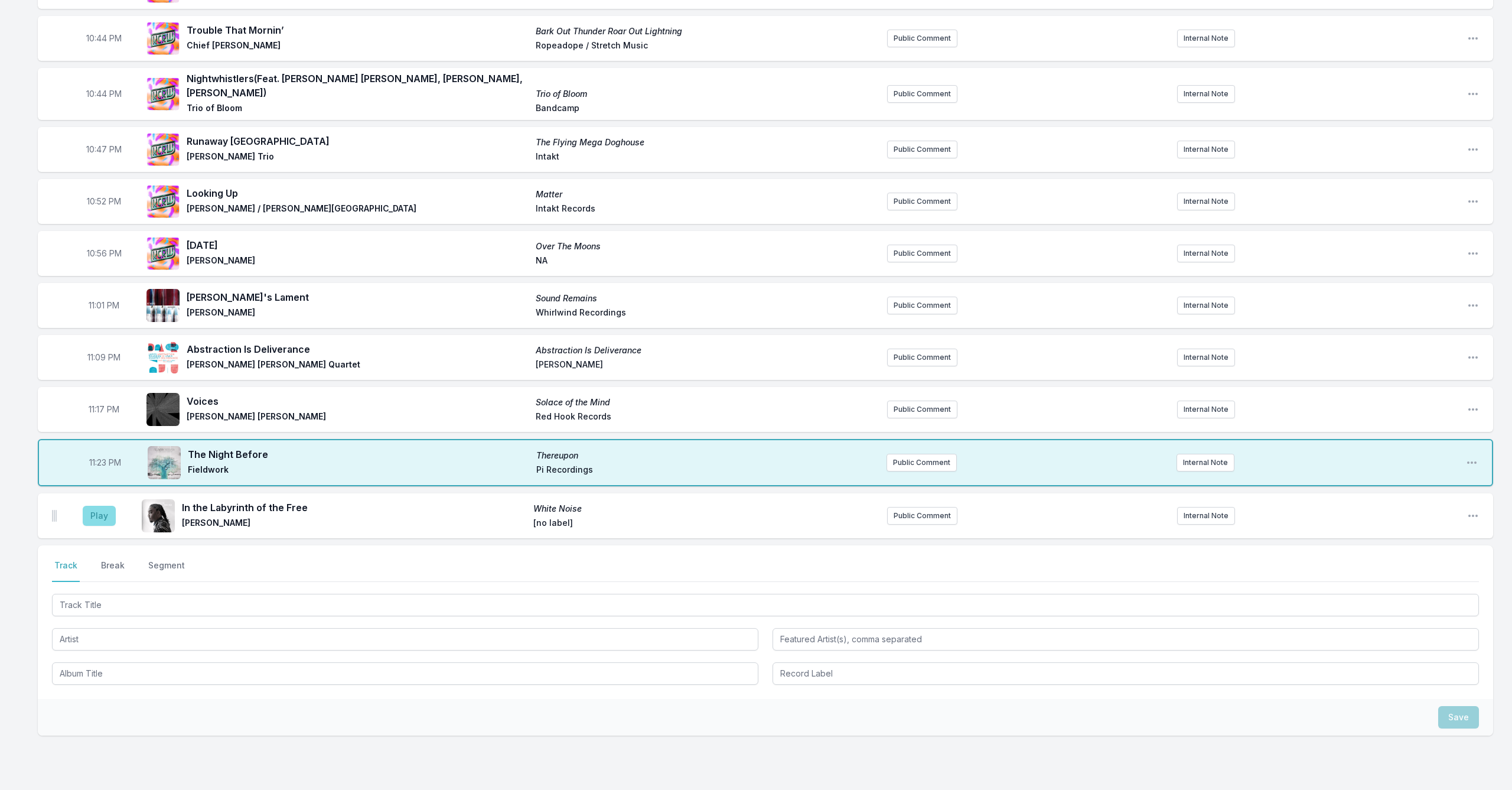
click at [106, 511] on button "Play" at bounding box center [99, 516] width 33 height 21
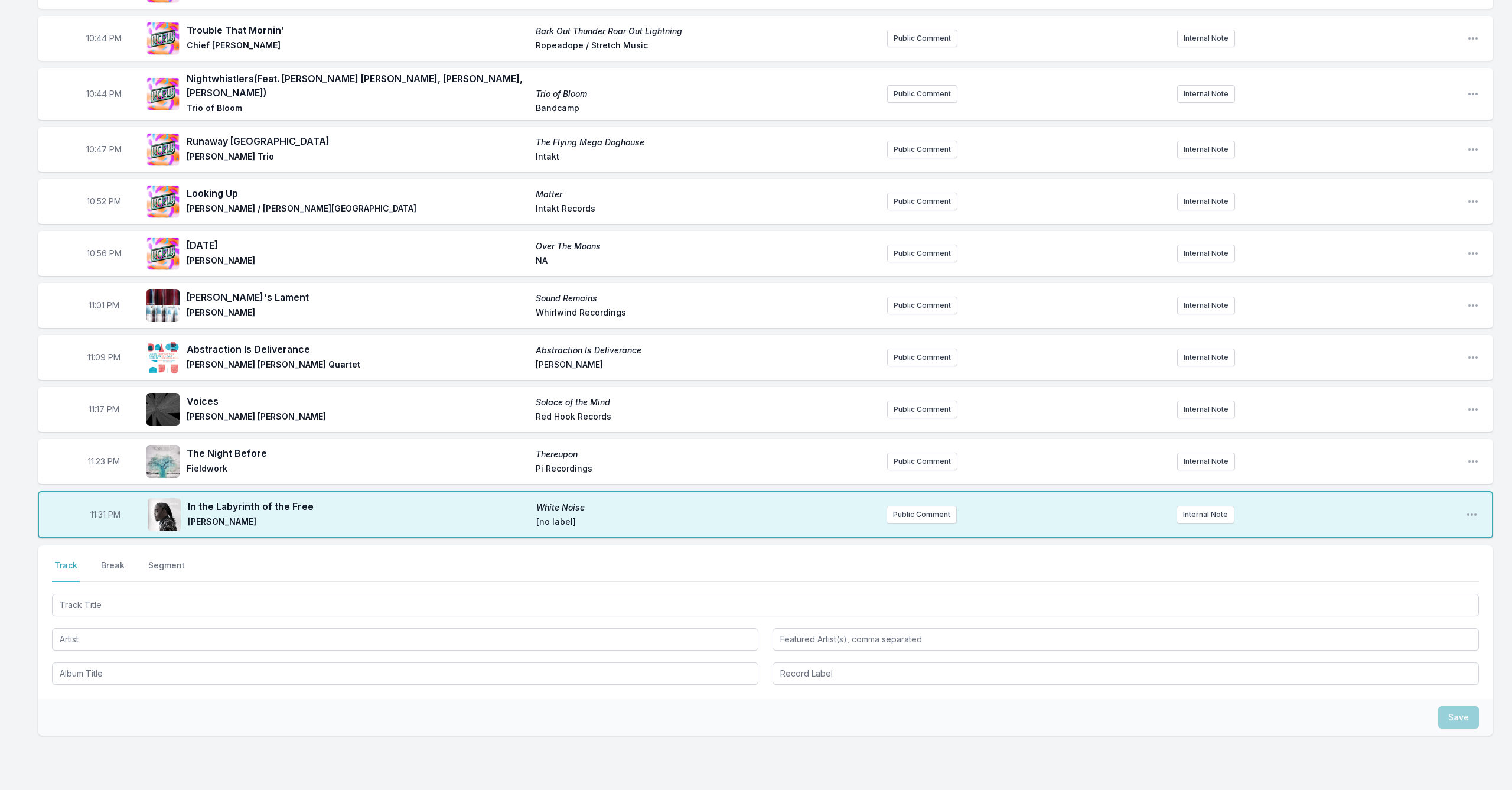
drag, startPoint x: 227, startPoint y: 552, endPoint x: 146, endPoint y: 596, distance: 92.2
click at [146, 596] on div "Select a tab Track Break Segment Track Break Segment" at bounding box center [765, 622] width 1455 height 154
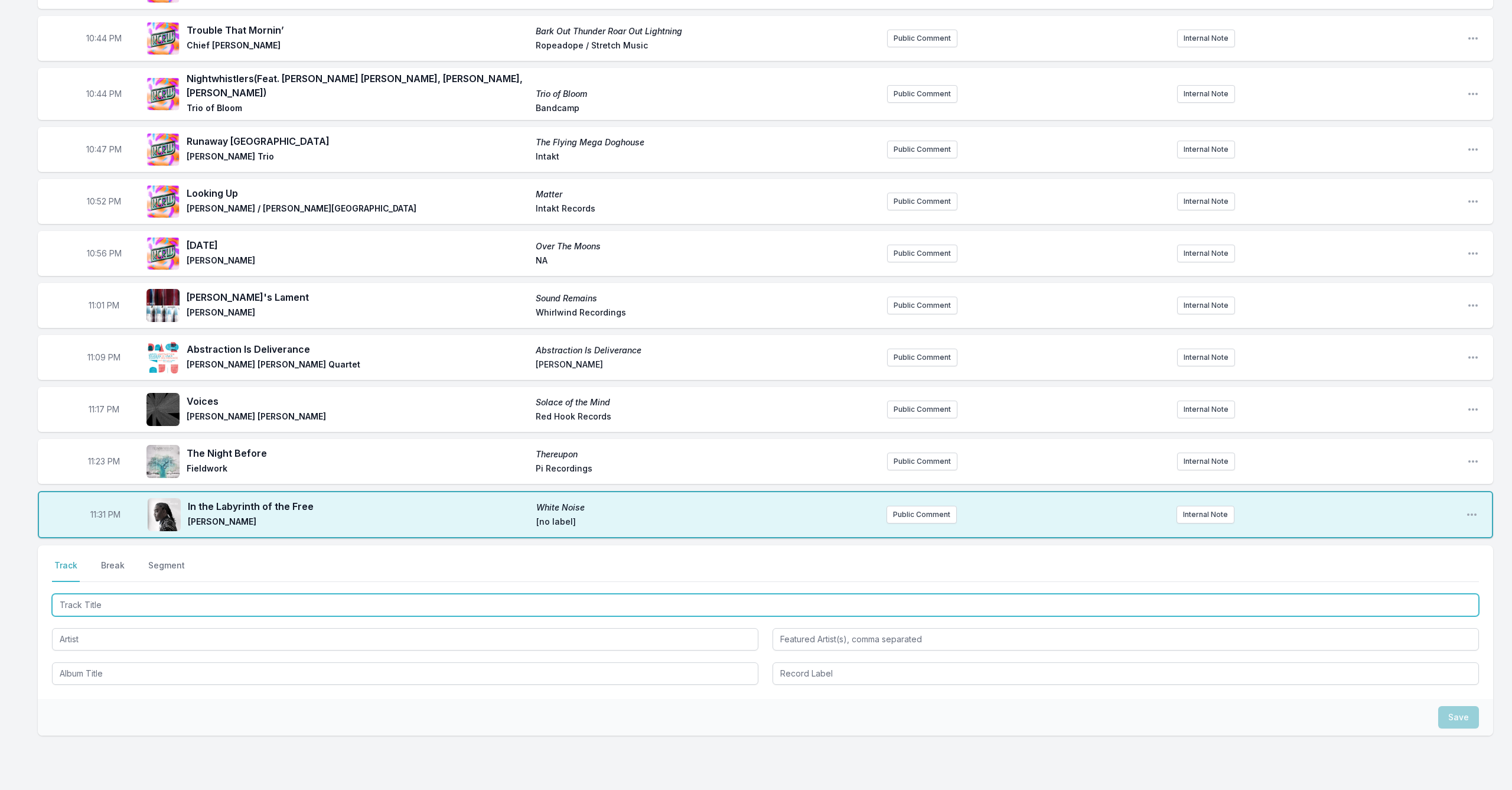
click at [146, 596] on input "Track Title" at bounding box center [765, 605] width 1427 height 22
type input "Holding Space"
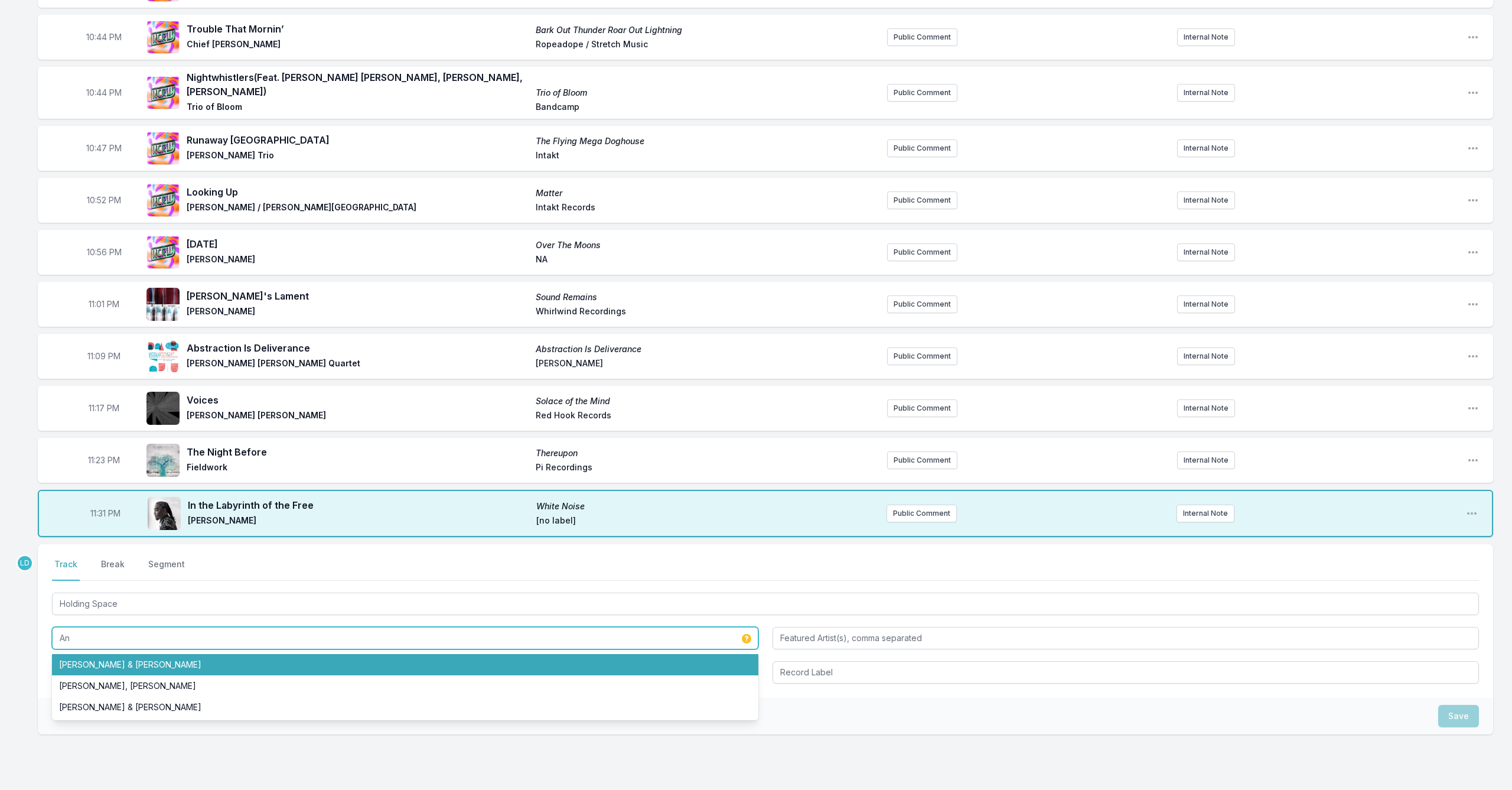
click at [94, 654] on li "[PERSON_NAME] & [PERSON_NAME]" at bounding box center [405, 664] width 707 height 21
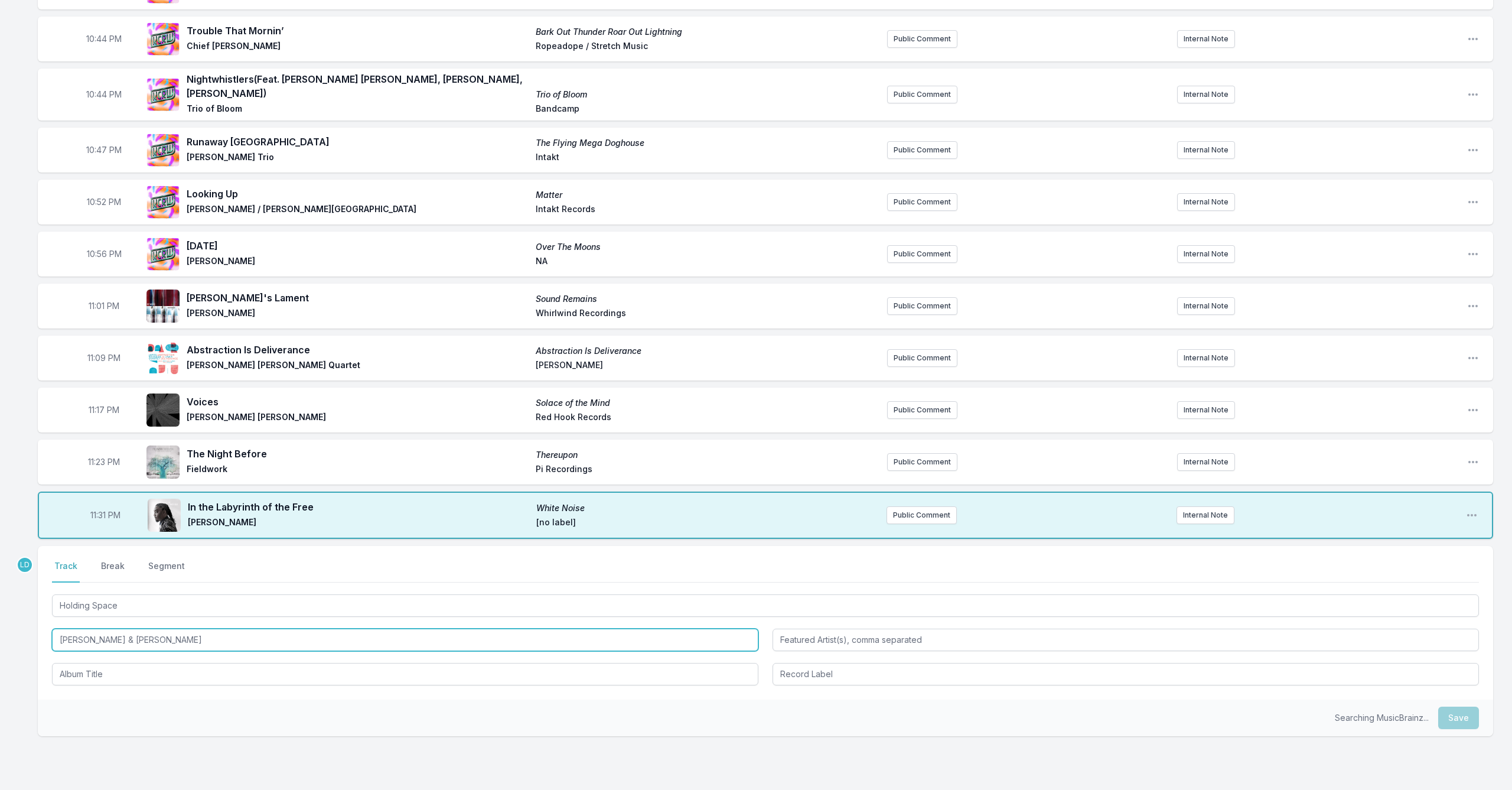
scroll to position [415, 1]
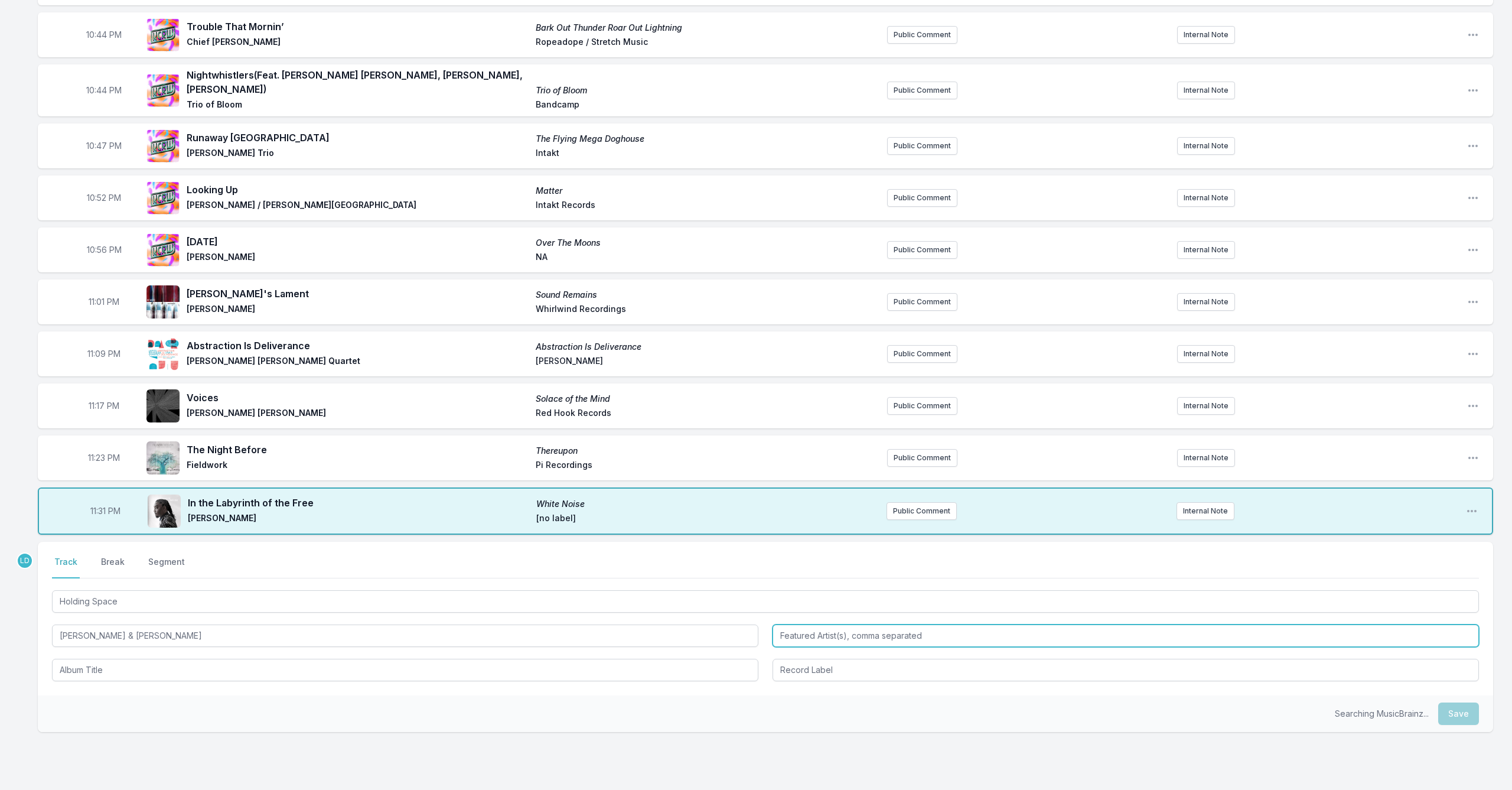
type input "[PERSON_NAME] & [PERSON_NAME]"
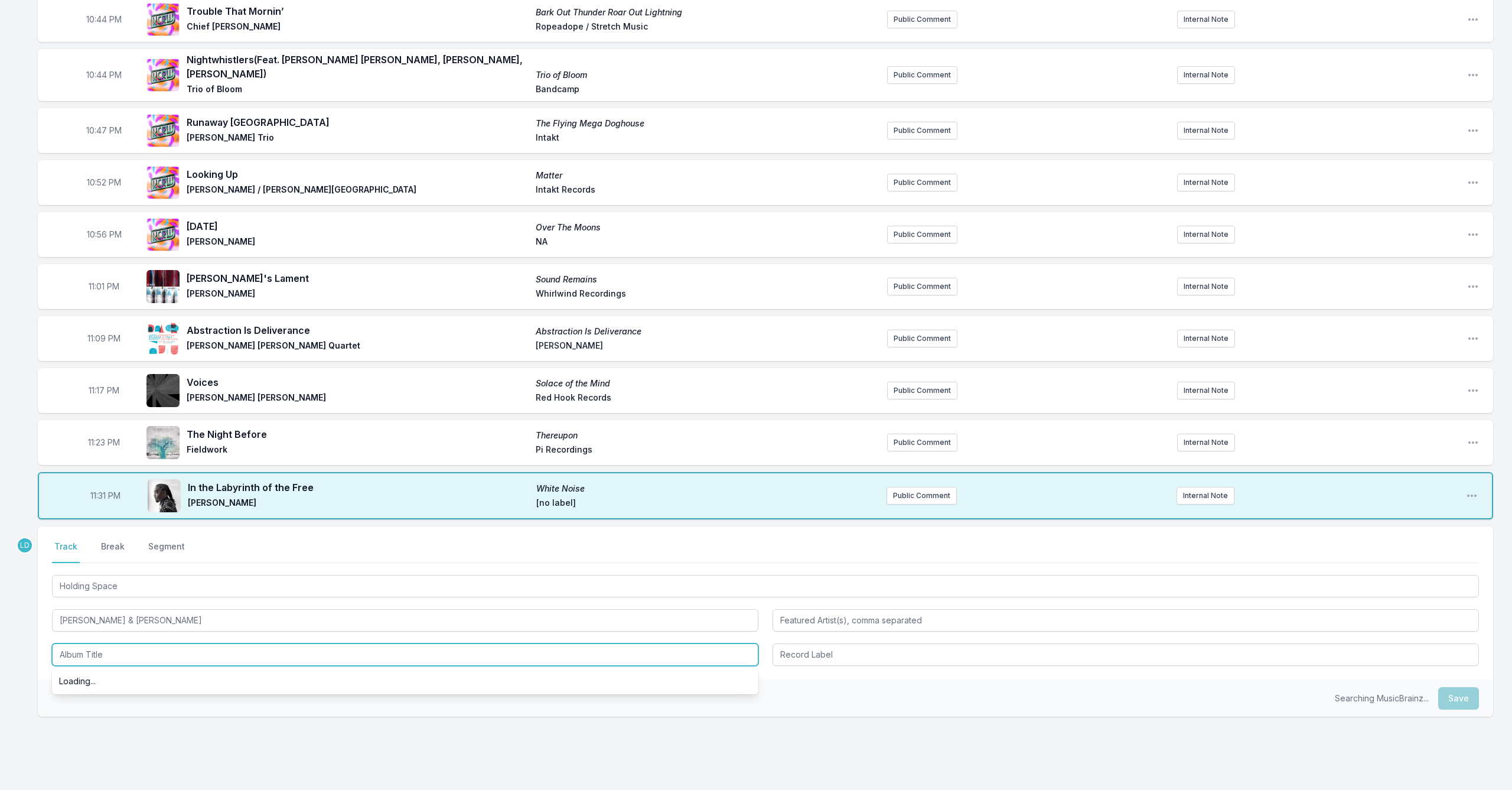
scroll to position [435, 0]
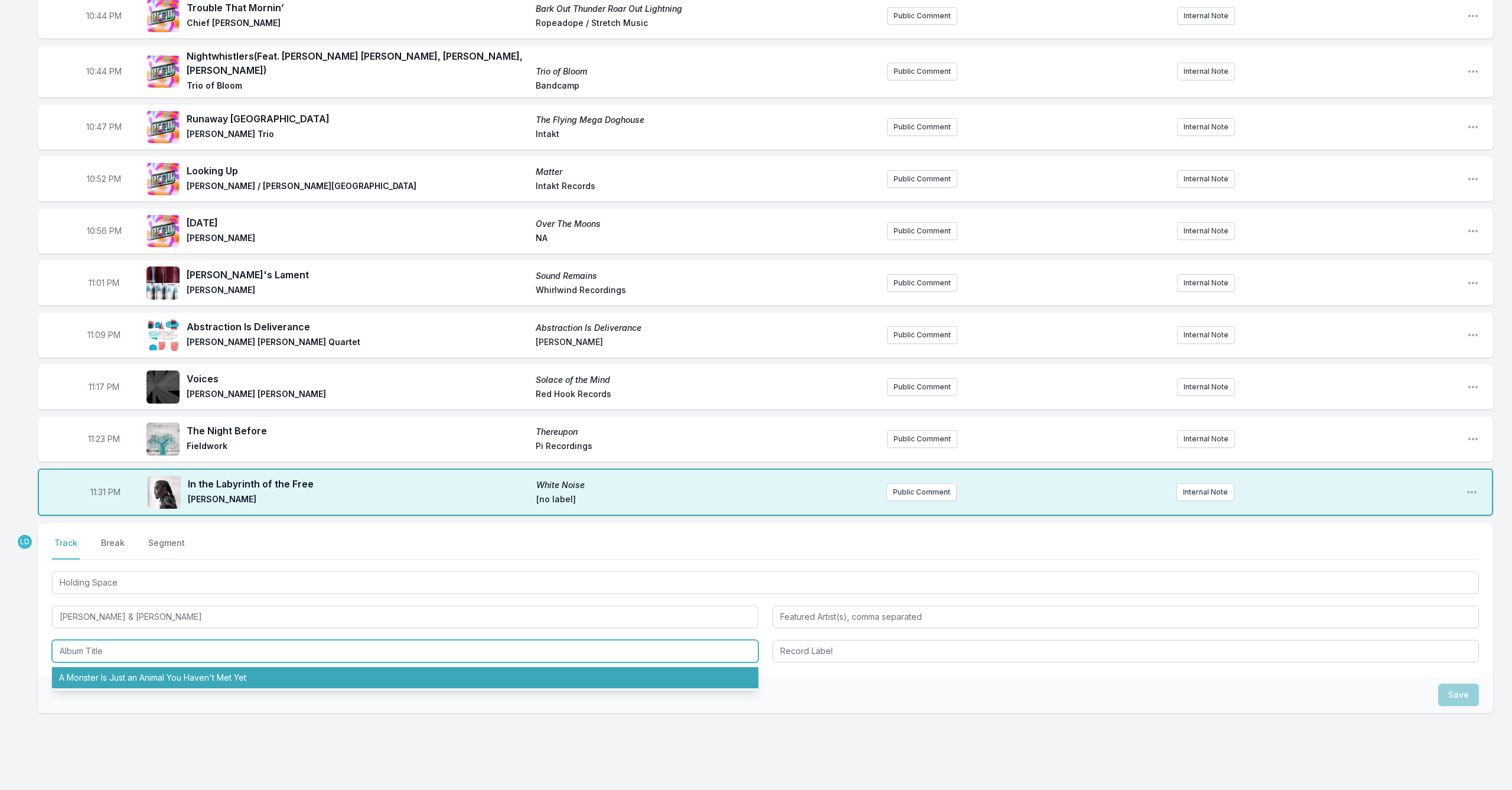
click at [229, 672] on li "A Monster Is Just an Animal You Haven't Met Yet" at bounding box center [405, 677] width 707 height 21
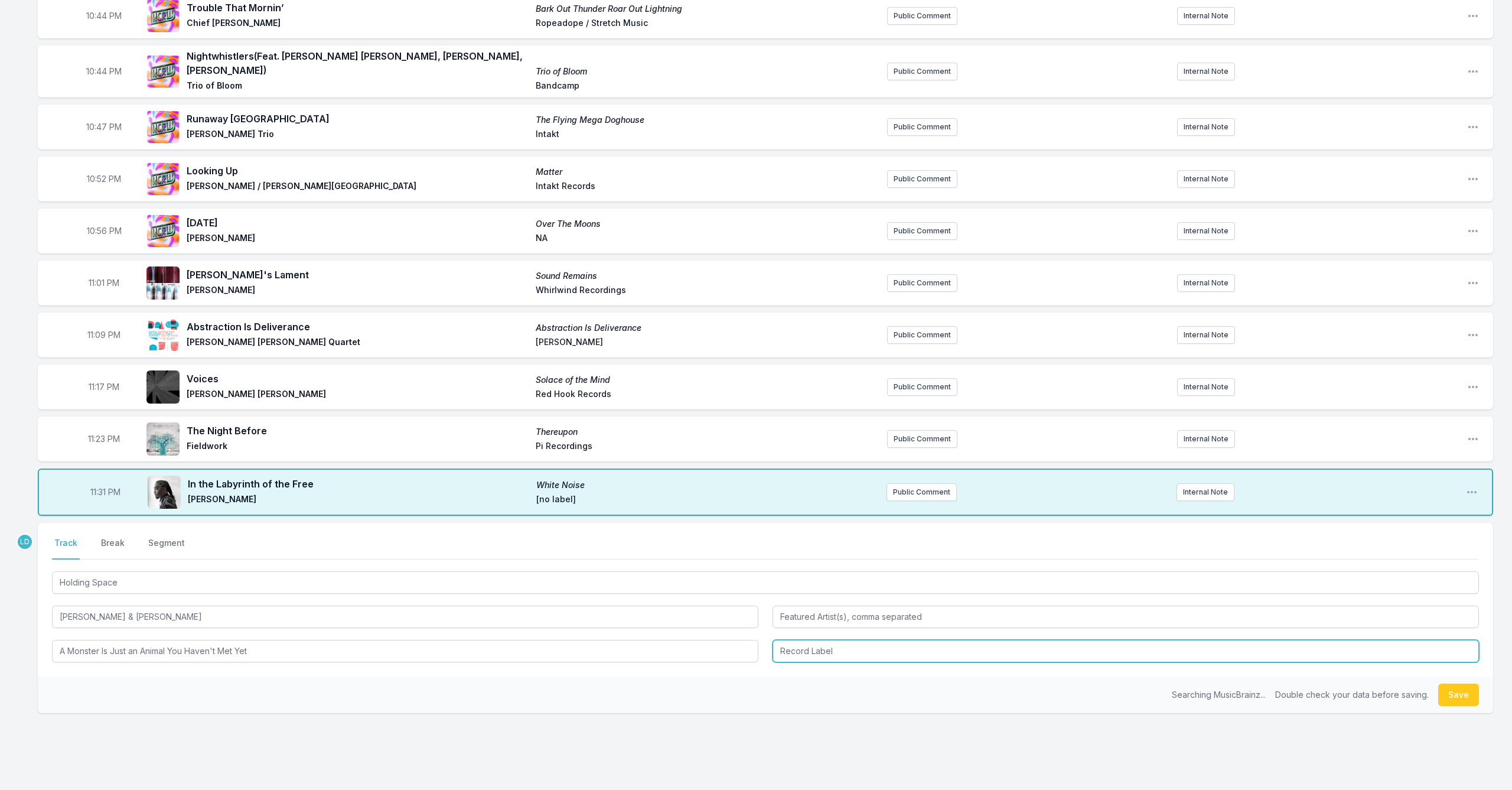
type input "A Monster Is Just an Animal You Haven't Met Yet"
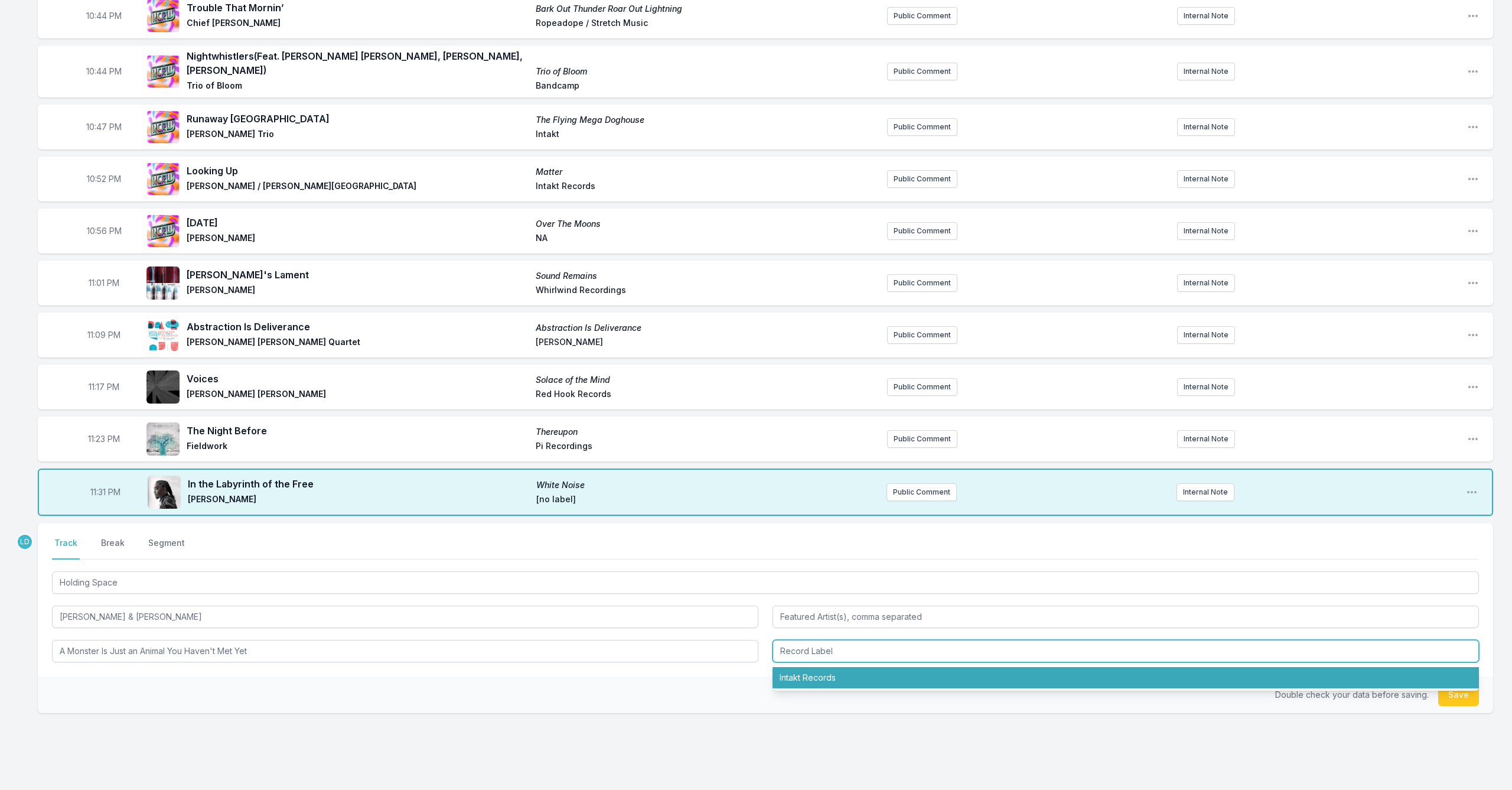
drag, startPoint x: 830, startPoint y: 671, endPoint x: 966, endPoint y: 683, distance: 136.5
click at [831, 671] on li "Intakt Records" at bounding box center [1126, 677] width 707 height 21
type input "Intakt Records"
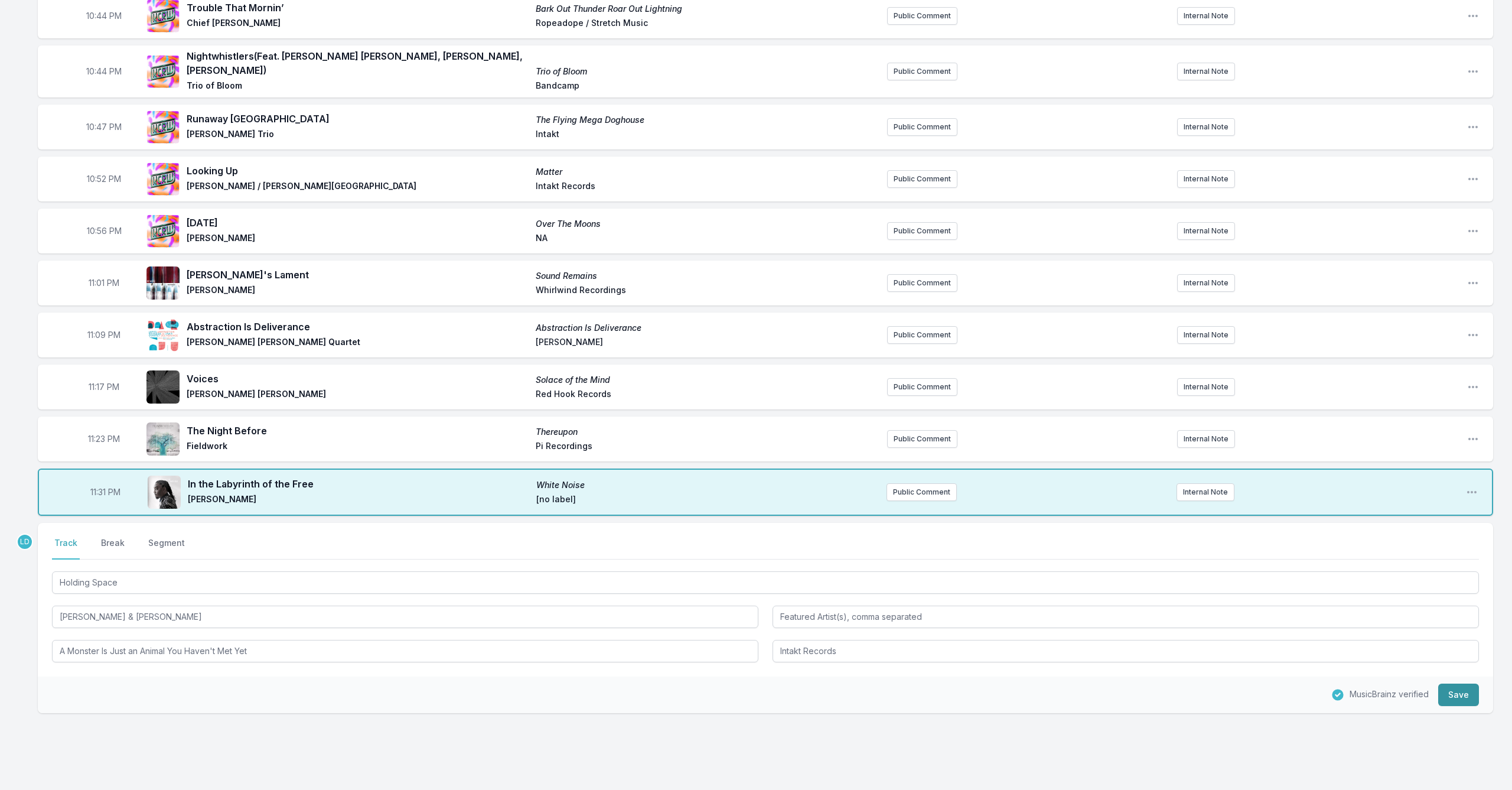
click at [1463, 685] on button "Save" at bounding box center [1459, 695] width 41 height 22
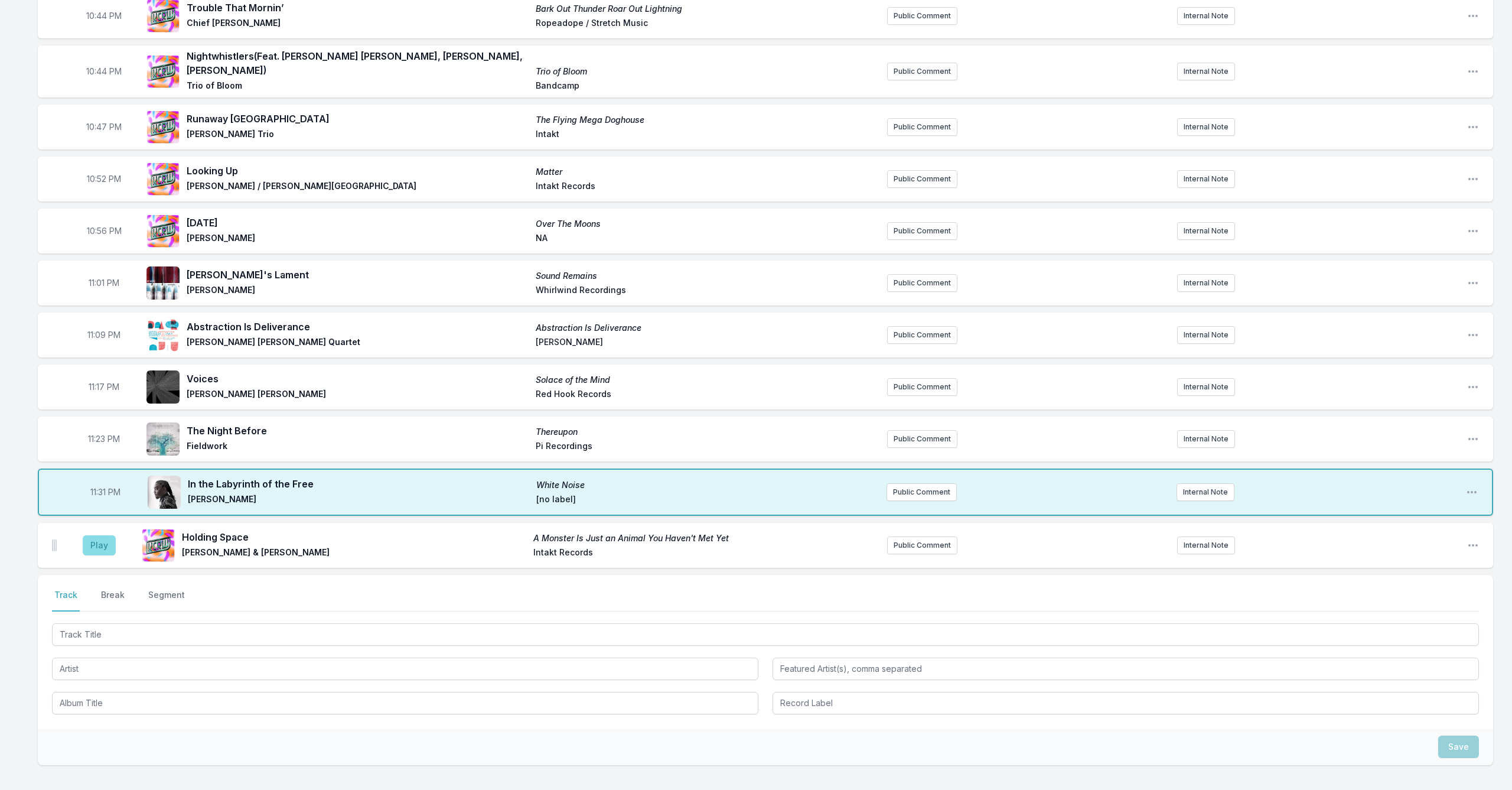
click at [99, 535] on button "Play" at bounding box center [99, 546] width 33 height 21
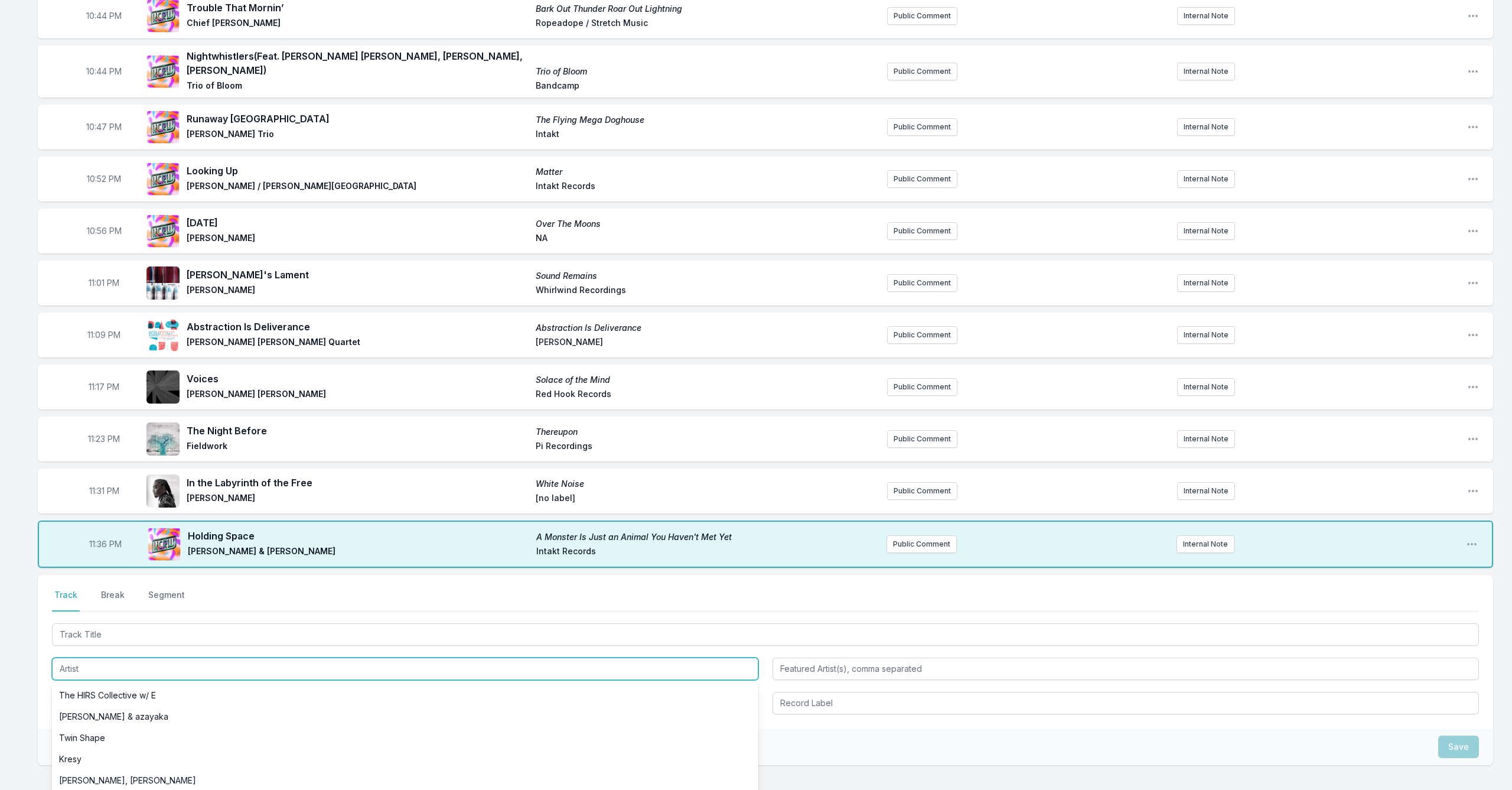
drag, startPoint x: 203, startPoint y: 658, endPoint x: 211, endPoint y: 615, distance: 43.7
click at [211, 631] on div "The HIRS Collective w/ E [PERSON_NAME] & azayaka Twin Shape Kresy [PERSON_NAME]…" at bounding box center [765, 668] width 1427 height 93
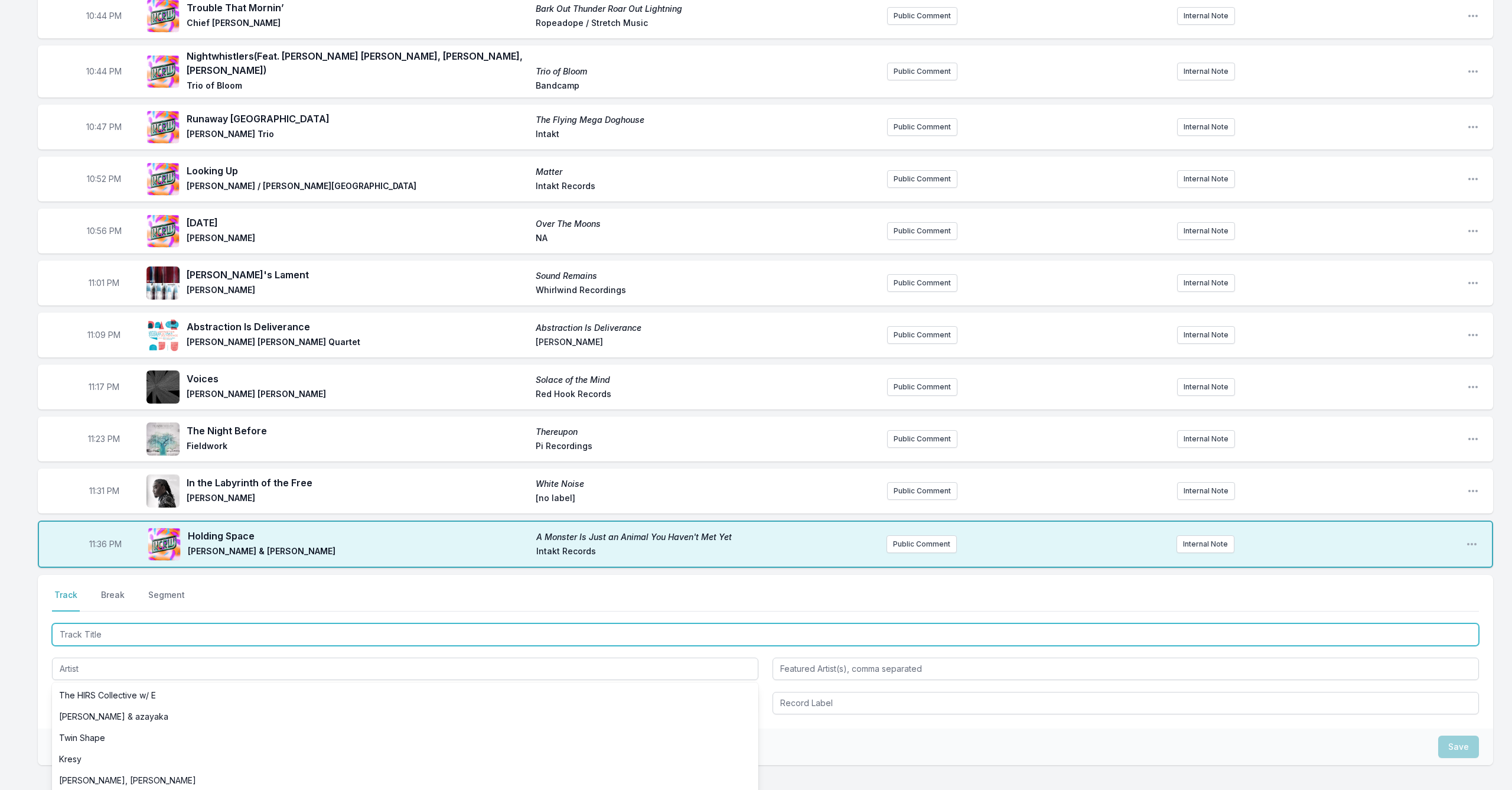
click at [209, 623] on input "Track Title" at bounding box center [765, 634] width 1427 height 22
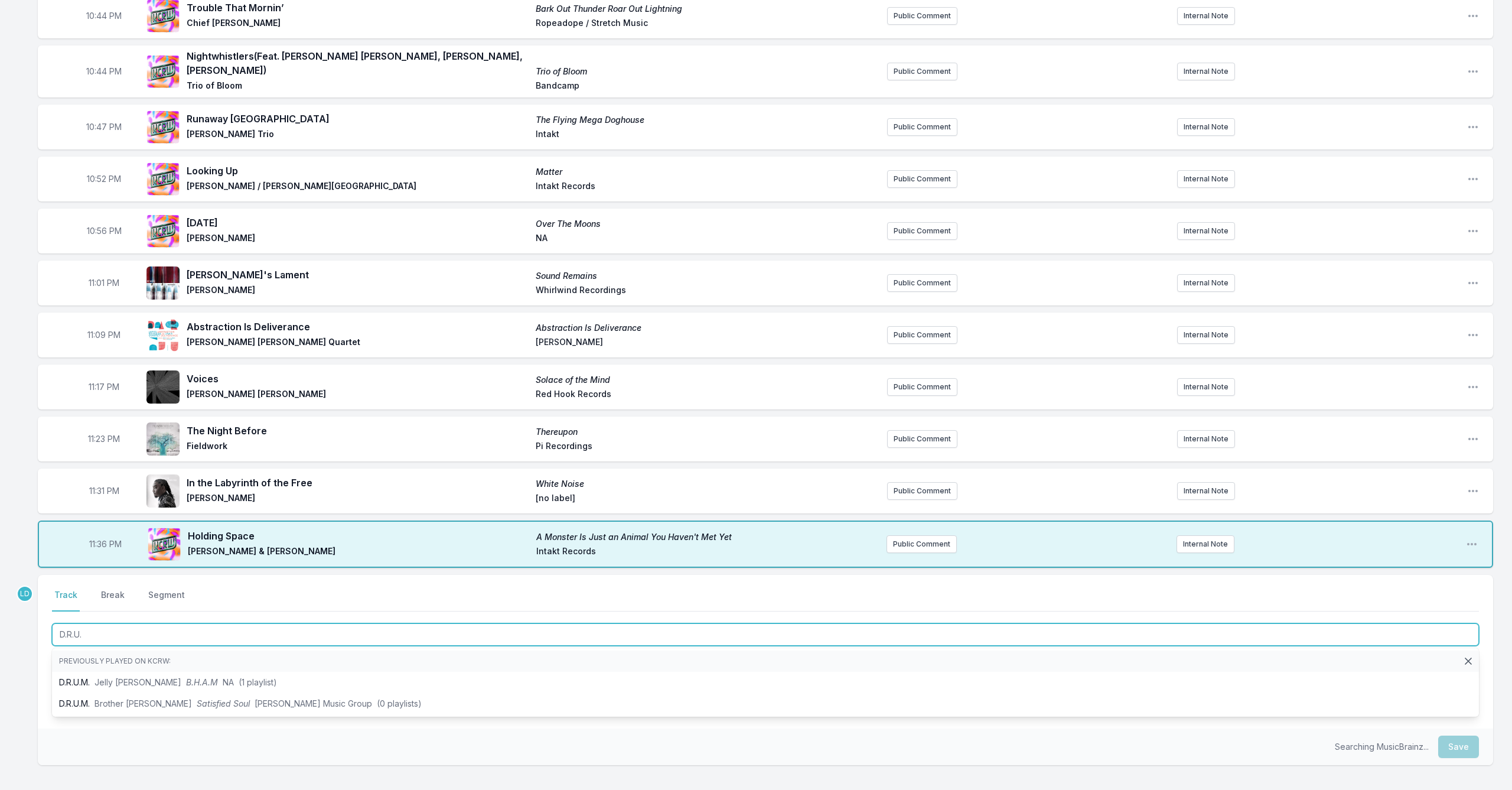
type input "D.R.U.M"
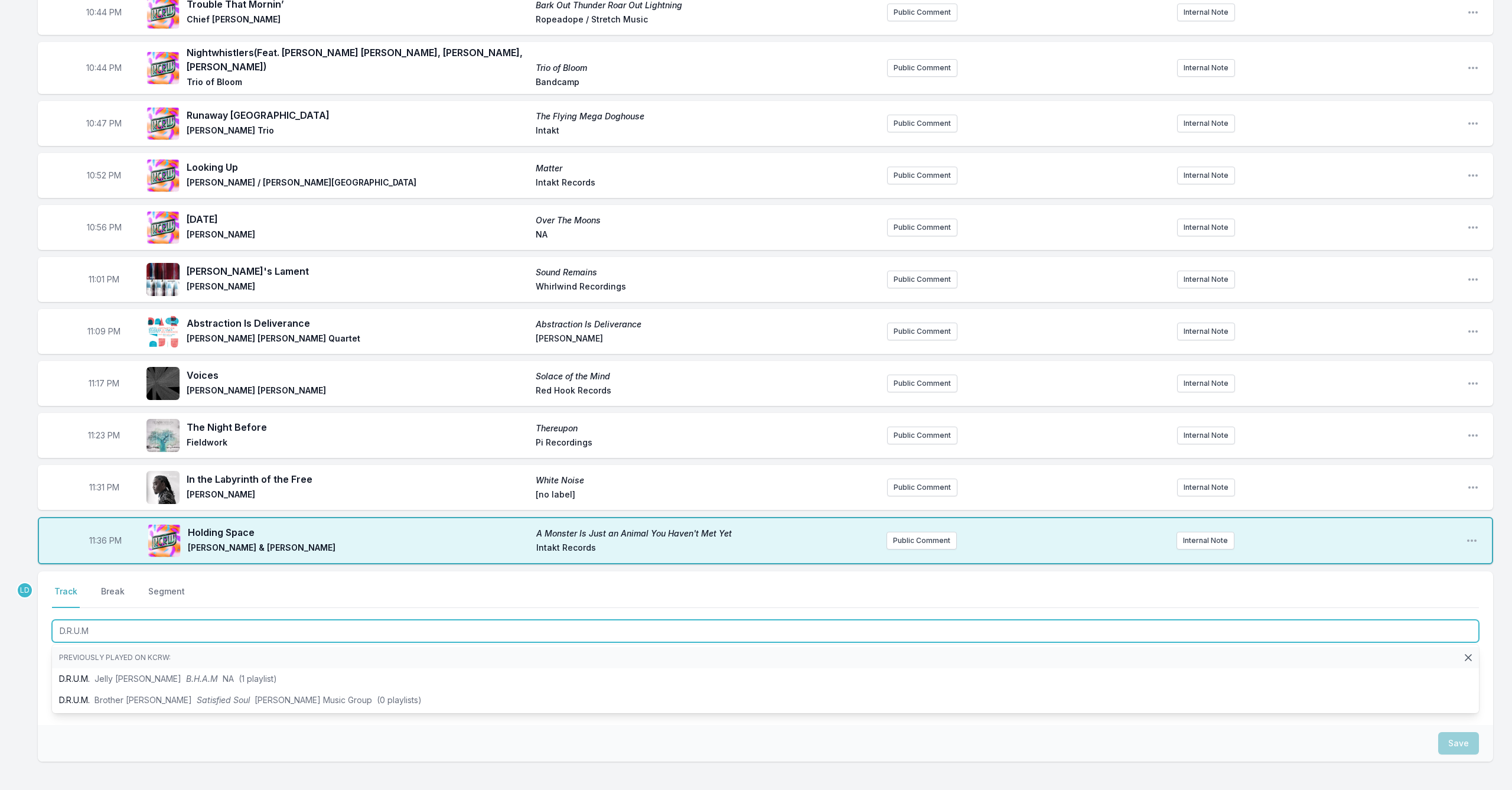
scroll to position [438, 0]
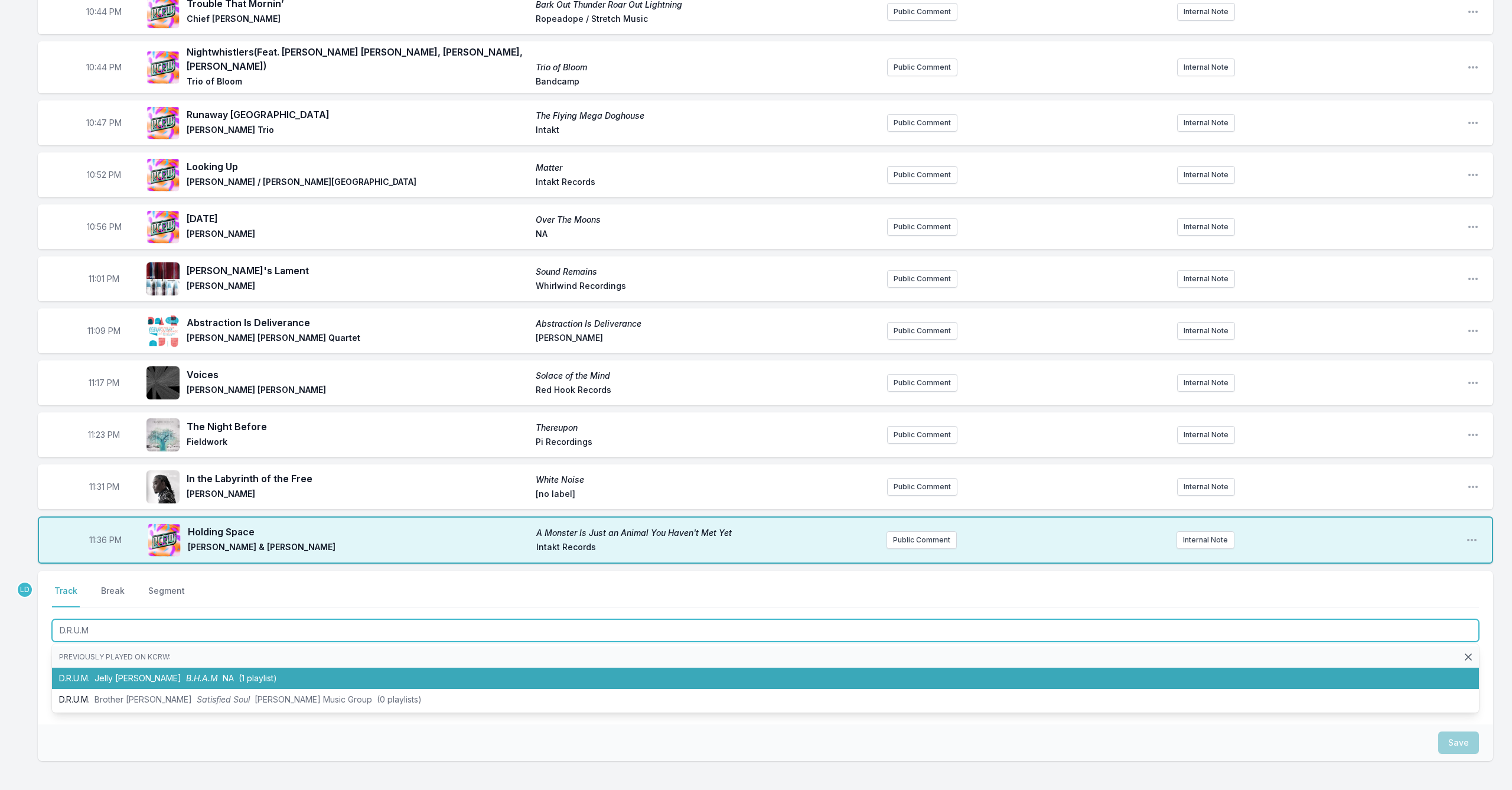
click at [239, 673] on span "(1 playlist)" at bounding box center [257, 678] width 38 height 10
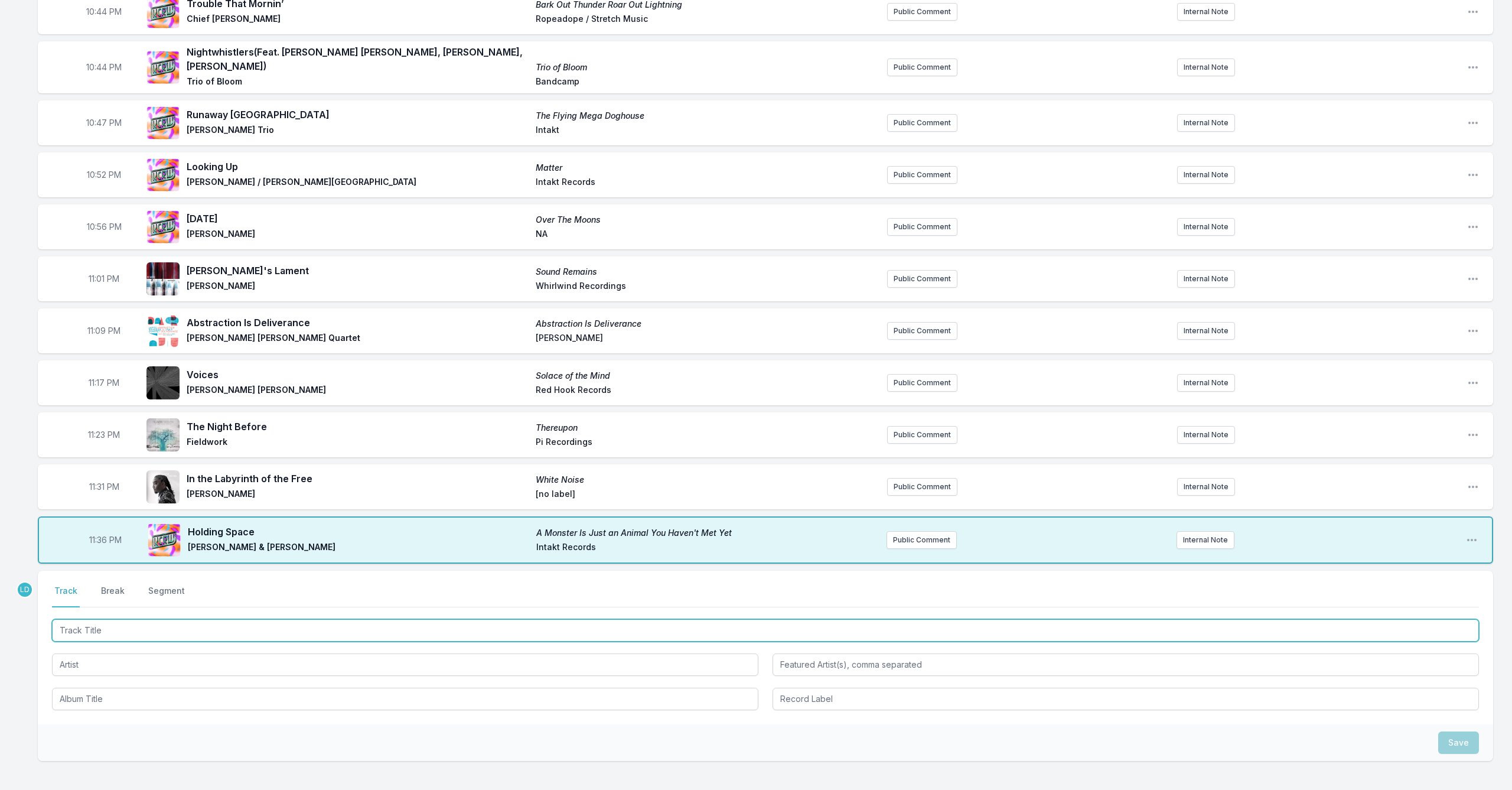
scroll to position [439, 0]
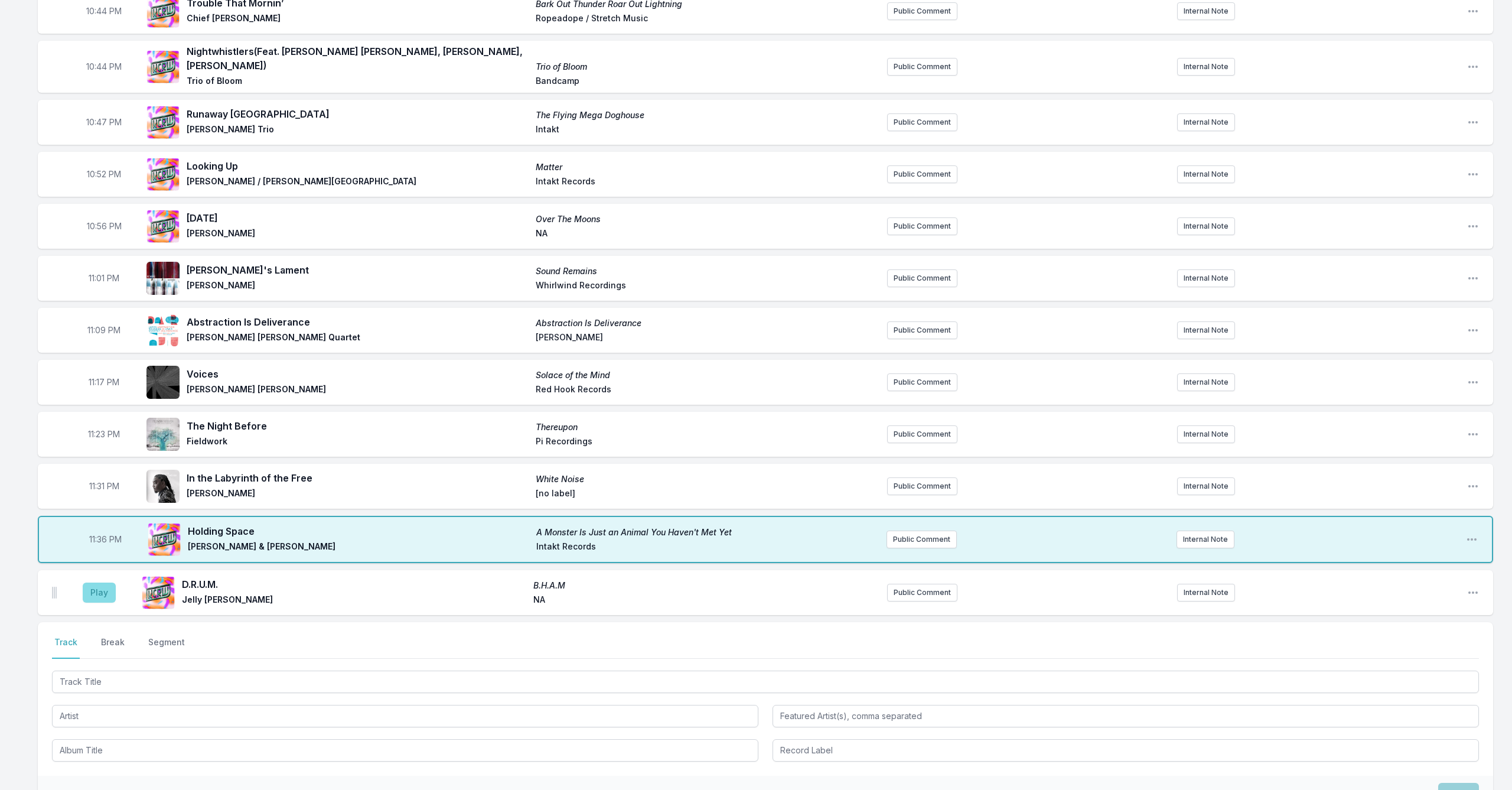
click at [105, 589] on button "Play" at bounding box center [99, 593] width 33 height 21
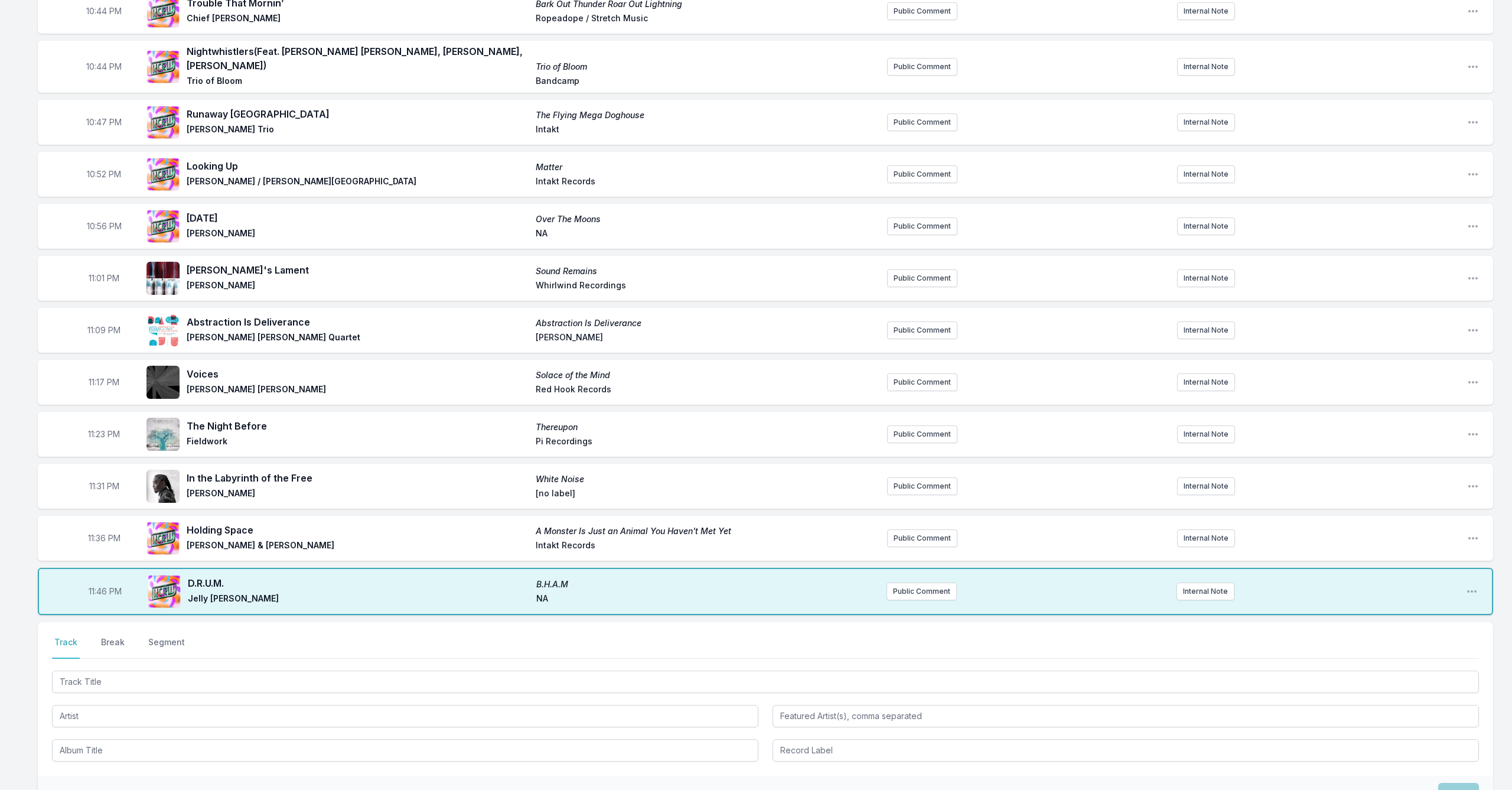
drag, startPoint x: 226, startPoint y: 662, endPoint x: 234, endPoint y: 673, distance: 13.6
click at [229, 669] on div at bounding box center [765, 681] width 1427 height 25
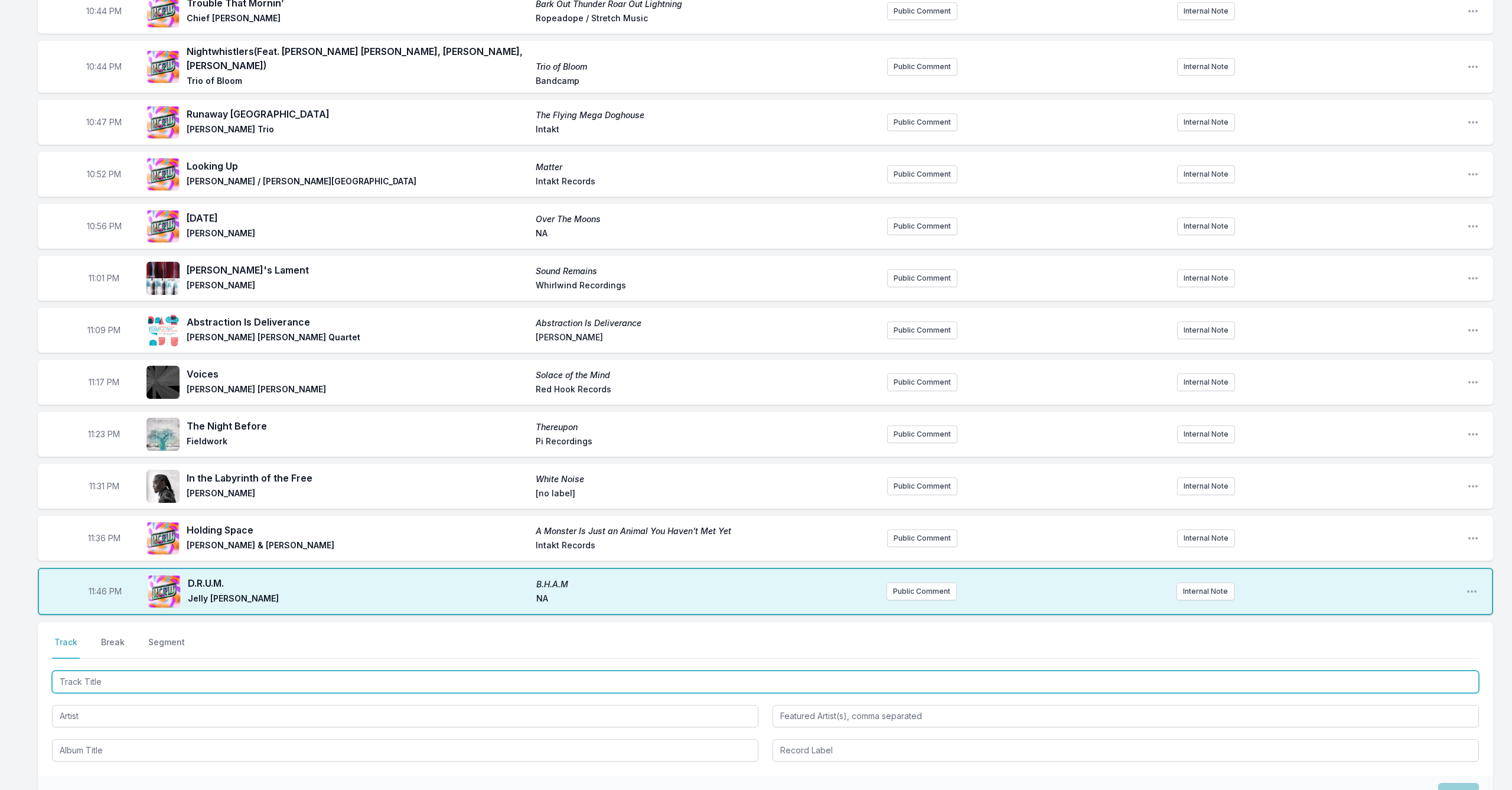
click at [235, 674] on input "Track Title" at bounding box center [765, 682] width 1427 height 22
click at [235, 673] on input "Track Title" at bounding box center [765, 682] width 1427 height 22
type input "Mobilize"
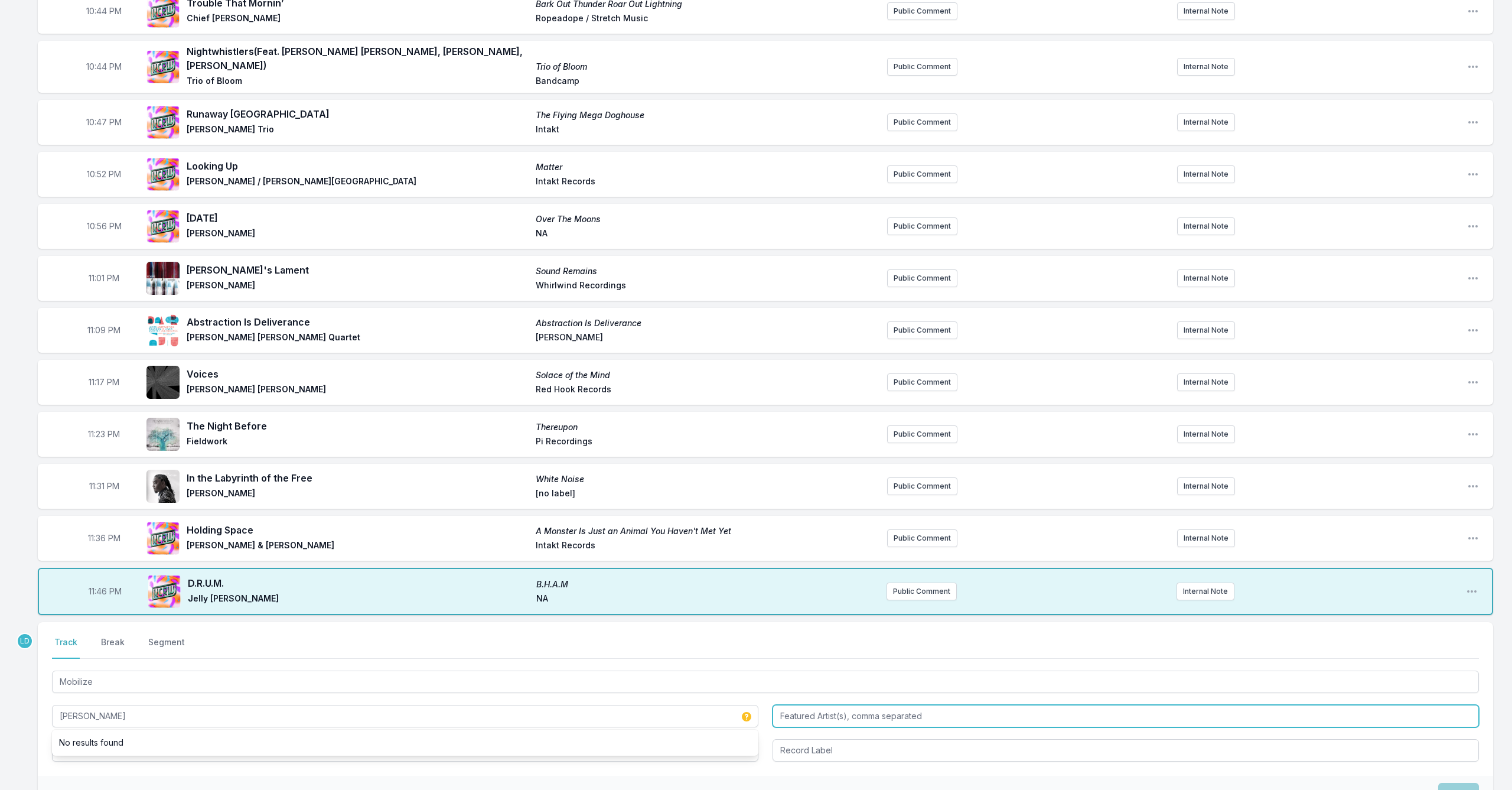
type input "[PERSON_NAME]"
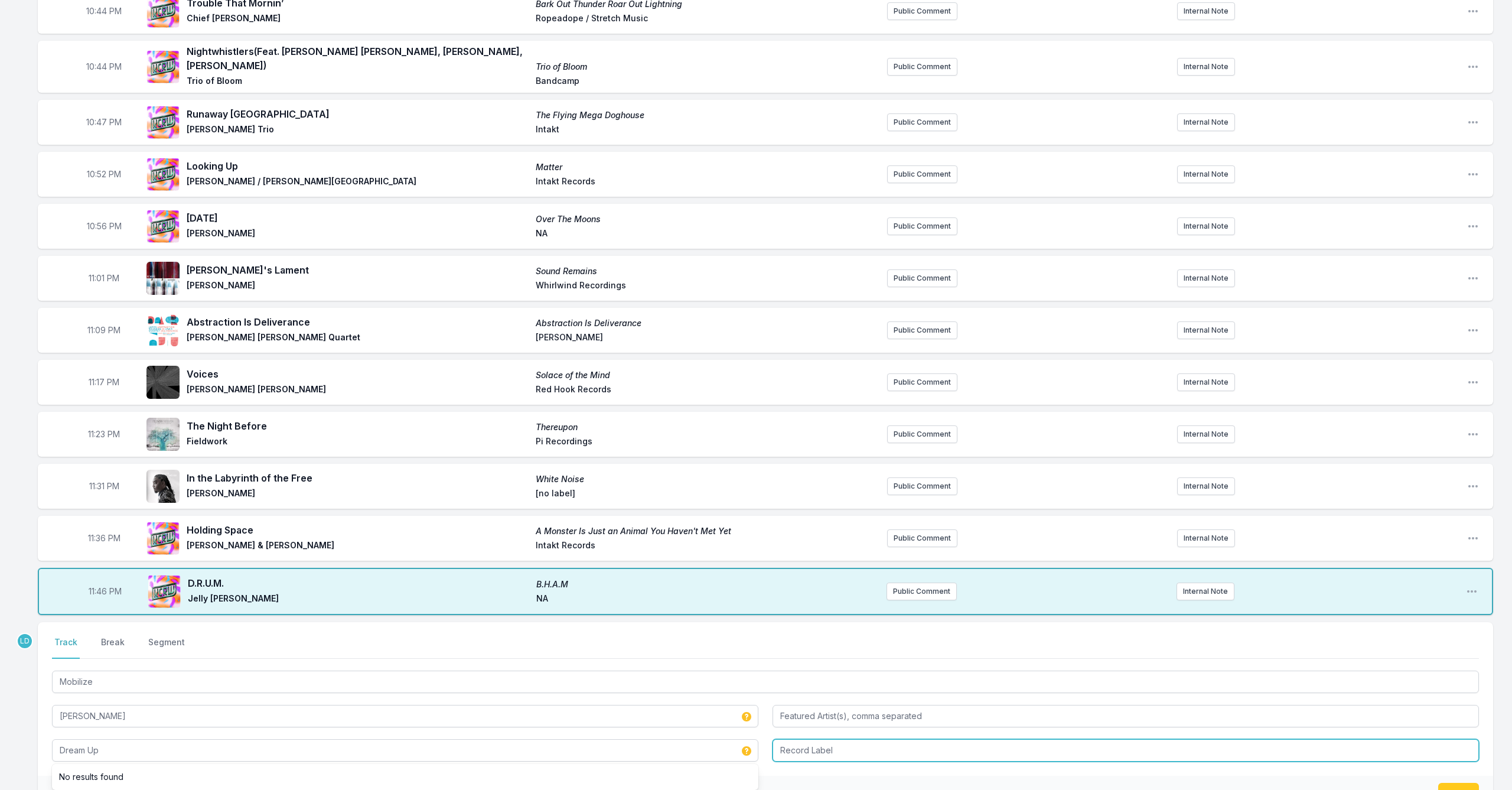
type input "Dream Up"
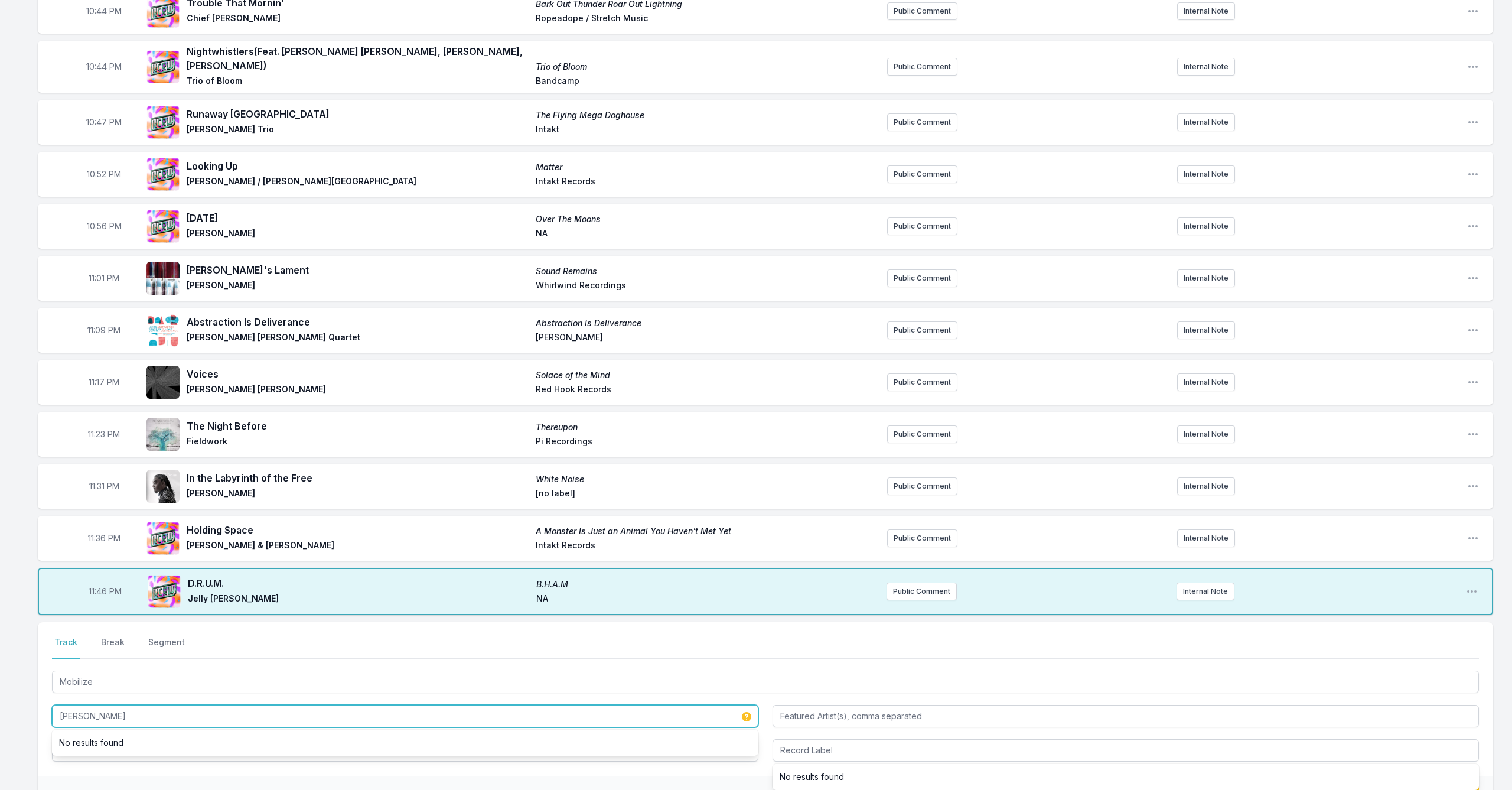
drag, startPoint x: 140, startPoint y: 711, endPoint x: 28, endPoint y: 706, distance: 112.1
click at [28, 706] on div "10:00 PM Blue and Green Blue and Green [PERSON_NAME] Katalyst Records Public Co…" at bounding box center [756, 300] width 1512 height 1249
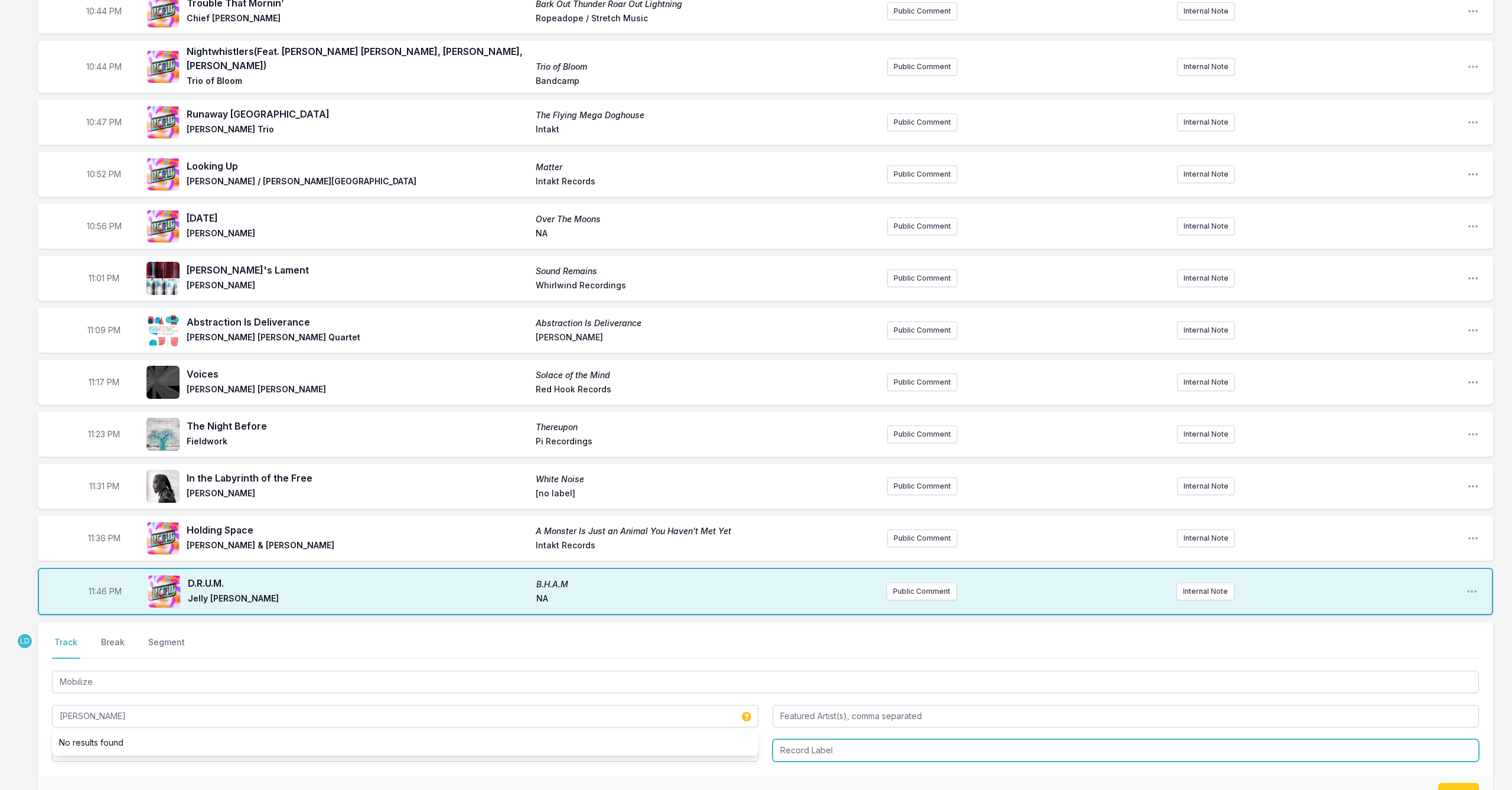
click at [821, 742] on input "Record Label" at bounding box center [1126, 751] width 707 height 22
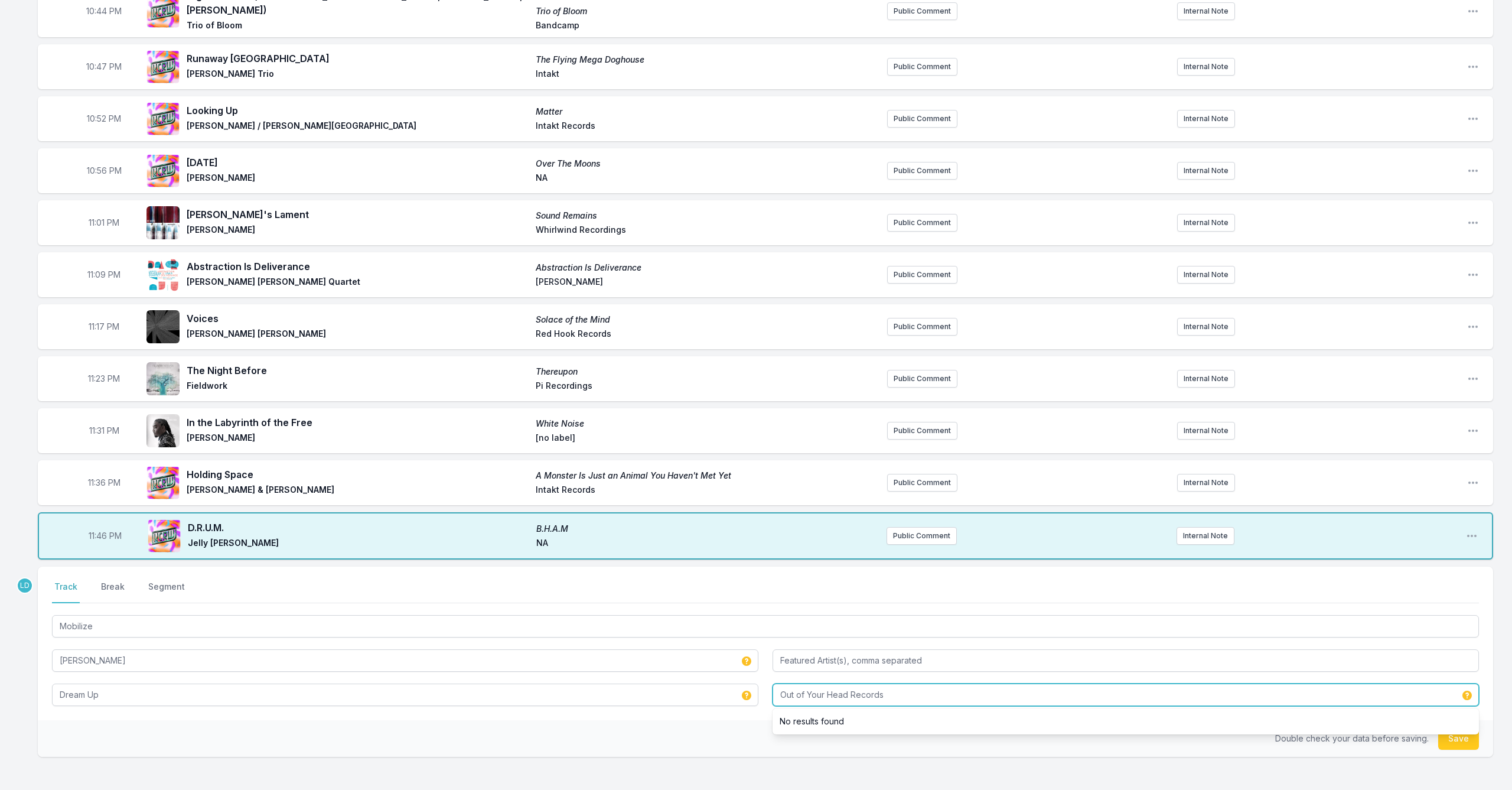
type input "Out of Your Head Records"
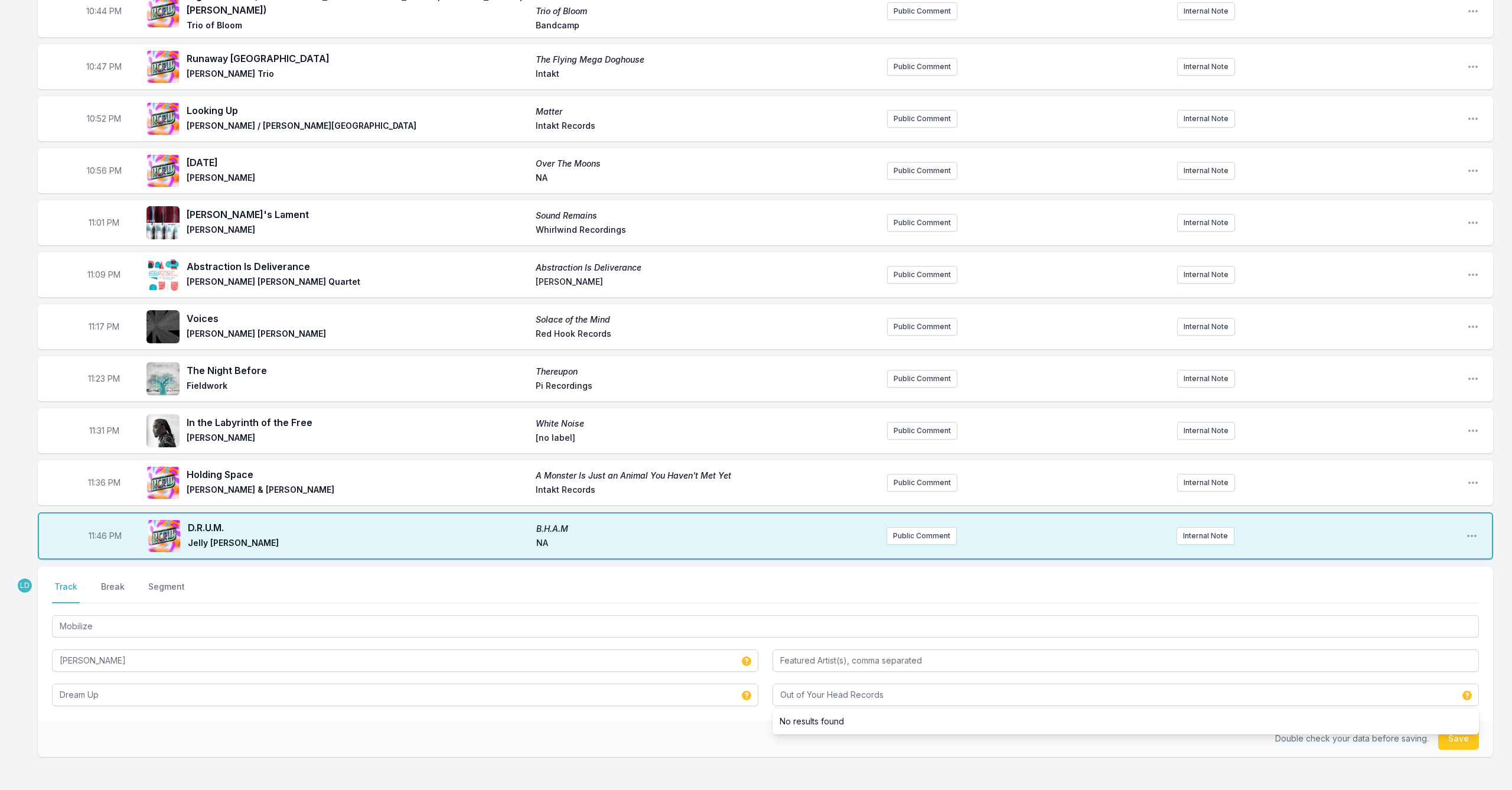
click at [937, 711] on li "No results found" at bounding box center [1126, 721] width 707 height 21
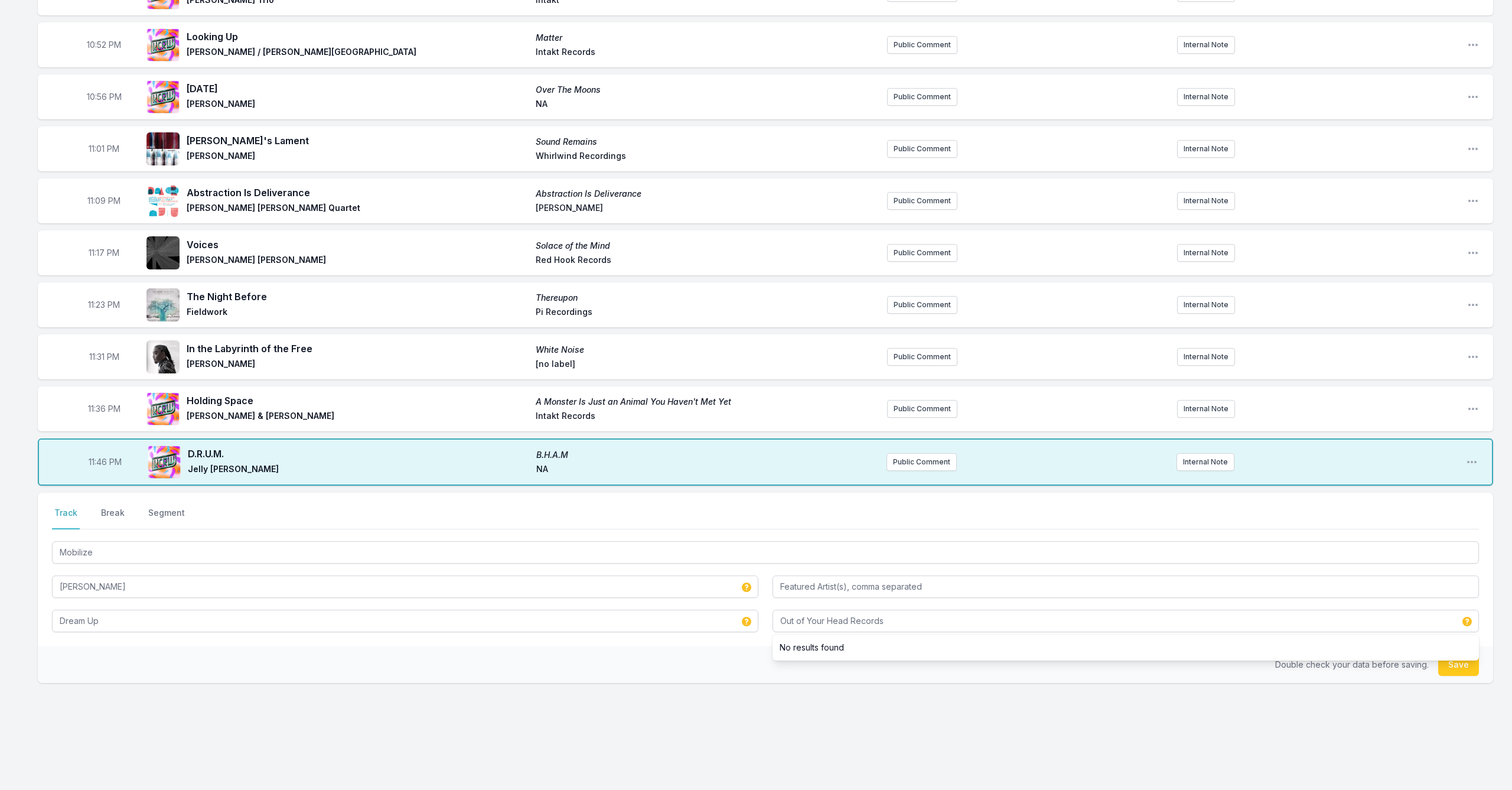
scroll to position [568, 0]
click at [1464, 661] on button "Save" at bounding box center [1459, 665] width 41 height 22
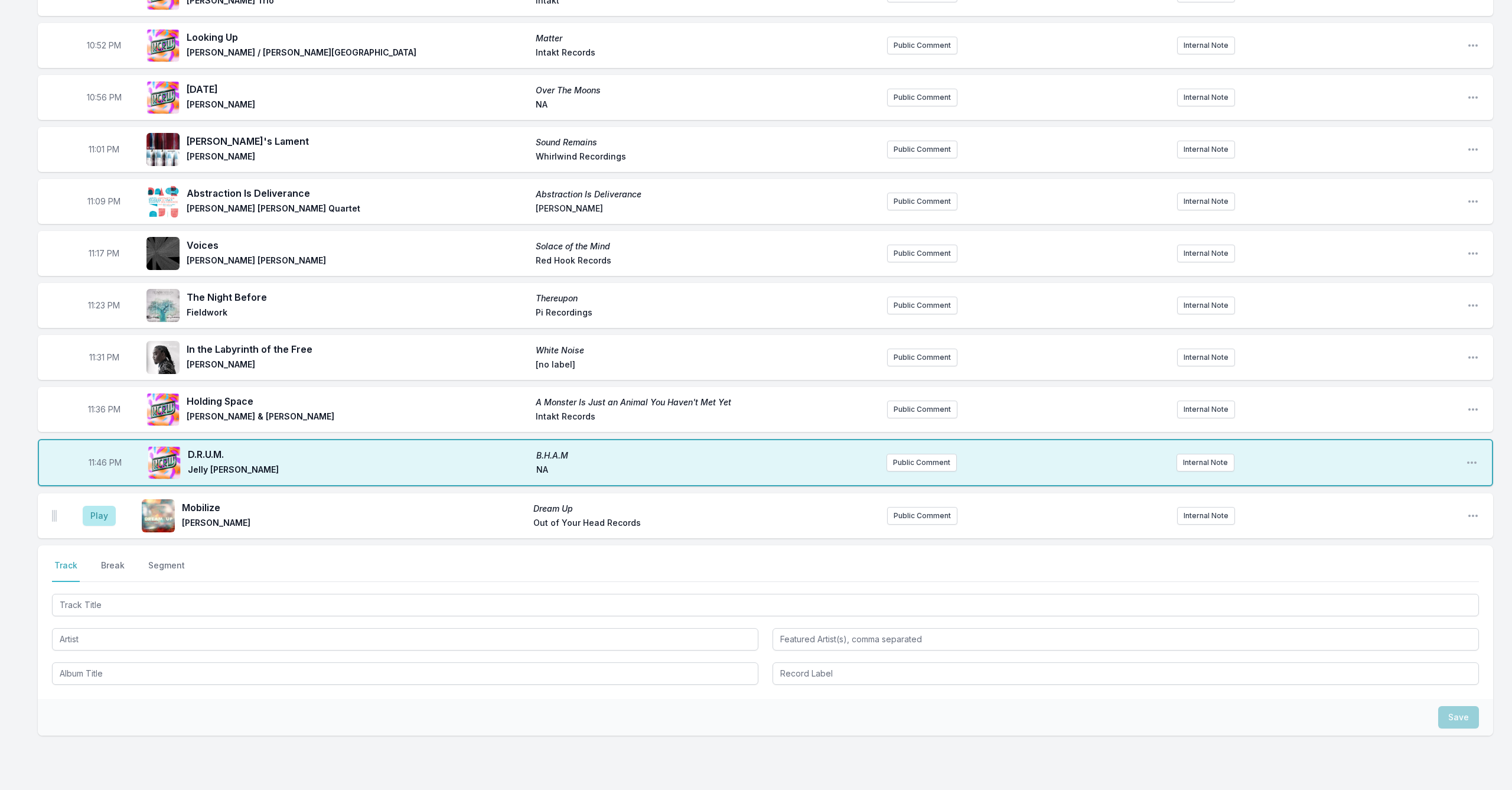
drag, startPoint x: 99, startPoint y: 516, endPoint x: 109, endPoint y: 542, distance: 27.9
click at [99, 517] on button "Play" at bounding box center [99, 516] width 33 height 21
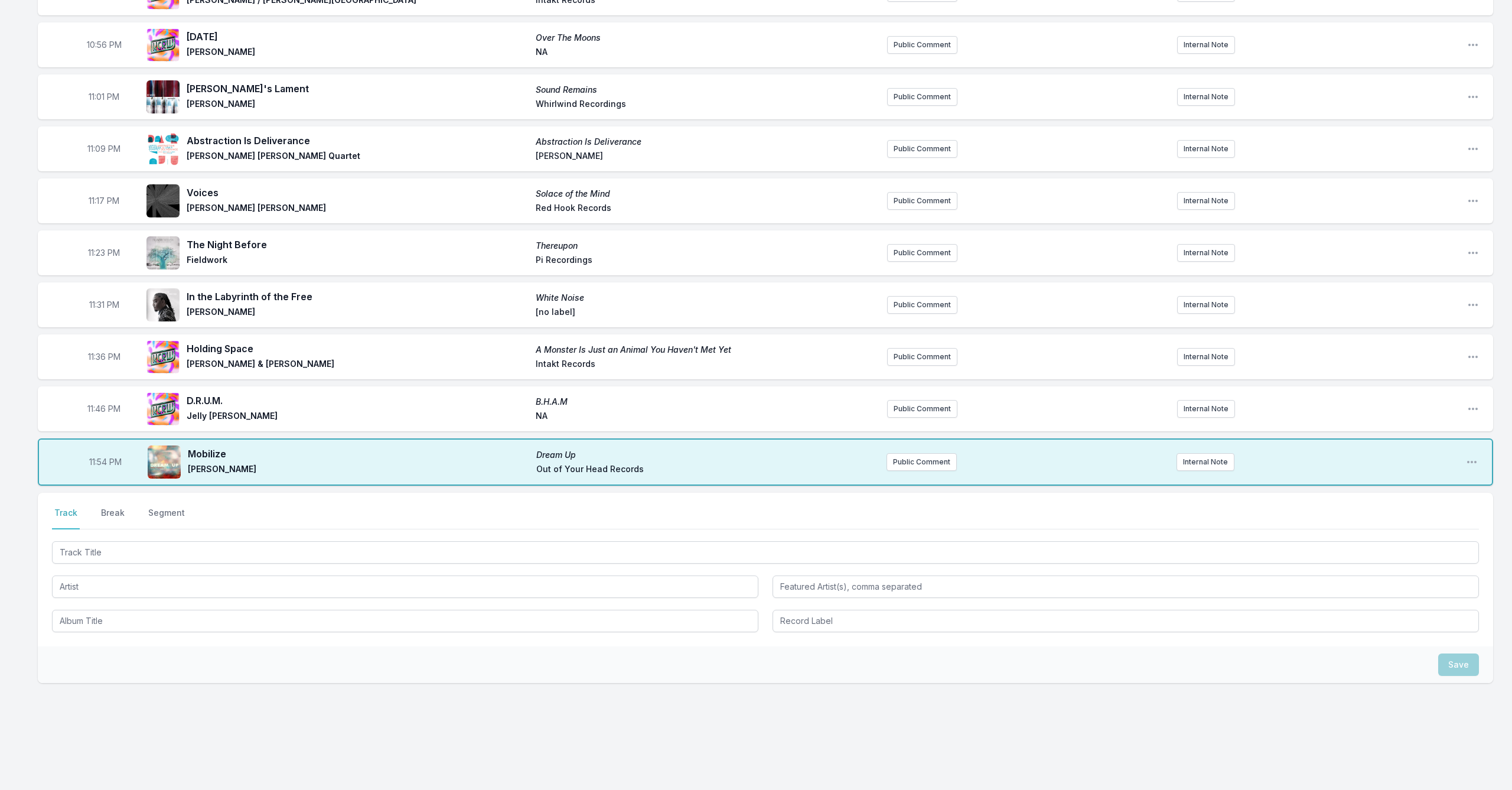
scroll to position [620, 0]
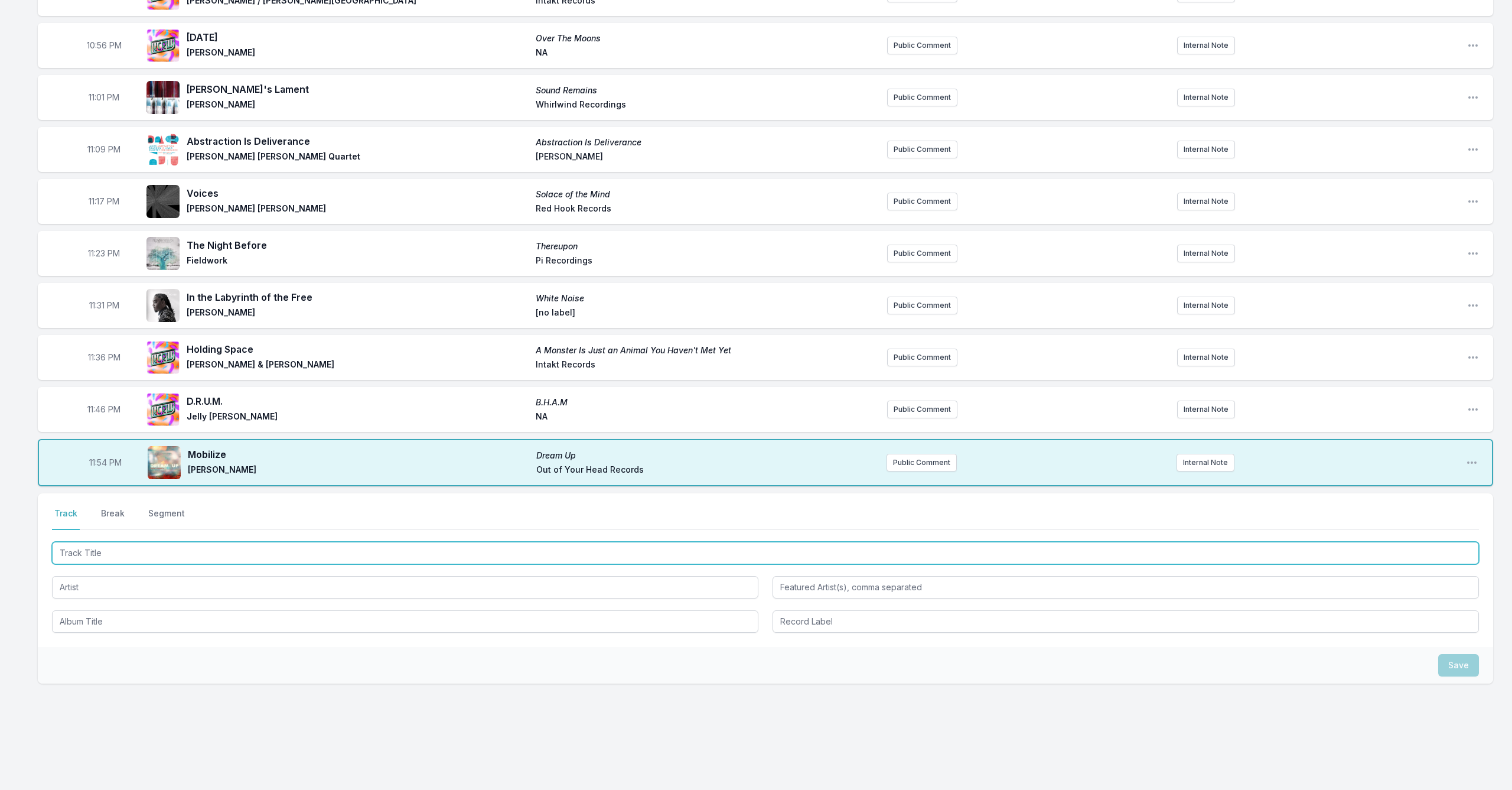
click at [213, 547] on input "Track Title" at bounding box center [765, 553] width 1427 height 22
type input "Lost Souls"
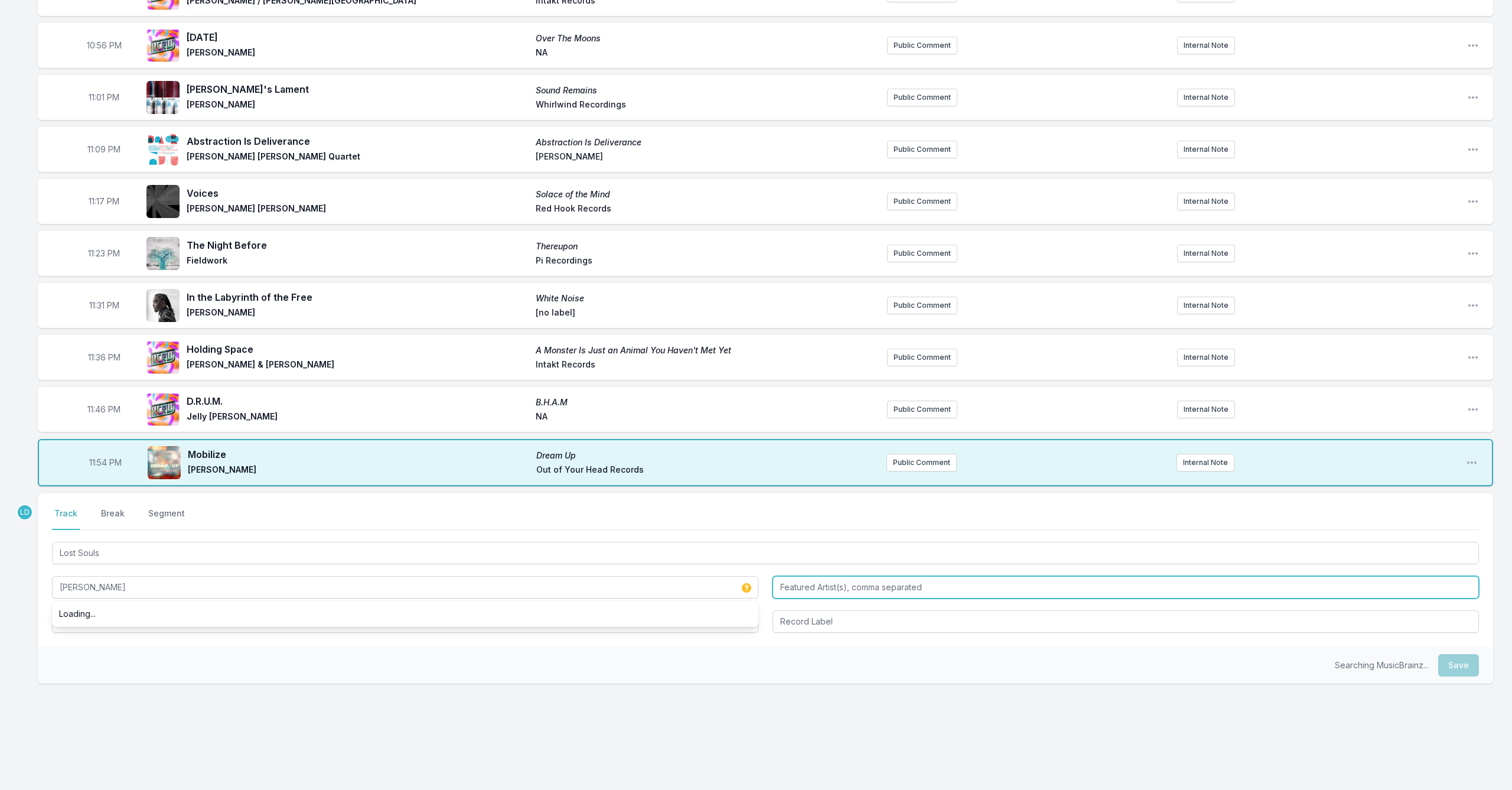
type input "[PERSON_NAME]"
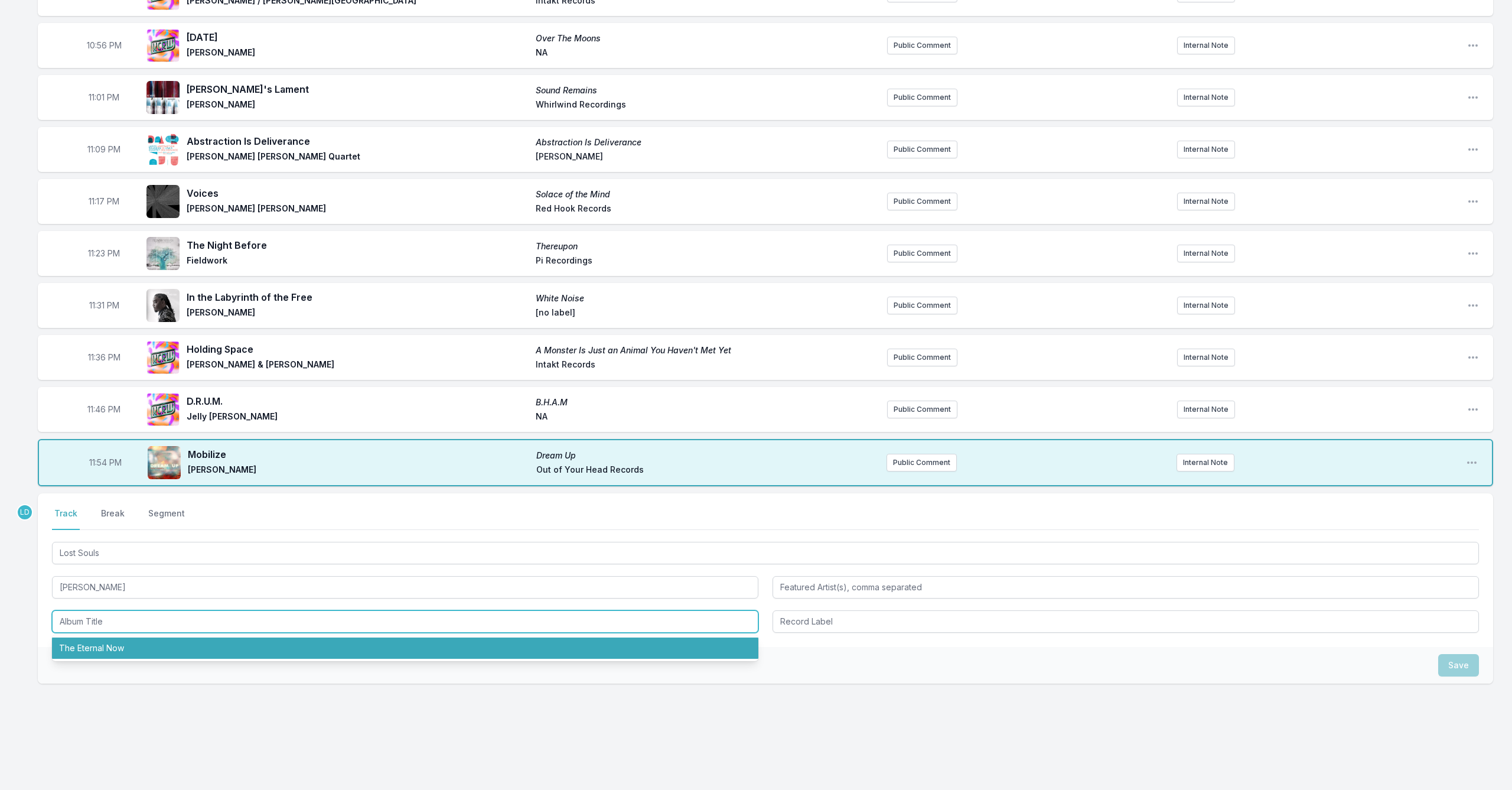
click at [140, 639] on li "The Eternal Now" at bounding box center [405, 648] width 707 height 21
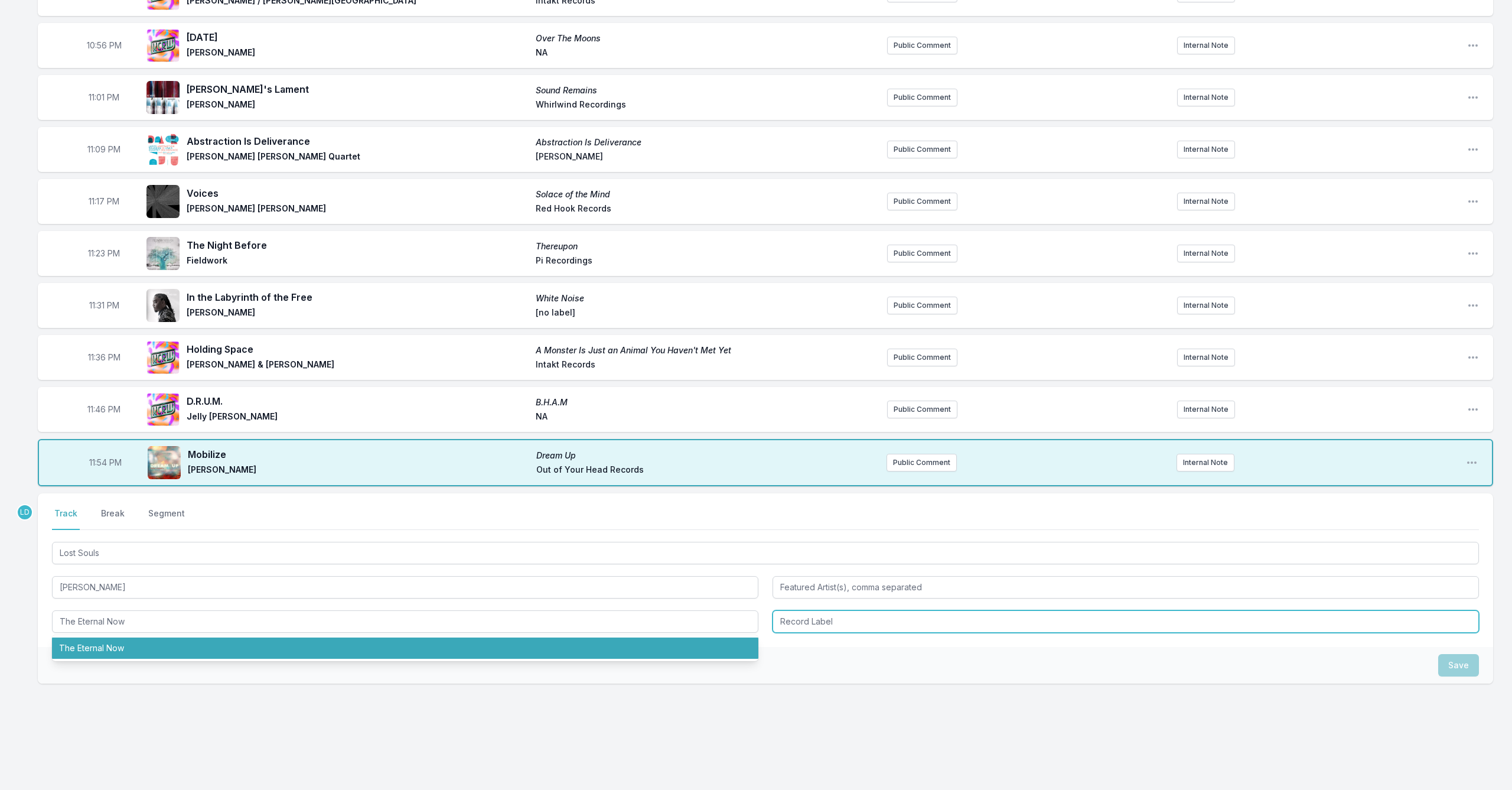
type input "The Eternal Now"
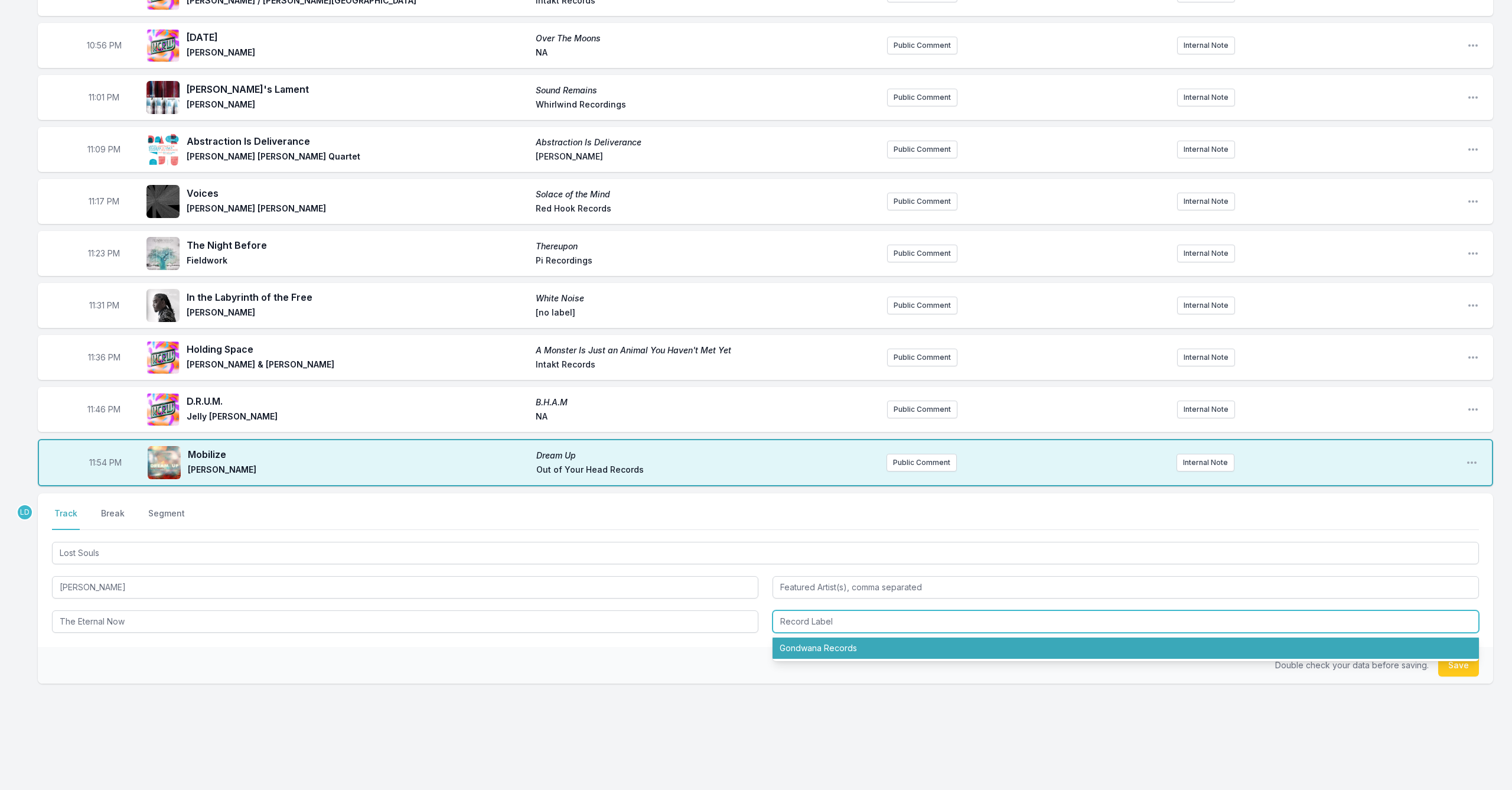
click at [822, 644] on li "Gondwana Records" at bounding box center [1126, 648] width 707 height 21
type input "Gondwana Records"
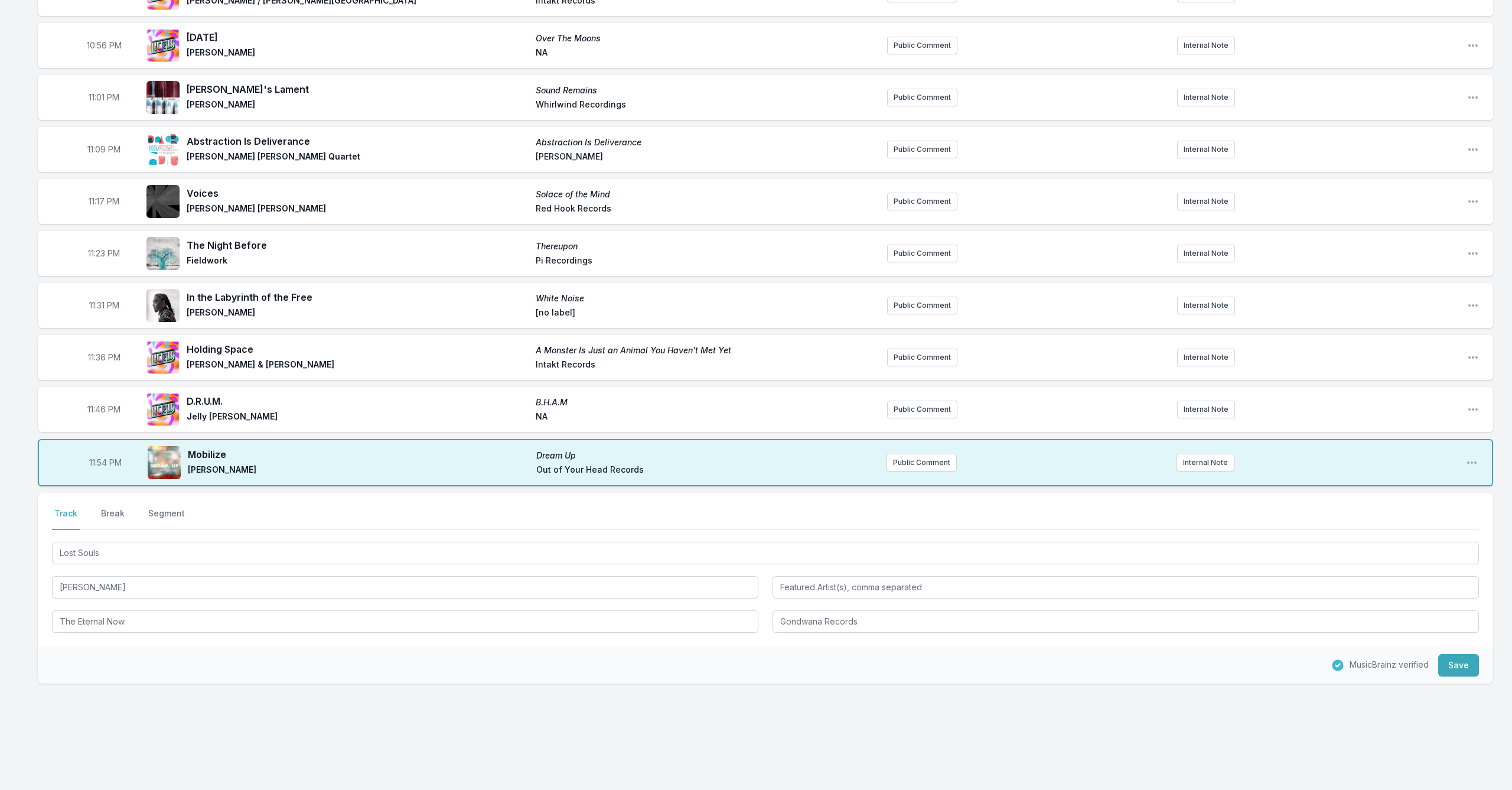
drag, startPoint x: 1462, startPoint y: 662, endPoint x: 1459, endPoint y: 671, distance: 9.5
click at [1462, 662] on button "Save" at bounding box center [1459, 665] width 41 height 22
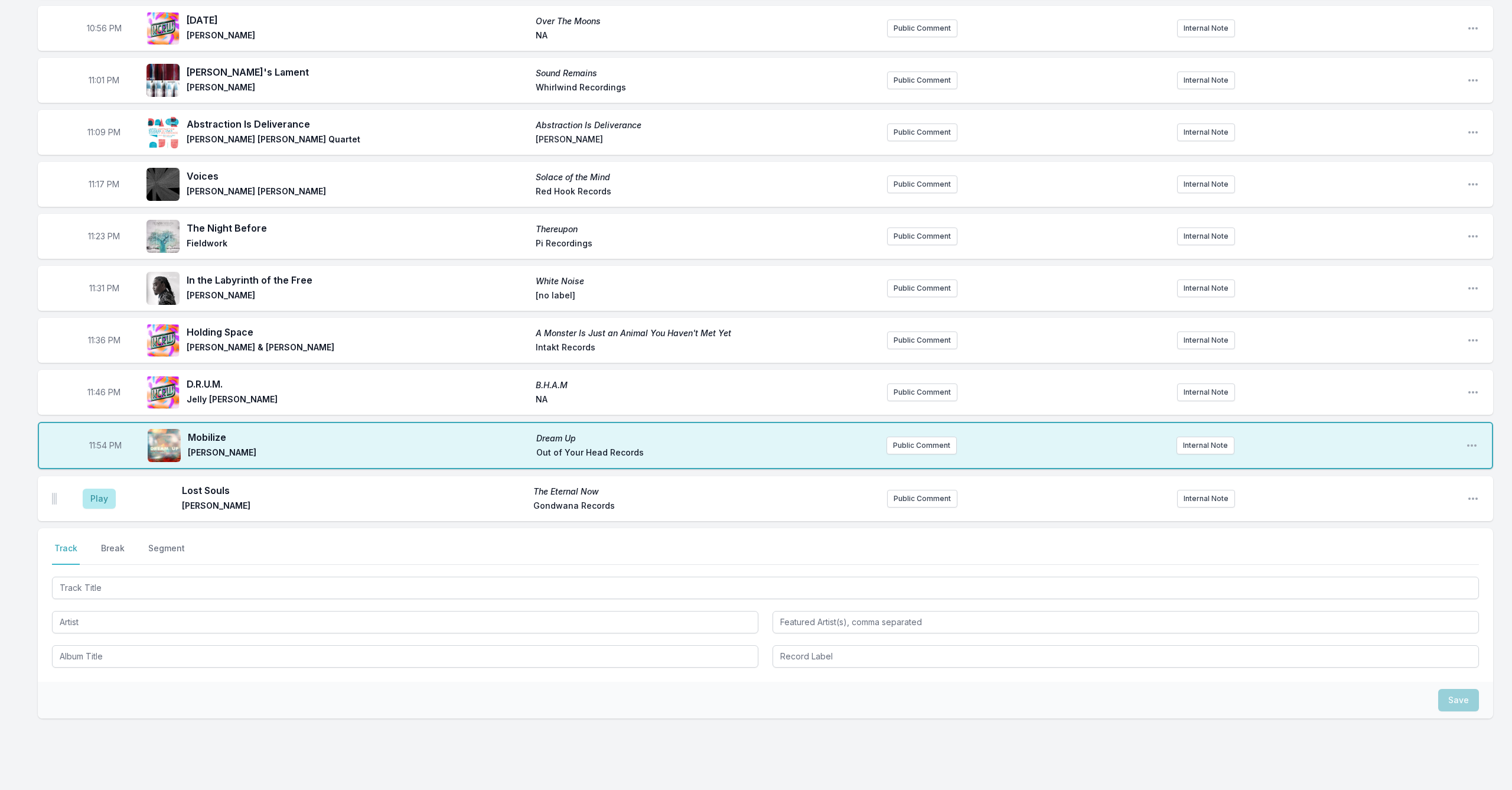
scroll to position [640, 0]
click at [98, 489] on button "Play" at bounding box center [99, 496] width 33 height 21
